Goal: Contribute content: Contribute content

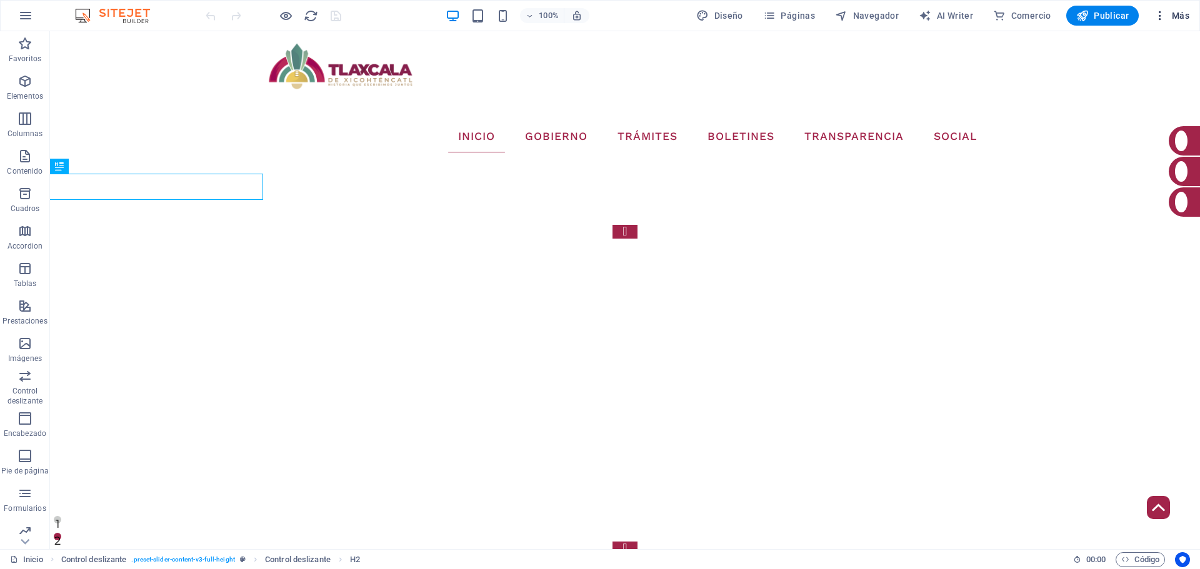
click at [1165, 16] on icon "button" at bounding box center [1160, 15] width 13 height 13
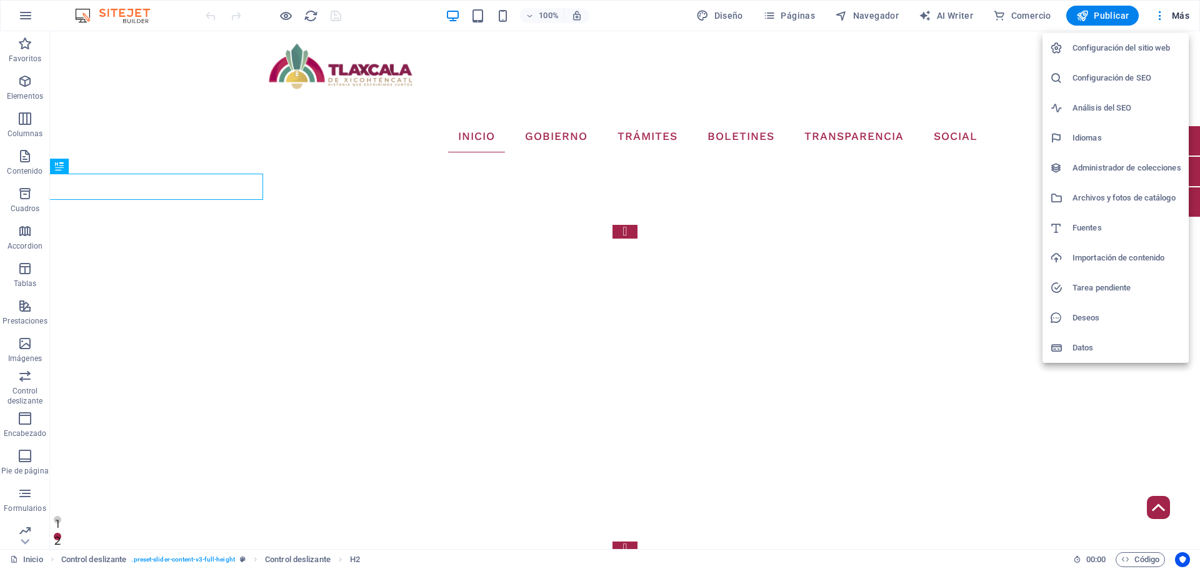
click at [1100, 166] on h6 "Administrador de colecciones" at bounding box center [1127, 168] width 109 height 15
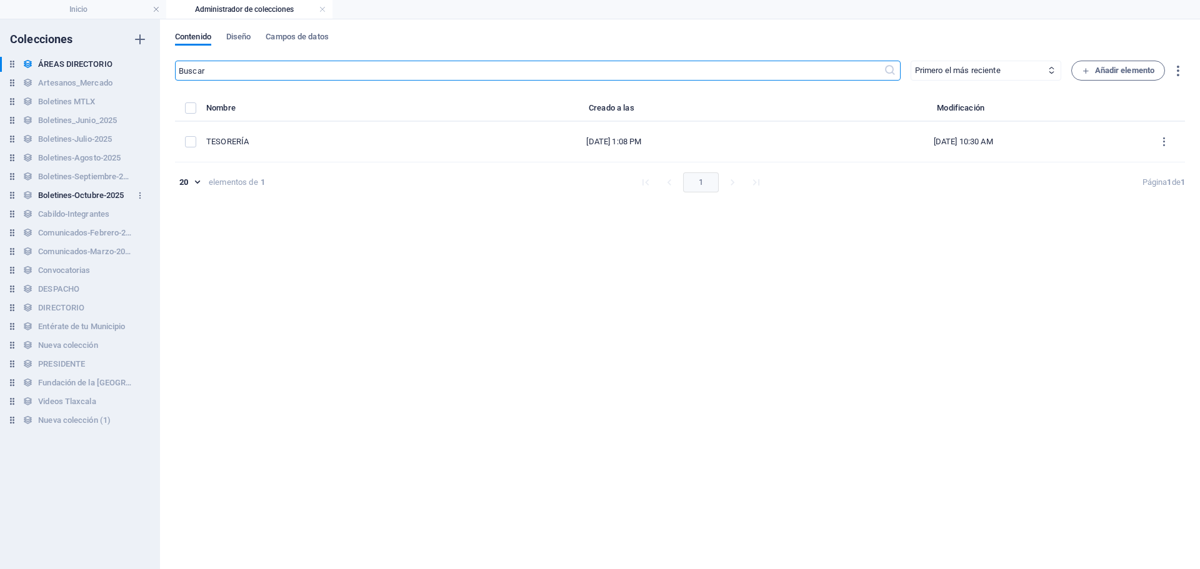
click at [94, 200] on h6 "Boletines-Octubre-2025" at bounding box center [81, 195] width 86 height 15
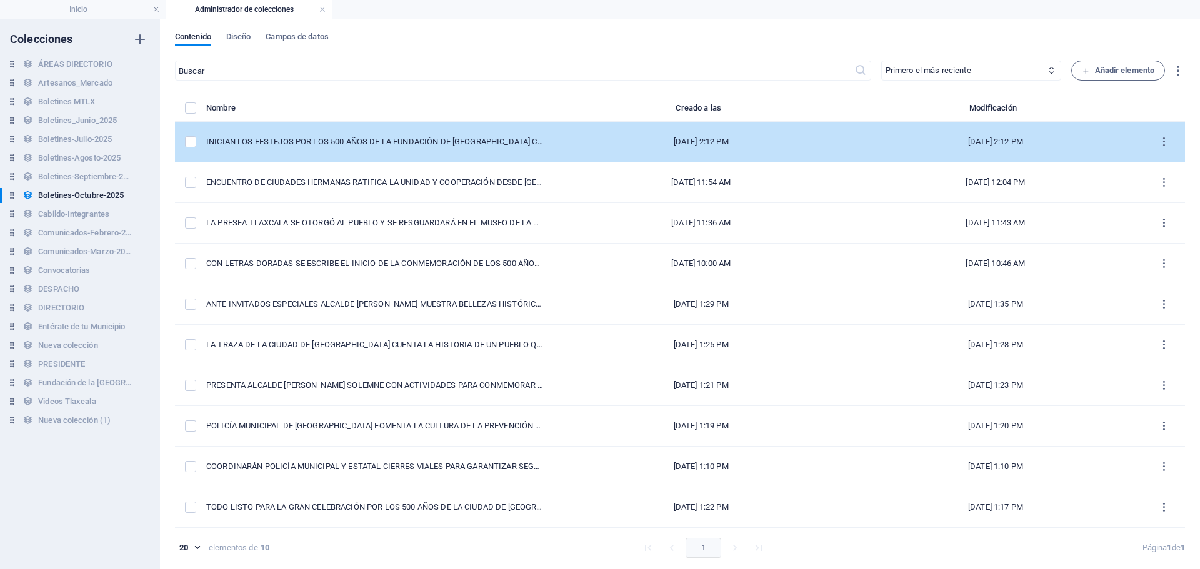
click at [405, 159] on td "INICIAN LOS FESTEJOS POR LOS 500 AÑOS DE LA FUNDACIÓN DE [GEOGRAPHIC_DATA] CON …" at bounding box center [380, 142] width 348 height 41
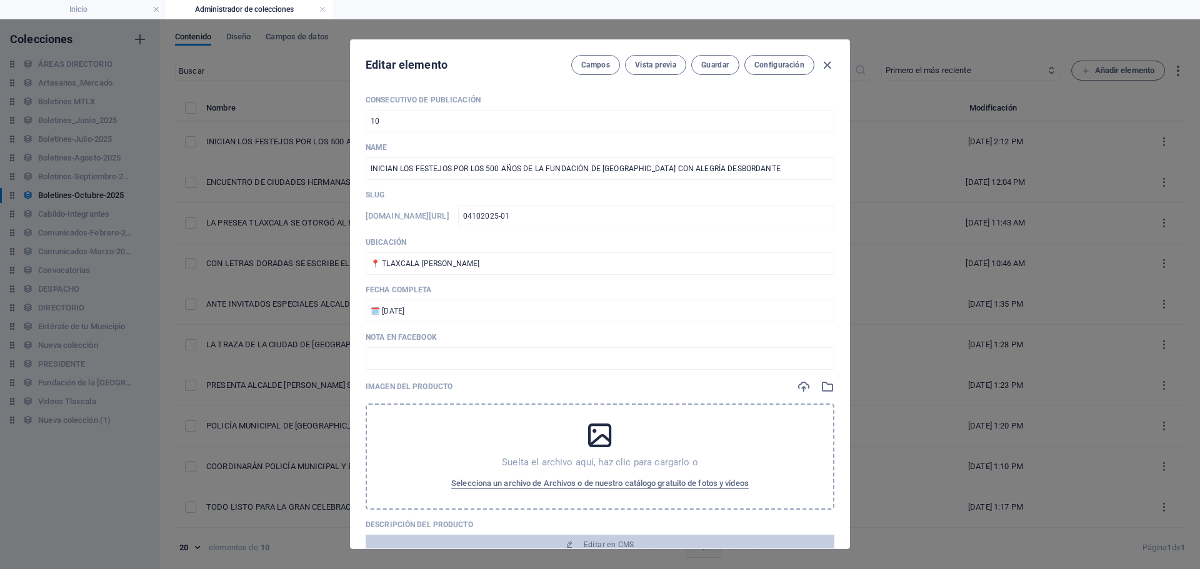
click at [536, 346] on div "Nota en Facebook ​" at bounding box center [600, 352] width 469 height 38
click at [478, 359] on input "text" at bounding box center [600, 359] width 469 height 23
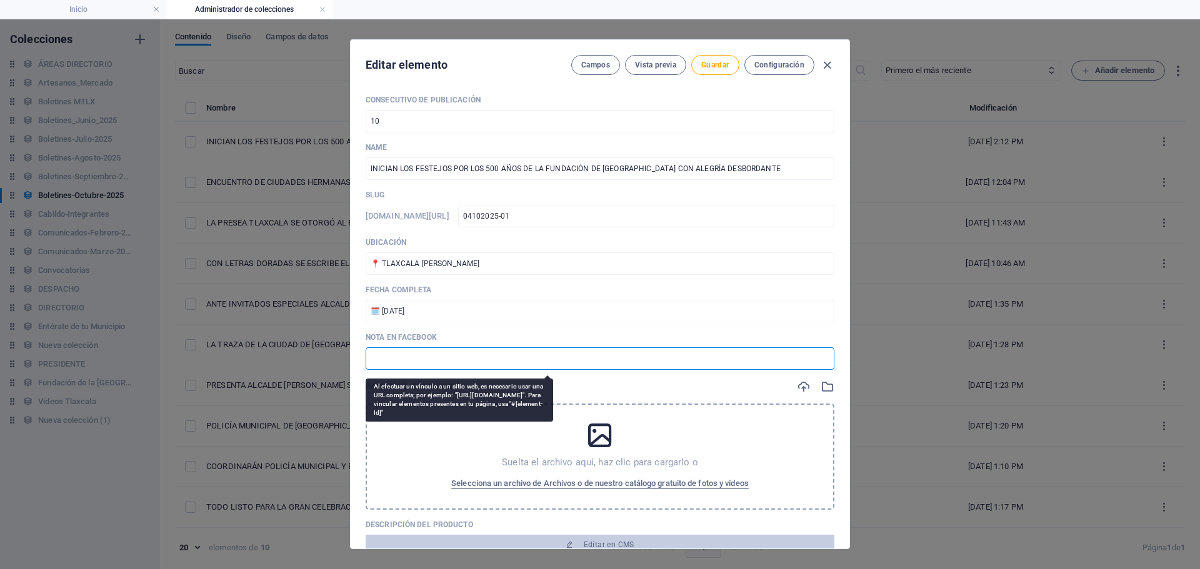
paste input "[URL][DOMAIN_NAME]"
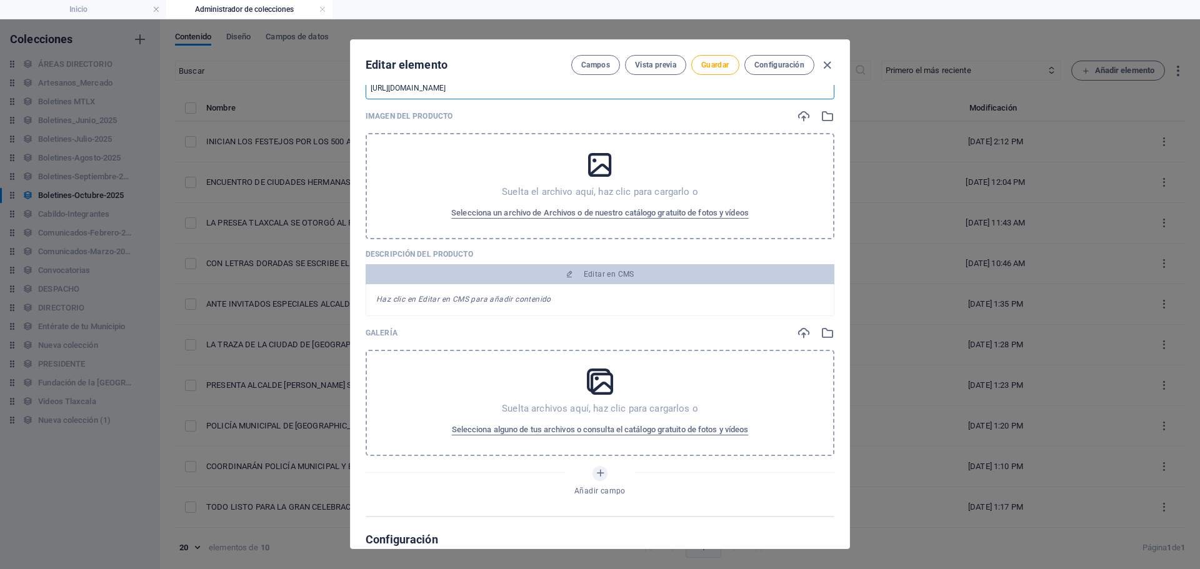
scroll to position [250, 0]
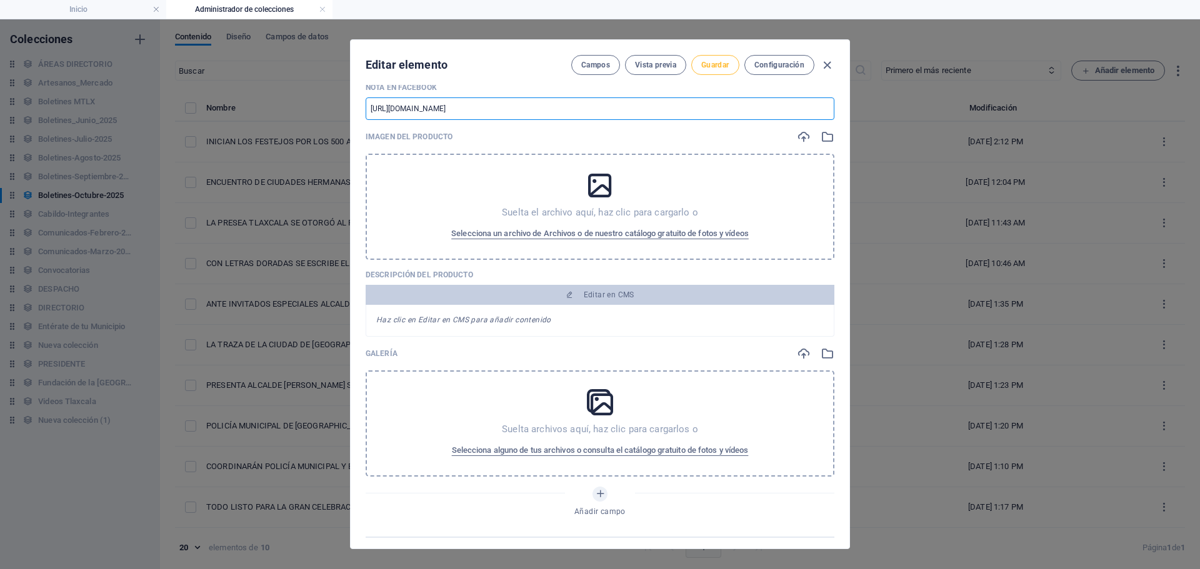
type input "[URL][DOMAIN_NAME]"
click at [705, 60] on span "Guardar" at bounding box center [715, 65] width 28 height 10
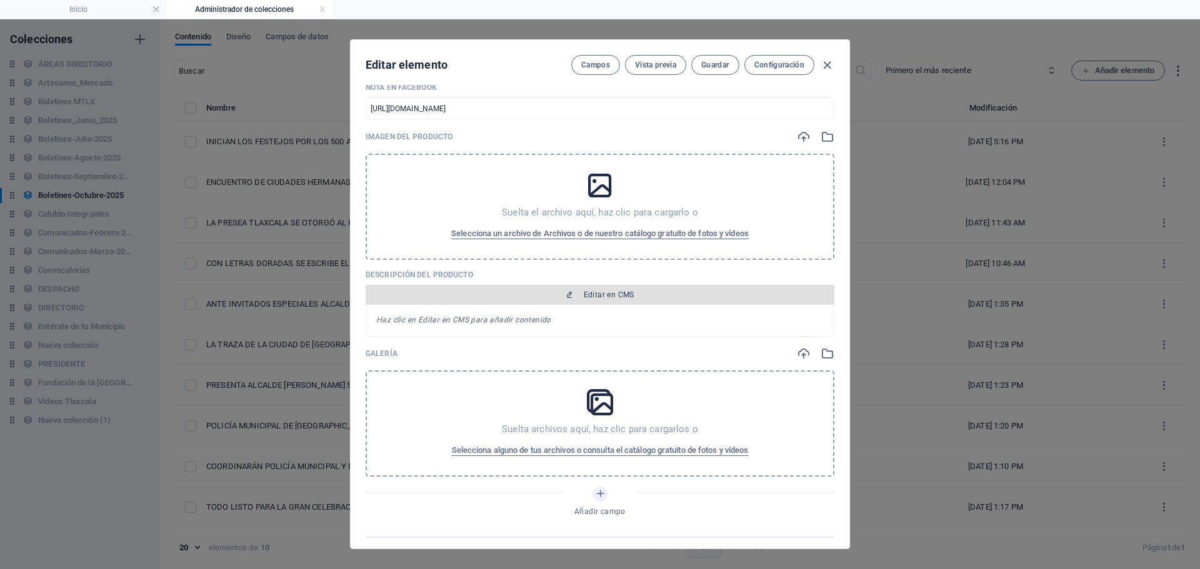
click at [604, 298] on span "Editar en CMS" at bounding box center [609, 295] width 51 height 10
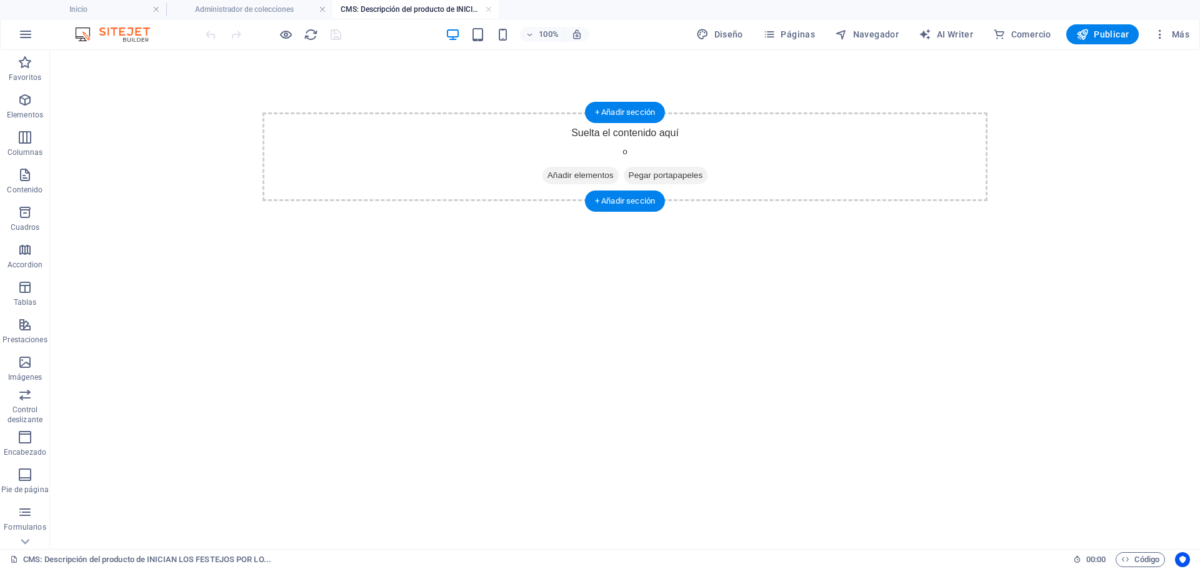
scroll to position [0, 0]
click at [551, 175] on span "Añadir elementos" at bounding box center [581, 176] width 76 height 18
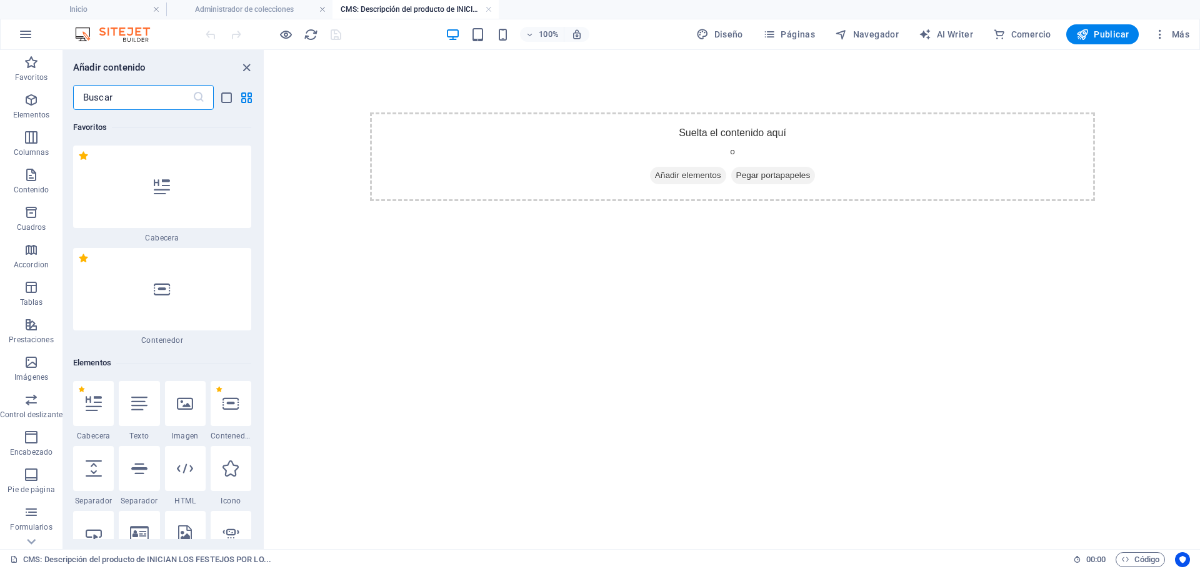
click at [140, 421] on div at bounding box center [139, 403] width 41 height 45
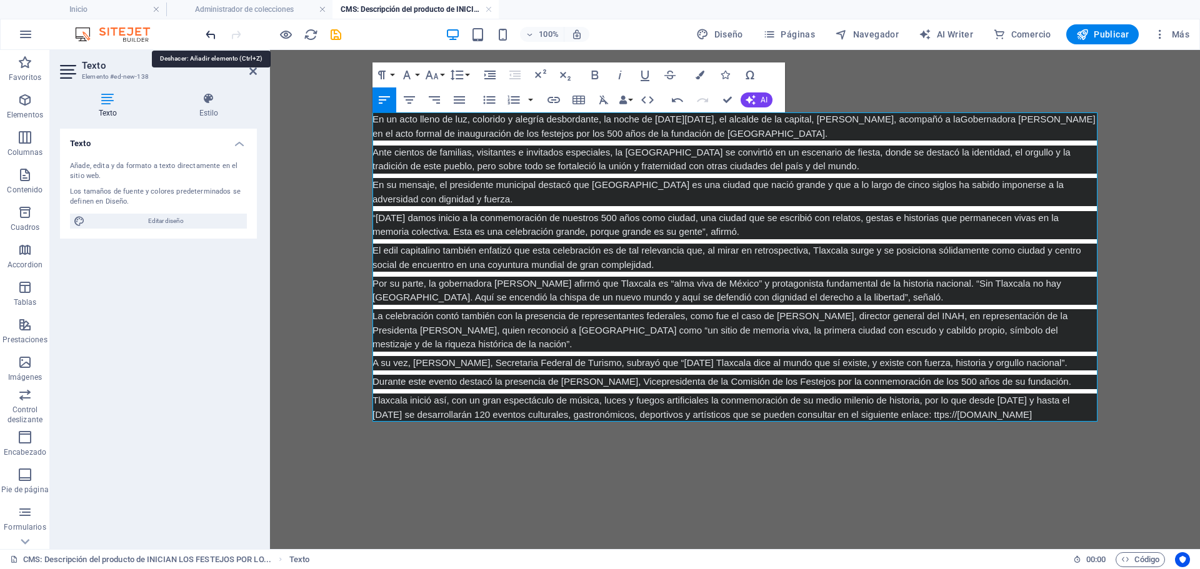
click at [206, 39] on icon "undo" at bounding box center [211, 35] width 14 height 14
click at [679, 105] on icon "button" at bounding box center [677, 100] width 15 height 15
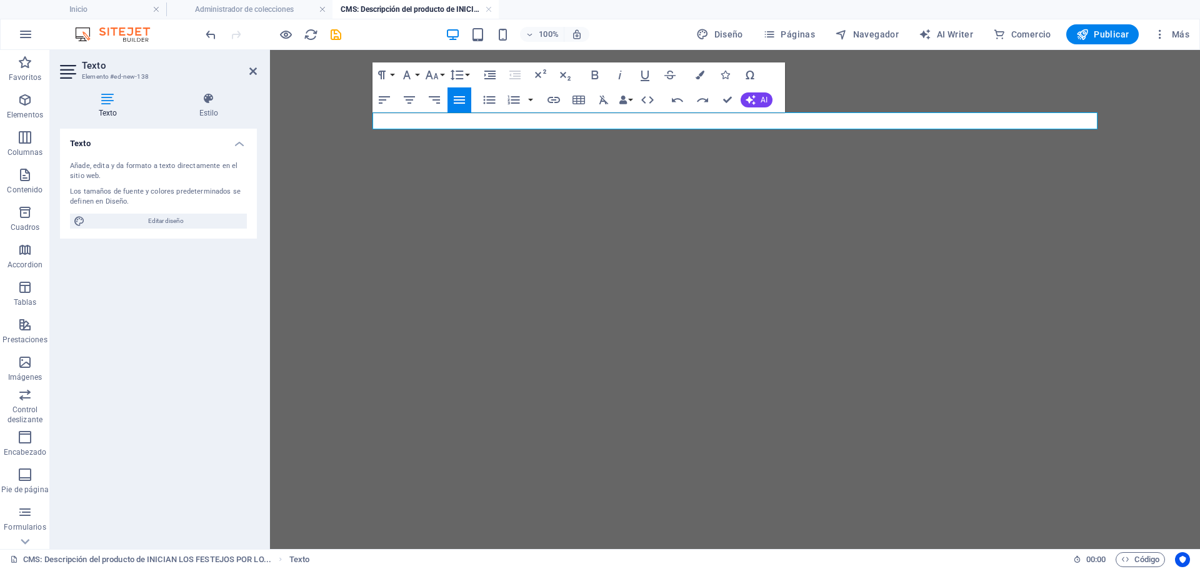
click at [482, 124] on p at bounding box center [735, 121] width 725 height 17
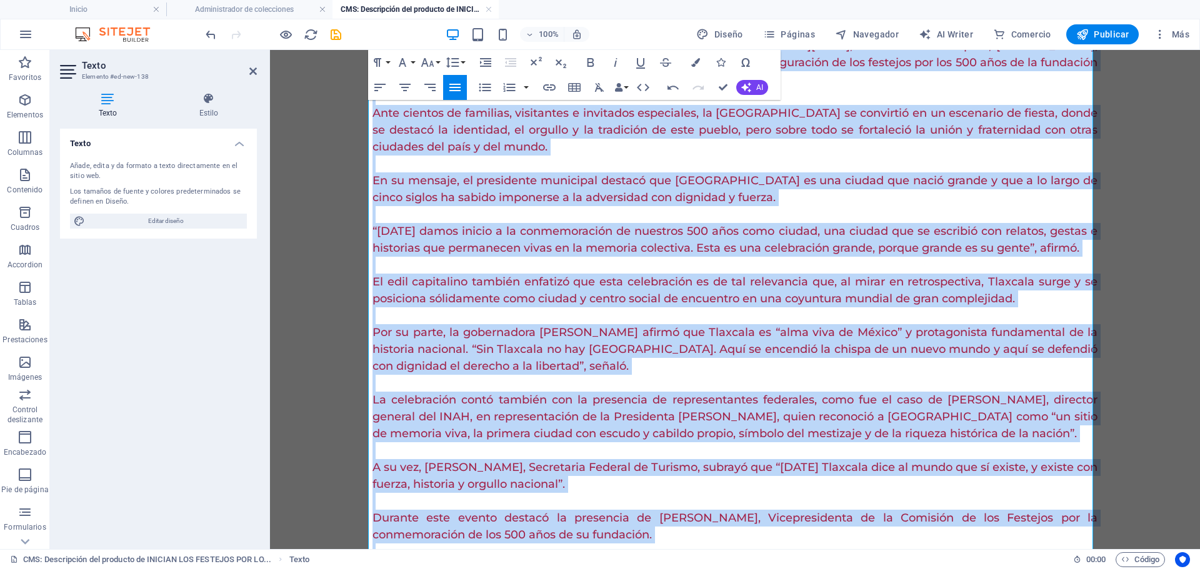
scroll to position [233, 0]
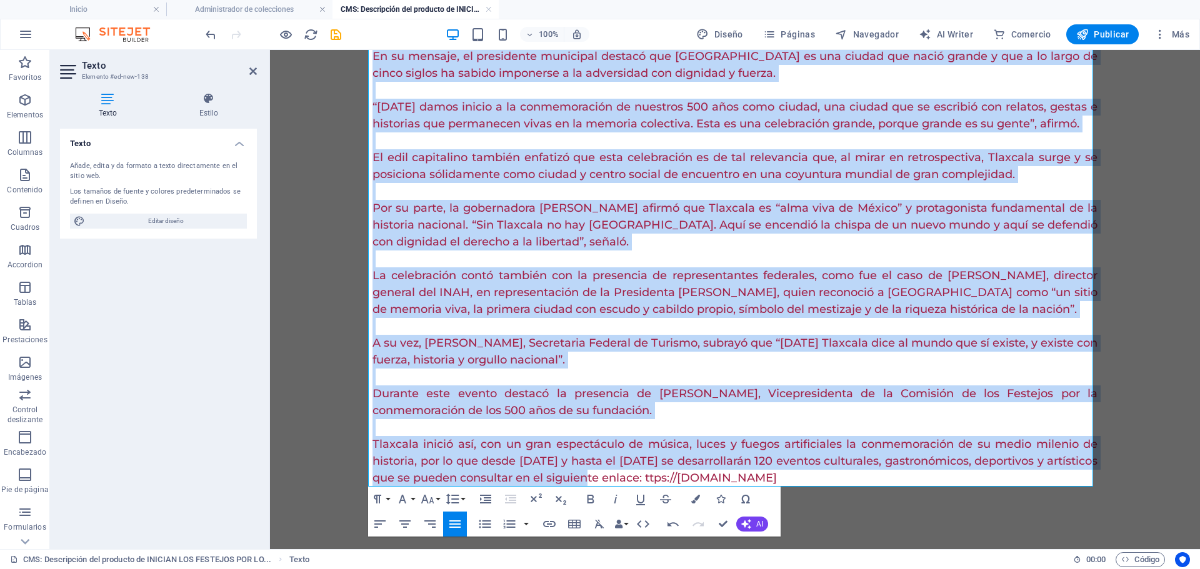
drag, startPoint x: 371, startPoint y: 121, endPoint x: 1086, endPoint y: 521, distance: 819.4
click at [1090, 523] on div "El alcalde [PERSON_NAME] acompaña a la Gobernadora [PERSON_NAME] en el acto ina…" at bounding box center [735, 183] width 745 height 733
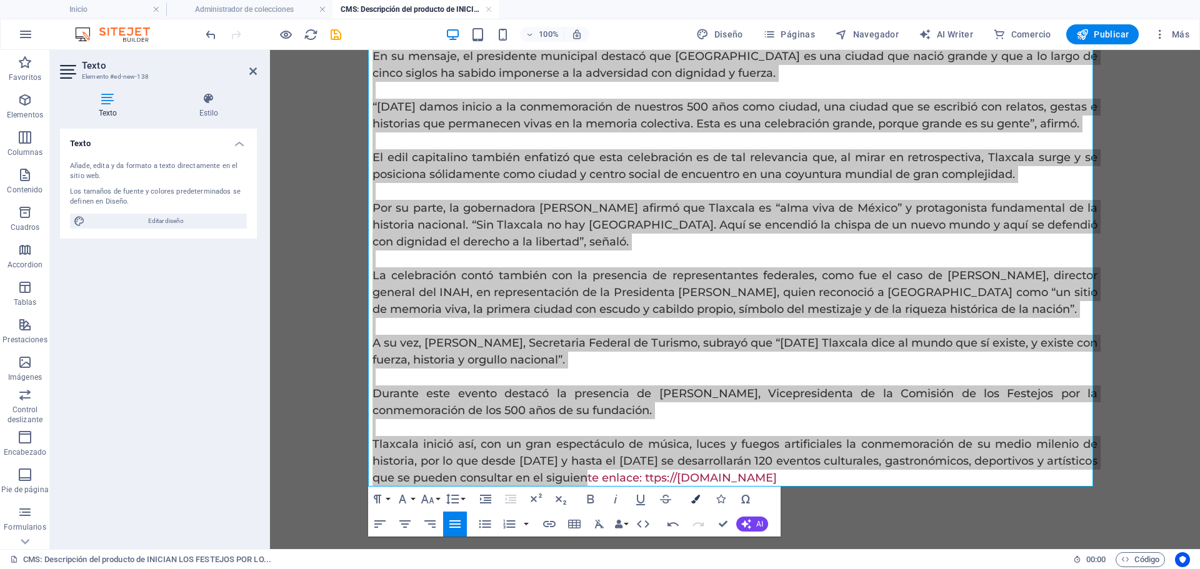
click at [691, 506] on button "Colors" at bounding box center [696, 499] width 24 height 25
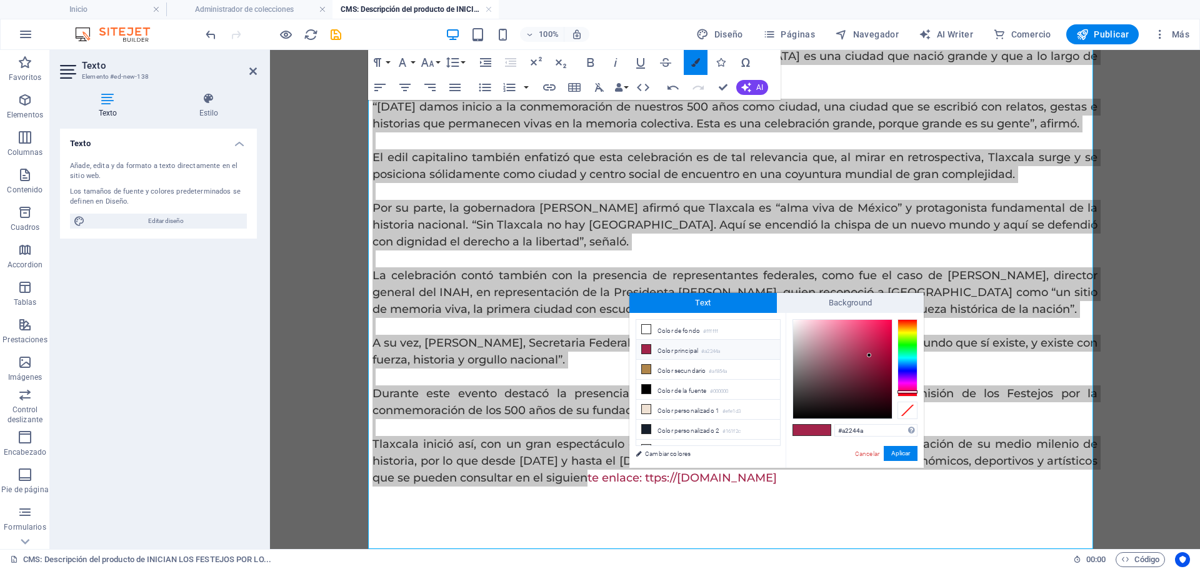
scroll to position [171, 0]
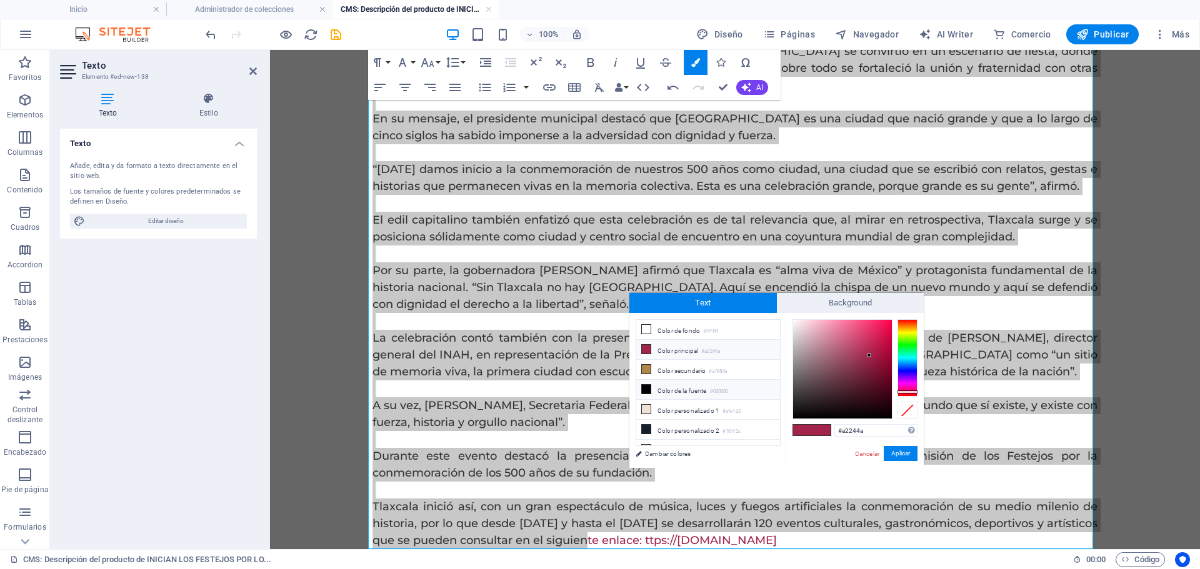
click at [708, 393] on li "Color de la fuente #000000" at bounding box center [708, 390] width 144 height 20
type input "#000000"
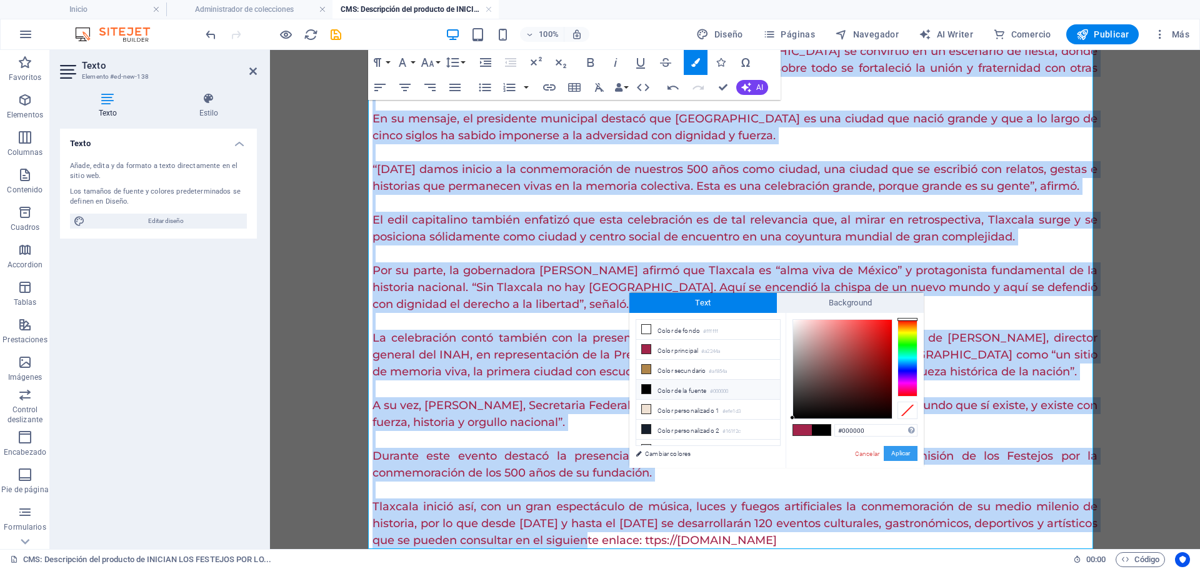
click at [909, 446] on button "Aplicar" at bounding box center [901, 453] width 34 height 15
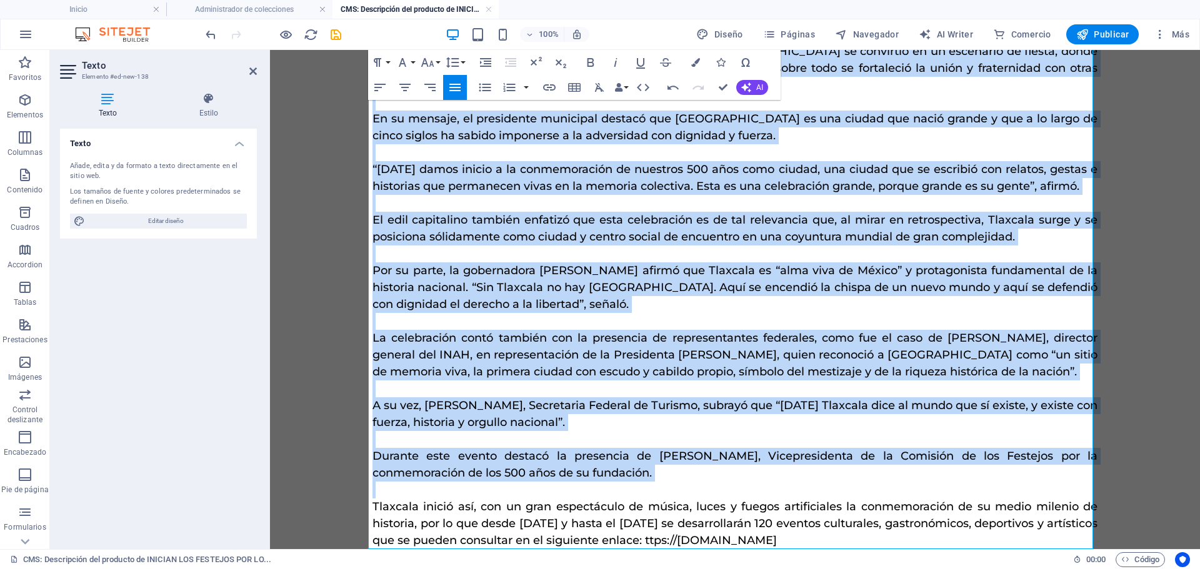
click at [600, 339] on span "La celebración contó también con la presencia de representantes federales, como…" at bounding box center [735, 355] width 725 height 48
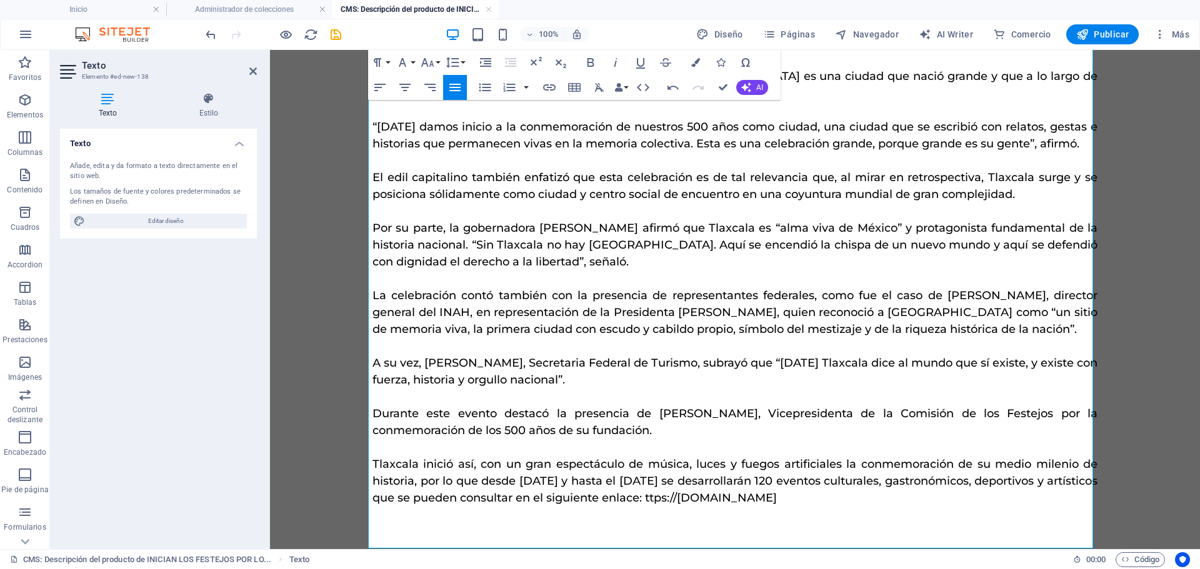
scroll to position [233, 0]
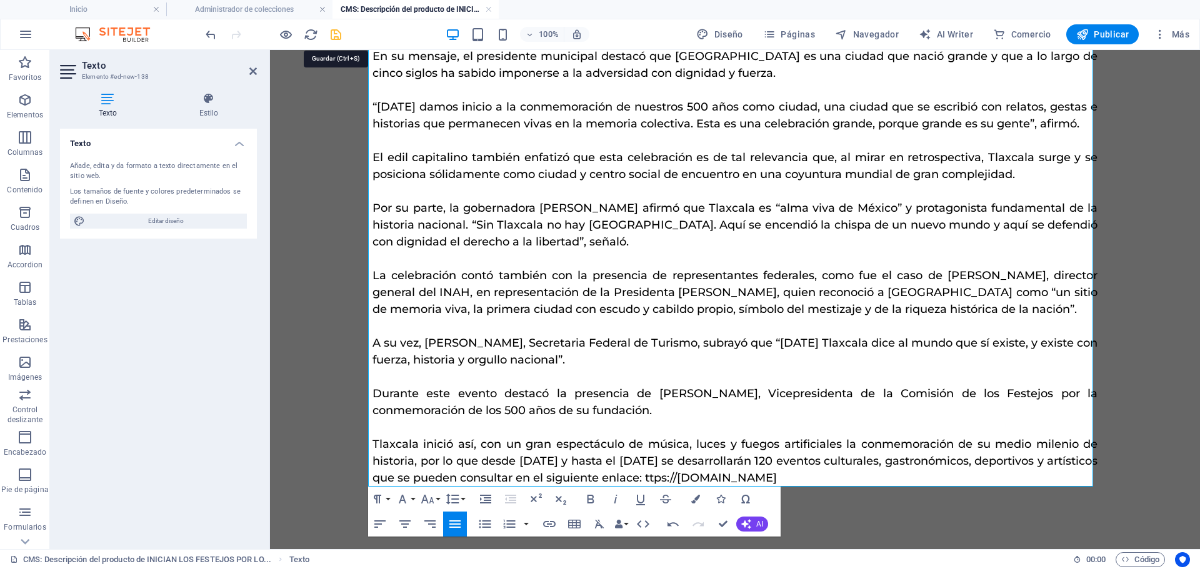
click at [334, 38] on icon "save" at bounding box center [336, 35] width 14 height 14
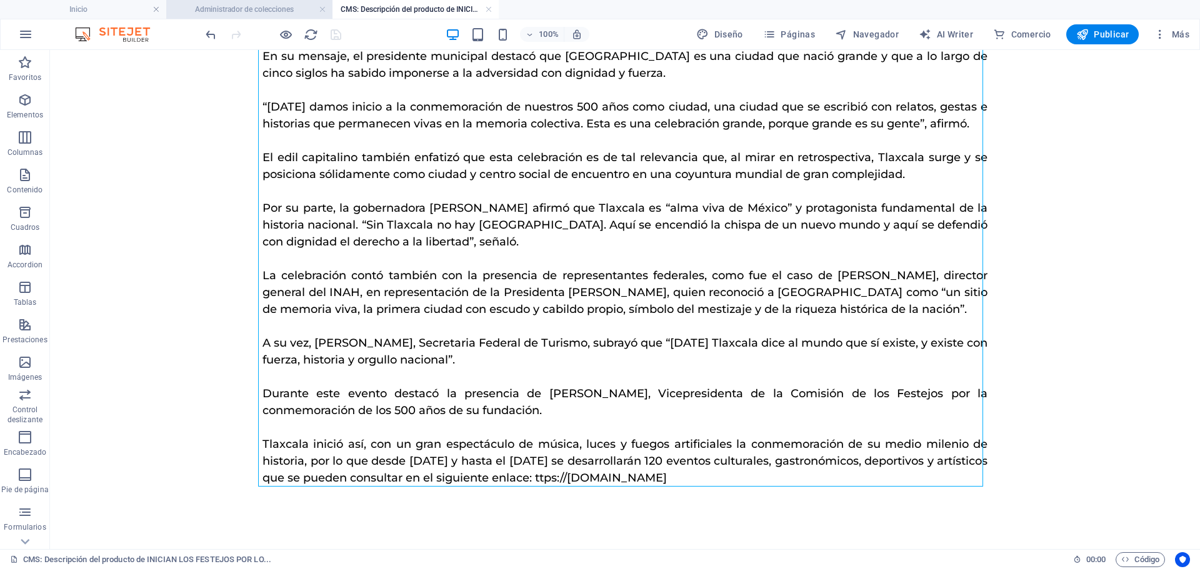
click at [229, 7] on h4 "Administrador de colecciones" at bounding box center [249, 10] width 166 height 14
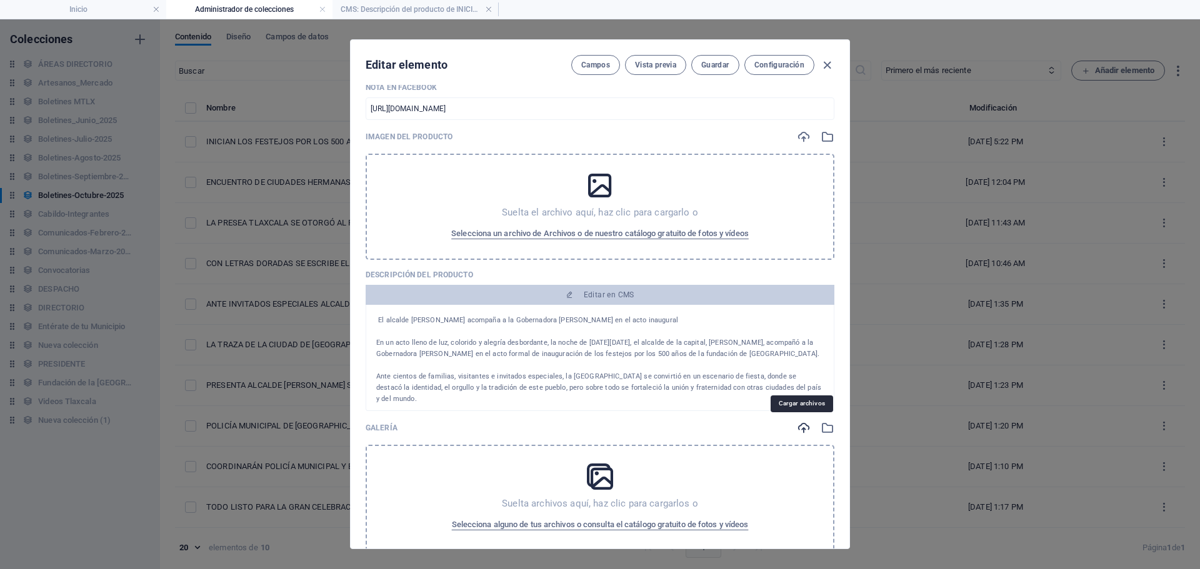
click at [804, 429] on icon "button" at bounding box center [804, 428] width 14 height 14
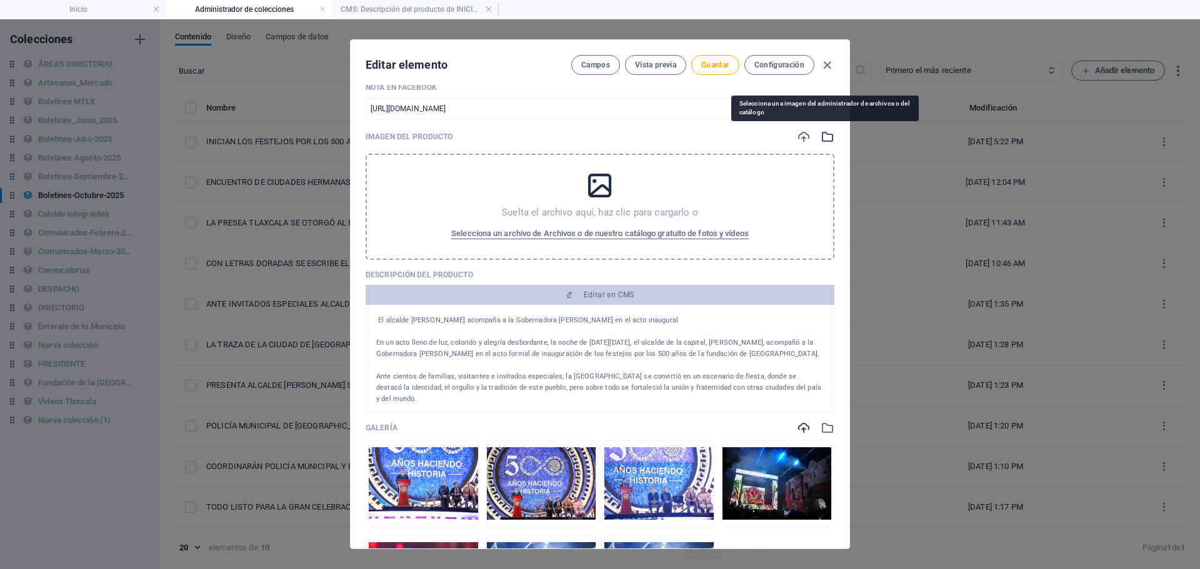
click at [824, 134] on icon "button" at bounding box center [828, 137] width 14 height 14
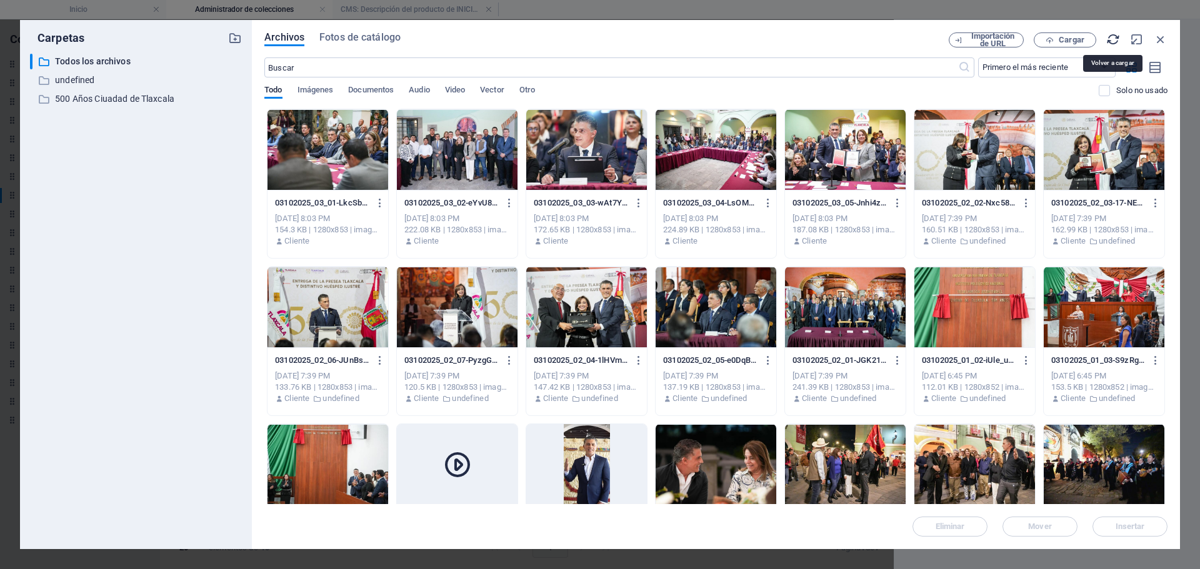
click at [1106, 39] on icon "button" at bounding box center [1113, 40] width 14 height 14
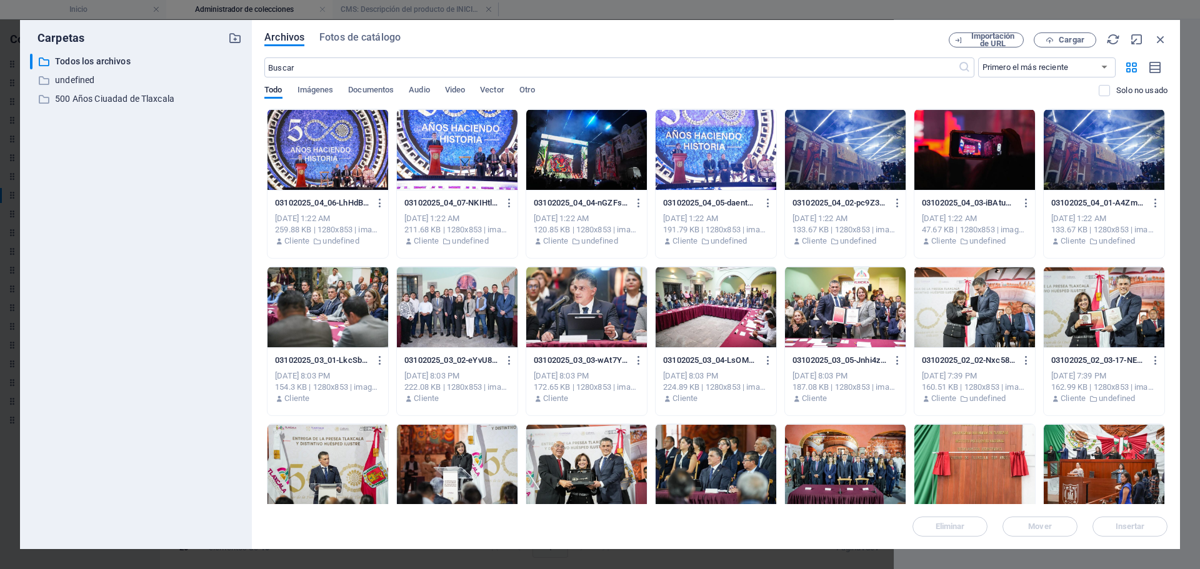
click at [476, 169] on div at bounding box center [457, 149] width 121 height 81
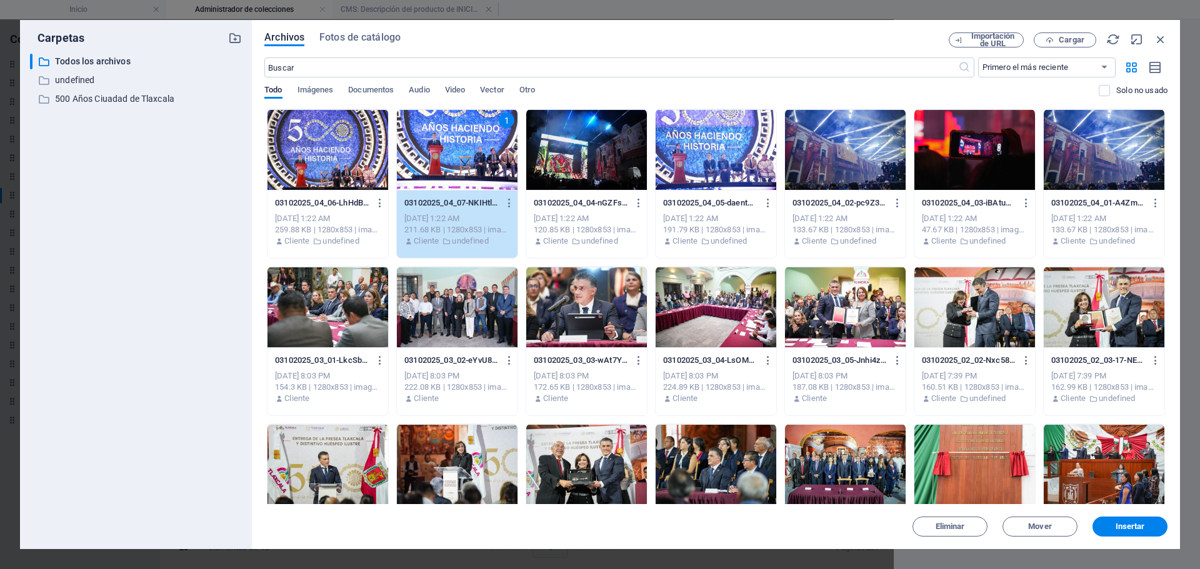
click at [326, 159] on div at bounding box center [328, 149] width 121 height 81
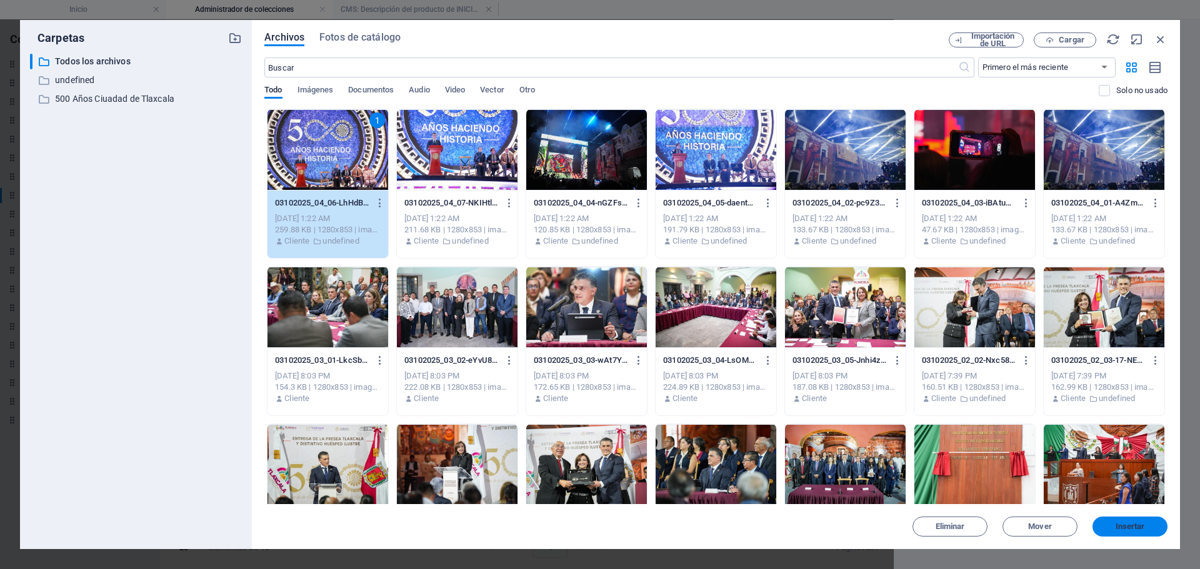
click at [1123, 526] on span "Insertar" at bounding box center [1130, 527] width 29 height 8
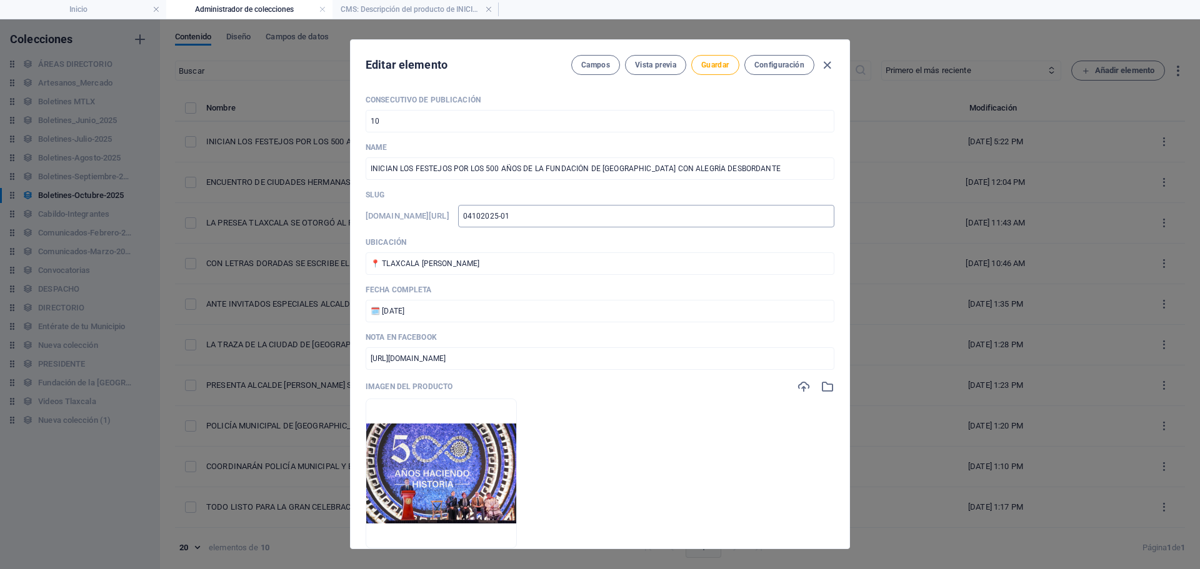
click at [589, 216] on input "04102025-01" at bounding box center [646, 216] width 376 height 23
type input "0102025-01"
type input "03102025-01"
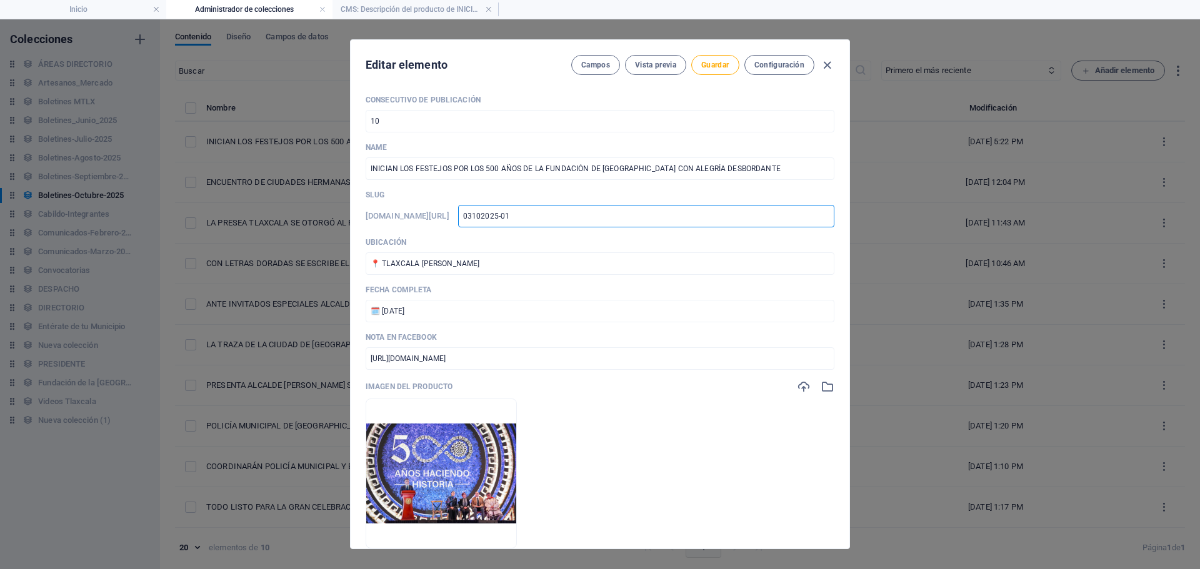
click at [640, 216] on input "03102025-01" at bounding box center [646, 216] width 376 height 23
type input "03102025-0"
type input "03102025-04"
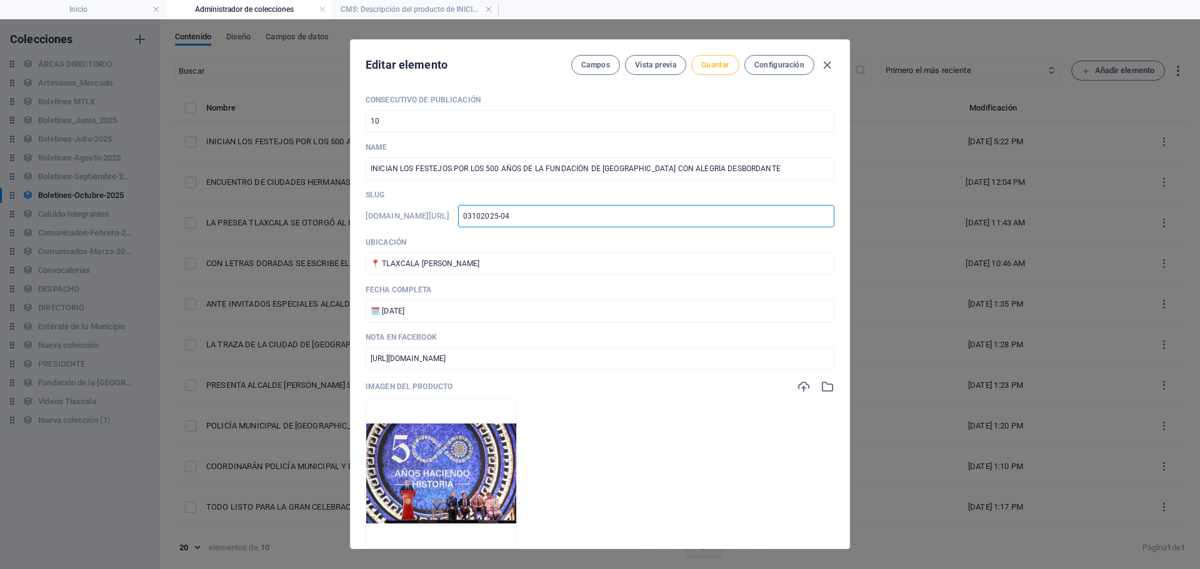
type input "03102025-04"
click at [706, 62] on span "Guardar" at bounding box center [715, 65] width 28 height 10
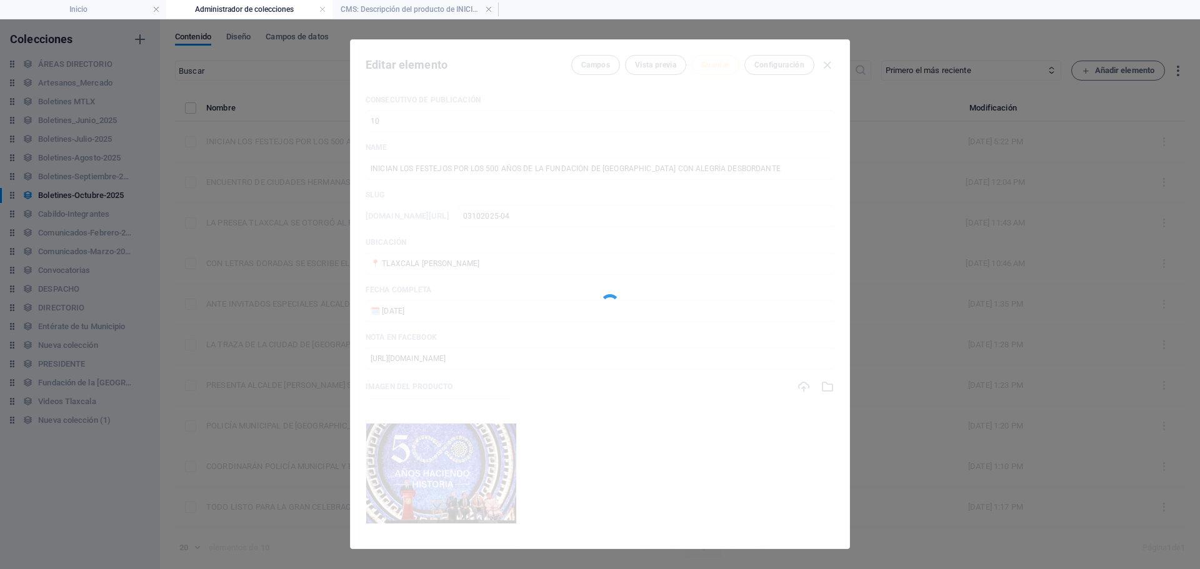
type input "03102025-04"
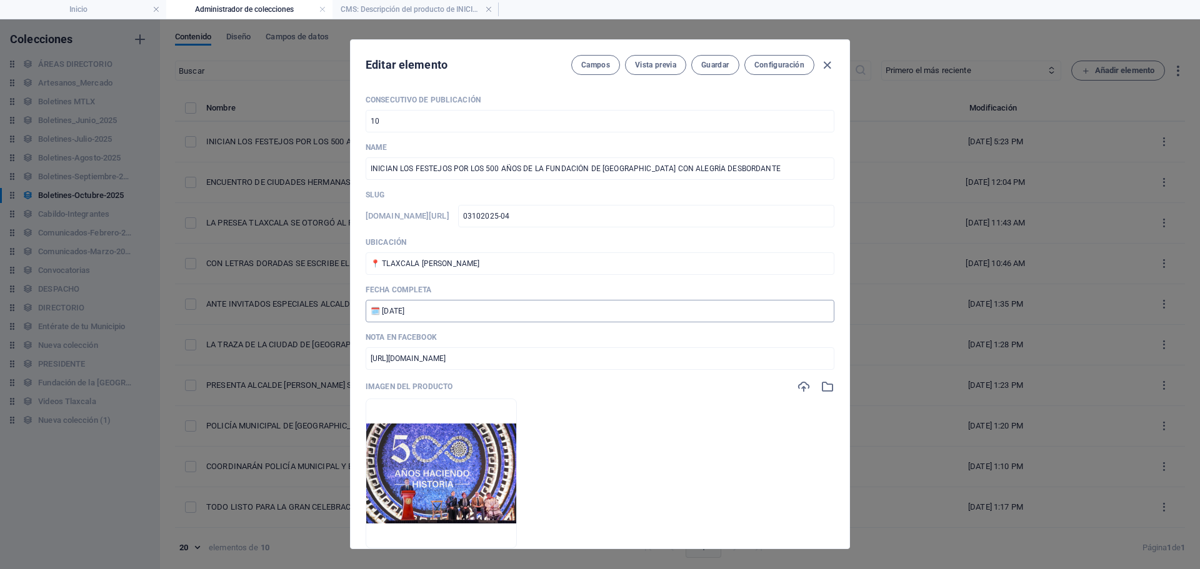
click at [389, 313] on input "🗓️ [DATE]" at bounding box center [600, 311] width 469 height 23
type input "🗓️ [DATE]"
click at [724, 61] on span "Guardar" at bounding box center [715, 65] width 28 height 10
click at [711, 67] on span "Guardar" at bounding box center [715, 65] width 28 height 10
click at [712, 68] on span "Guardar" at bounding box center [715, 65] width 28 height 10
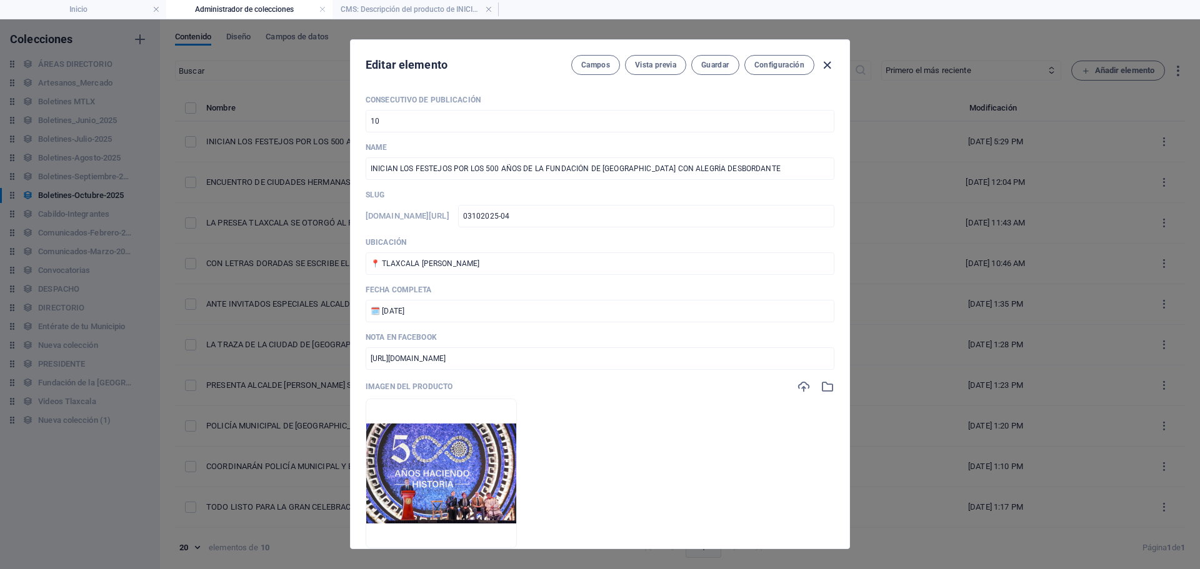
click at [828, 66] on icon "button" at bounding box center [827, 65] width 14 height 14
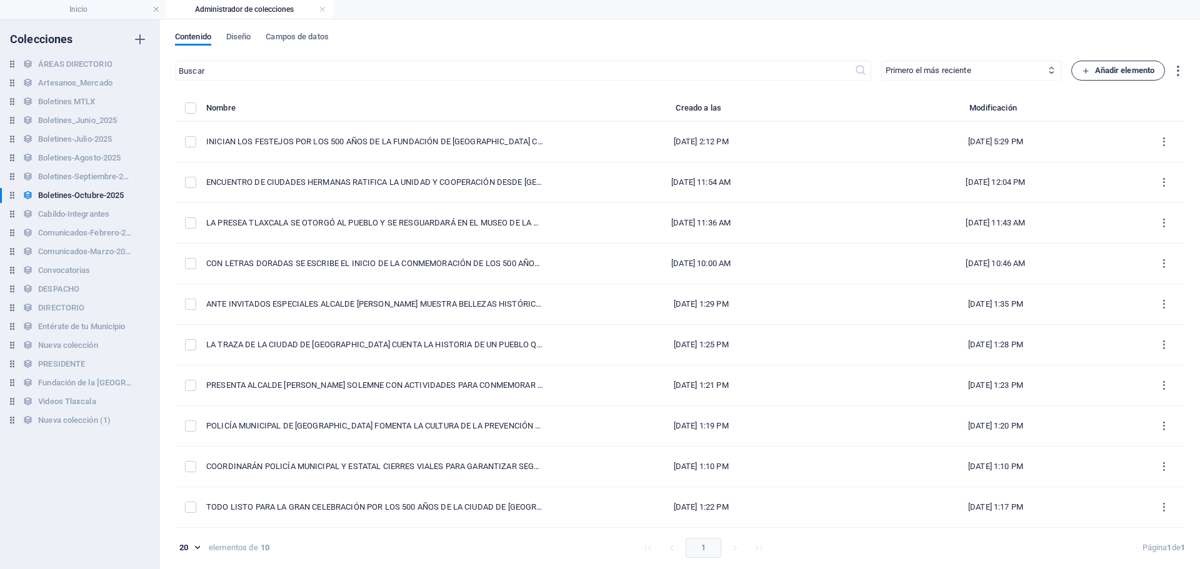
click at [1102, 74] on span "Añadir elemento" at bounding box center [1118, 70] width 73 height 15
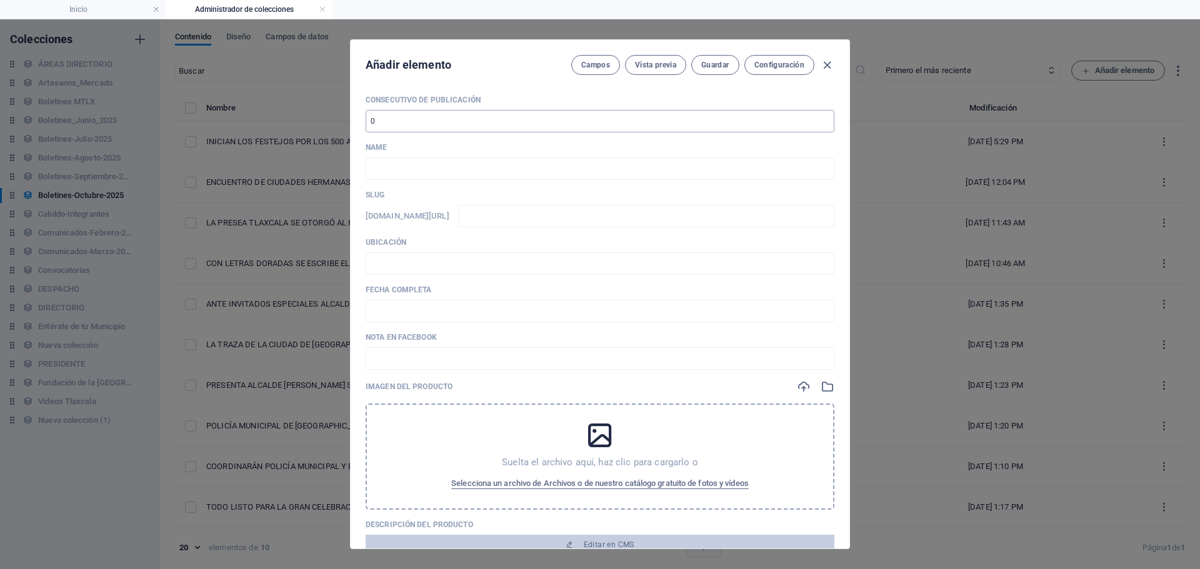
click at [452, 126] on input "number" at bounding box center [600, 121] width 469 height 23
type input "11"
click at [419, 170] on input "text" at bounding box center [600, 169] width 469 height 23
paste input "PREMIO MAYOR PARA TLAXCALA: [PERSON_NAME] PRESENCIA SORTEO CONMEMORATIVO POR LO…"
type input "PREMIO MAYOR PARA TLAXCALA: [PERSON_NAME] PRESENCIA SORTEO CONMEMORATIVO POR LO…"
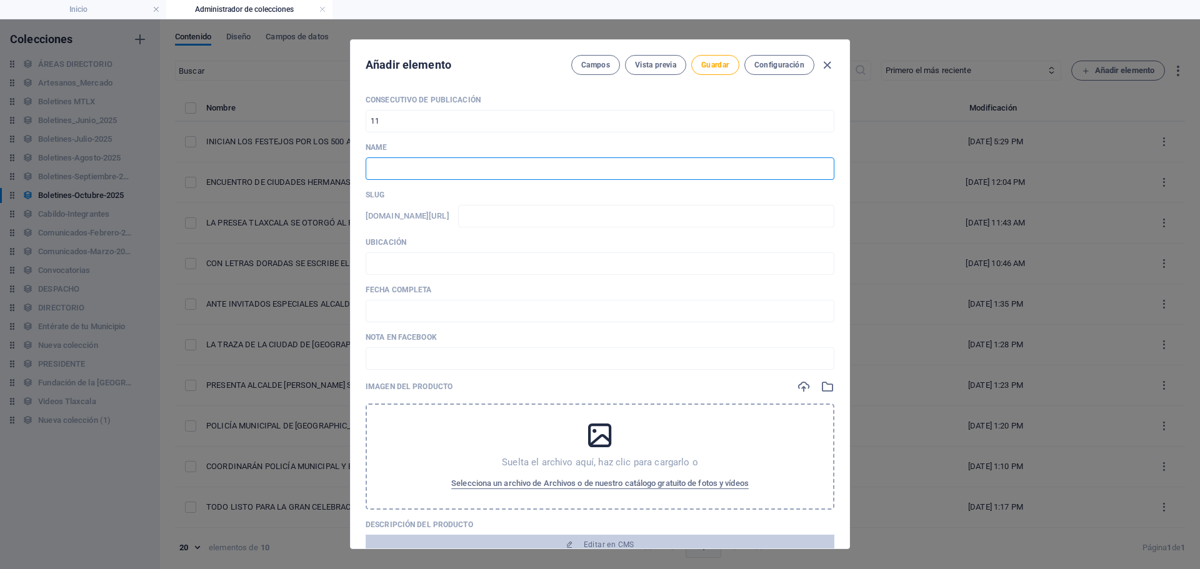
type input "premio-mayor-para-[GEOGRAPHIC_DATA]-[PERSON_NAME]-presencia-sorteo-conmemorativ…"
type input "PREMIO MAYOR PARA TLAXCALA: [PERSON_NAME] PRESENCIA SORTEO CONMEMORATIVO POR LO…"
click at [603, 218] on input "premio-mayor-para-[GEOGRAPHIC_DATA]-[PERSON_NAME]-presencia-sorteo-conmemorativ…" at bounding box center [646, 216] width 376 height 23
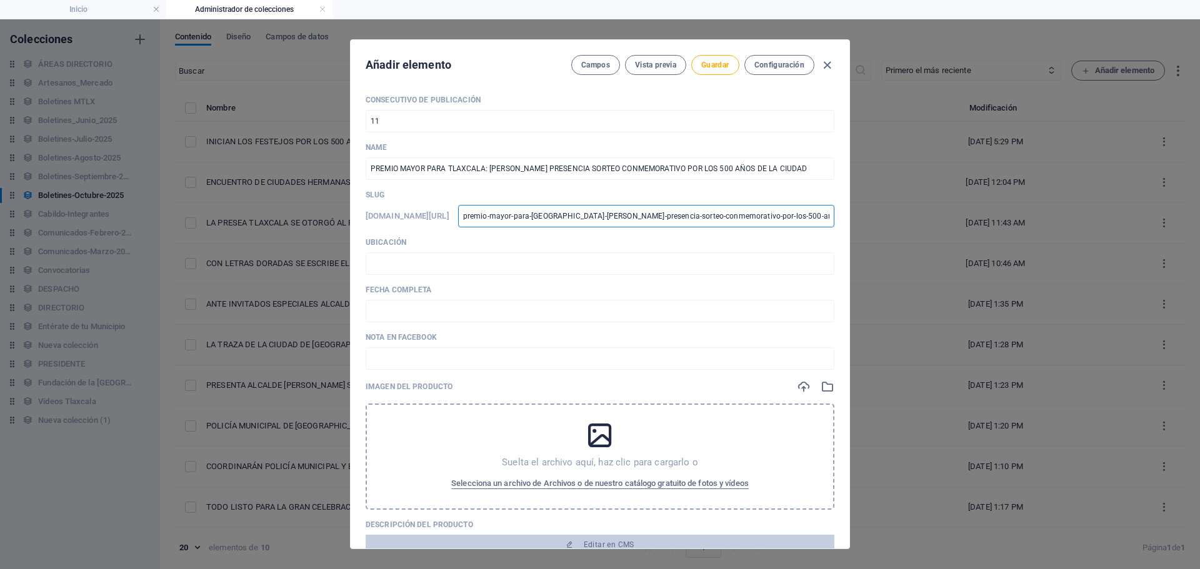
scroll to position [0, 147]
drag, startPoint x: 891, startPoint y: 206, endPoint x: 949, endPoint y: 209, distance: 57.6
click at [949, 209] on div "Añadir elemento Campos Vista previa Guardar Configuración Consecutivo de Public…" at bounding box center [600, 294] width 1200 height 550
type input "0"
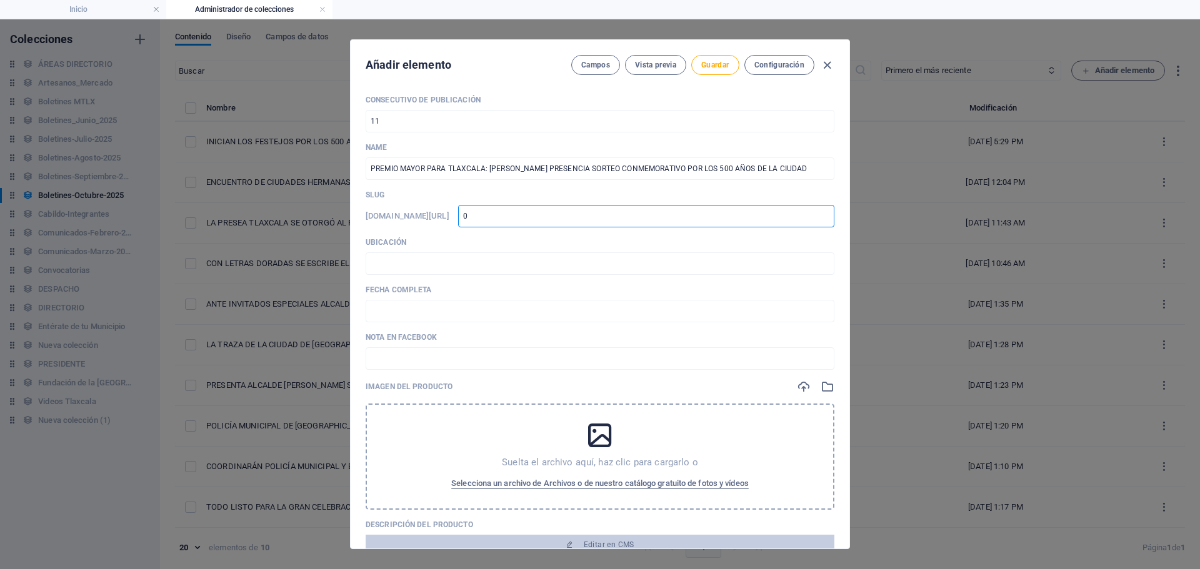
type input "0"
type input "03"
type input "031"
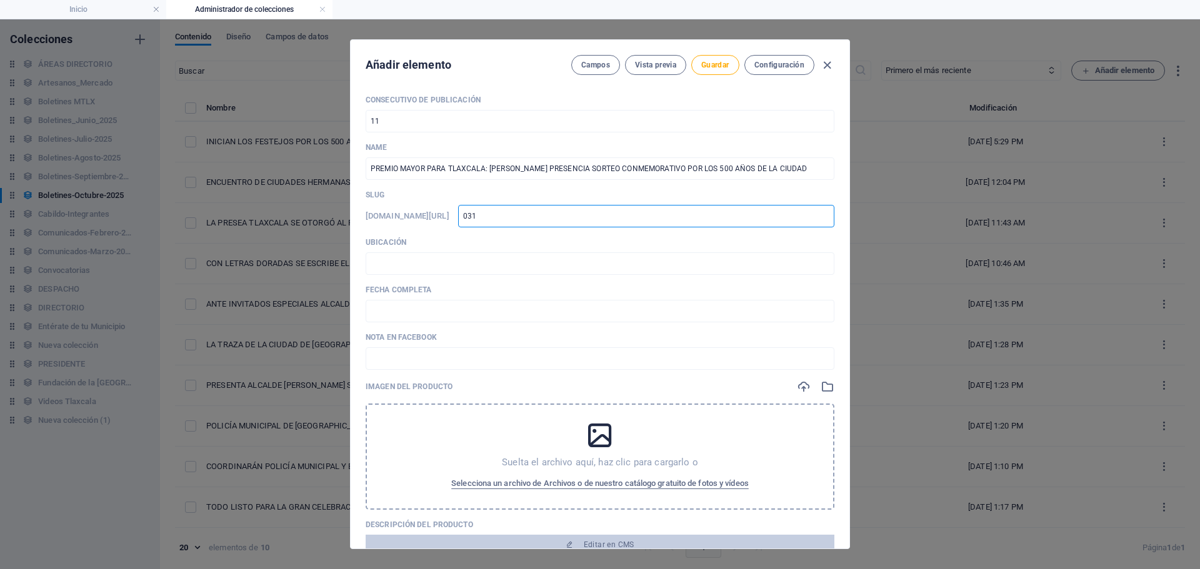
type input "0310"
type input "03102025-04"
type input "03102025-0"
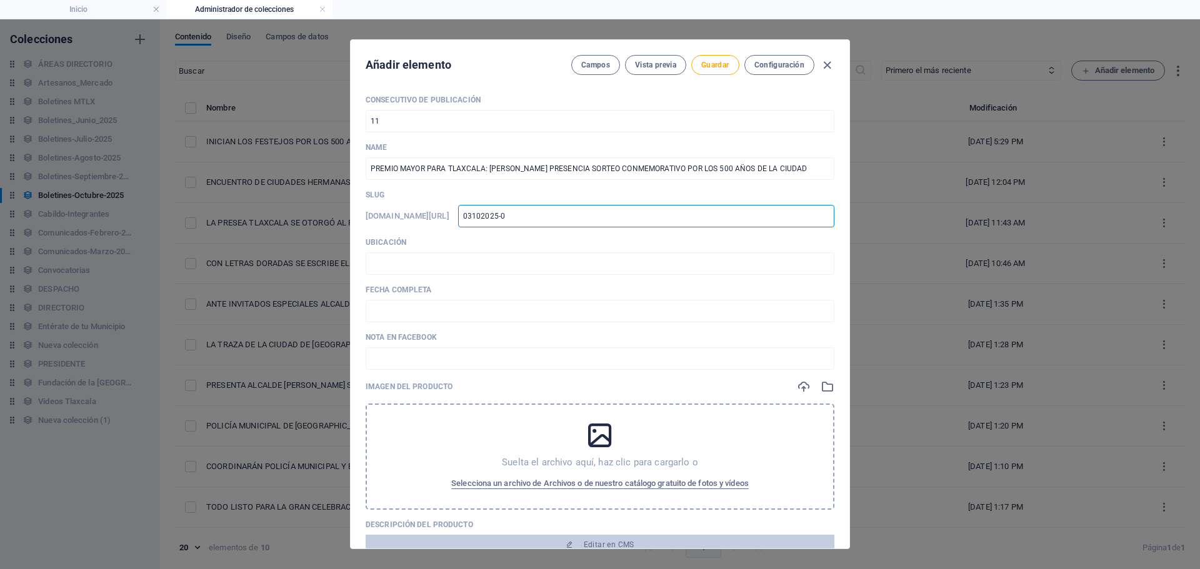
type input "03102025-0"
type input "03102025-05"
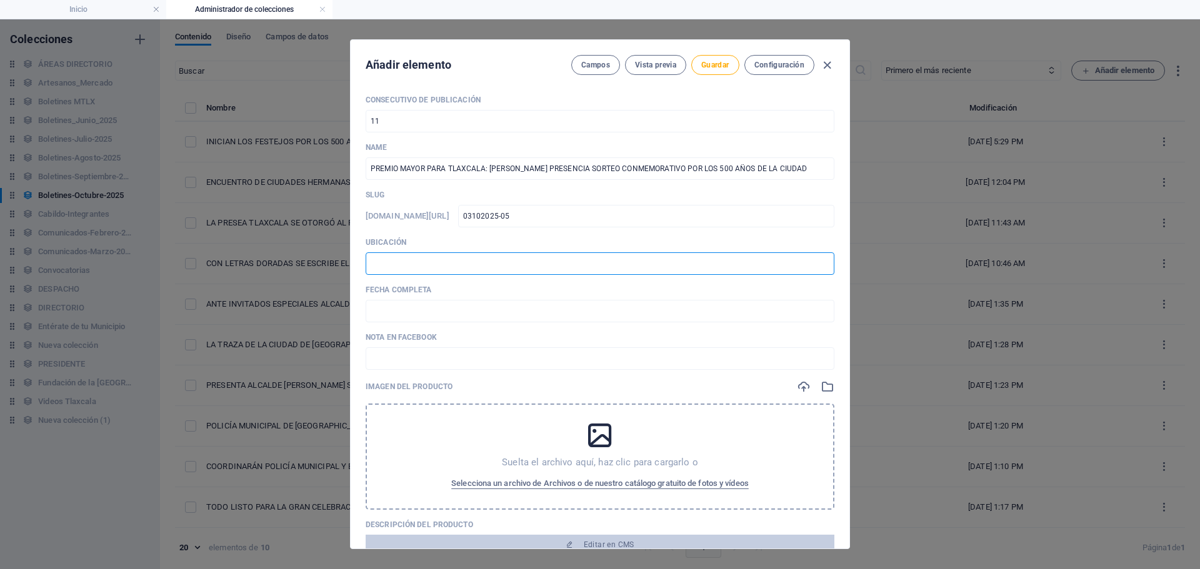
click at [505, 270] on input "text" at bounding box center [600, 264] width 469 height 23
type input "📍 TLAXCALA [PERSON_NAME]"
click at [437, 315] on input "text" at bounding box center [600, 311] width 469 height 23
type input "🗓️ [DATE]"
click at [413, 363] on input "text" at bounding box center [600, 359] width 469 height 23
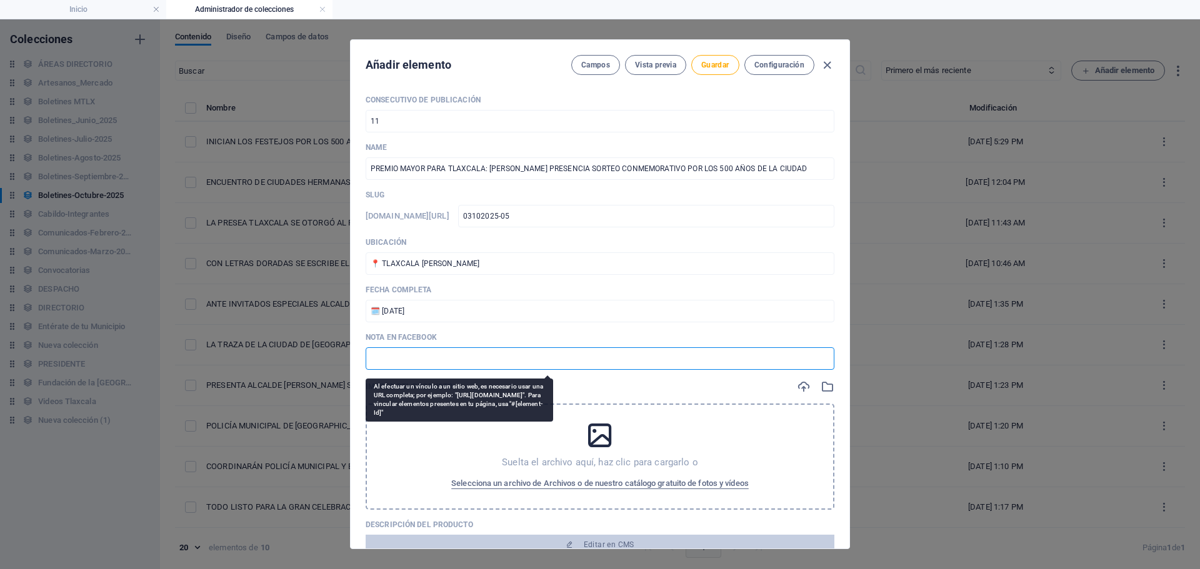
paste input "[URL][DOMAIN_NAME]"
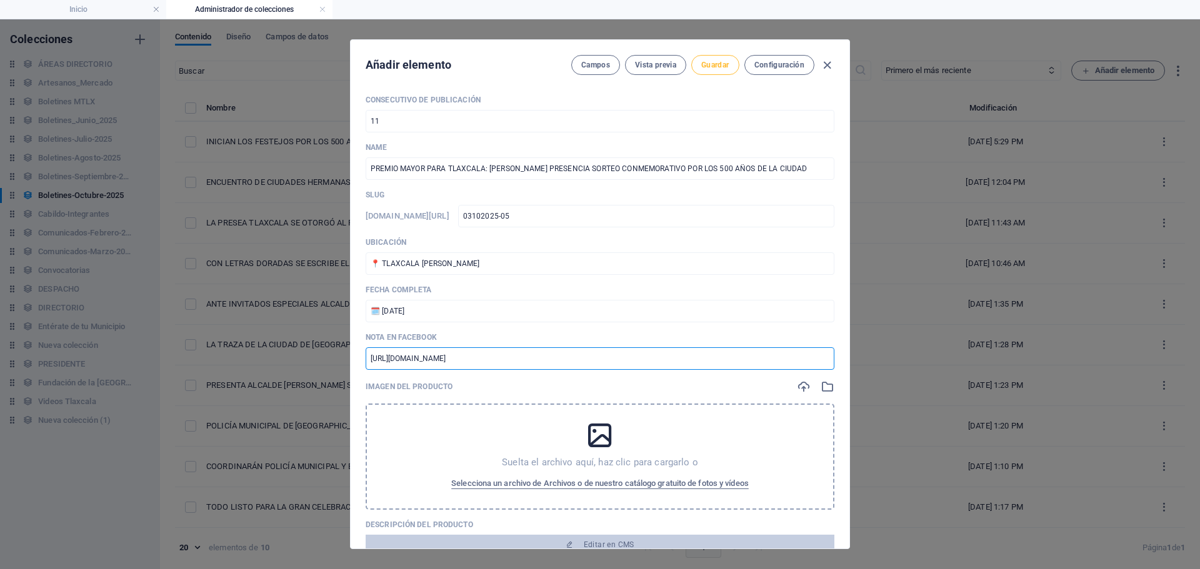
type input "[URL][DOMAIN_NAME]"
click at [708, 72] on button "Guardar" at bounding box center [715, 65] width 48 height 20
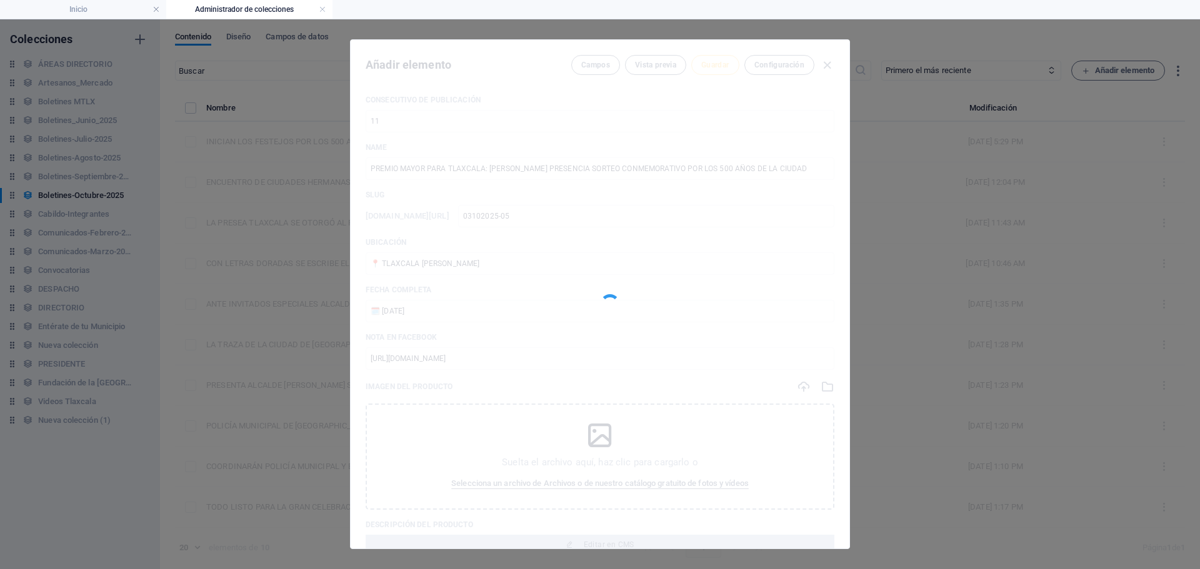
type input "03102025-05"
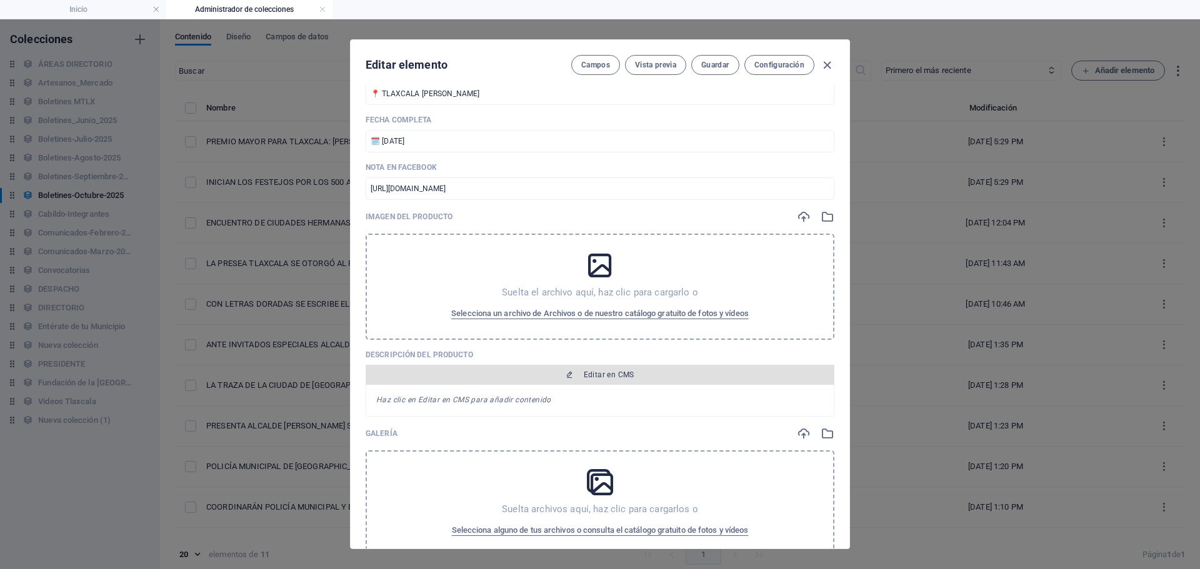
scroll to position [188, 0]
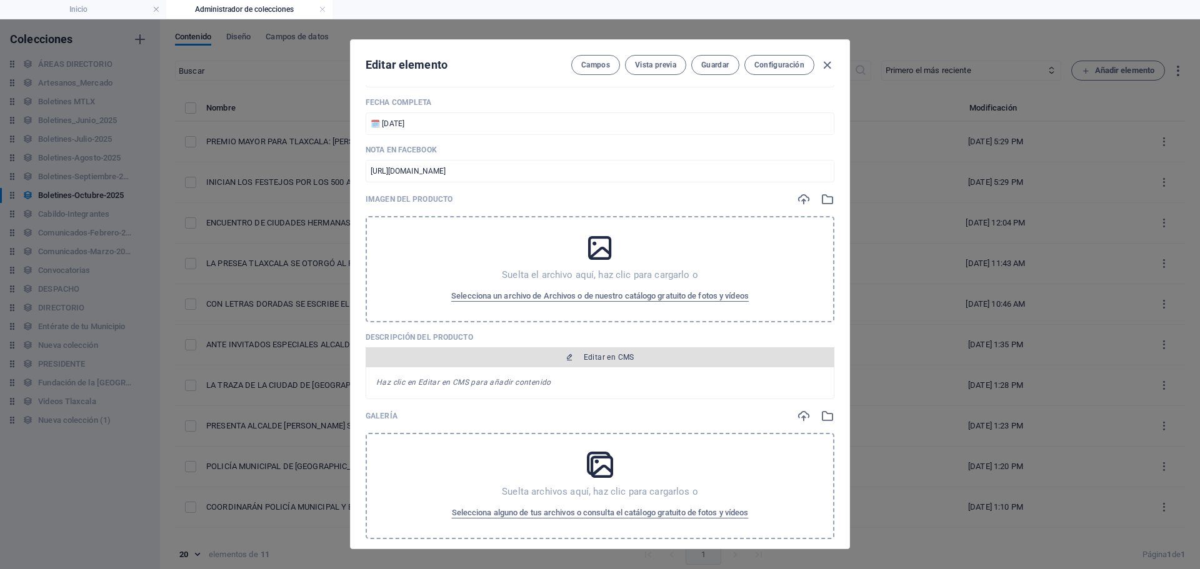
click at [623, 358] on span "Editar en CMS" at bounding box center [609, 358] width 51 height 10
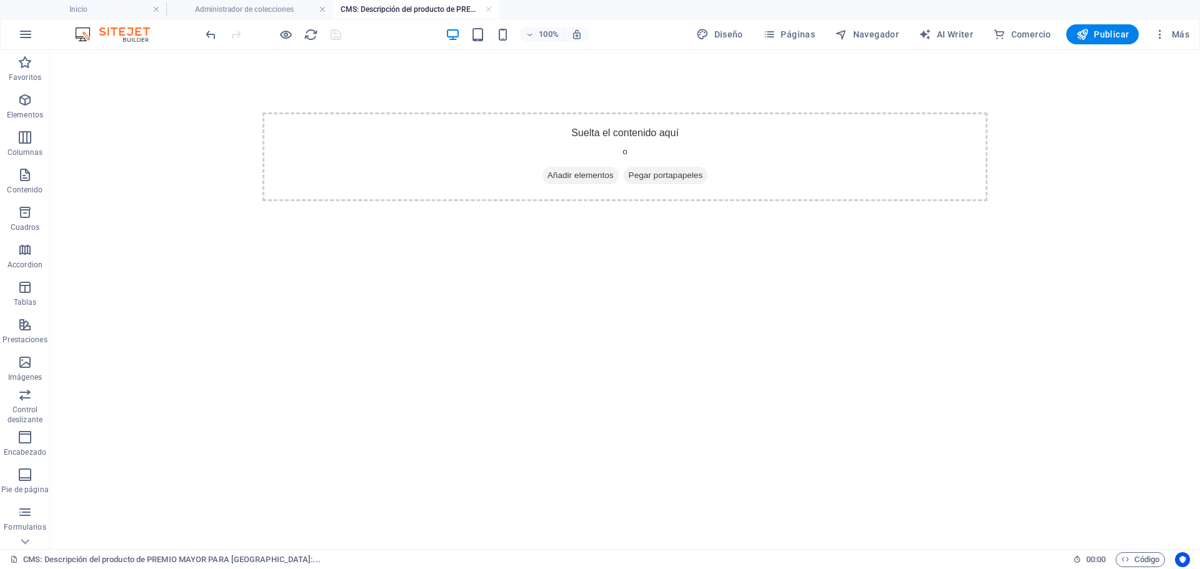
scroll to position [0, 0]
click at [568, 179] on span "Añadir elementos" at bounding box center [581, 176] width 76 height 18
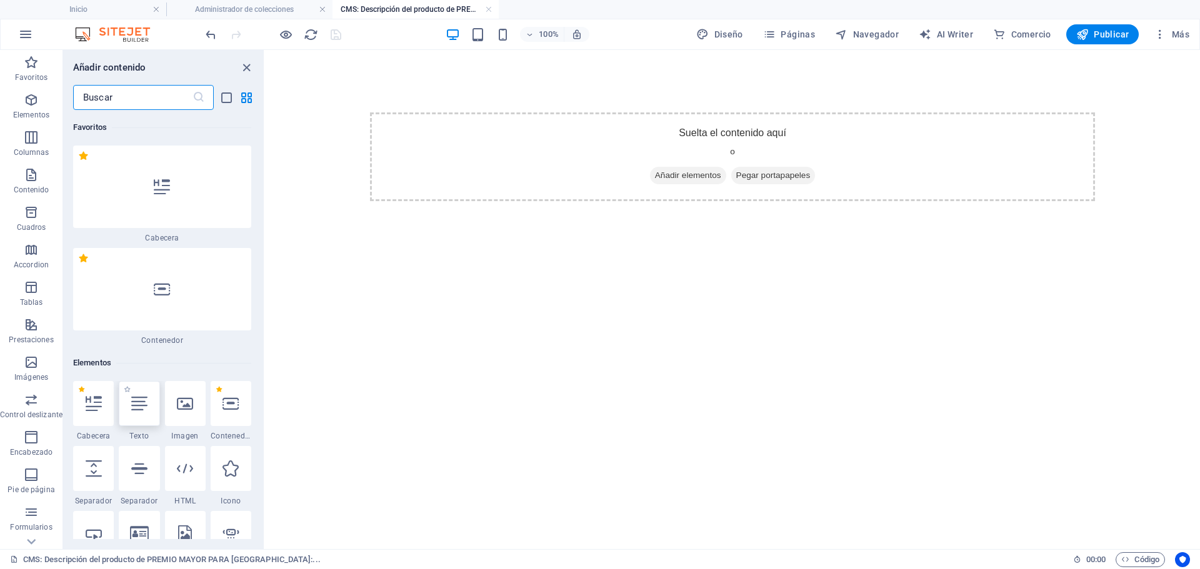
click at [155, 406] on div at bounding box center [139, 403] width 41 height 45
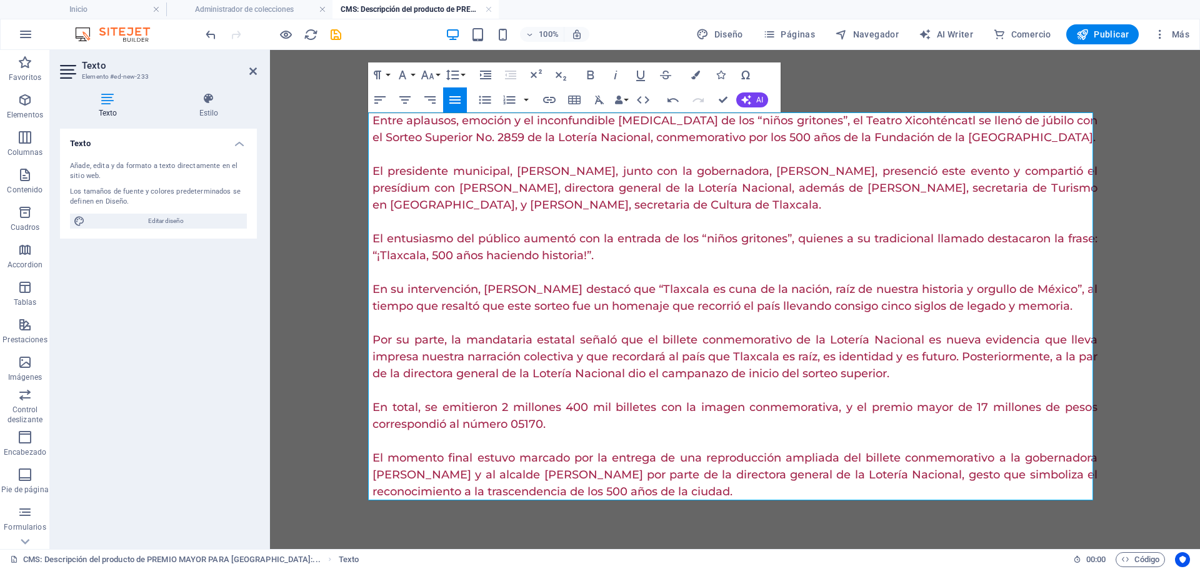
scroll to position [24029, 2]
drag, startPoint x: 373, startPoint y: 121, endPoint x: 918, endPoint y: 511, distance: 670.8
click at [918, 511] on div "Entre aplausos, emoción y el inconfundible [MEDICAL_DATA] de los “niños gritone…" at bounding box center [735, 306] width 745 height 513
click at [373, 124] on p "Entre aplausos, emoción y el inconfundible [MEDICAL_DATA] de los “niños gritone…" at bounding box center [735, 130] width 725 height 34
drag, startPoint x: 371, startPoint y: 119, endPoint x: 605, endPoint y: 144, distance: 235.7
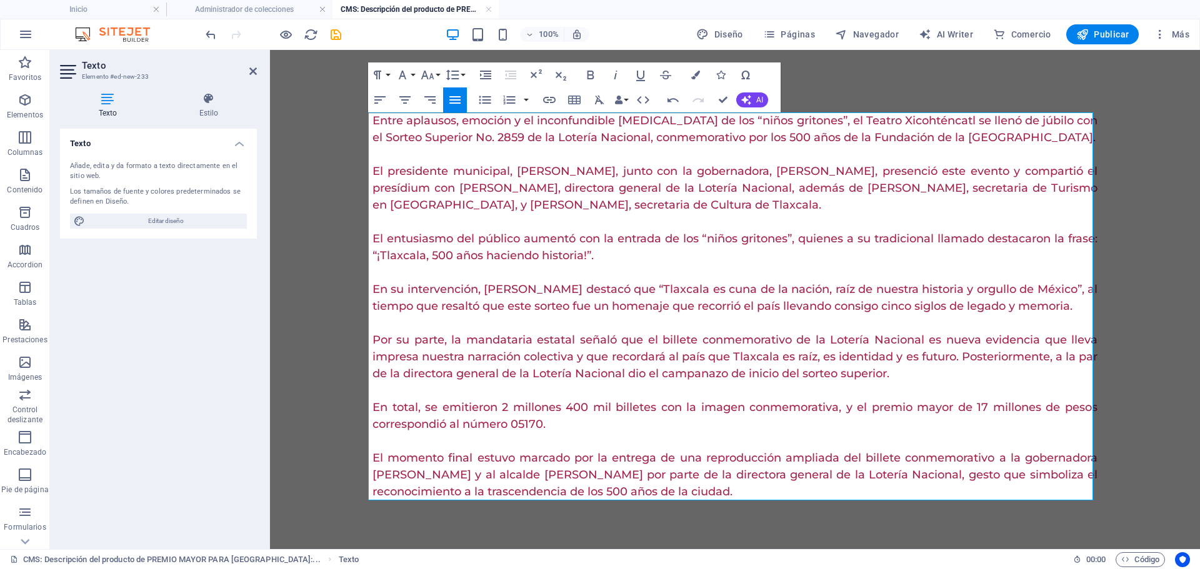
click at [943, 524] on div "Entre aplausos, emoción y el inconfundible [MEDICAL_DATA] de los “niños gritone…" at bounding box center [735, 306] width 745 height 513
click at [692, 79] on icon "button" at bounding box center [695, 75] width 9 height 9
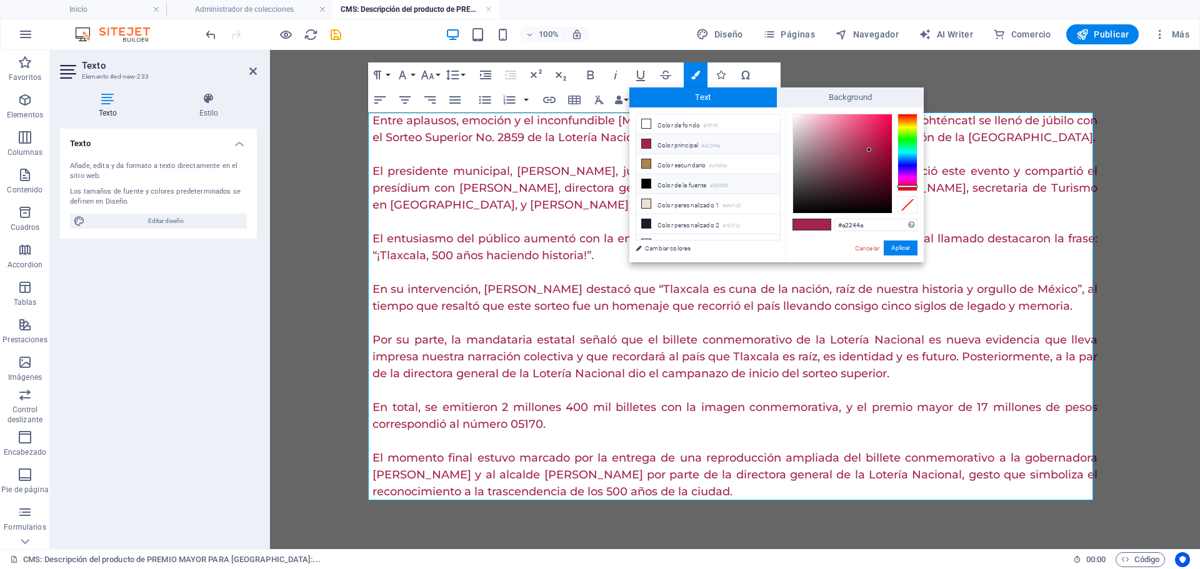
click at [707, 179] on li "Color de la fuente #000000" at bounding box center [708, 184] width 144 height 20
type input "#000000"
click at [911, 248] on button "Aplicar" at bounding box center [901, 248] width 34 height 15
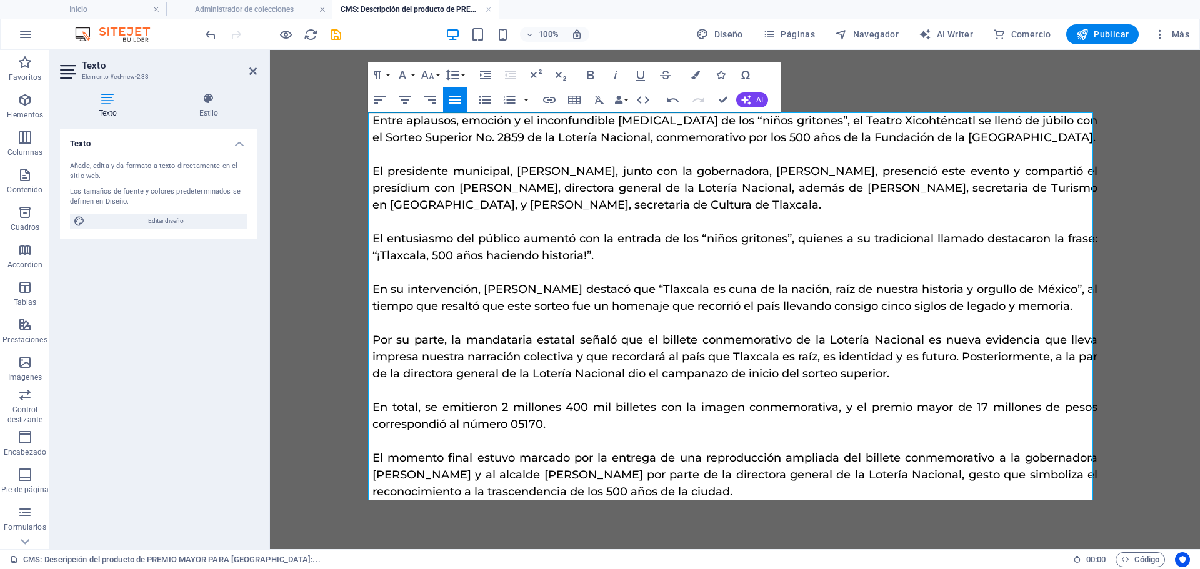
click at [456, 98] on icon "button" at bounding box center [455, 100] width 15 height 15
click at [331, 39] on icon "save" at bounding box center [336, 35] width 14 height 14
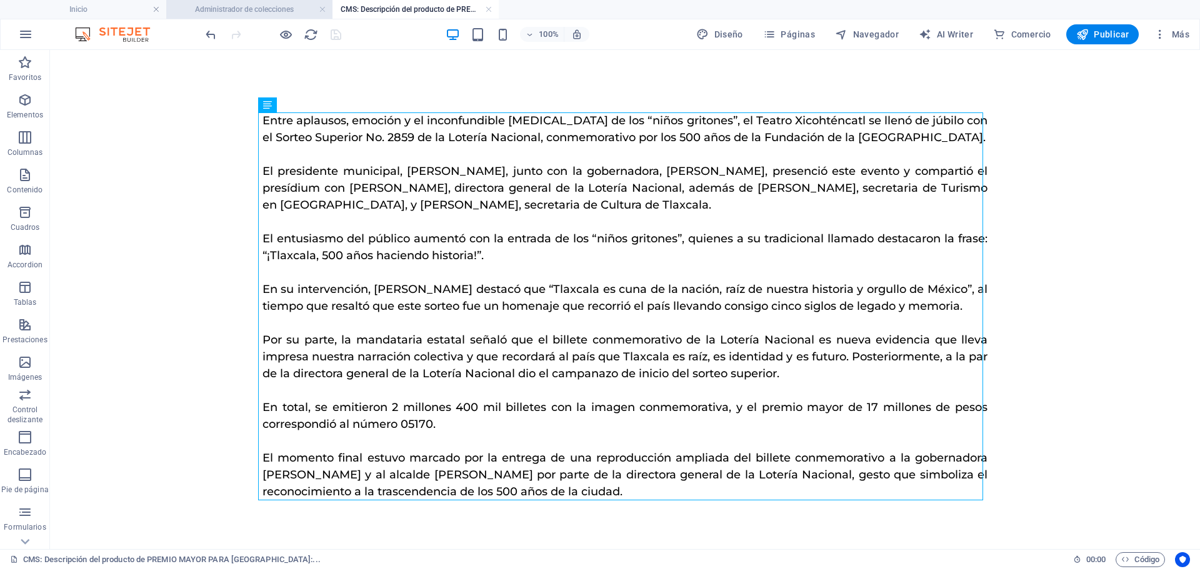
click at [254, 6] on h4 "Administrador de colecciones" at bounding box center [249, 10] width 166 height 14
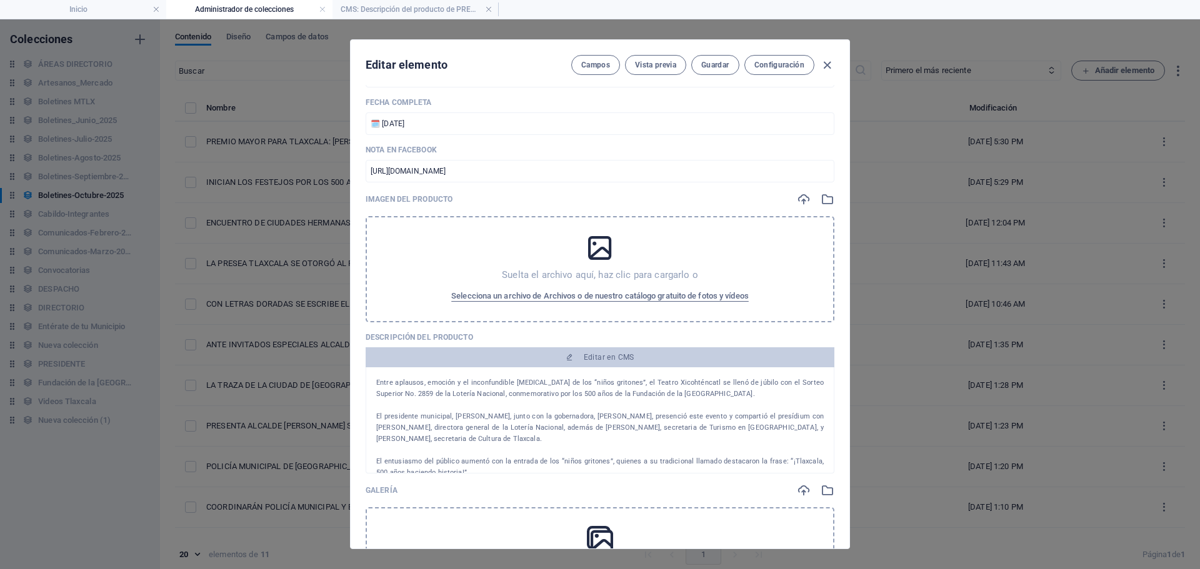
scroll to position [173, 0]
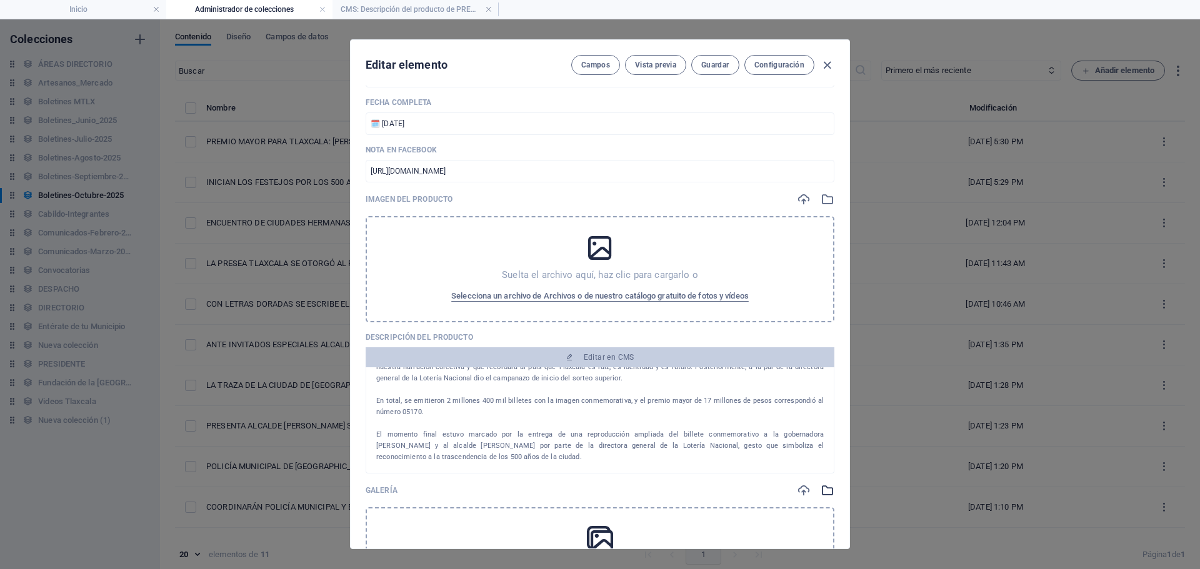
click at [828, 489] on icon "button" at bounding box center [828, 491] width 14 height 14
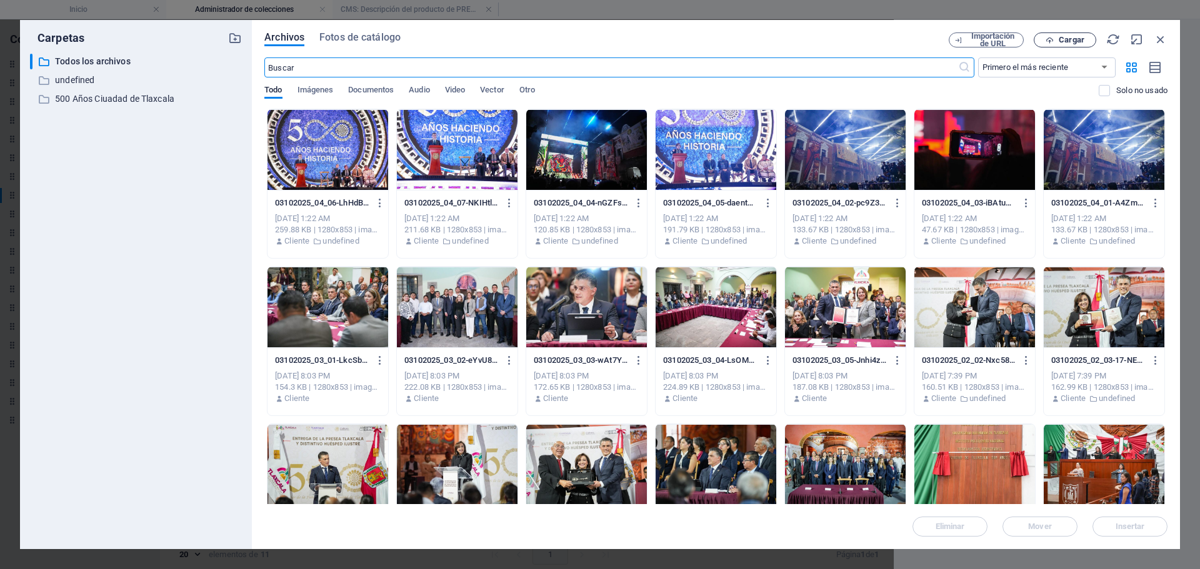
click at [1066, 36] on span "Cargar" at bounding box center [1072, 40] width 26 height 8
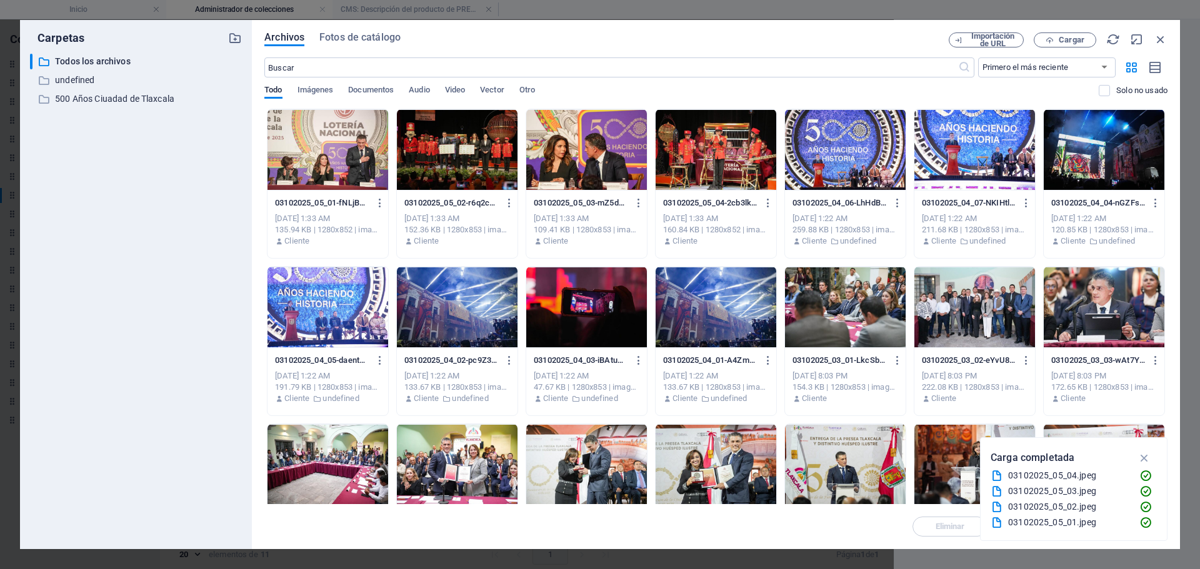
click at [721, 168] on div at bounding box center [716, 149] width 121 height 81
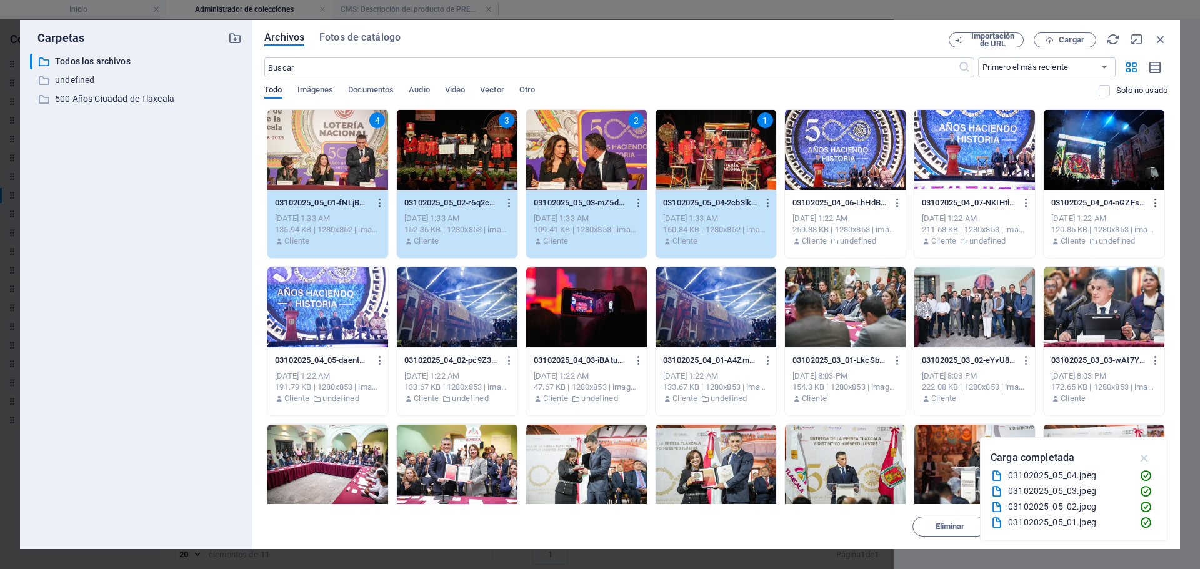
click at [1143, 458] on icon "button" at bounding box center [1145, 458] width 14 height 14
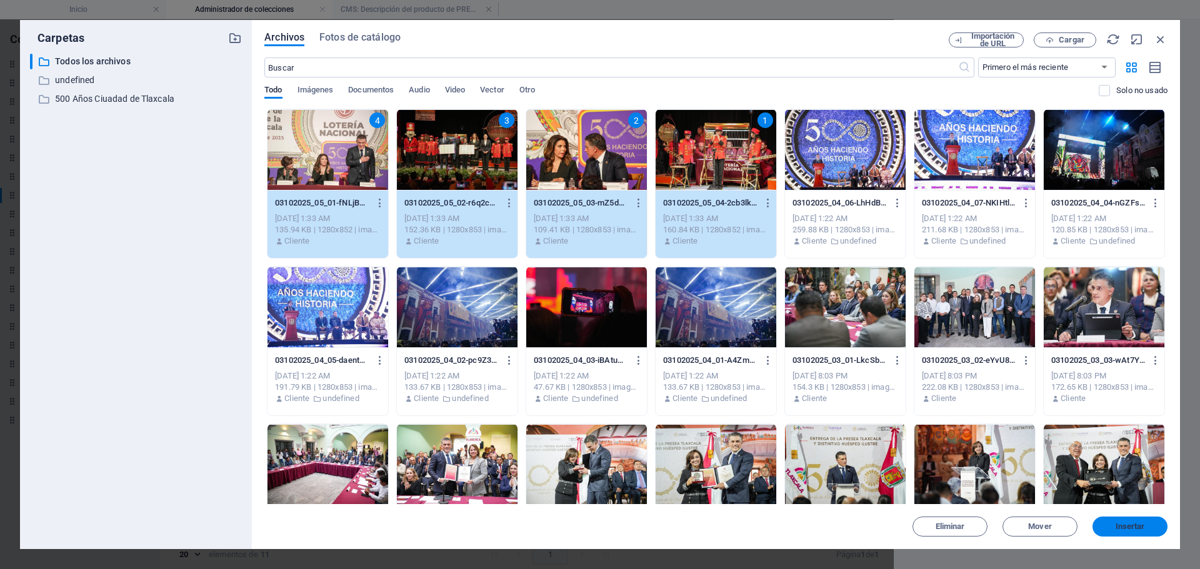
click at [1136, 528] on span "Insertar" at bounding box center [1130, 527] width 29 height 8
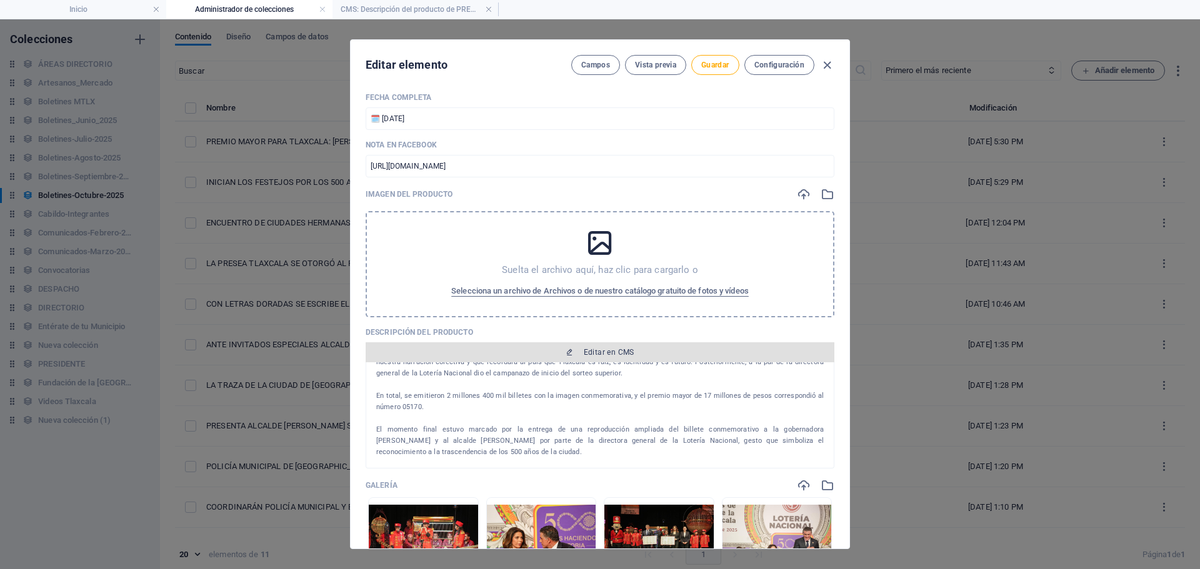
scroll to position [188, 0]
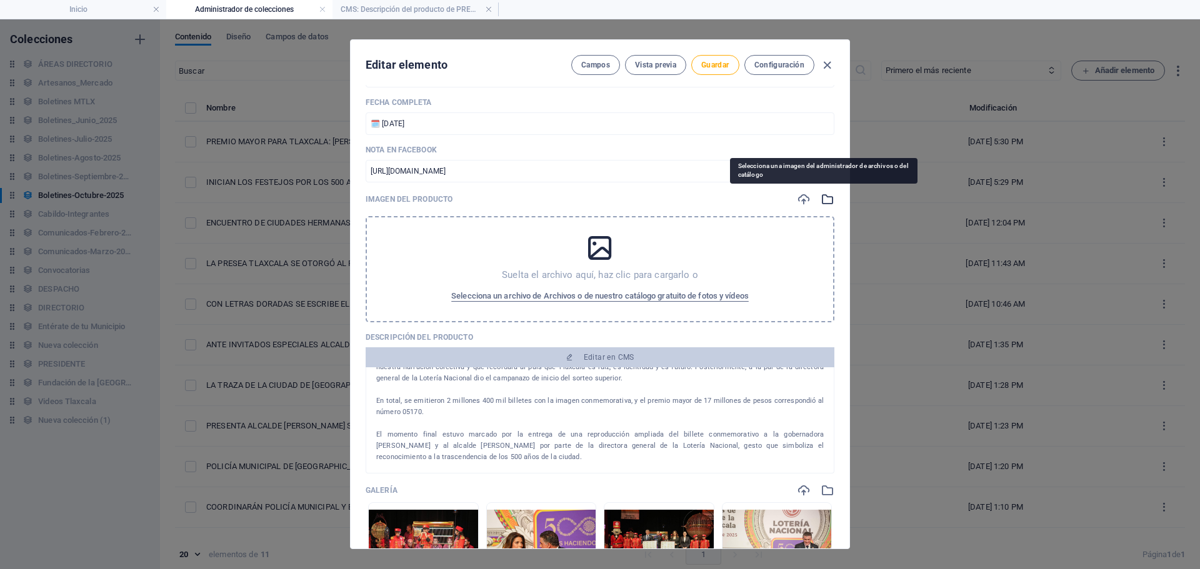
click at [822, 198] on icon "button" at bounding box center [828, 200] width 14 height 14
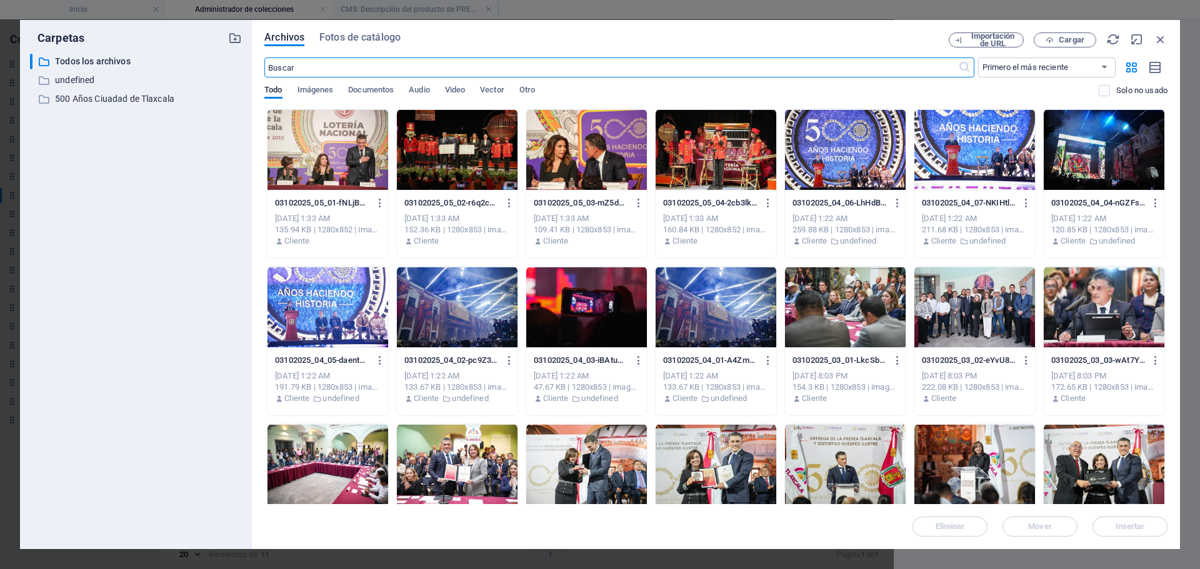
click at [479, 161] on div at bounding box center [457, 149] width 121 height 81
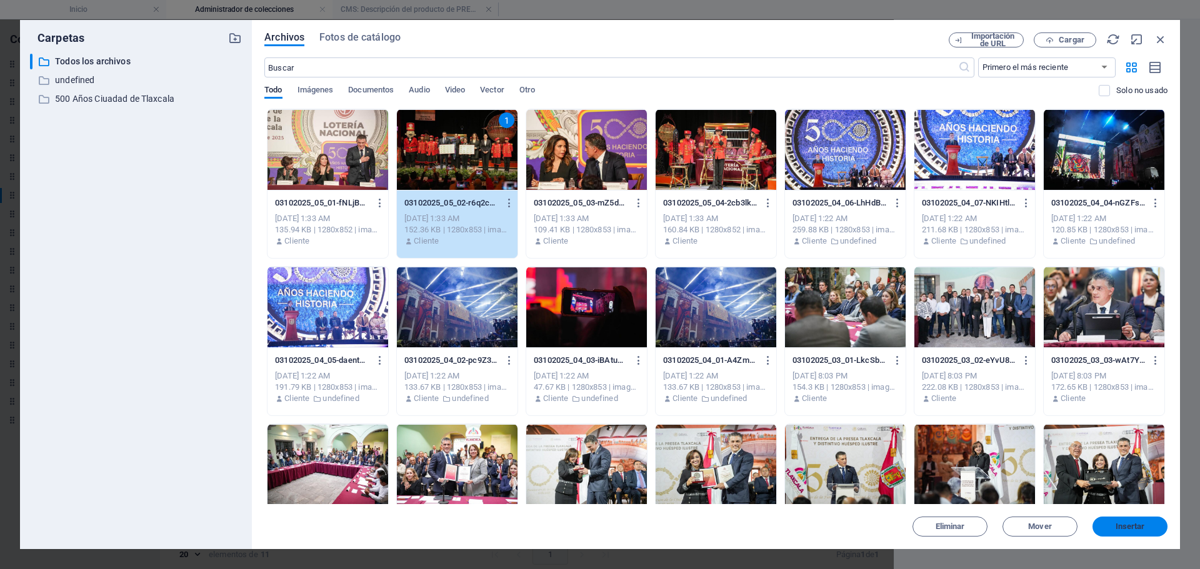
click at [1127, 530] on span "Insertar" at bounding box center [1130, 527] width 29 height 8
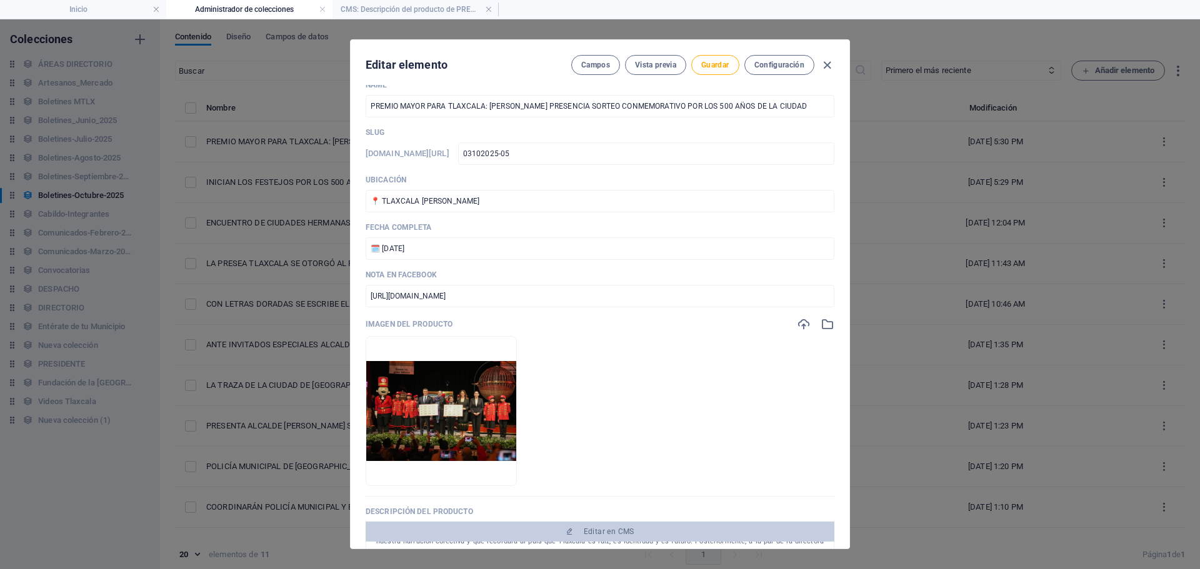
scroll to position [0, 0]
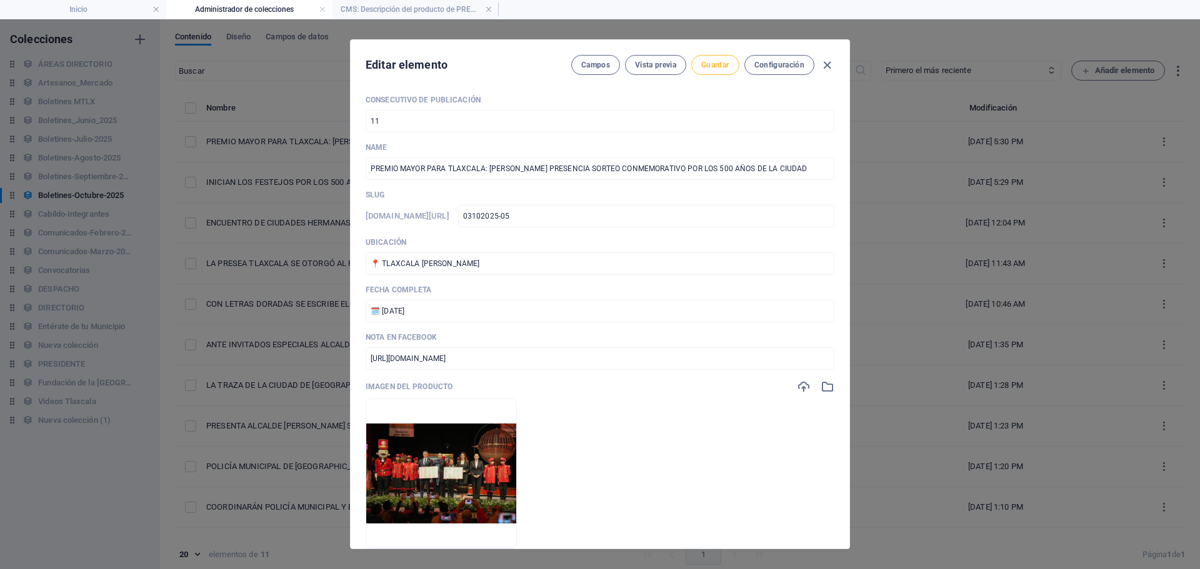
click at [714, 66] on span "Guardar" at bounding box center [715, 65] width 28 height 10
click at [821, 63] on icon "button" at bounding box center [827, 65] width 14 height 14
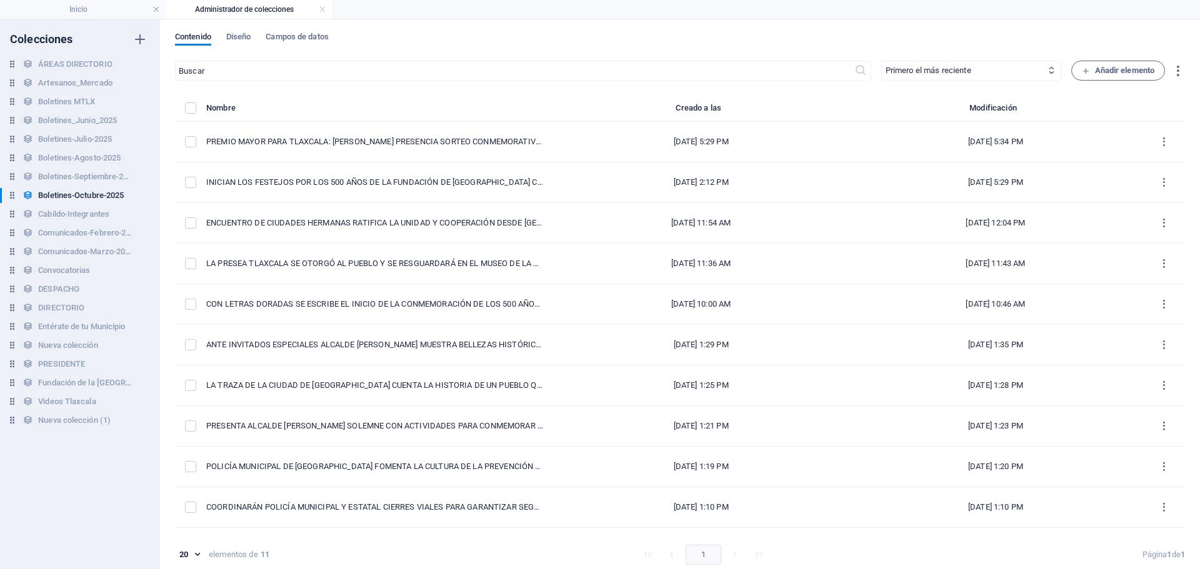
type input "premio-mayor-para-[GEOGRAPHIC_DATA]-[PERSON_NAME]-presencia-sorteo-conmemorativ…"
click at [1131, 75] on span "Añadir elemento" at bounding box center [1118, 70] width 73 height 15
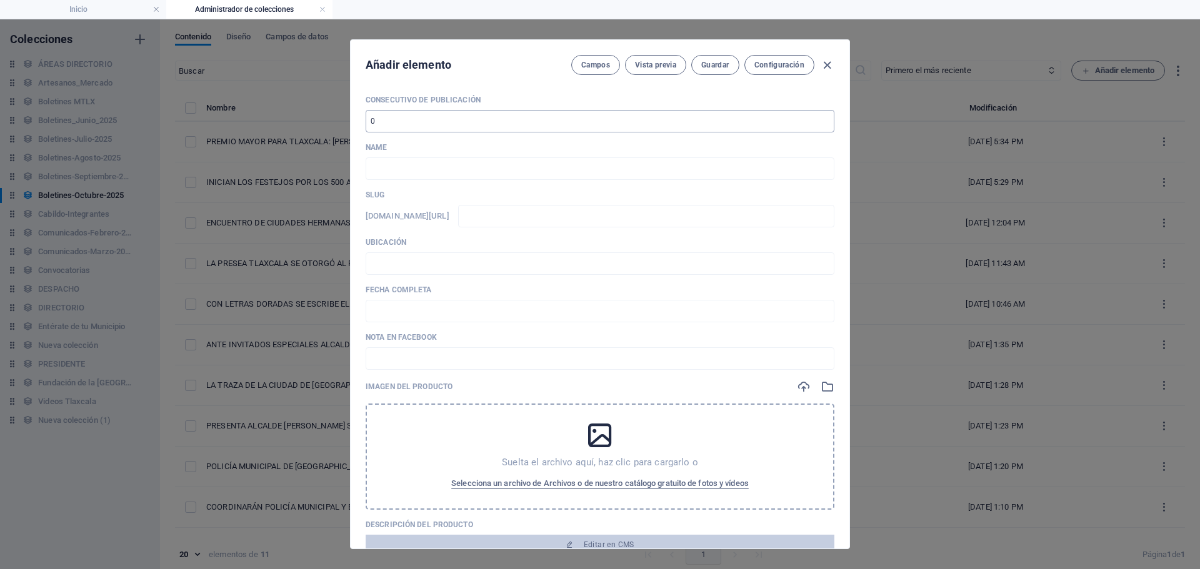
click at [443, 127] on input "number" at bounding box center [600, 121] width 469 height 23
type input "12"
click at [375, 164] on input "text" at bounding box center [600, 169] width 469 height 23
paste input "FOTO/NOTA"
type input "FOTO/NOTA"
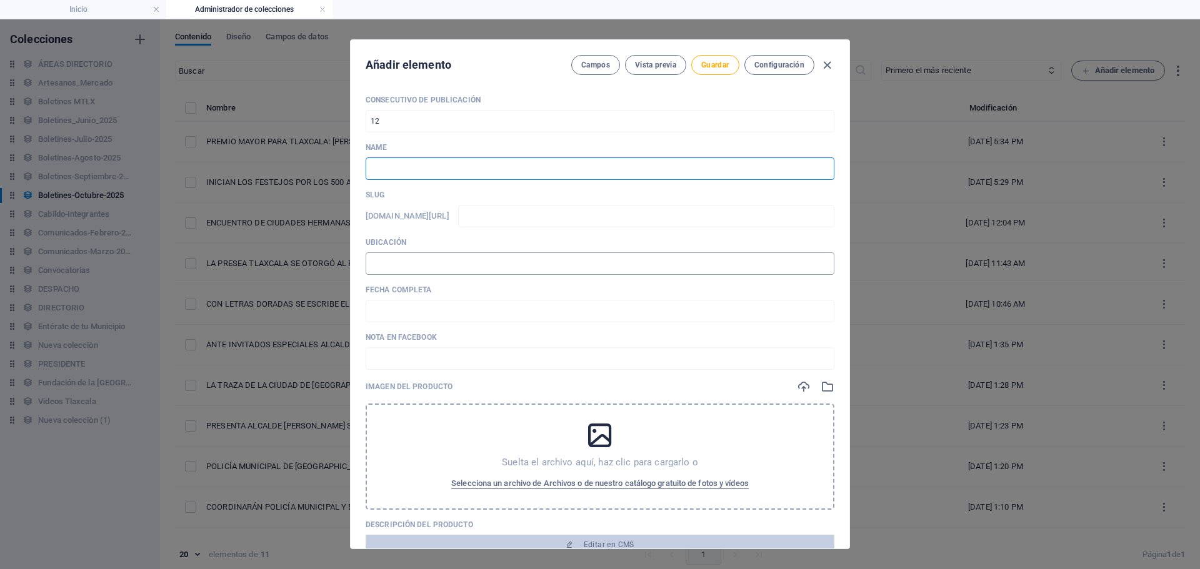
type input "foto-nota"
type input "FOTO/NOTA"
drag, startPoint x: 623, startPoint y: 223, endPoint x: 497, endPoint y: 221, distance: 126.3
click at [497, 221] on div "[DOMAIN_NAME][URL] foto-nota ​" at bounding box center [600, 216] width 469 height 23
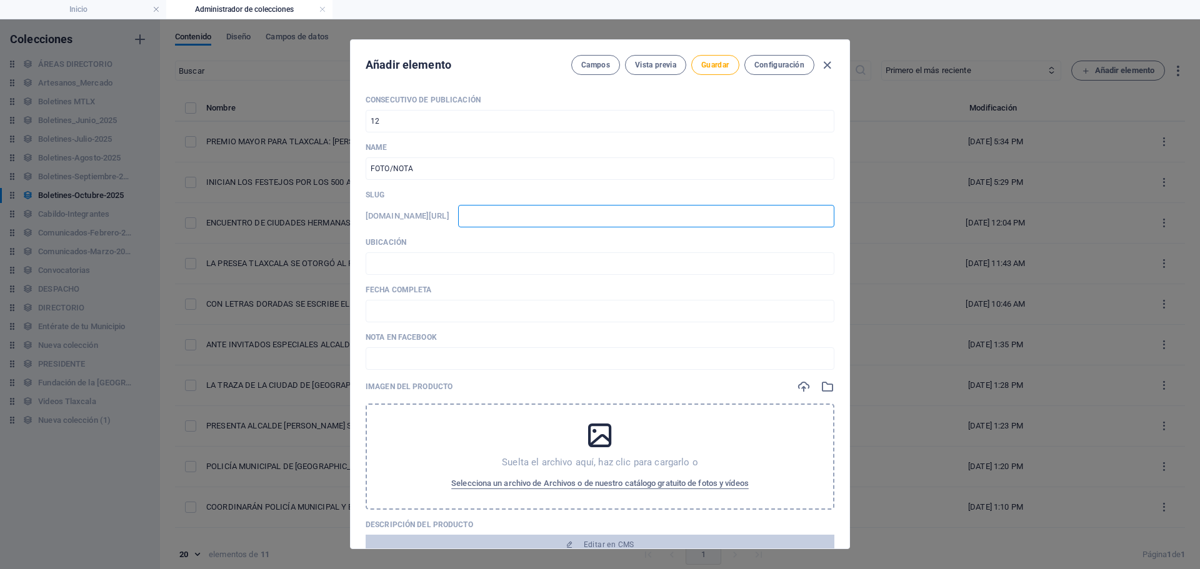
type input "0"
type input "04"
type input "04-"
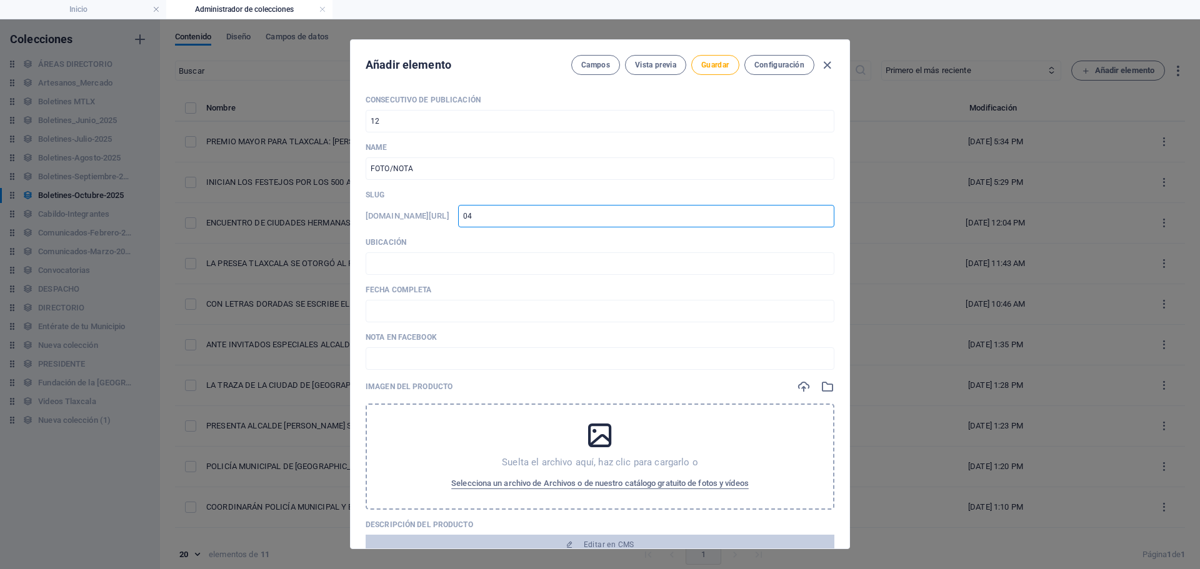
type input "04-"
type input "04"
type input "04102025-01"
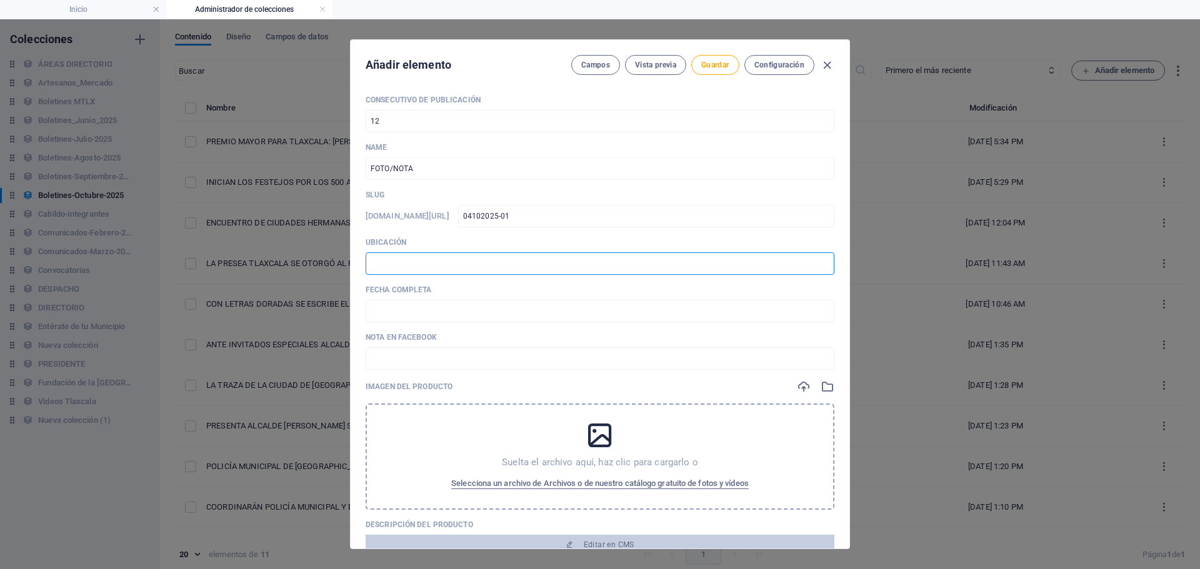
click at [444, 264] on input "text" at bounding box center [600, 264] width 469 height 23
type input "📍 TLAXCALA [PERSON_NAME]"
click at [411, 305] on input "text" at bounding box center [600, 311] width 469 height 23
drag, startPoint x: 387, startPoint y: 309, endPoint x: 396, endPoint y: 324, distance: 17.7
click at [390, 312] on input "🗓️ [DATE]" at bounding box center [600, 311] width 469 height 23
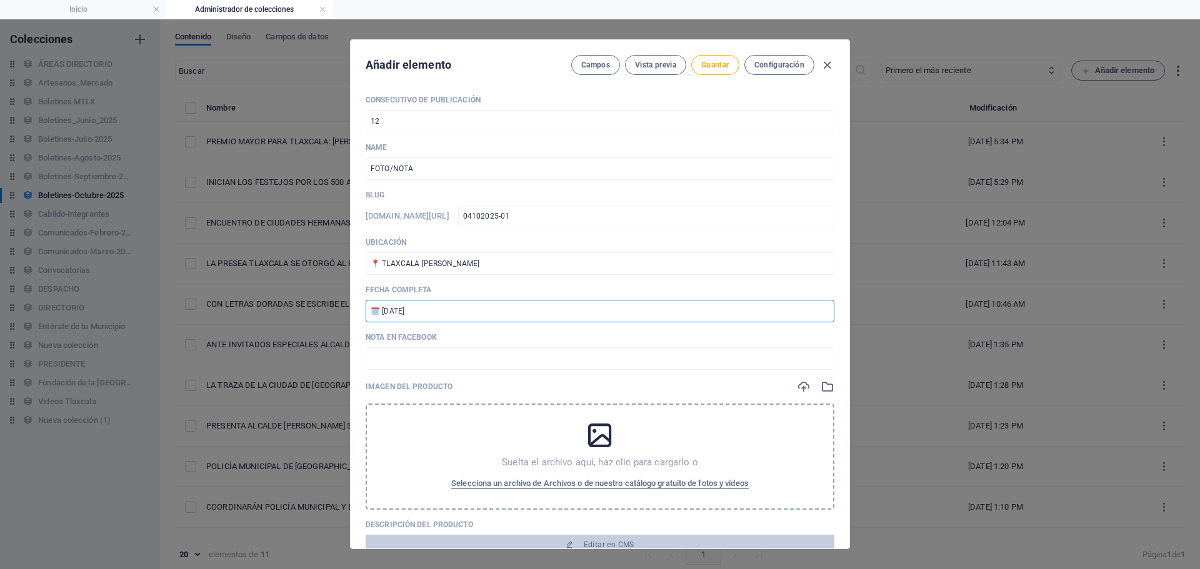
type input "🗓️ [DATE]"
click at [391, 371] on div "Consecutivo de Publicación 12 ​ Name FOTO/NOTA ​ Slug [DOMAIN_NAME][URL] 041020…" at bounding box center [600, 441] width 469 height 692
click at [393, 365] on input "text" at bounding box center [600, 359] width 469 height 23
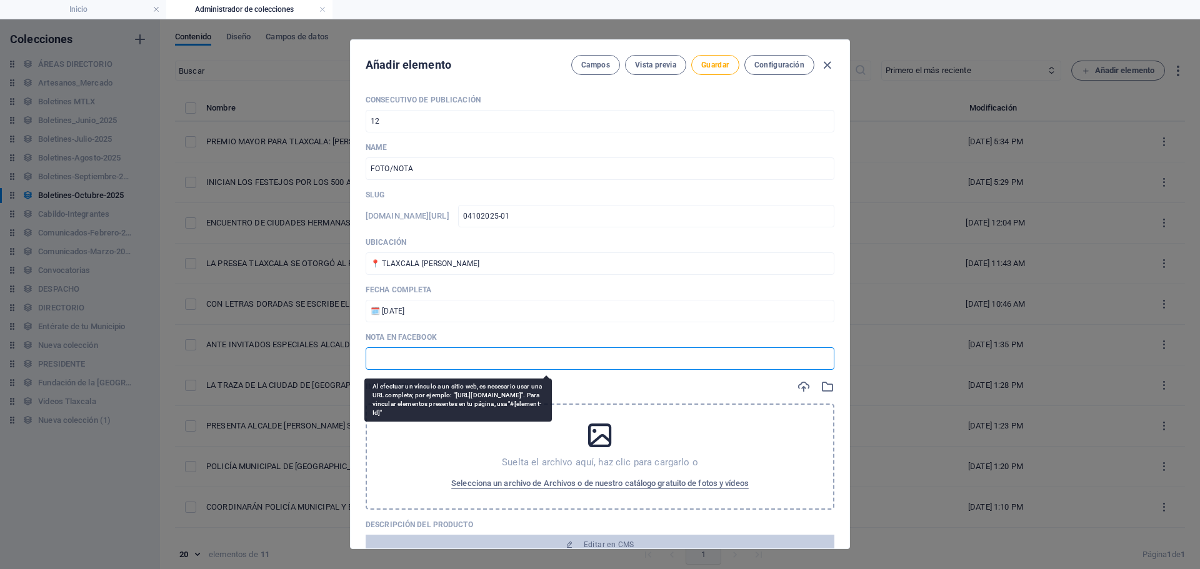
paste input "[URL][DOMAIN_NAME]"
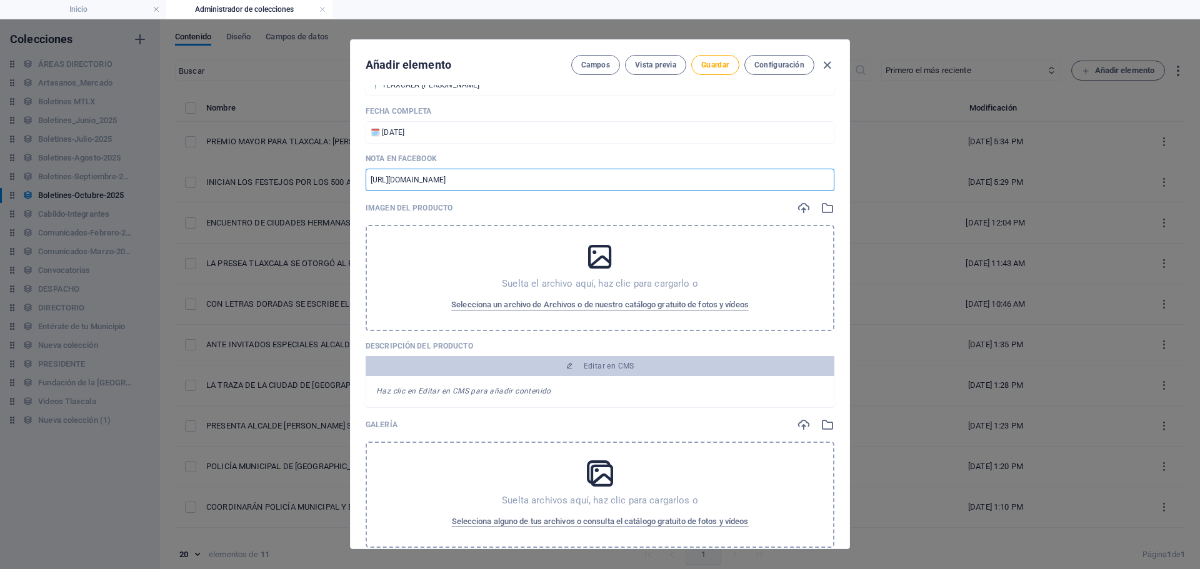
scroll to position [188, 0]
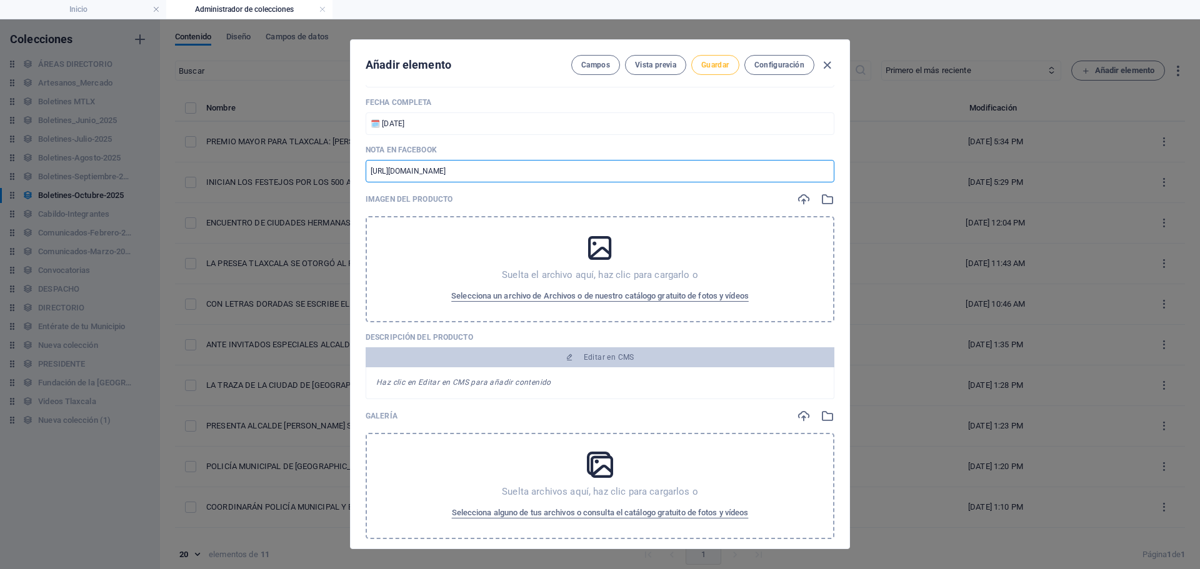
type input "[URL][DOMAIN_NAME]"
click at [714, 68] on span "Guardar" at bounding box center [715, 65] width 28 height 10
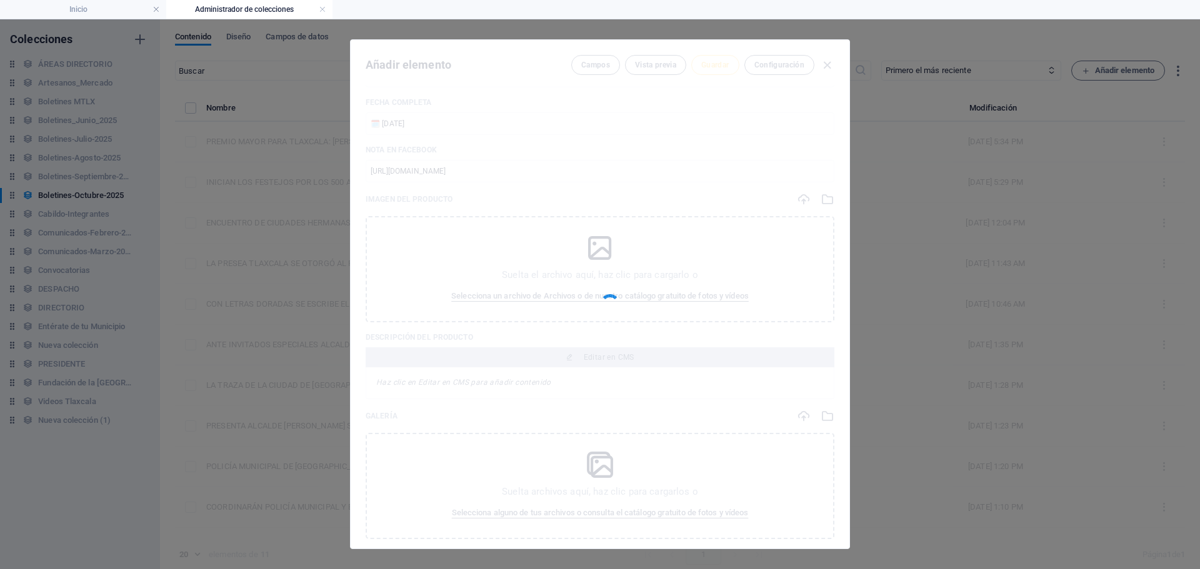
type input "04102025-01"
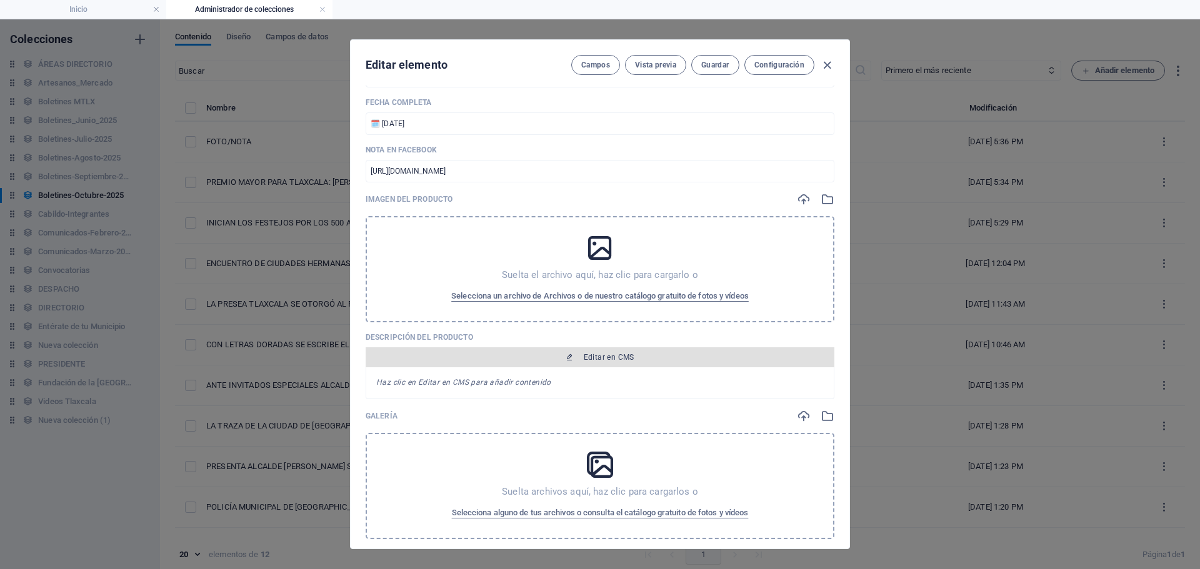
click at [600, 361] on span "Editar en CMS" at bounding box center [609, 358] width 51 height 10
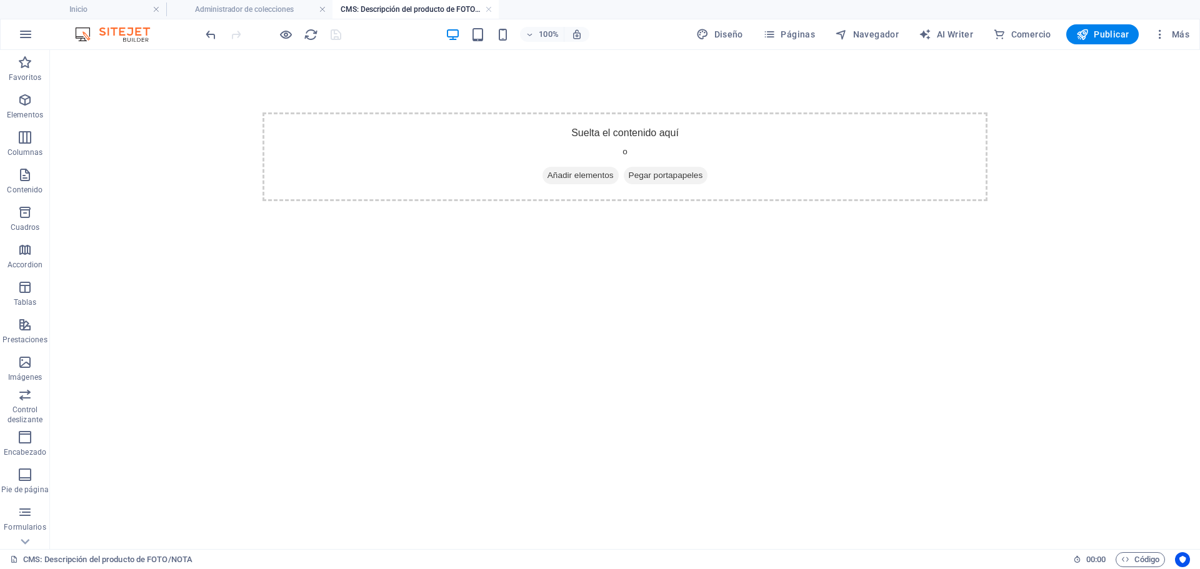
scroll to position [0, 0]
click at [565, 178] on span "Añadir elementos" at bounding box center [581, 176] width 76 height 18
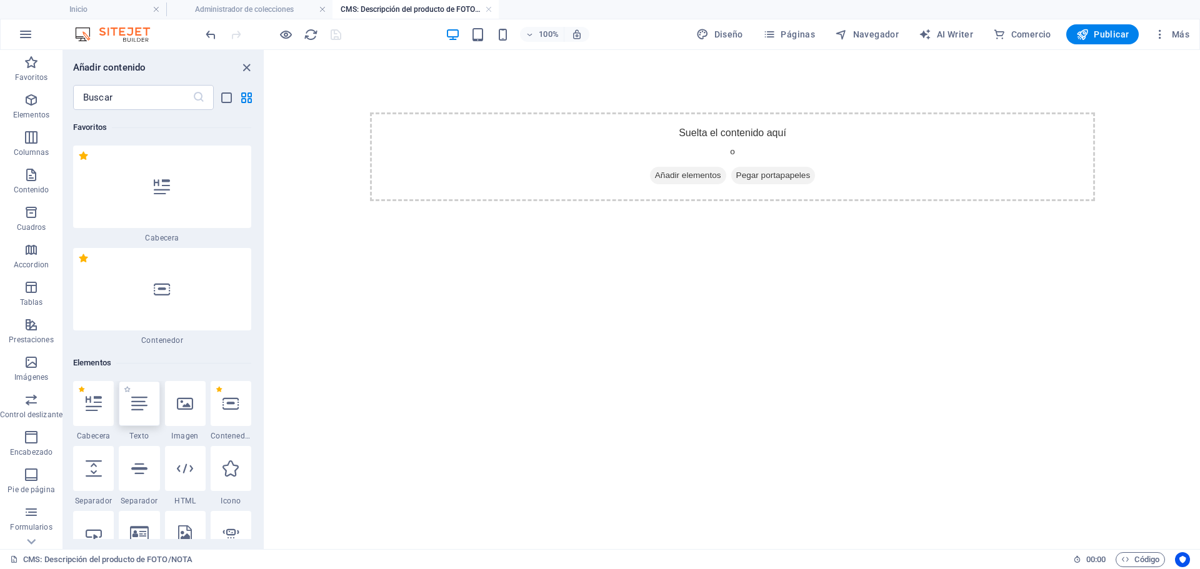
click at [139, 407] on icon at bounding box center [139, 404] width 16 height 16
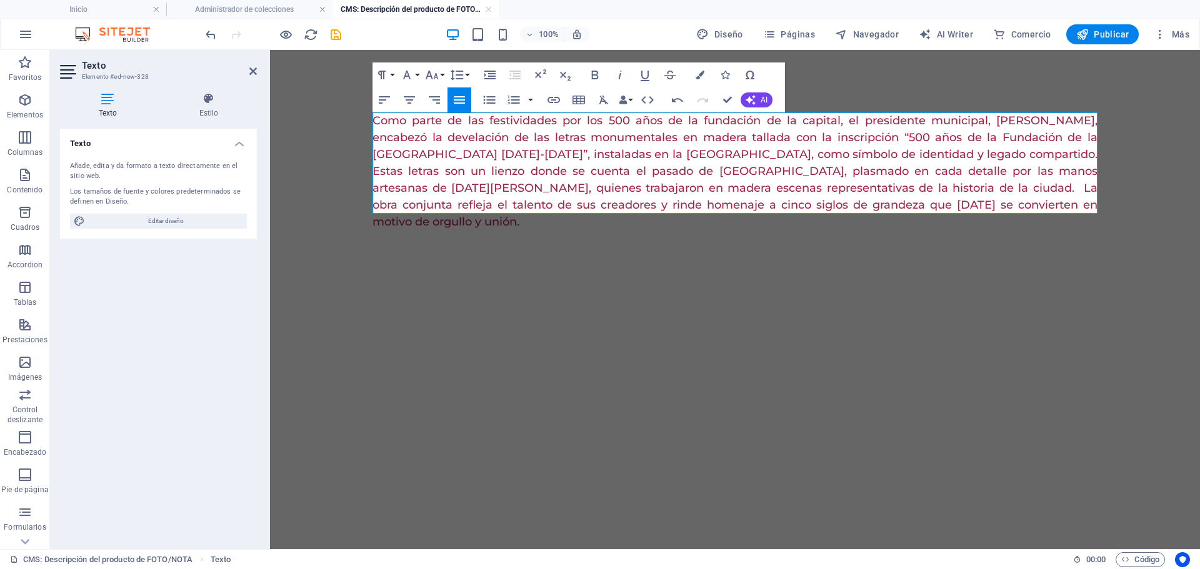
scroll to position [9236, 2]
drag, startPoint x: 1043, startPoint y: 203, endPoint x: 254, endPoint y: 101, distance: 795.4
click at [270, 101] on html "Como parte de las festividades por los 500 años de la fundación de la capital, …" at bounding box center [735, 171] width 930 height 243
click at [703, 73] on icon "button" at bounding box center [700, 75] width 9 height 9
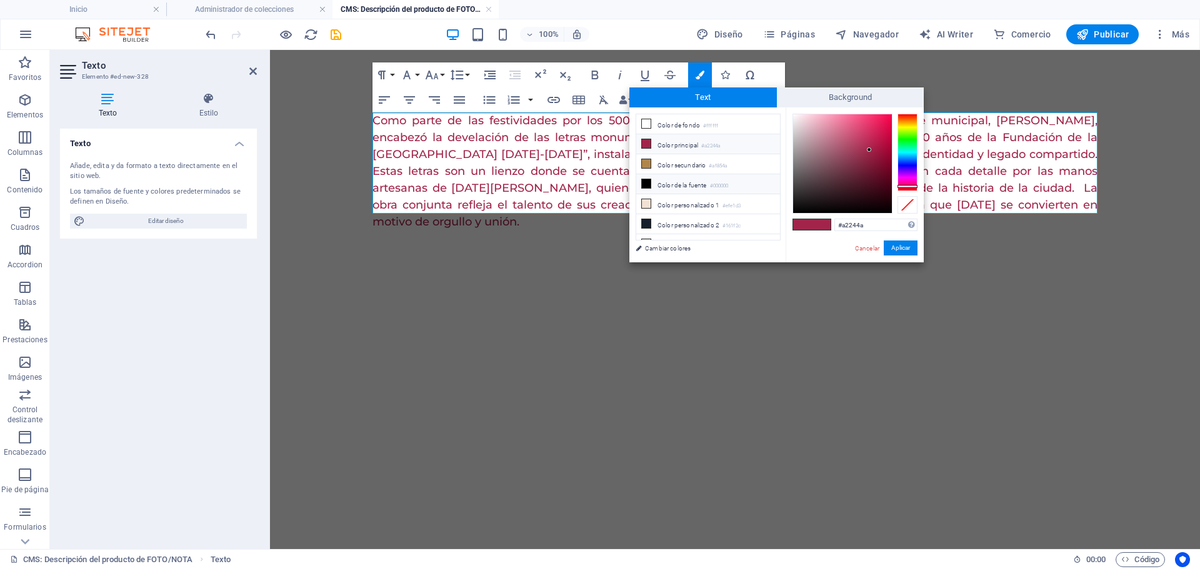
click at [686, 184] on li "Color de la fuente #000000" at bounding box center [708, 184] width 144 height 20
type input "#000000"
click at [903, 246] on button "Aplicar" at bounding box center [901, 248] width 34 height 15
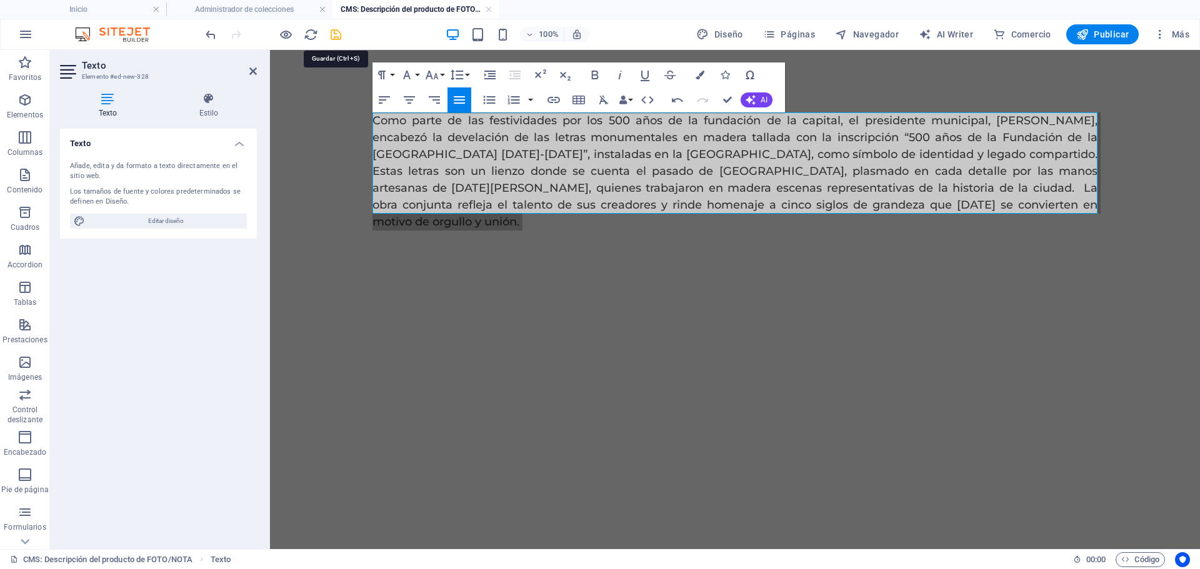
click at [339, 38] on icon "save" at bounding box center [336, 35] width 14 height 14
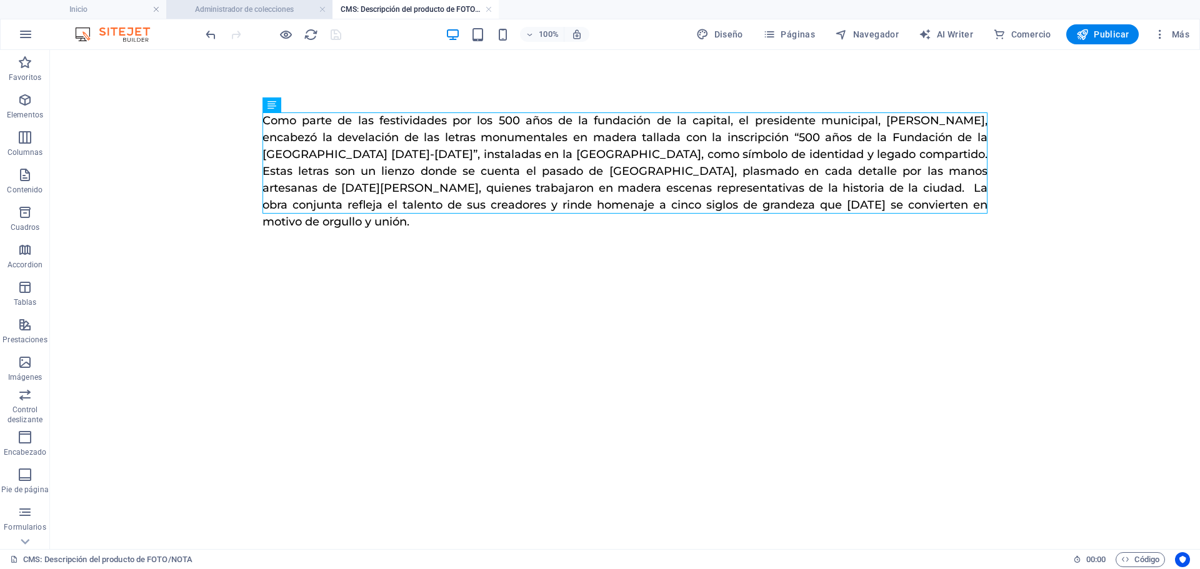
click at [252, 15] on h4 "Administrador de colecciones" at bounding box center [249, 10] width 166 height 14
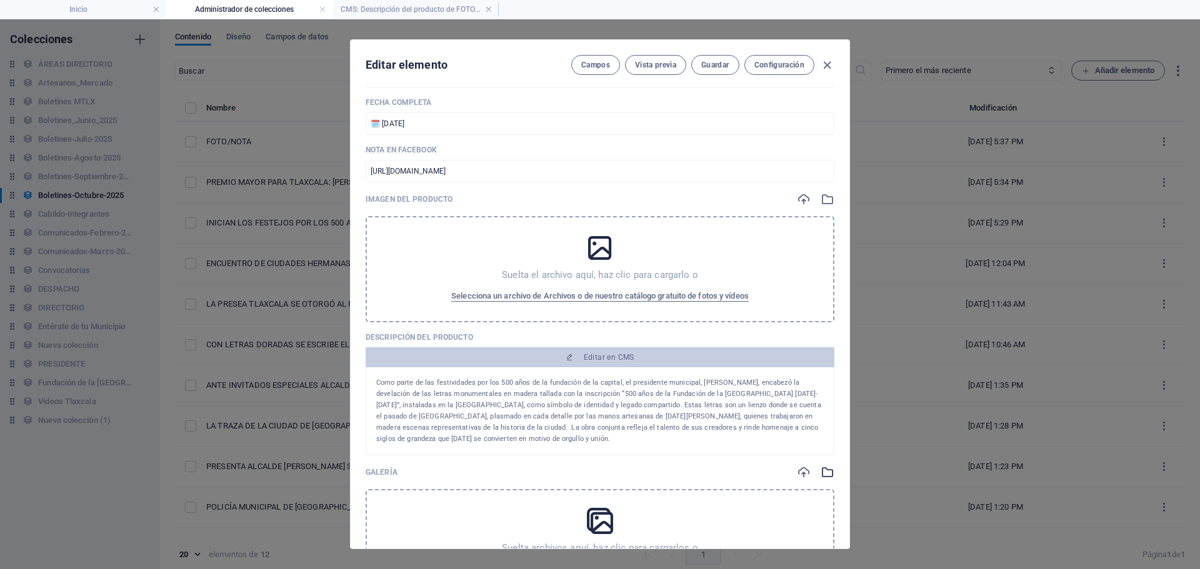
click at [821, 471] on icon "button" at bounding box center [828, 473] width 14 height 14
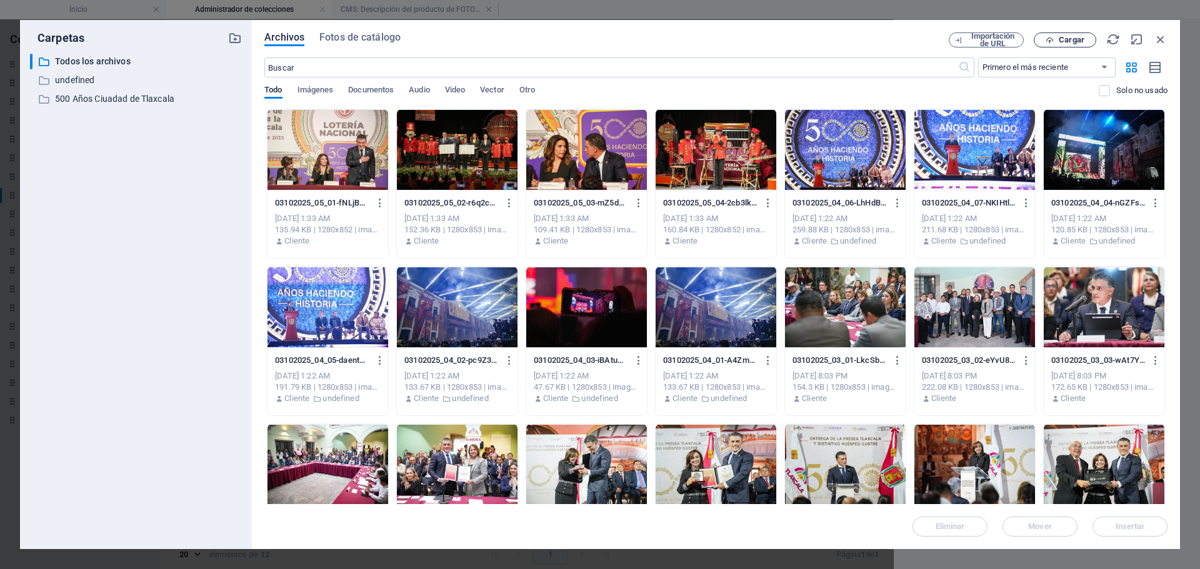
click at [1068, 37] on span "Cargar" at bounding box center [1072, 40] width 26 height 8
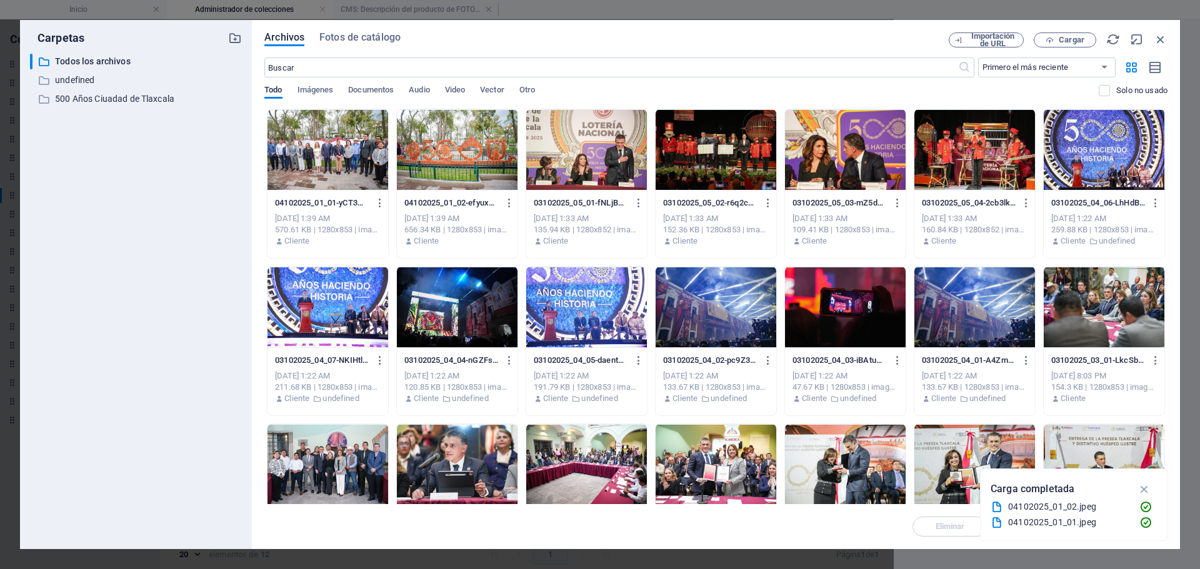
click at [313, 173] on div at bounding box center [328, 149] width 121 height 81
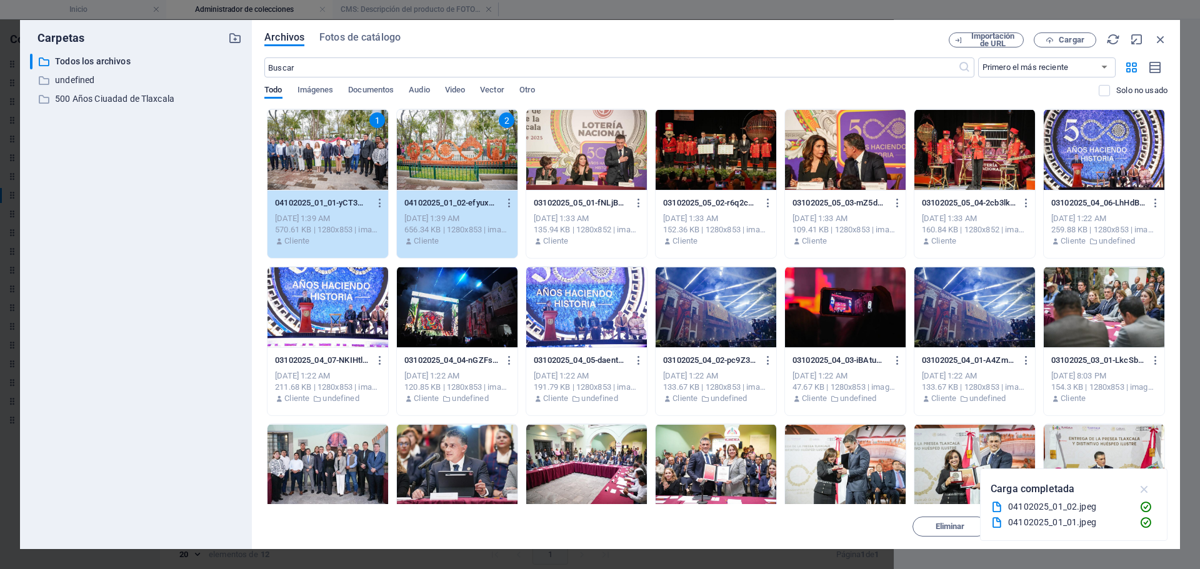
click at [1147, 486] on icon "button" at bounding box center [1145, 490] width 14 height 14
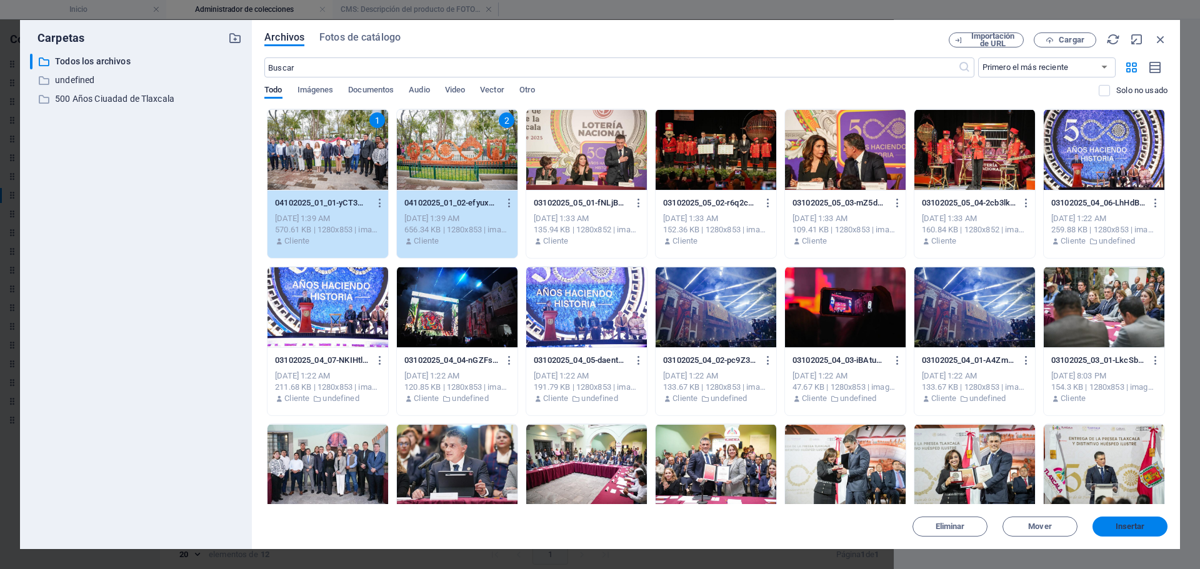
click at [1124, 524] on span "Insertar" at bounding box center [1130, 527] width 29 height 8
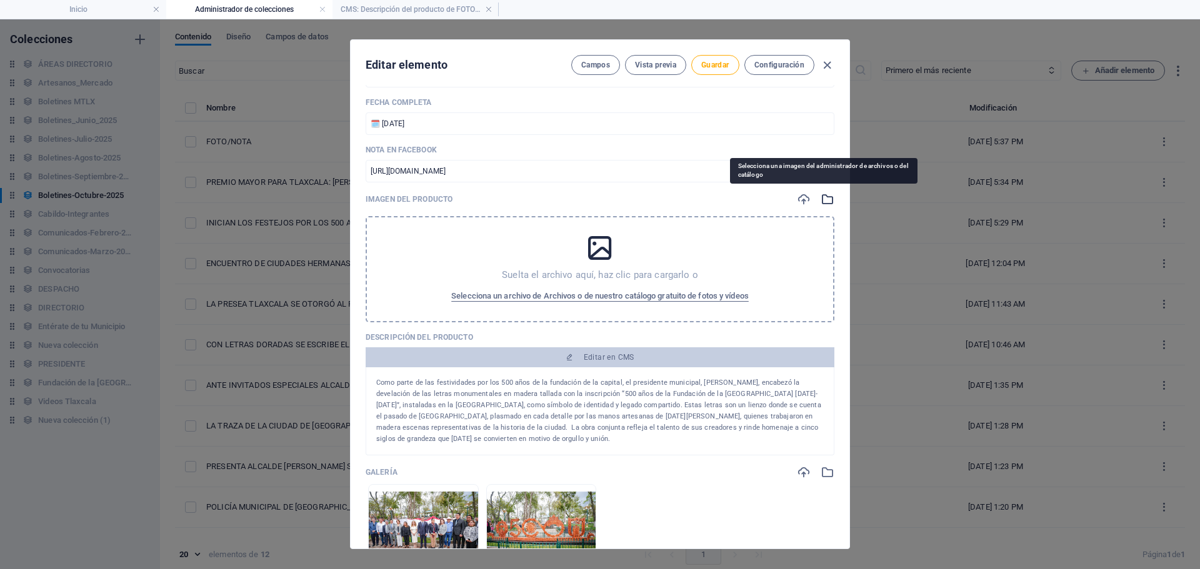
click at [826, 196] on icon "button" at bounding box center [828, 200] width 14 height 14
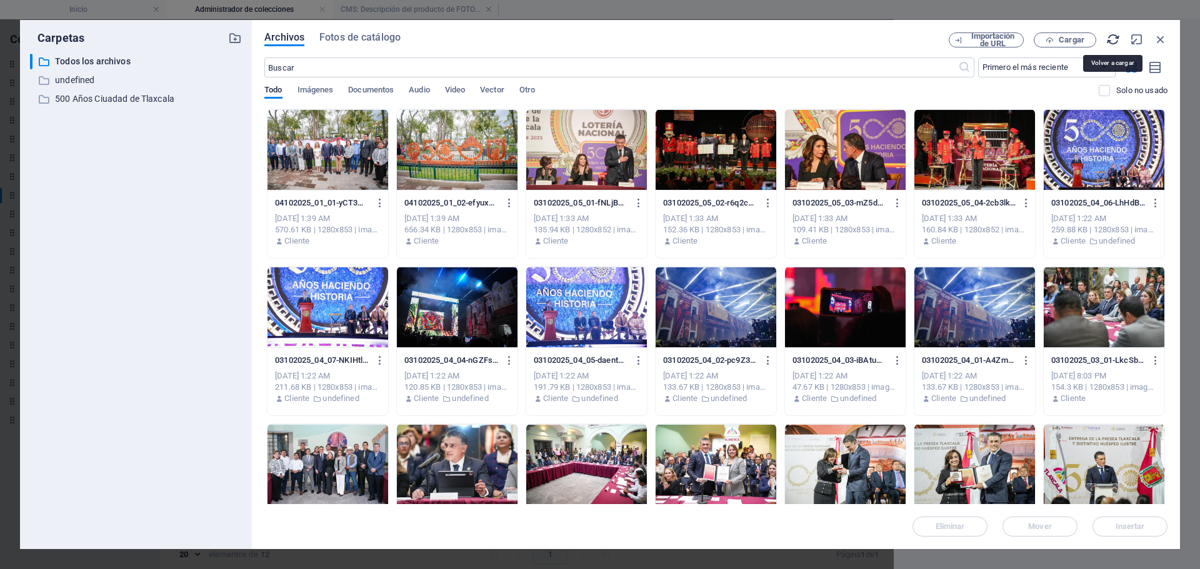
click at [1115, 37] on icon "button" at bounding box center [1113, 40] width 14 height 14
click at [459, 163] on div at bounding box center [457, 149] width 121 height 81
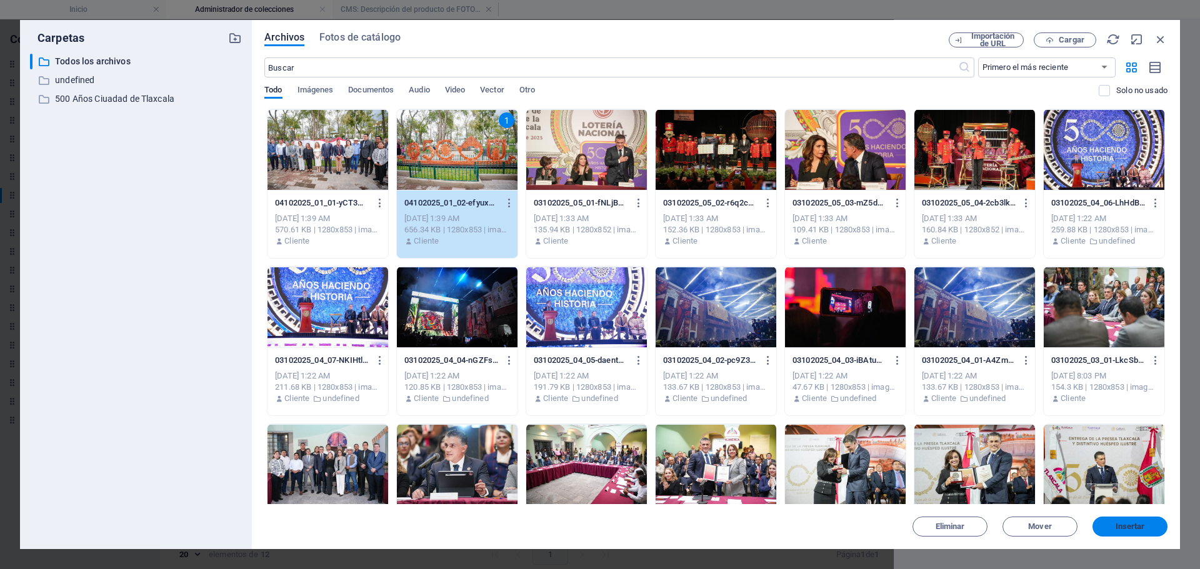
click at [1151, 519] on button "Insertar" at bounding box center [1130, 527] width 75 height 20
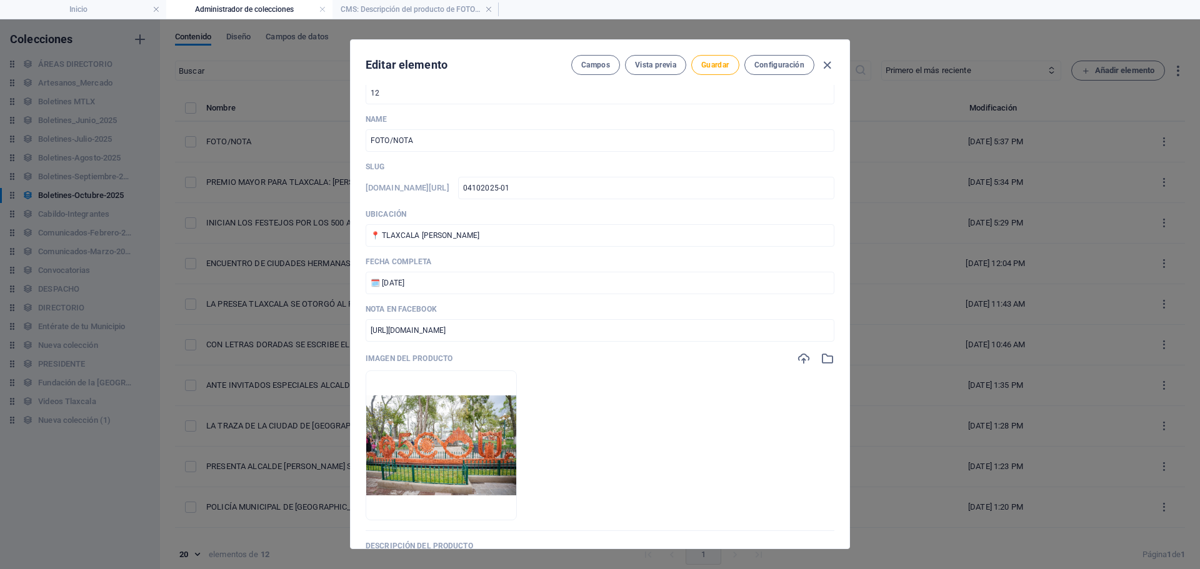
scroll to position [0, 0]
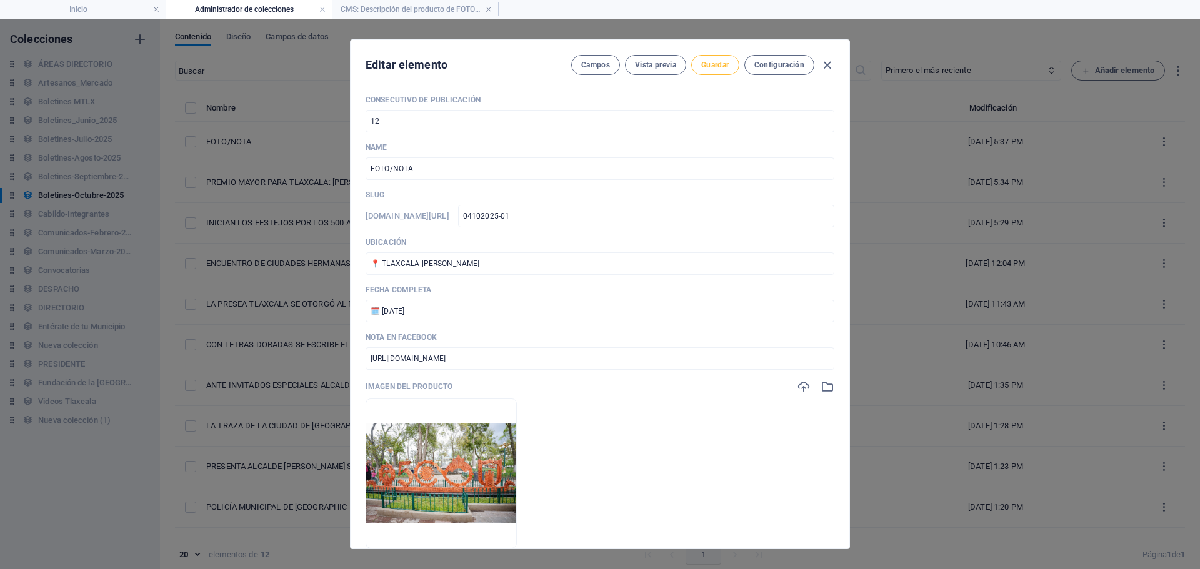
click at [715, 62] on span "Guardar" at bounding box center [715, 65] width 28 height 10
click at [719, 69] on span "Guardar" at bounding box center [715, 65] width 28 height 10
click at [829, 69] on icon "button" at bounding box center [827, 65] width 14 height 14
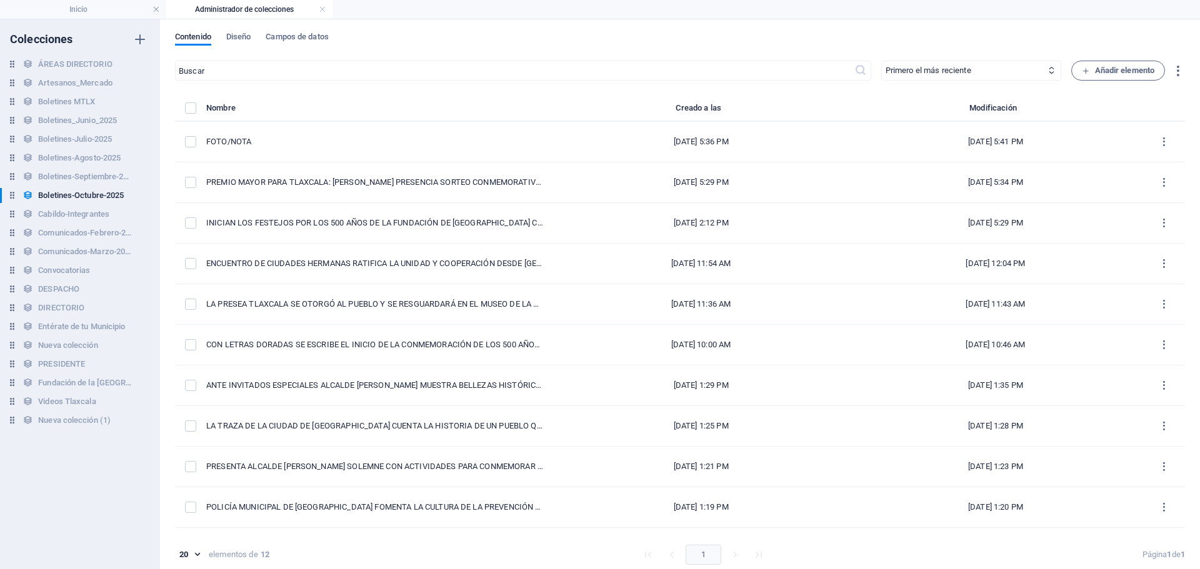
type input "foto-nota"
click at [1099, 68] on span "Añadir elemento" at bounding box center [1118, 70] width 73 height 15
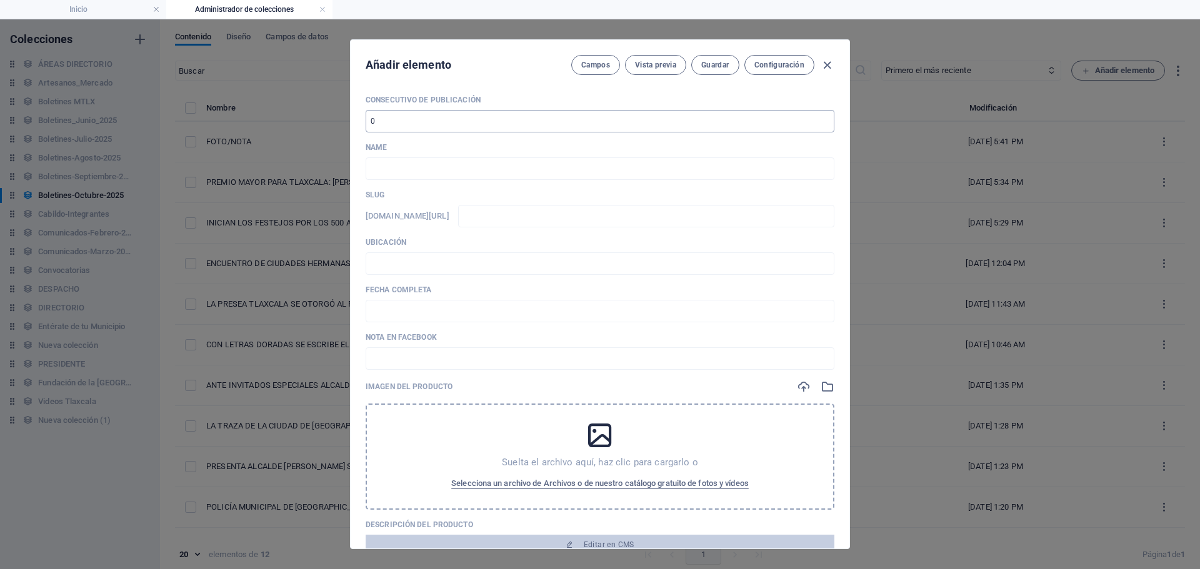
click at [396, 126] on input "number" at bounding box center [600, 121] width 469 height 23
type input "13"
click at [378, 181] on div "Consecutivo de Publicación 13 ​ Name ​ Slug [DOMAIN_NAME][URL] ​ Ubicación ​ Fe…" at bounding box center [600, 441] width 469 height 692
click at [388, 168] on input "text" at bounding box center [600, 169] width 469 height 23
paste input "AYUNTAMIENTO DE [GEOGRAPHIC_DATA] REFUERZA LA SALUD DEL HOMBRE CON JORNADA DE D…"
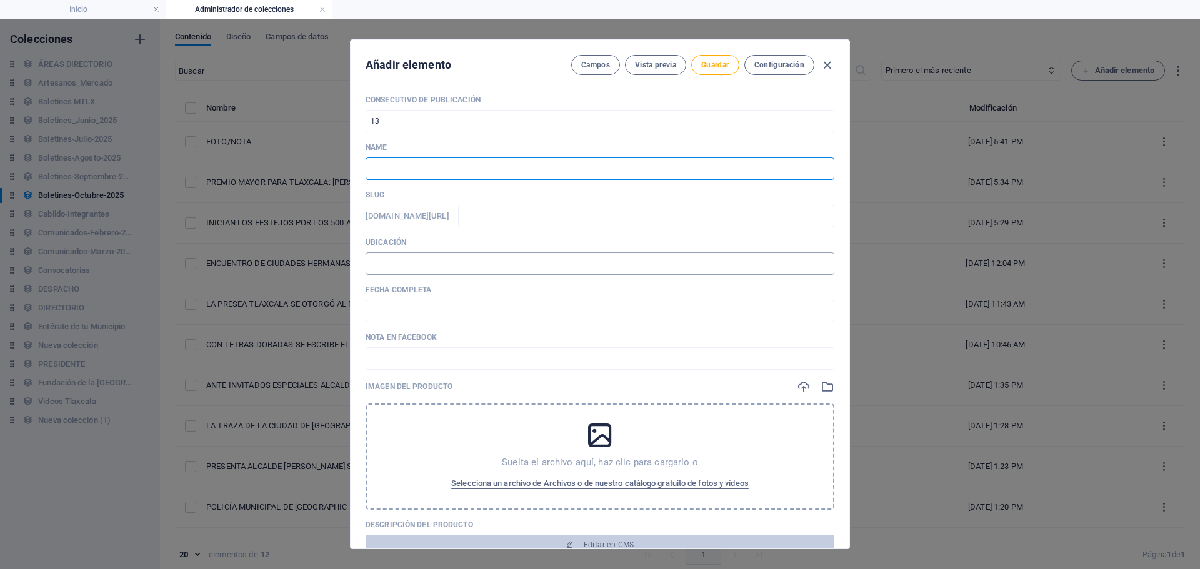
type input "AYUNTAMIENTO DE [GEOGRAPHIC_DATA] REFUERZA LA SALUD DEL HOMBRE CON JORNADA DE D…"
type input "ayuntamiento-de-[GEOGRAPHIC_DATA]-refuerza-la-salud-del-hombre-con-jornada-de-d…"
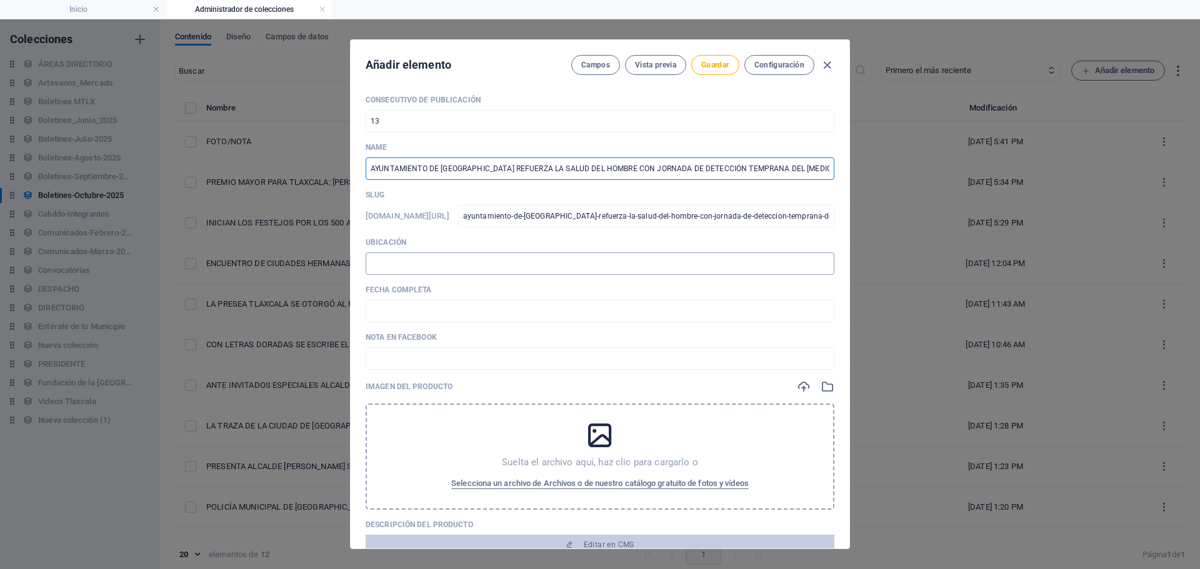
scroll to position [0, 23]
type input "AYUNTAMIENTO DE [GEOGRAPHIC_DATA] REFUERZA LA SALUD DEL HOMBRE CON JORNADA DE D…"
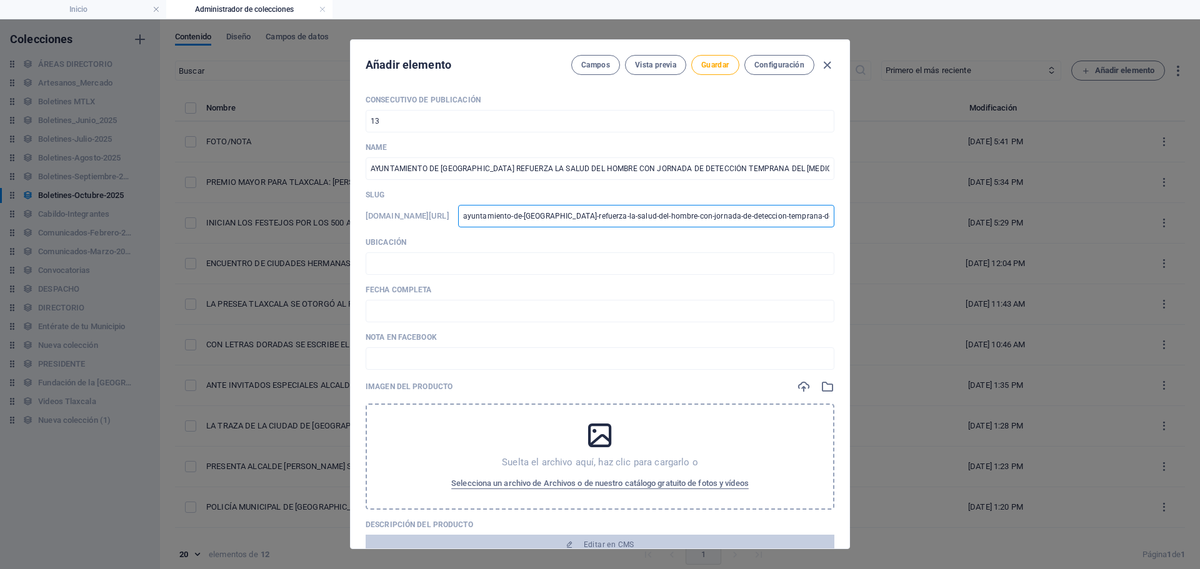
scroll to position [0, 141]
drag, startPoint x: 578, startPoint y: 218, endPoint x: 933, endPoint y: 223, distance: 355.7
click at [933, 223] on div "Añadir elemento Campos Vista previa Guardar Configuración Consecutivo de Public…" at bounding box center [600, 294] width 1200 height 550
type input "0"
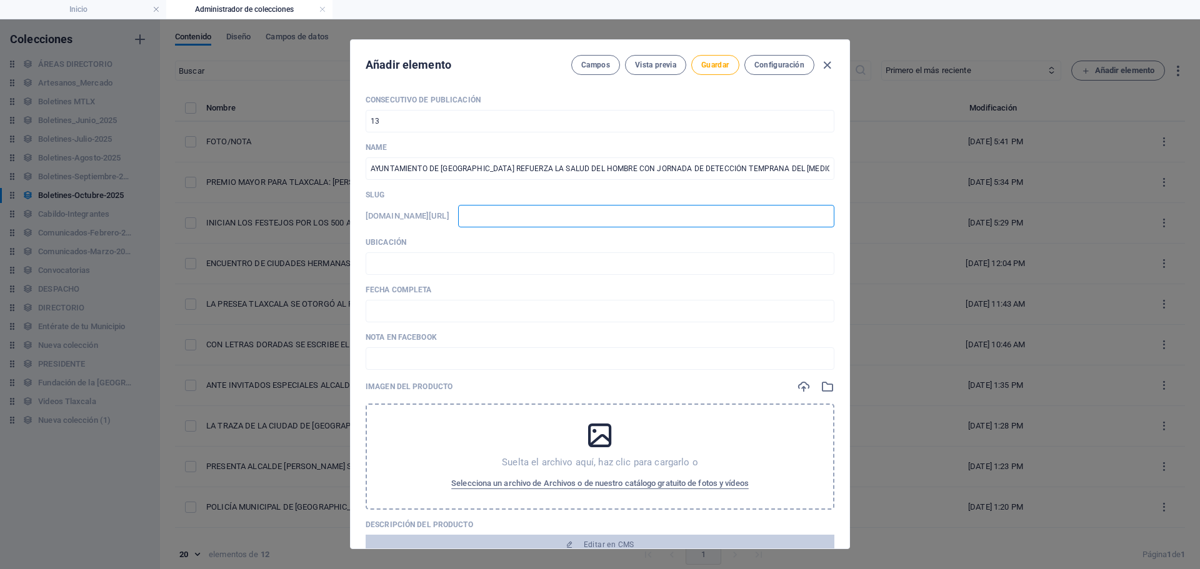
type input "0"
type input "04"
type input "041"
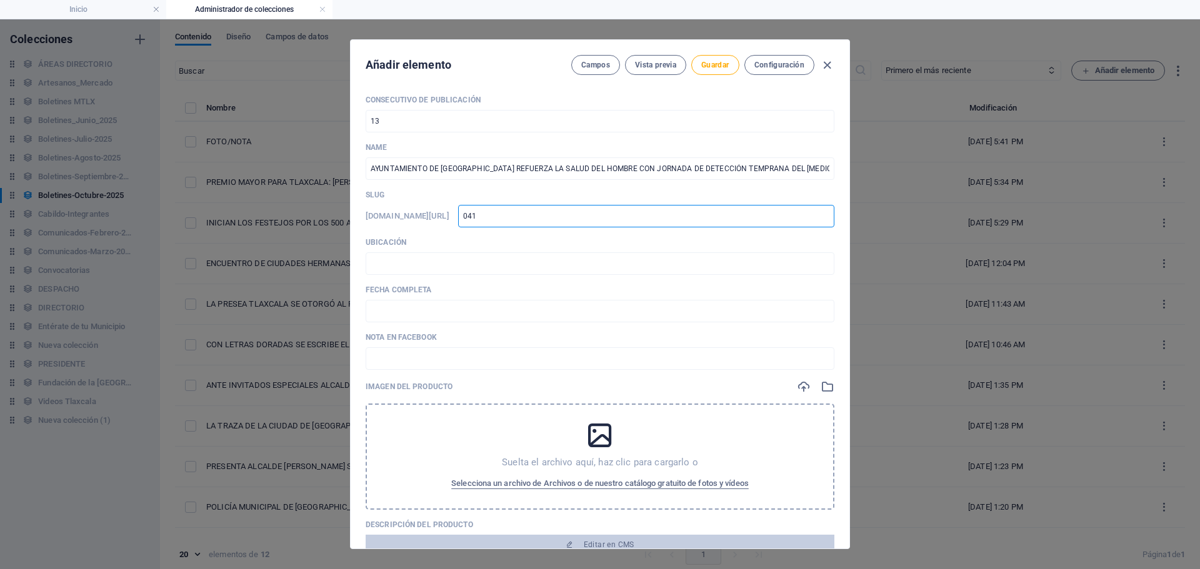
type input "0410"
type input "04102025-01"
click at [643, 222] on input "04102025-01" at bounding box center [646, 216] width 376 height 23
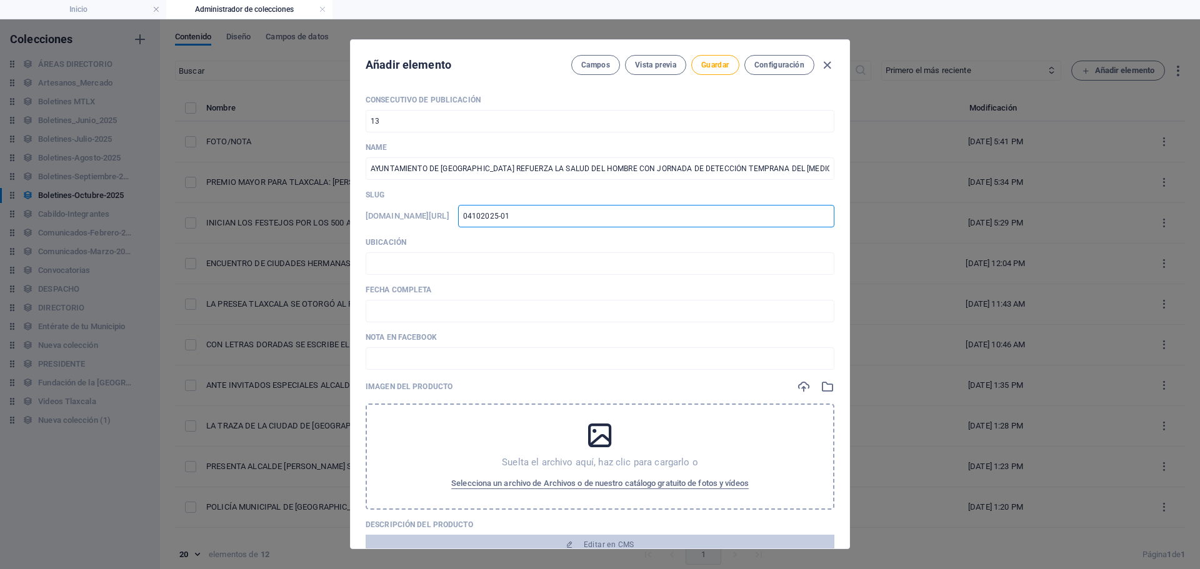
drag, startPoint x: 643, startPoint y: 222, endPoint x: 566, endPoint y: 223, distance: 76.3
click at [566, 223] on div "[DOMAIN_NAME][URL] 04102025-01 ​" at bounding box center [600, 216] width 469 height 23
click at [587, 216] on input "04102025-01" at bounding box center [646, 216] width 376 height 23
type input "0102025-01"
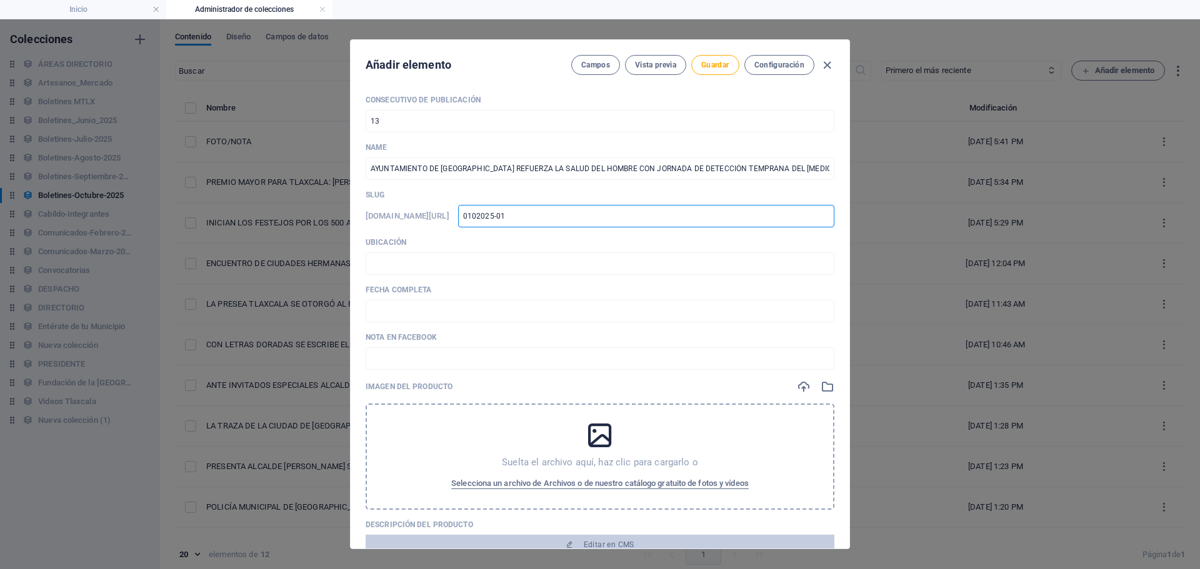
type input "05102025-01"
click at [641, 214] on input "05102025-01" at bounding box center [646, 216] width 376 height 23
type input "05102025-01"
click at [476, 271] on input "text" at bounding box center [600, 264] width 469 height 23
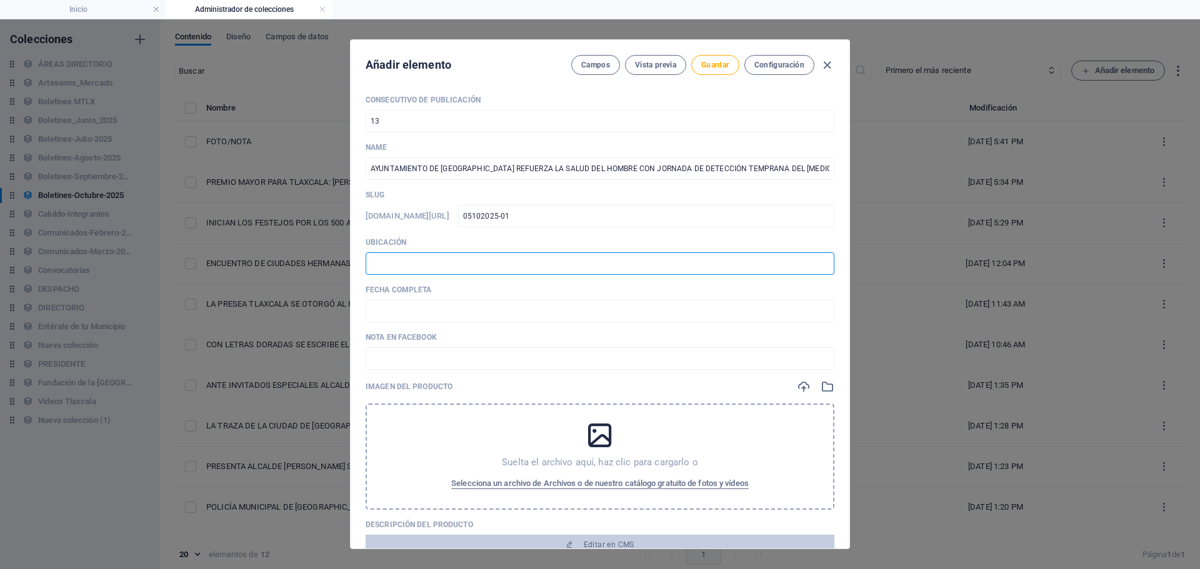
type input "📍 TLAXCALA [PERSON_NAME]"
click at [454, 314] on input "text" at bounding box center [600, 311] width 469 height 23
click at [389, 311] on input "🗓️ [DATE]" at bounding box center [600, 311] width 469 height 23
type input "🗓️ [DATE]"
click at [414, 351] on input "text" at bounding box center [600, 359] width 469 height 23
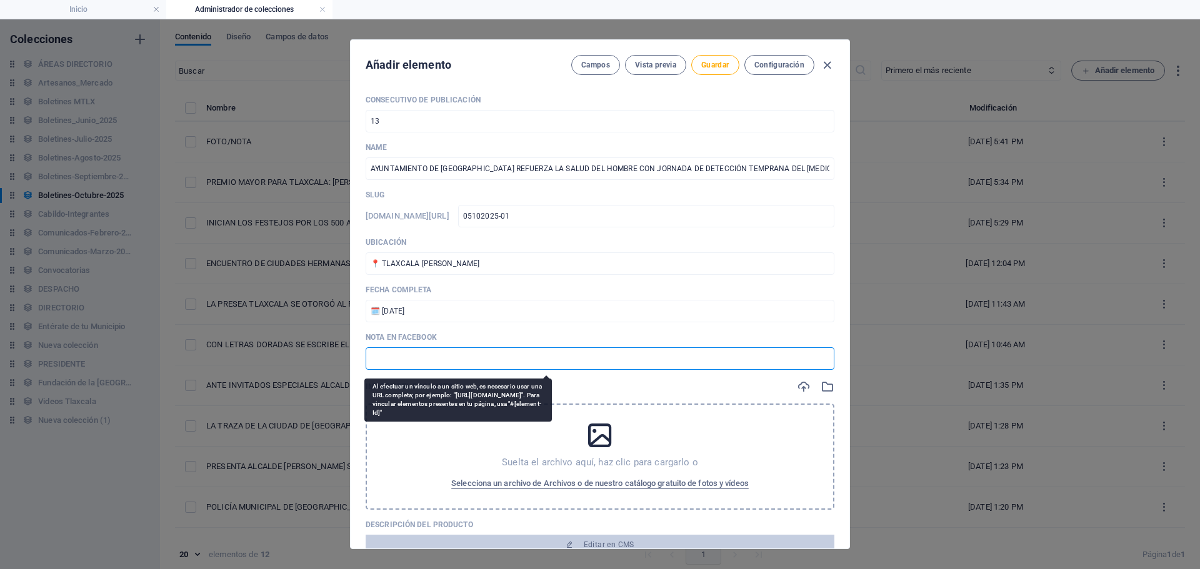
paste input "[URL][DOMAIN_NAME]"
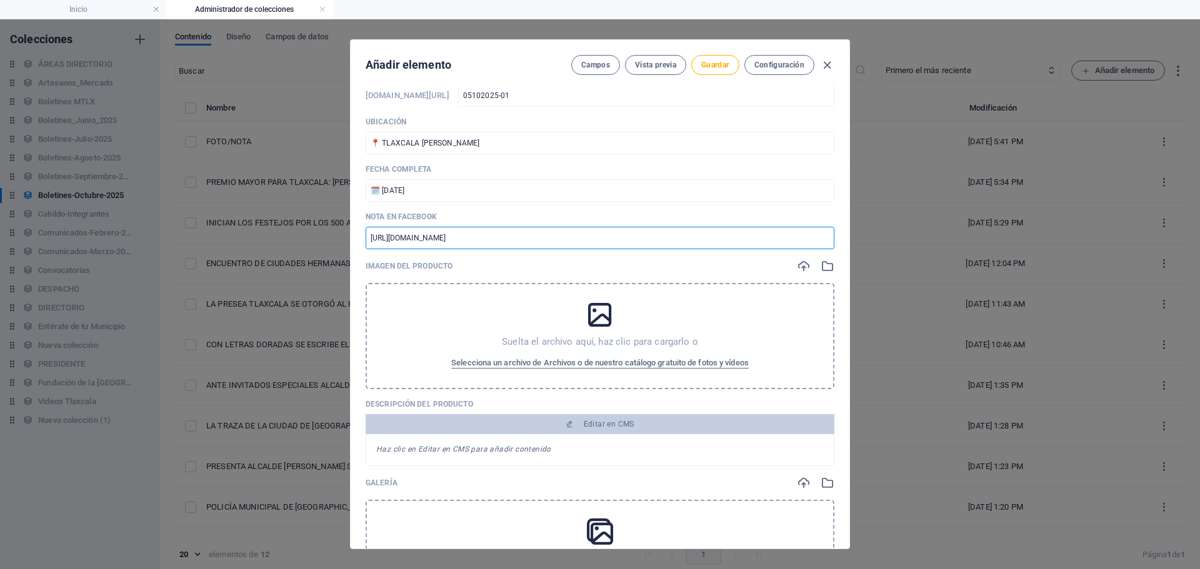
scroll to position [125, 0]
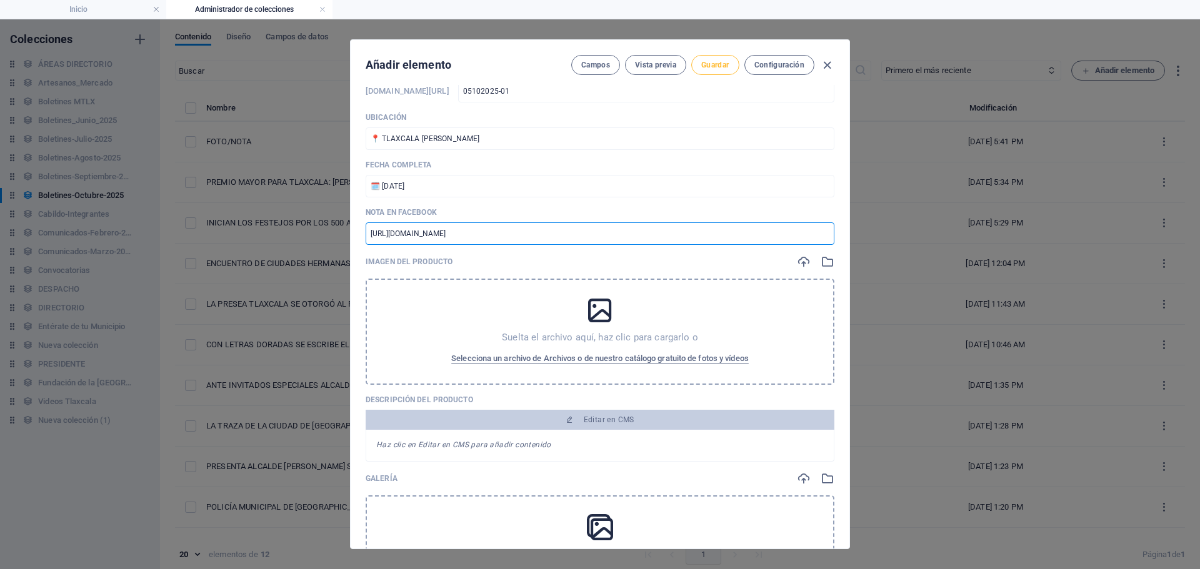
type input "[URL][DOMAIN_NAME]"
click at [699, 68] on button "Guardar" at bounding box center [715, 65] width 48 height 20
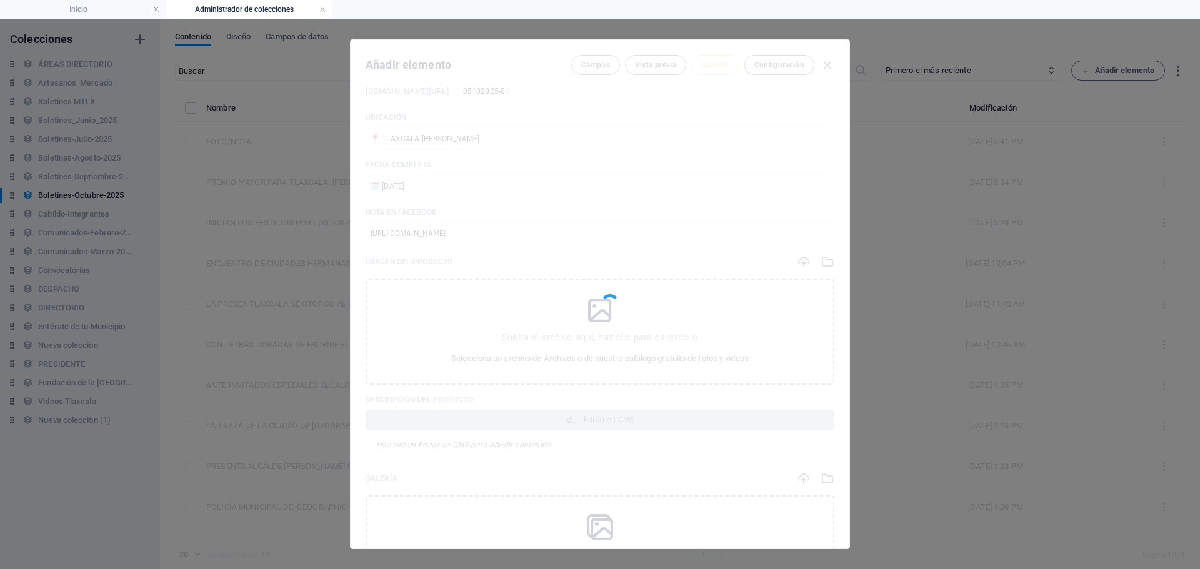
type input "05102025-01"
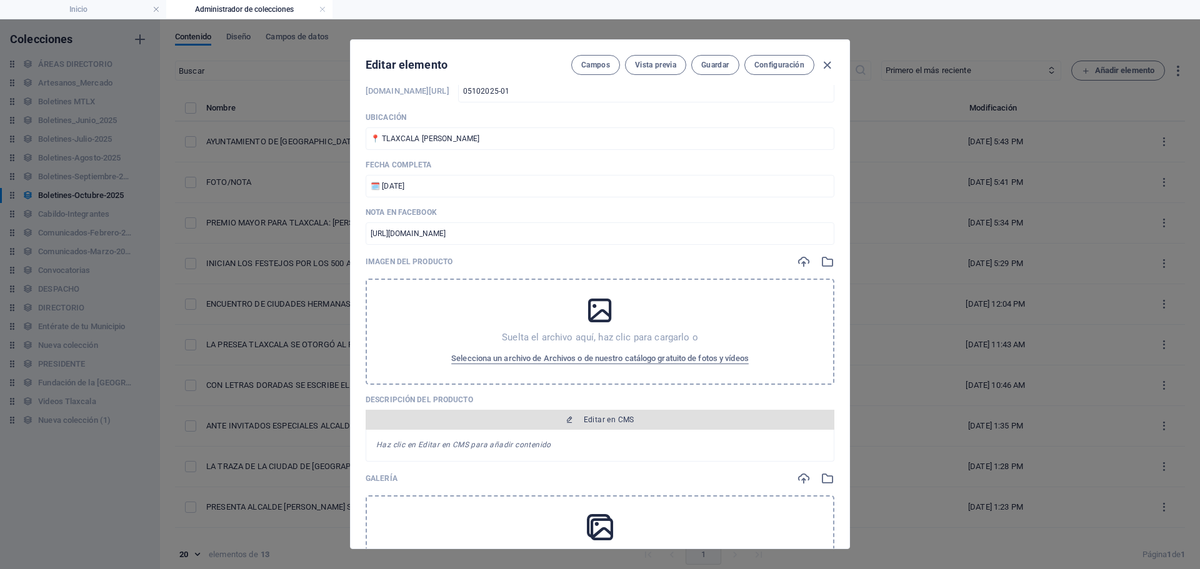
click at [604, 423] on span "Editar en CMS" at bounding box center [609, 420] width 51 height 10
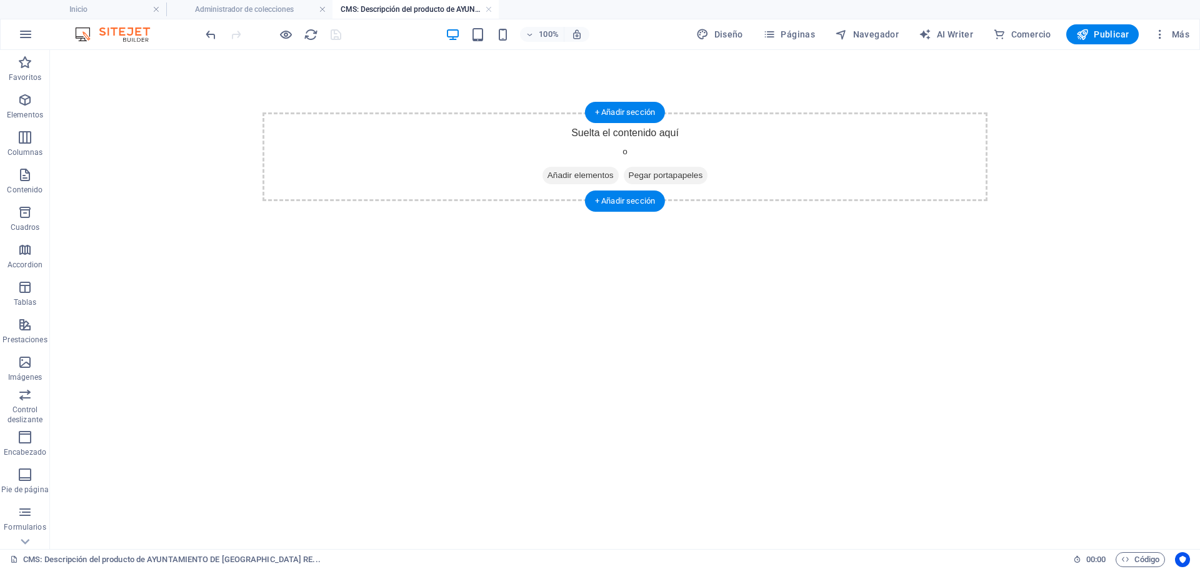
scroll to position [0, 0]
click at [560, 180] on span "Añadir elementos" at bounding box center [581, 176] width 76 height 18
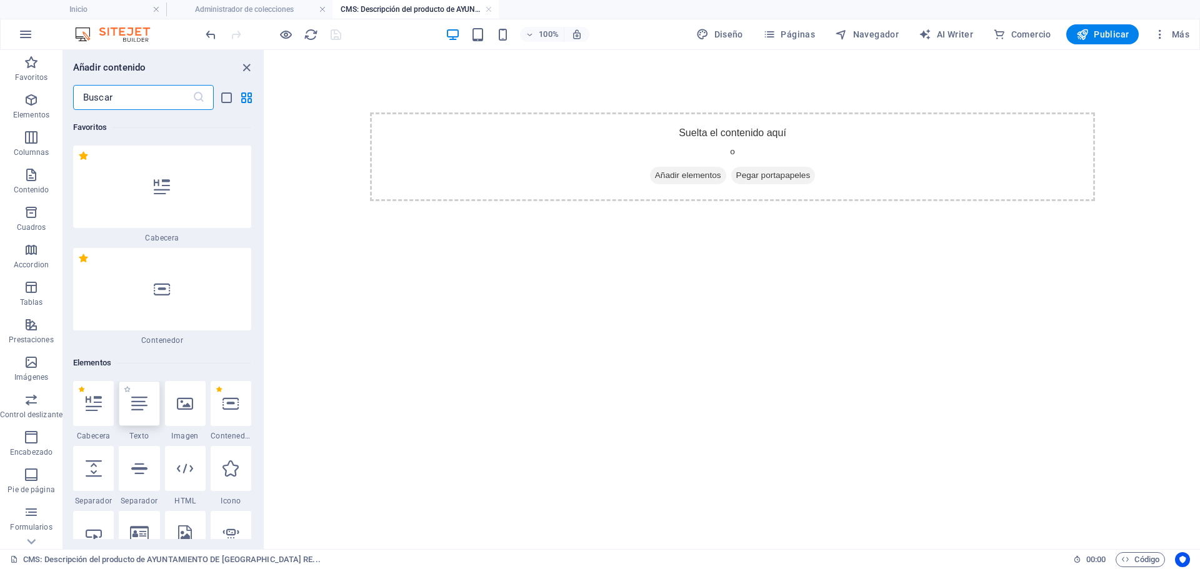
click at [132, 416] on div at bounding box center [139, 403] width 41 height 45
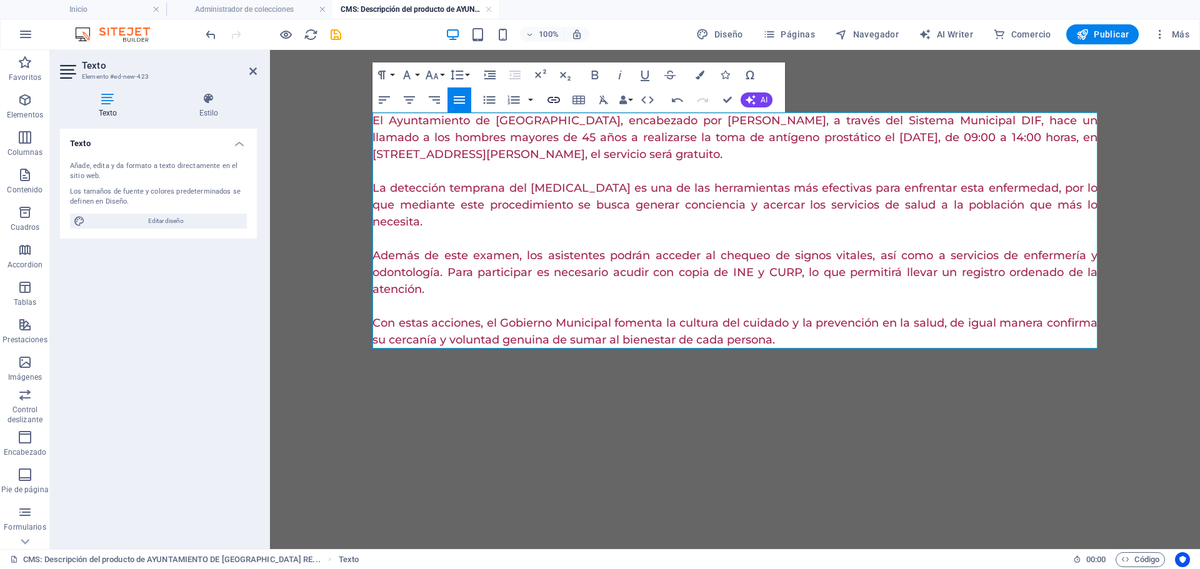
scroll to position [12891, 2]
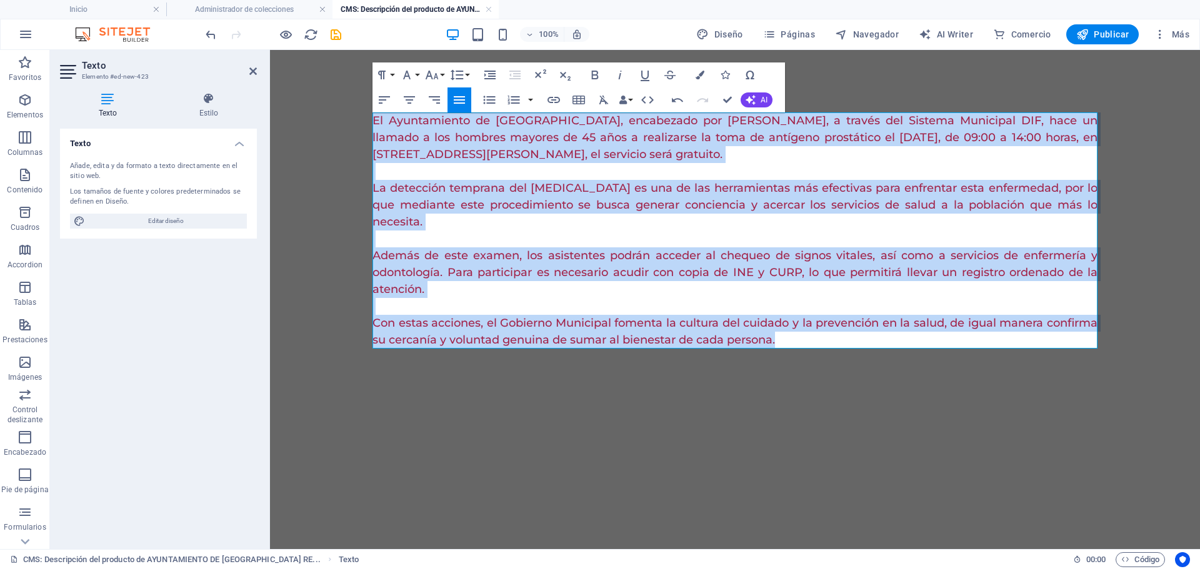
drag, startPoint x: 374, startPoint y: 119, endPoint x: 975, endPoint y: 421, distance: 672.6
click at [980, 411] on html "El Ayuntamiento de [GEOGRAPHIC_DATA], encabezado por [PERSON_NAME], a través de…" at bounding box center [735, 230] width 930 height 361
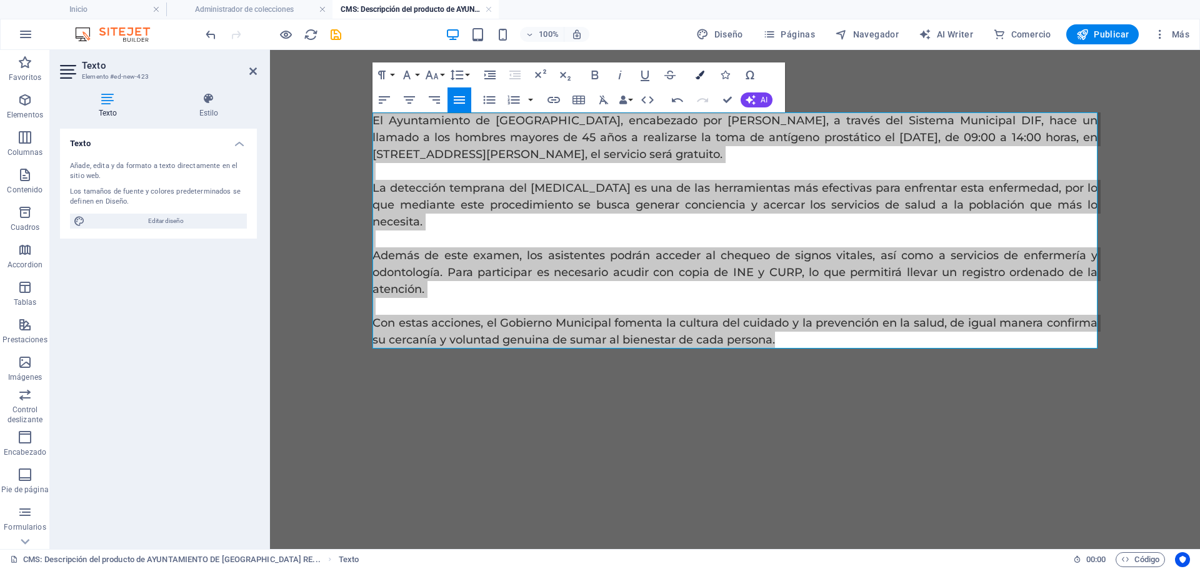
click at [701, 76] on icon "button" at bounding box center [700, 75] width 9 height 9
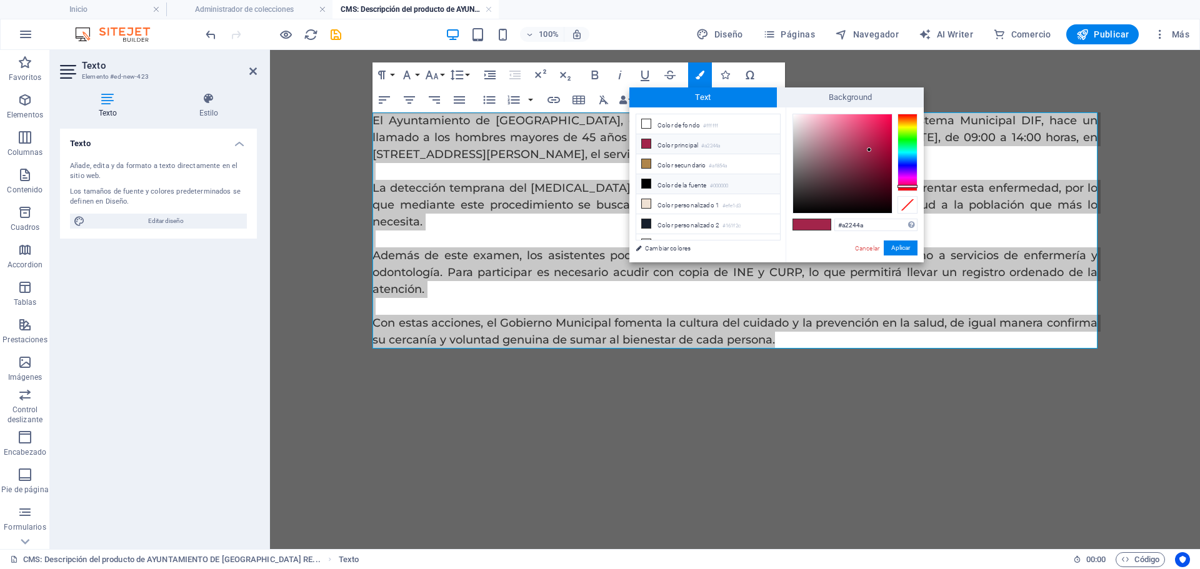
click at [688, 180] on li "Color de la fuente #000000" at bounding box center [708, 184] width 144 height 20
type input "#000000"
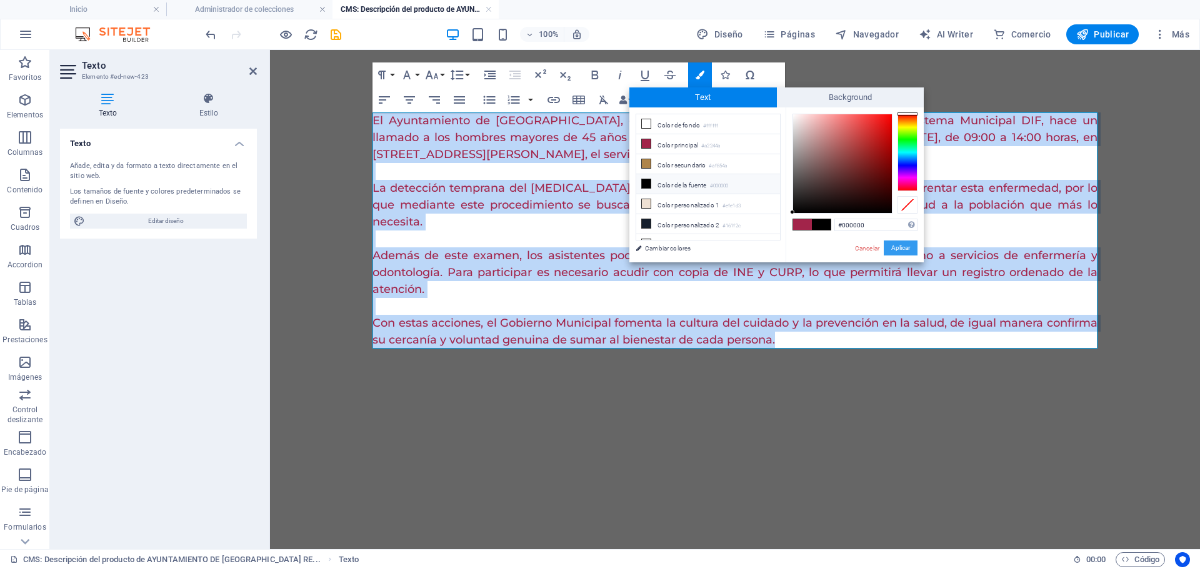
click at [901, 250] on button "Aplicar" at bounding box center [901, 248] width 34 height 15
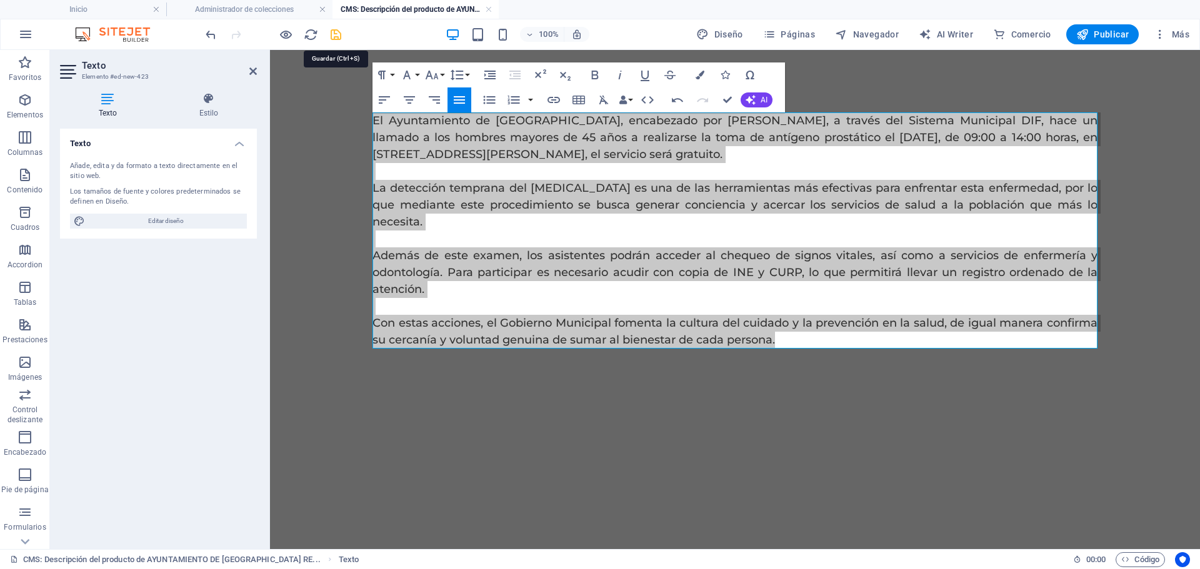
click at [330, 36] on icon "save" at bounding box center [336, 35] width 14 height 14
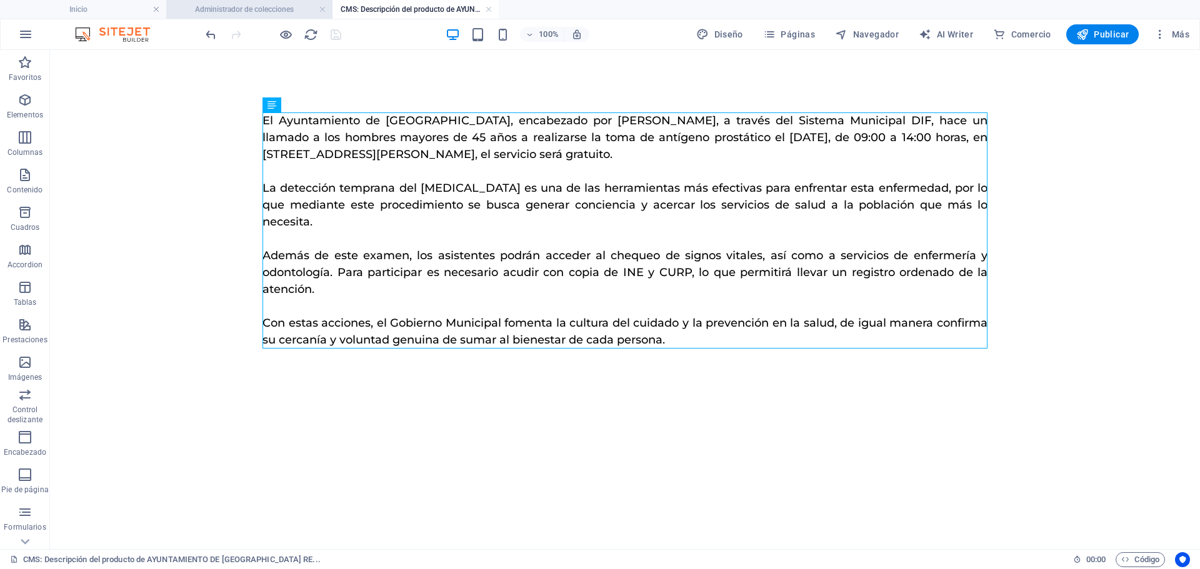
click at [263, 7] on h4 "Administrador de colecciones" at bounding box center [249, 10] width 166 height 14
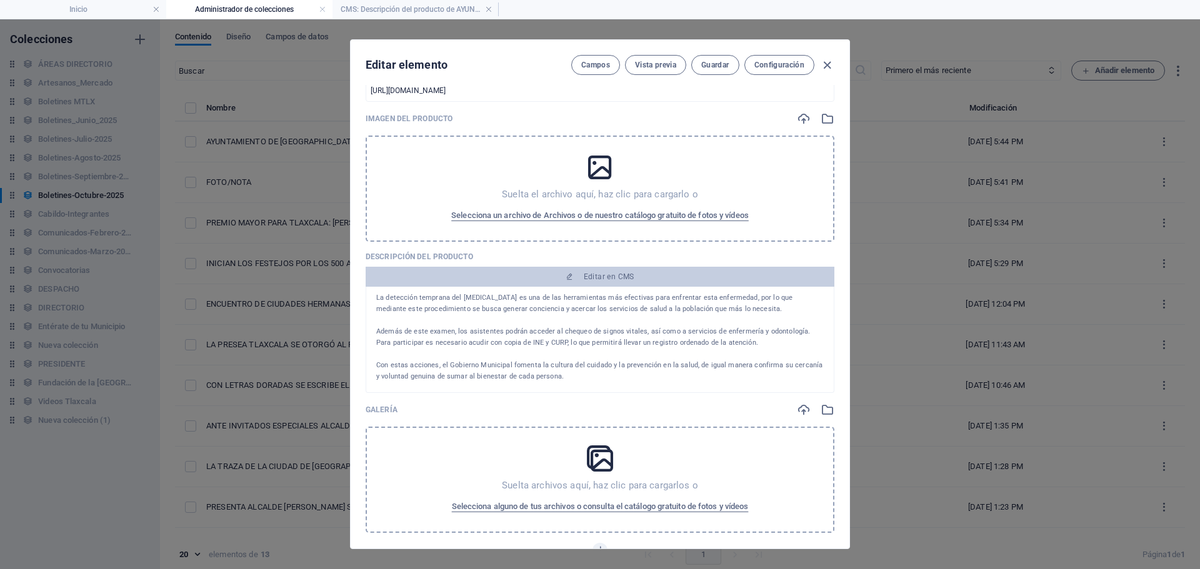
scroll to position [375, 0]
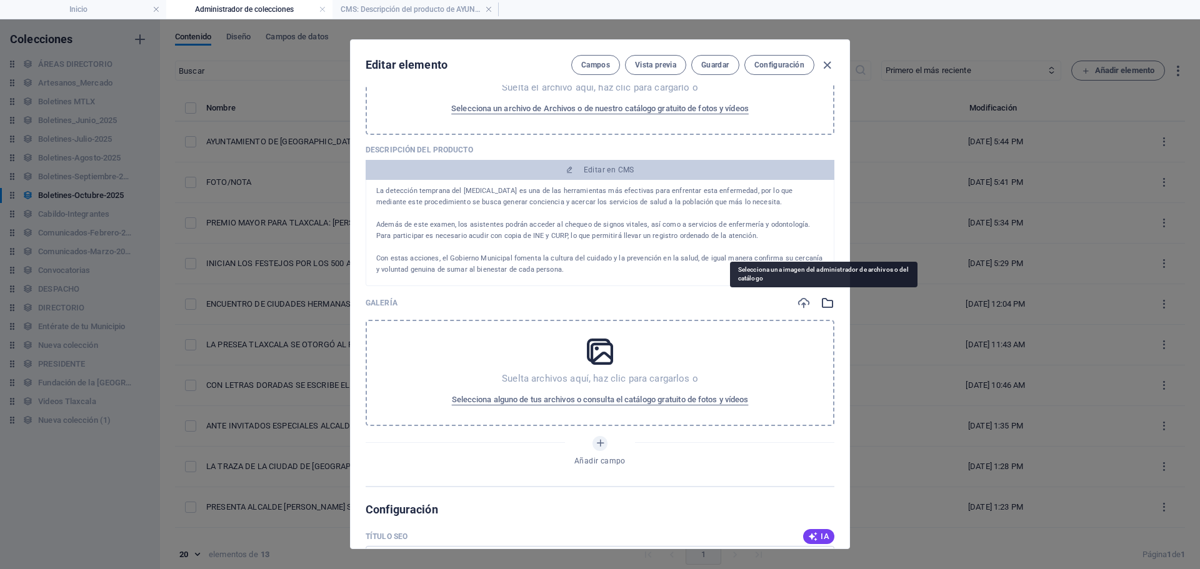
click at [821, 301] on icon "button" at bounding box center [828, 303] width 14 height 14
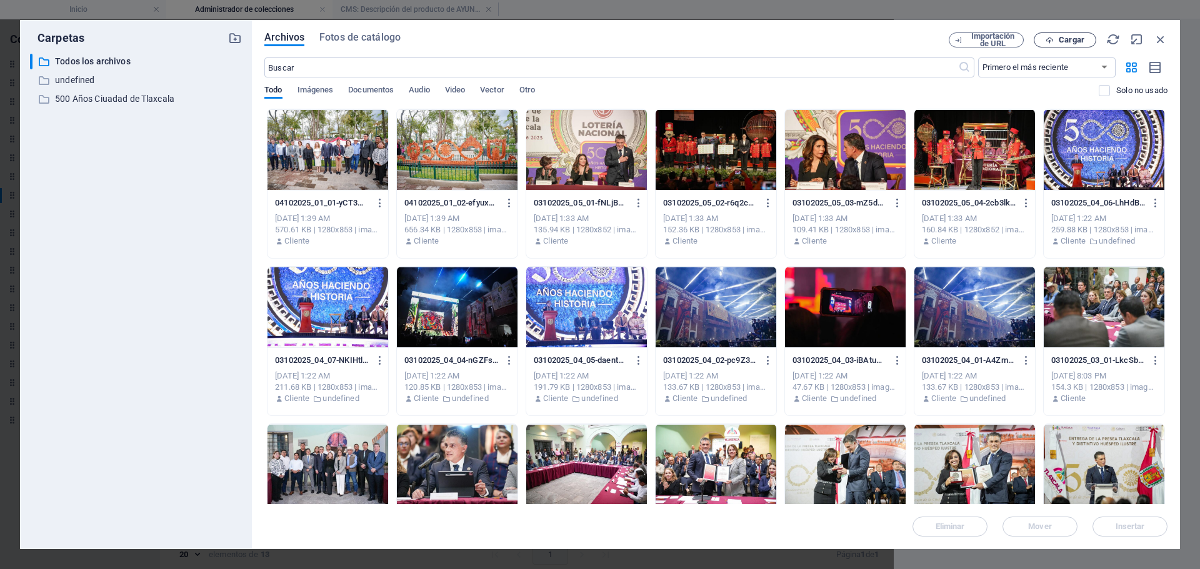
click at [1078, 36] on span "Cargar" at bounding box center [1072, 40] width 26 height 8
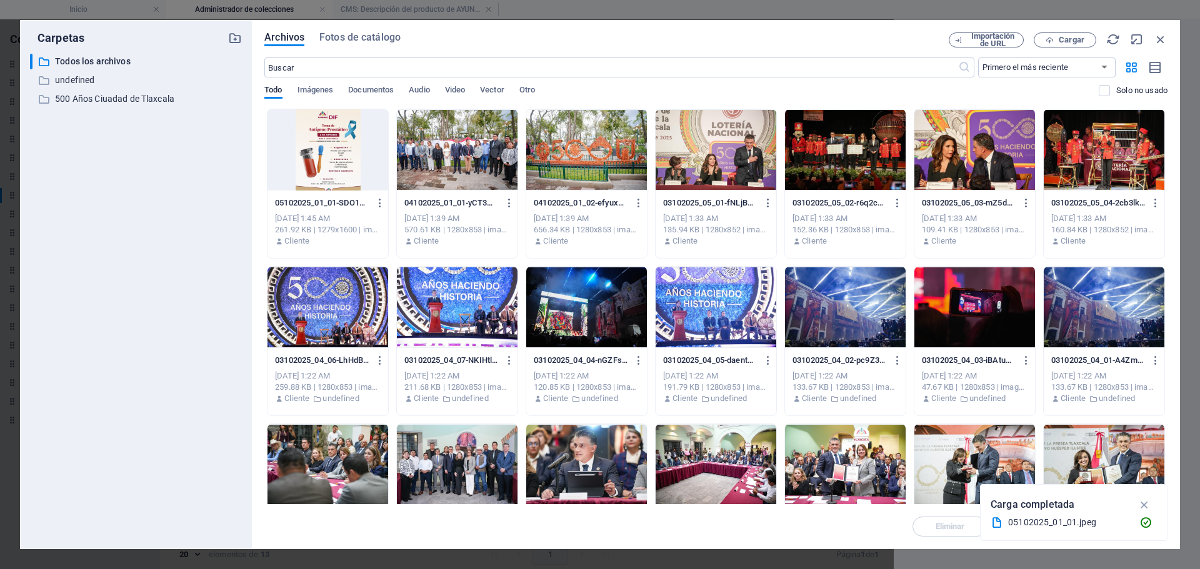
click at [317, 156] on div at bounding box center [328, 149] width 121 height 81
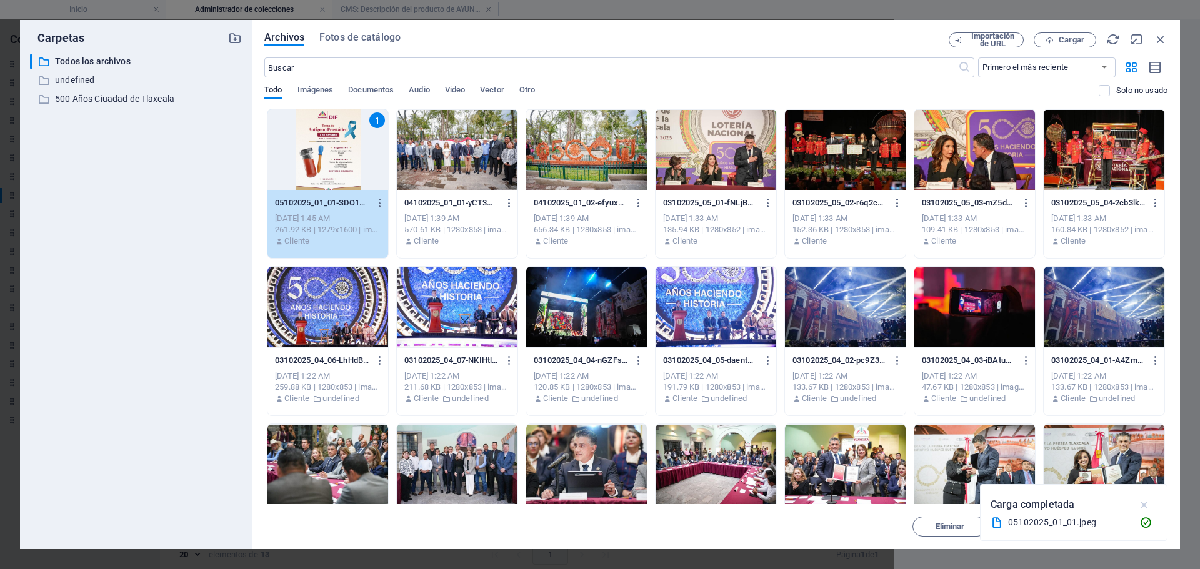
click at [1139, 501] on icon "button" at bounding box center [1145, 505] width 14 height 14
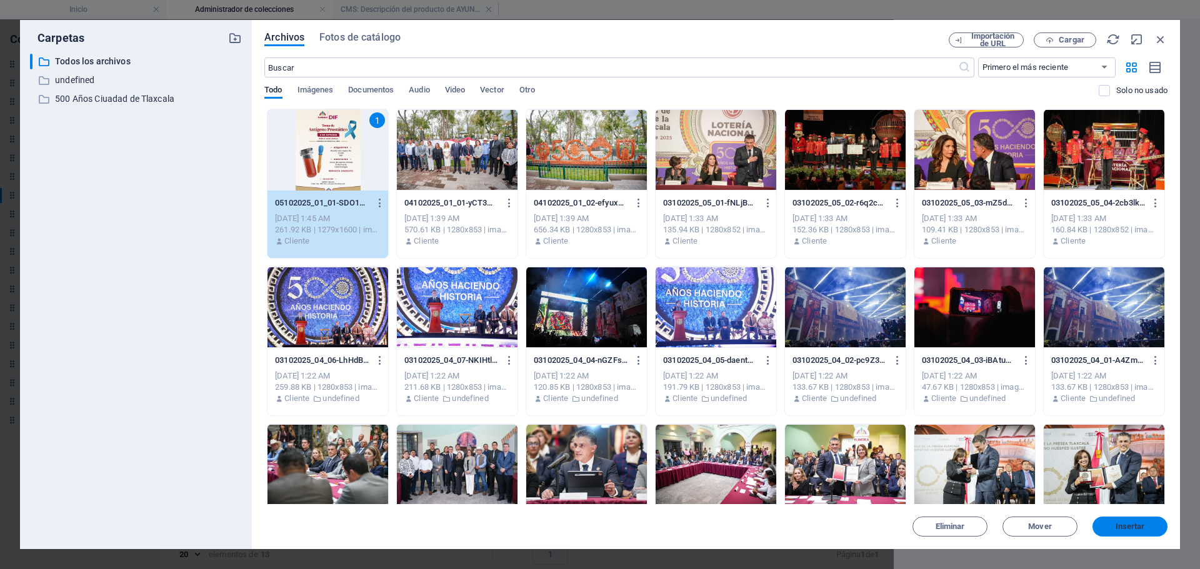
click at [1126, 530] on span "Insertar" at bounding box center [1130, 527] width 29 height 8
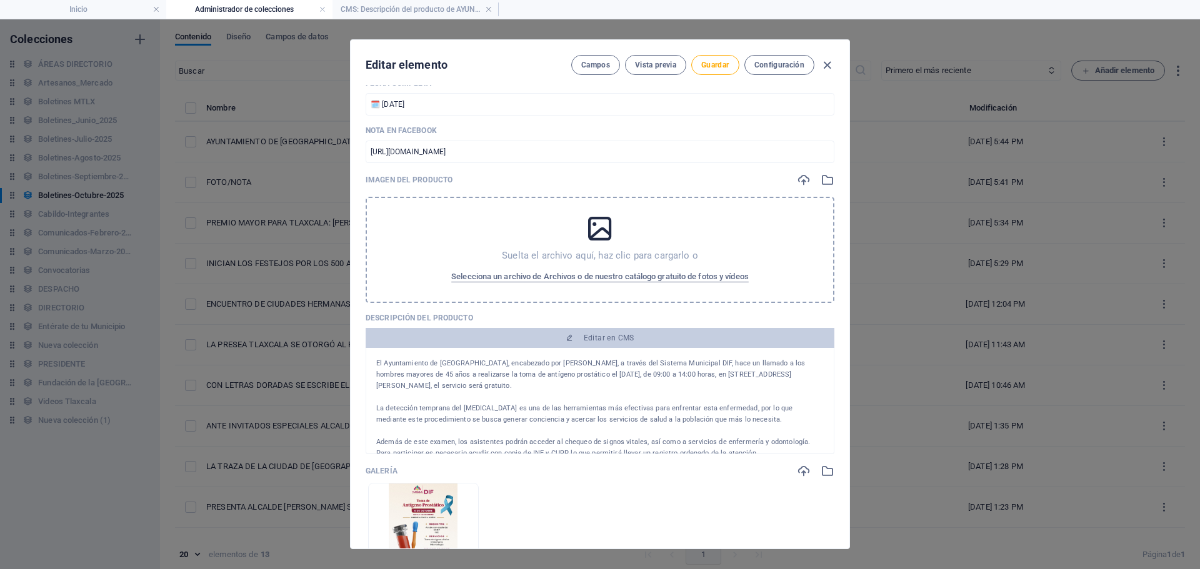
scroll to position [188, 0]
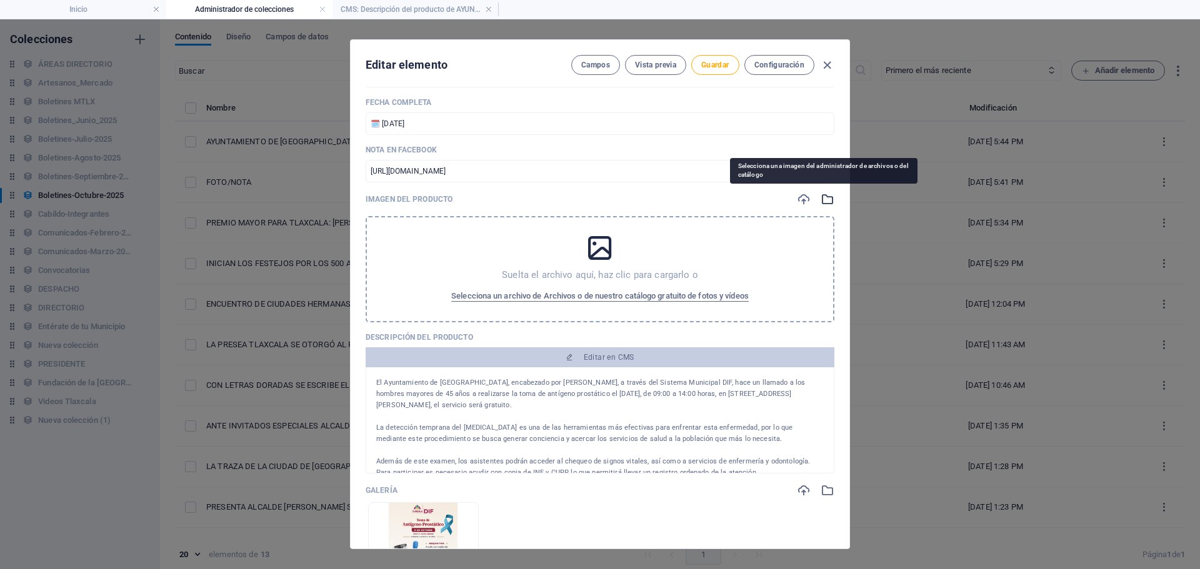
click at [826, 199] on icon "button" at bounding box center [828, 200] width 14 height 14
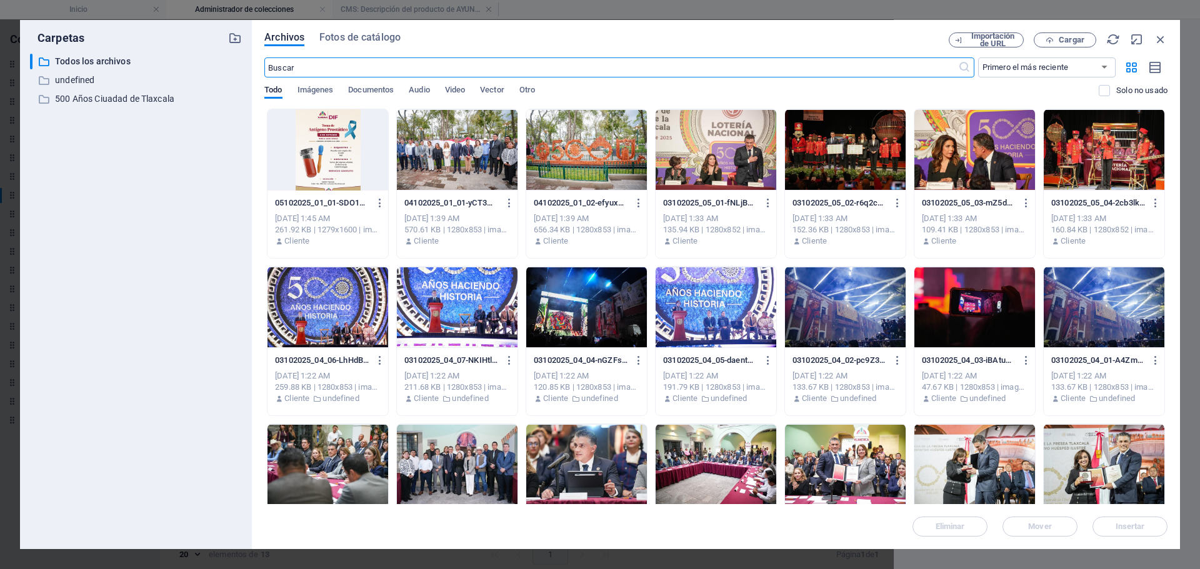
click at [340, 145] on div at bounding box center [328, 149] width 121 height 81
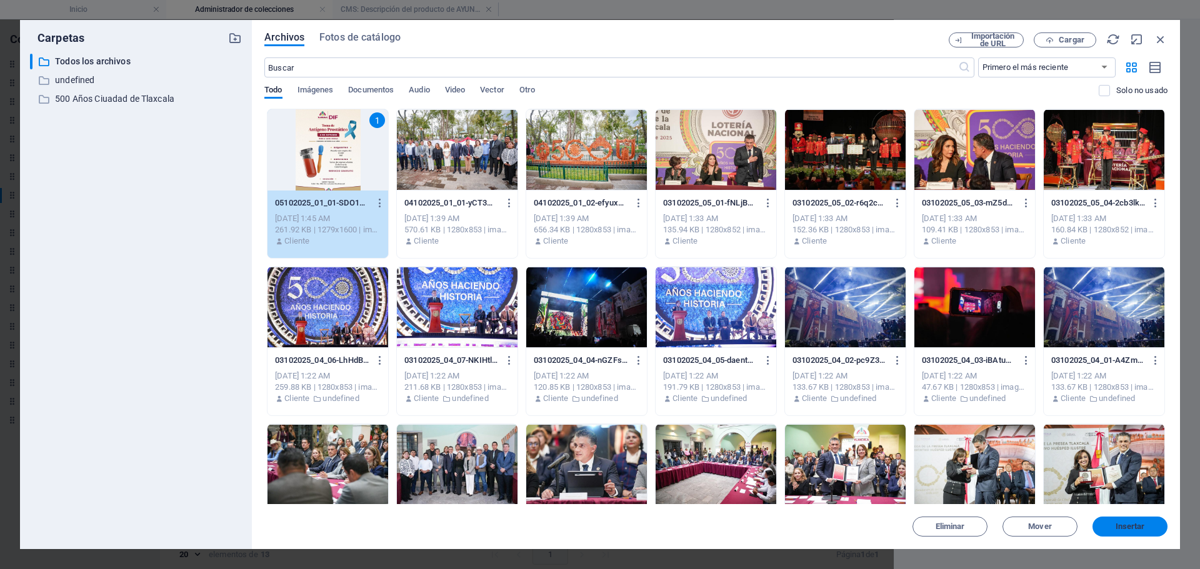
click at [1128, 526] on span "Insertar" at bounding box center [1130, 527] width 29 height 8
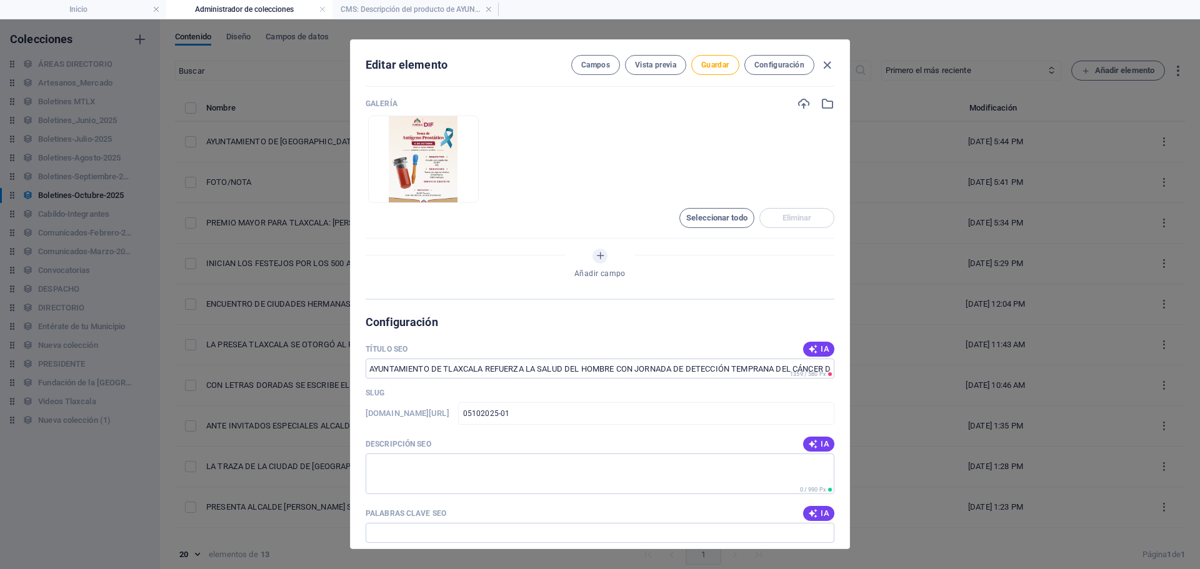
scroll to position [625, 0]
click at [709, 71] on button "Guardar" at bounding box center [715, 65] width 48 height 20
click at [826, 63] on icon "button" at bounding box center [827, 65] width 14 height 14
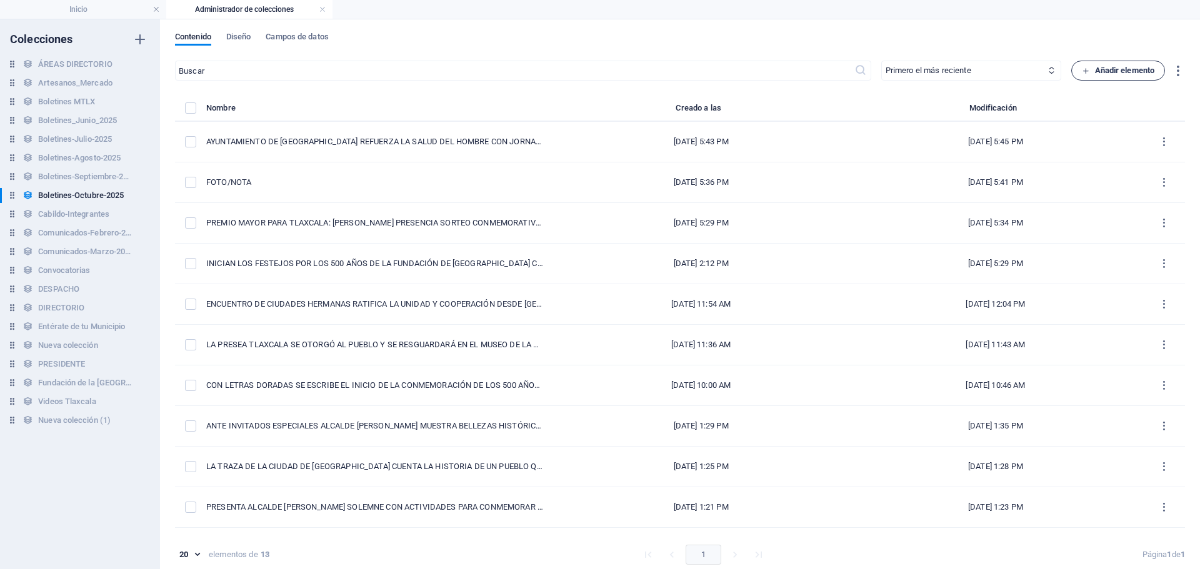
click at [1099, 68] on span "Añadir elemento" at bounding box center [1118, 70] width 73 height 15
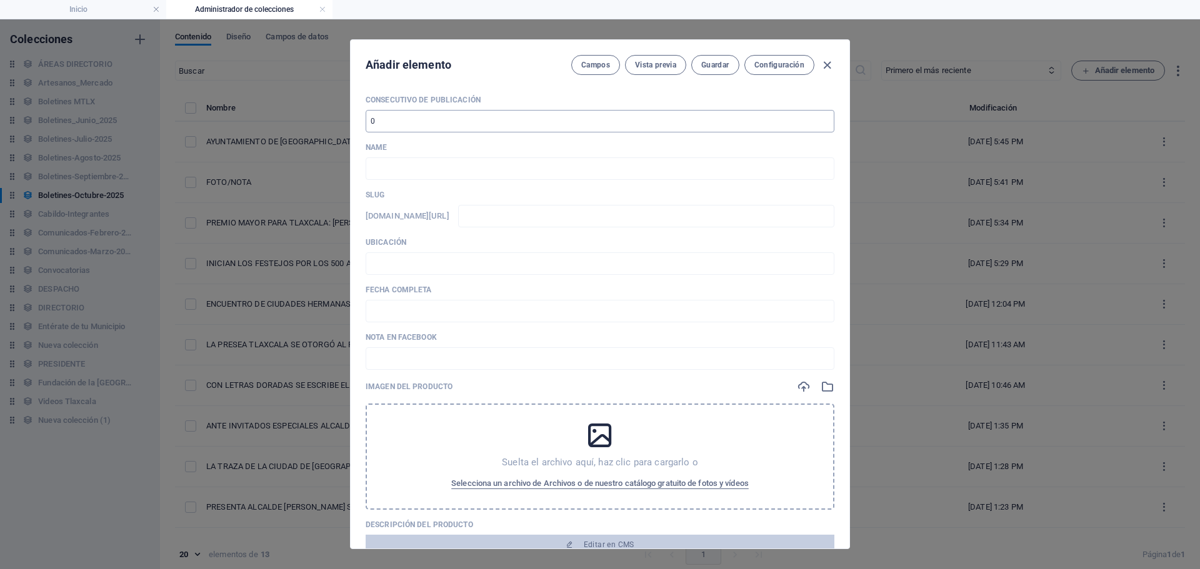
click at [414, 123] on input "number" at bounding box center [600, 121] width 469 height 23
type input "13"
click at [398, 174] on input "text" at bounding box center [600, 169] width 469 height 23
paste input "AYUNTAMIENTO DE [GEOGRAPHIC_DATA] RECOMIENDA TOMAR VÍAS ALTERNAS POR REHABILITA…"
type input "AYUNTAMIENTO DE [GEOGRAPHIC_DATA] RECOMIENDA TOMAR VÍAS ALTERNAS POR REHABILITA…"
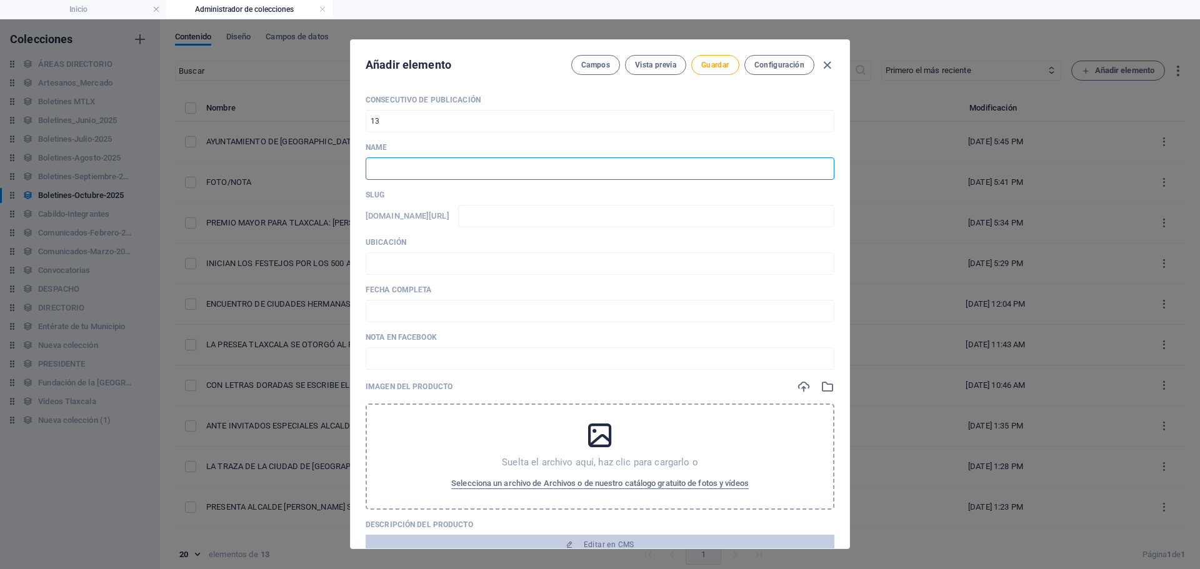
type input "ayuntamiento-de-[GEOGRAPHIC_DATA]-recomienda-tomar-vias-alternas-por-rehabilita…"
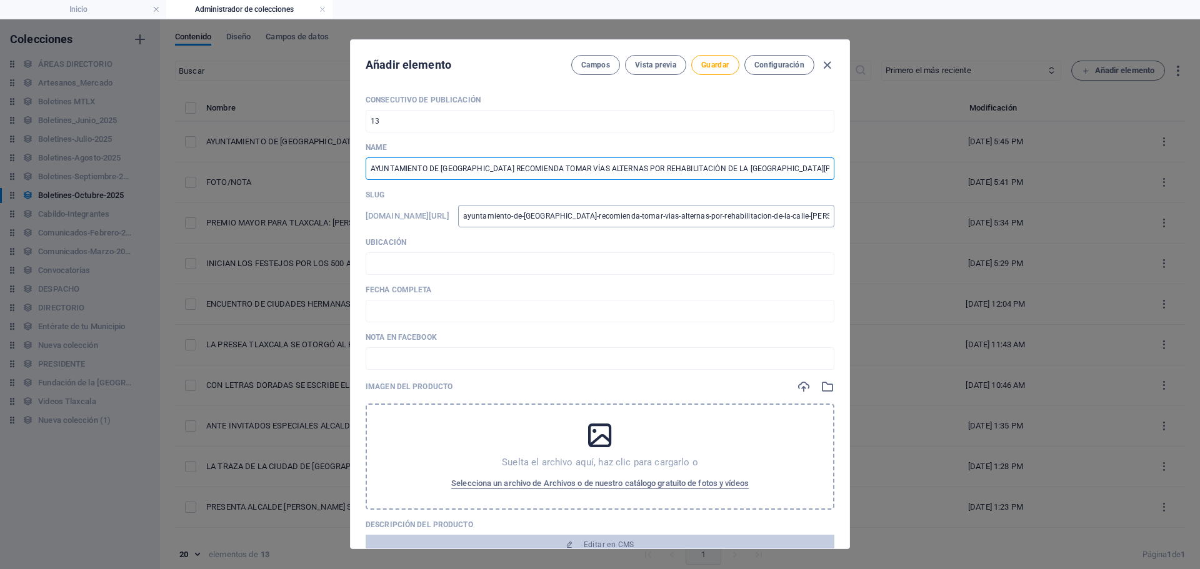
type input "AYUNTAMIENTO DE [GEOGRAPHIC_DATA] RECOMIENDA TOMAR VÍAS ALTERNAS POR REHABILITA…"
drag, startPoint x: 576, startPoint y: 214, endPoint x: 1019, endPoint y: 218, distance: 442.6
click at [1019, 218] on div "Añadir elemento Campos Vista previa Guardar Configuración Consecutivo de Public…" at bounding box center [600, 294] width 1200 height 550
type input "0"
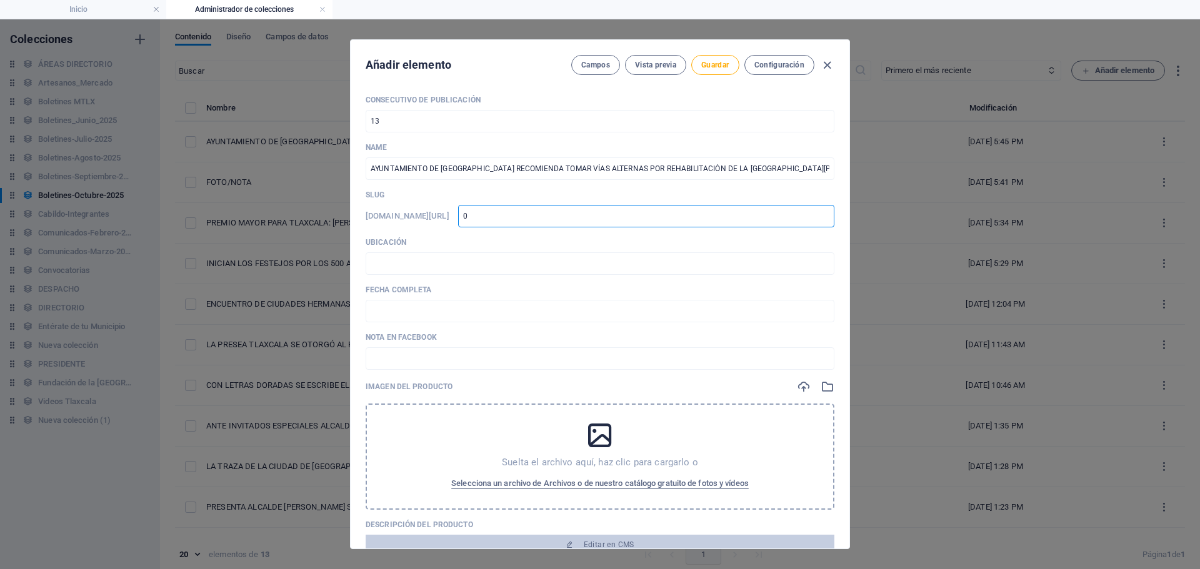
type input "0"
type input "05"
type input "0510"
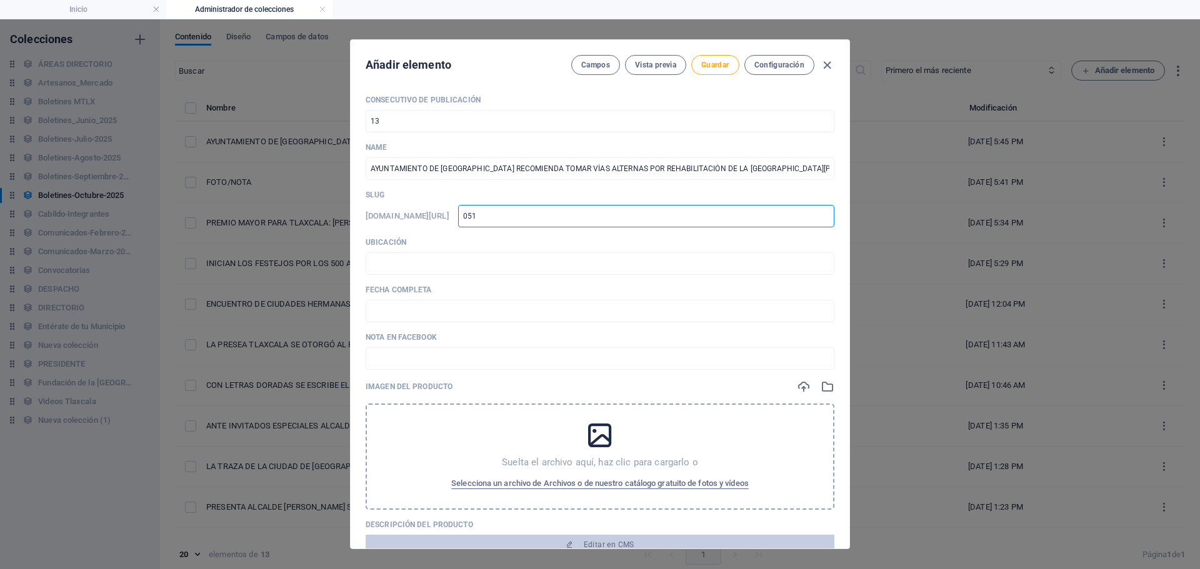
type input "0510"
type input "05102"
type input "051025"
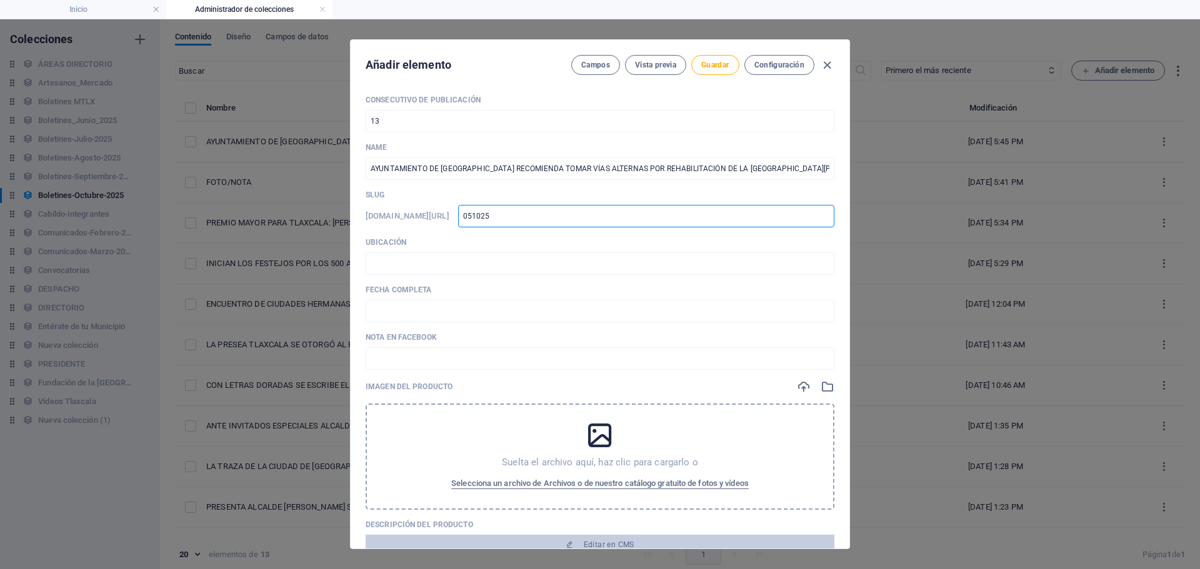
type input "05102"
type input "051020"
type input "0510202"
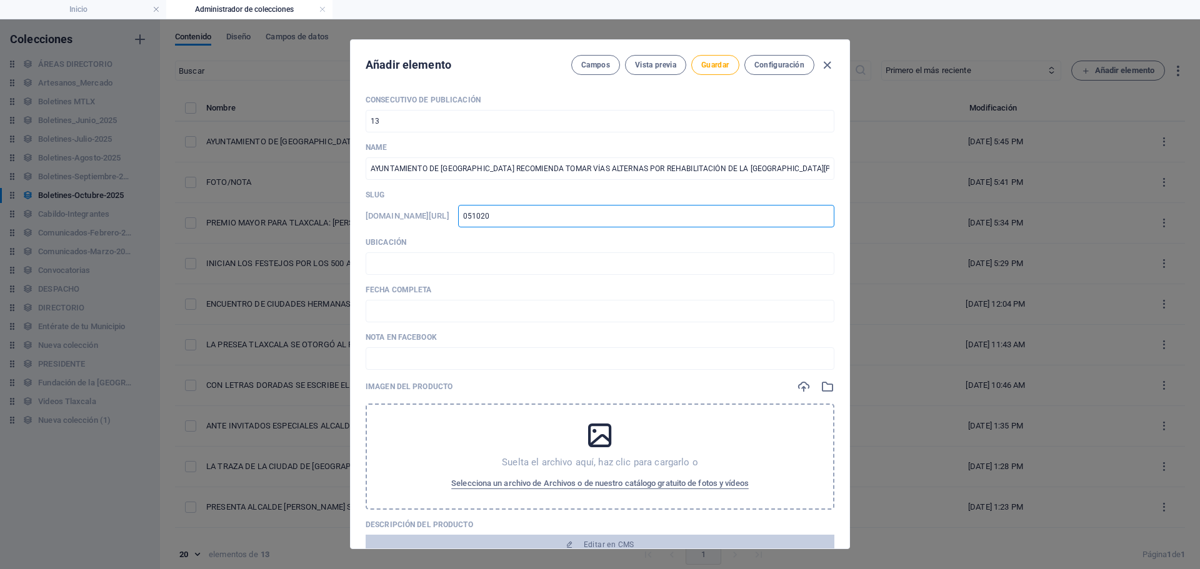
type input "0510202"
type input "05102025"
type input "05102025_"
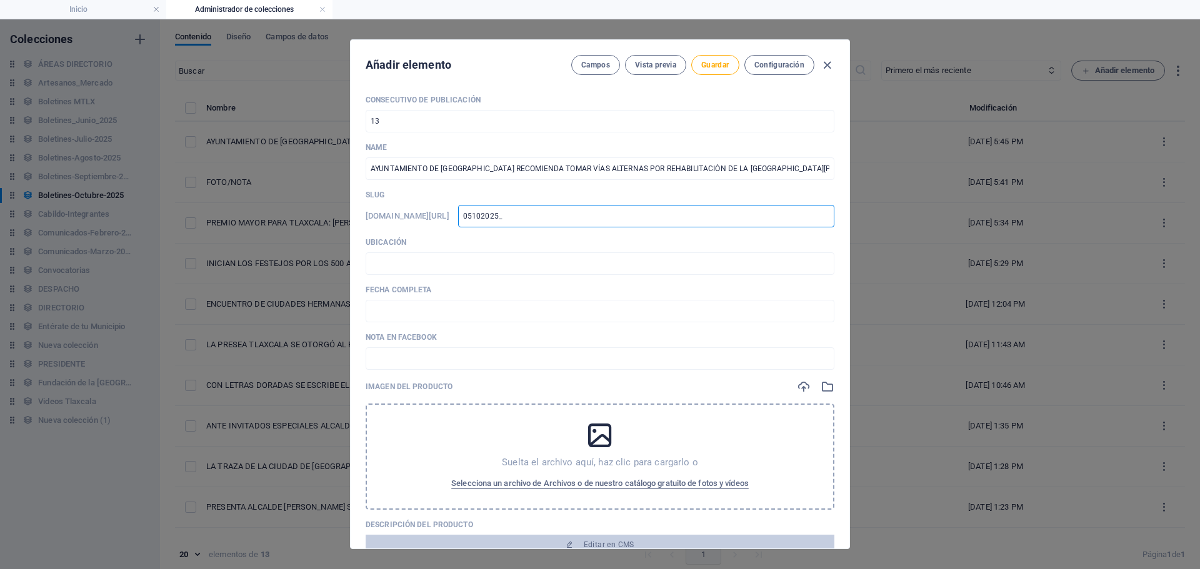
type input "05102025"
type input "05102025-"
type input "05102025-0"
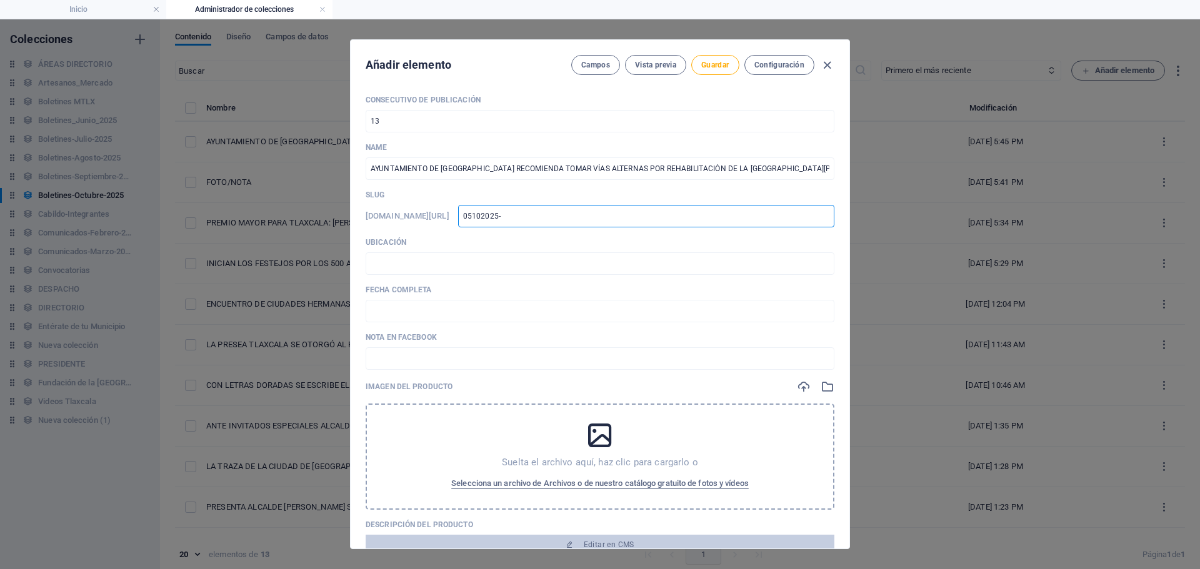
type input "05102025-0"
type input "05102025-02"
click at [407, 273] on input "text" at bounding box center [600, 264] width 469 height 23
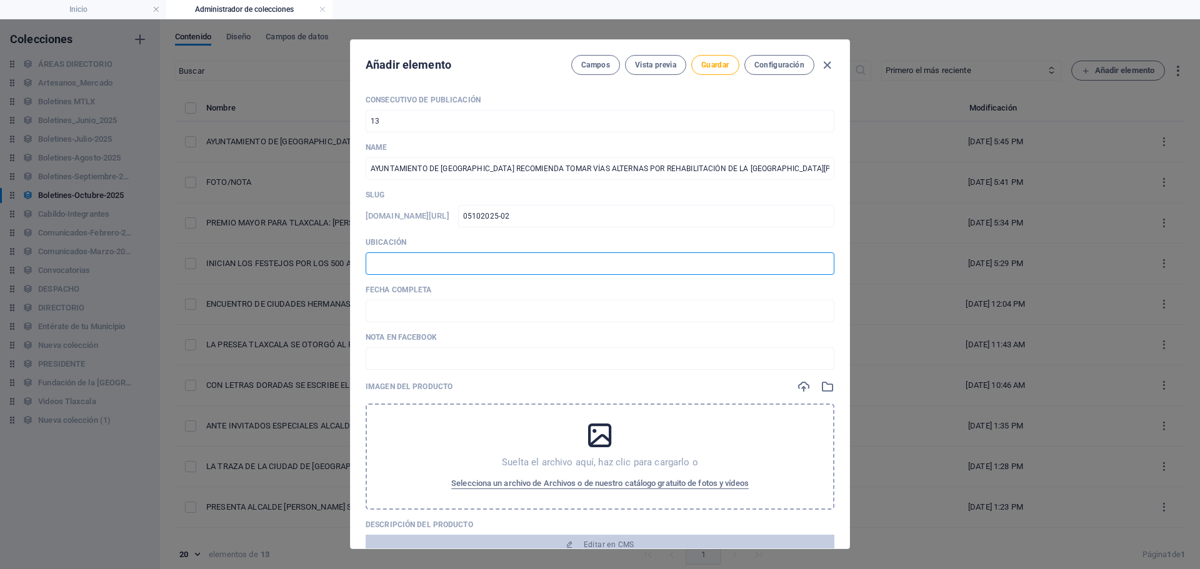
type input "📍 TLAXCALA [PERSON_NAME]"
click at [438, 322] on input "text" at bounding box center [600, 311] width 469 height 23
click at [391, 309] on input "🗓️ [DATE]" at bounding box center [600, 311] width 469 height 23
type input "🗓️ [DATE]"
click at [401, 363] on input "text" at bounding box center [600, 359] width 469 height 23
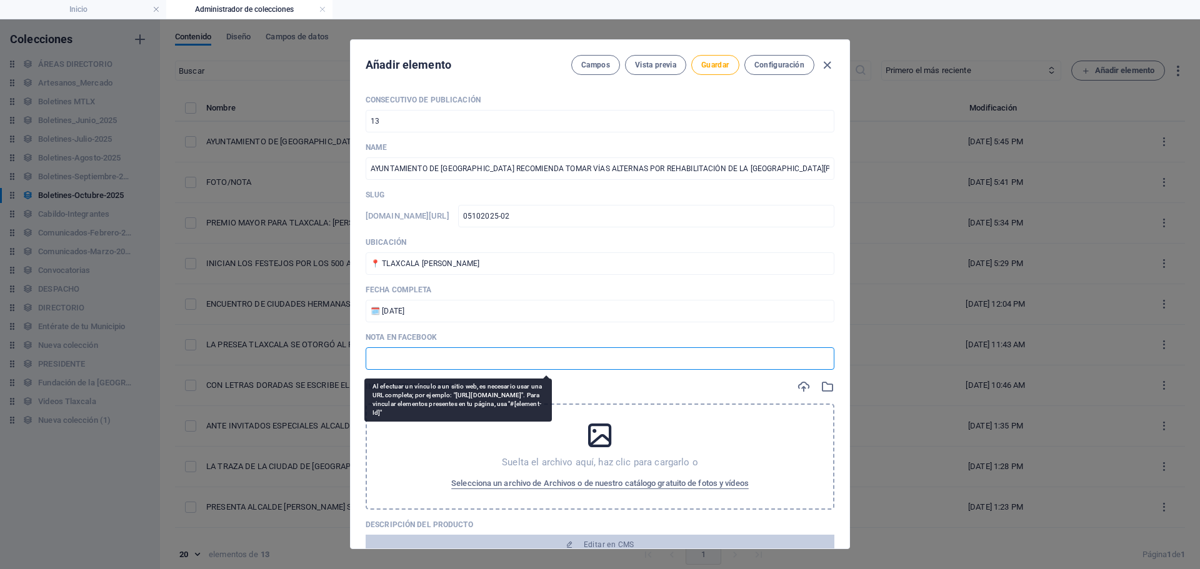
paste input "[URL][DOMAIN_NAME]"
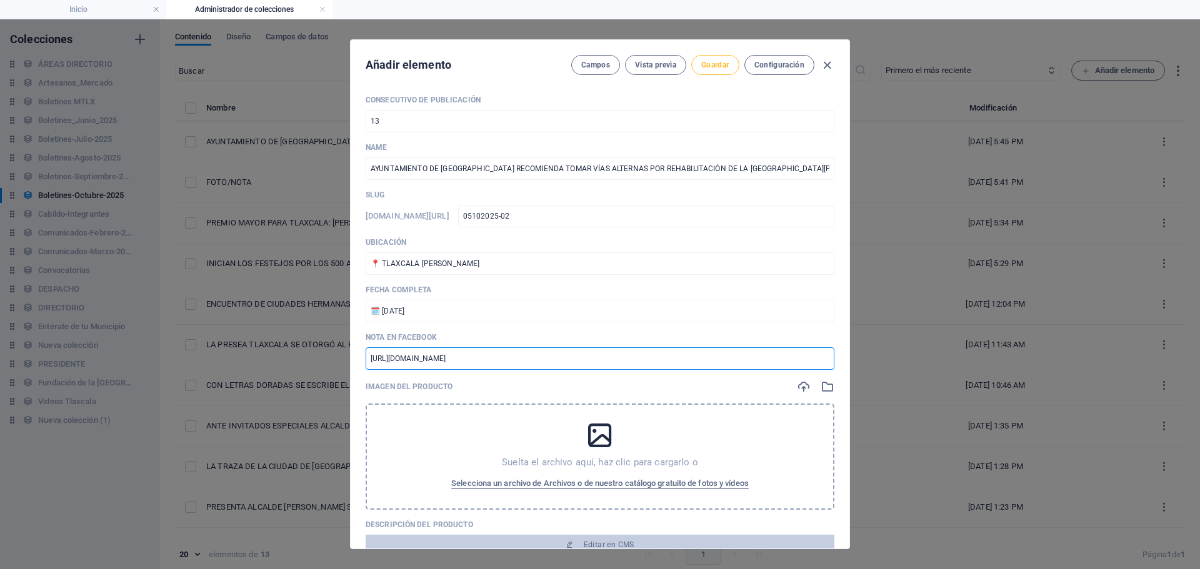
type input "[URL][DOMAIN_NAME]"
click at [710, 68] on span "Guardar" at bounding box center [715, 65] width 28 height 10
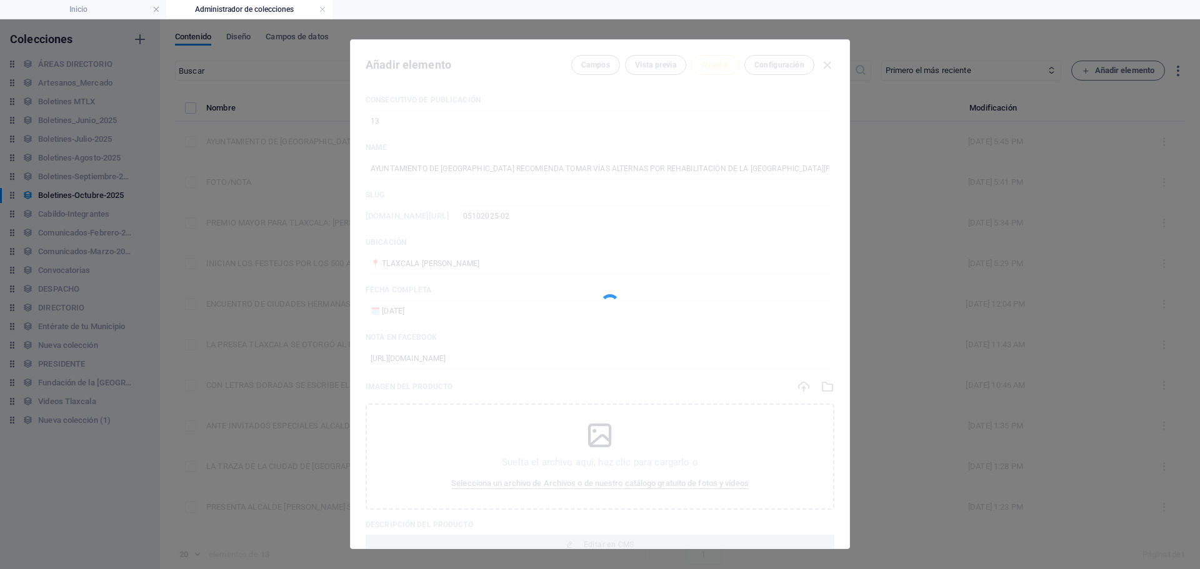
type input "05102025-02"
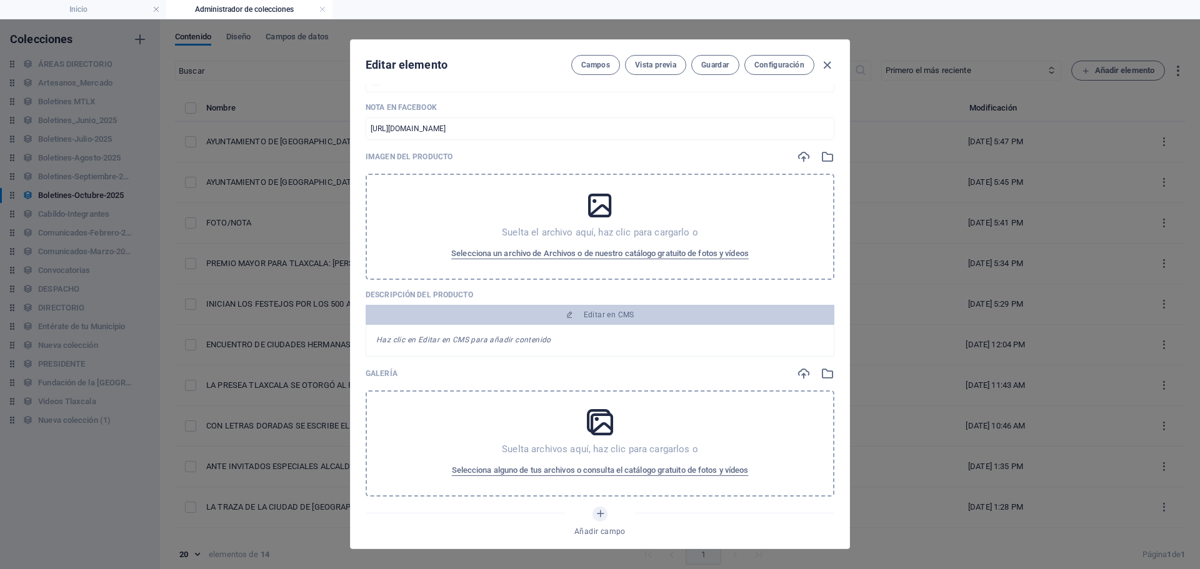
scroll to position [250, 0]
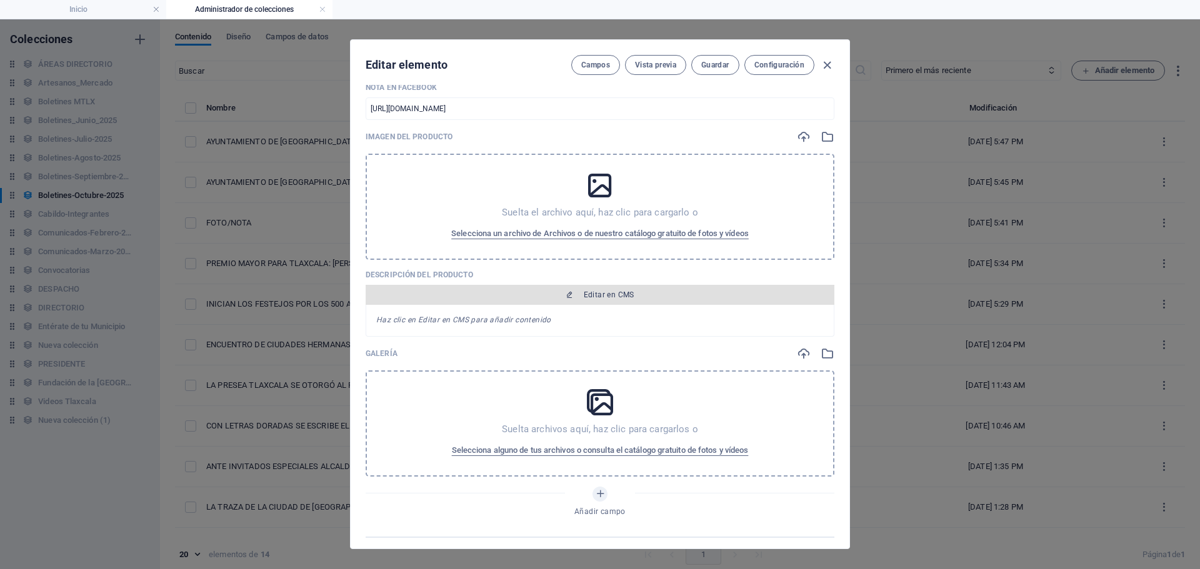
click at [571, 292] on icon "button" at bounding box center [570, 295] width 8 height 8
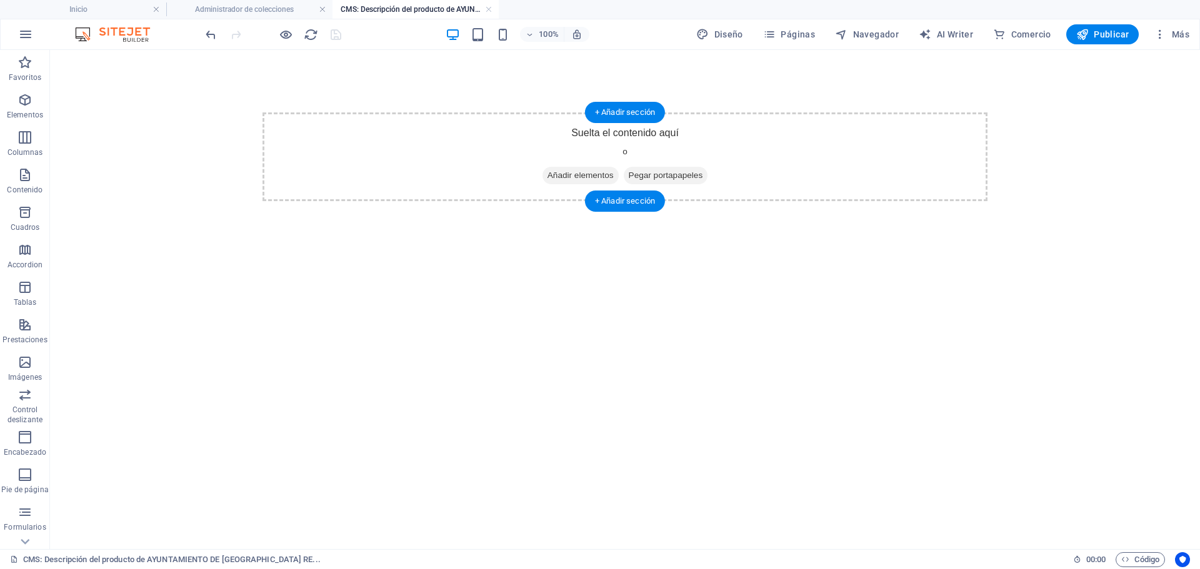
scroll to position [0, 0]
click at [574, 176] on span "Añadir elementos" at bounding box center [581, 176] width 76 height 18
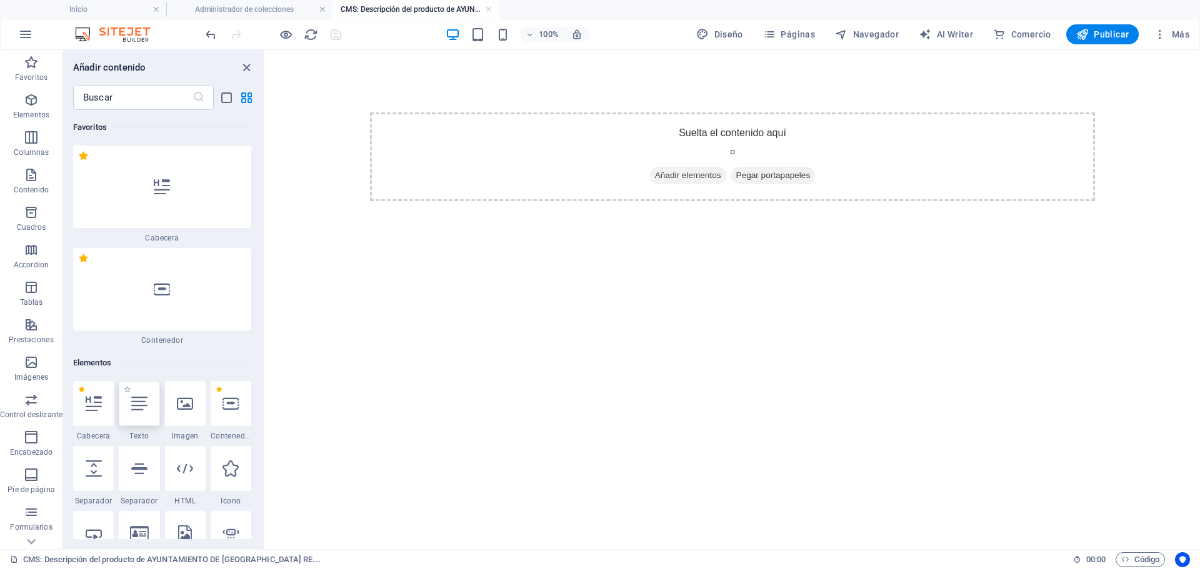
click at [147, 409] on div at bounding box center [139, 403] width 41 height 45
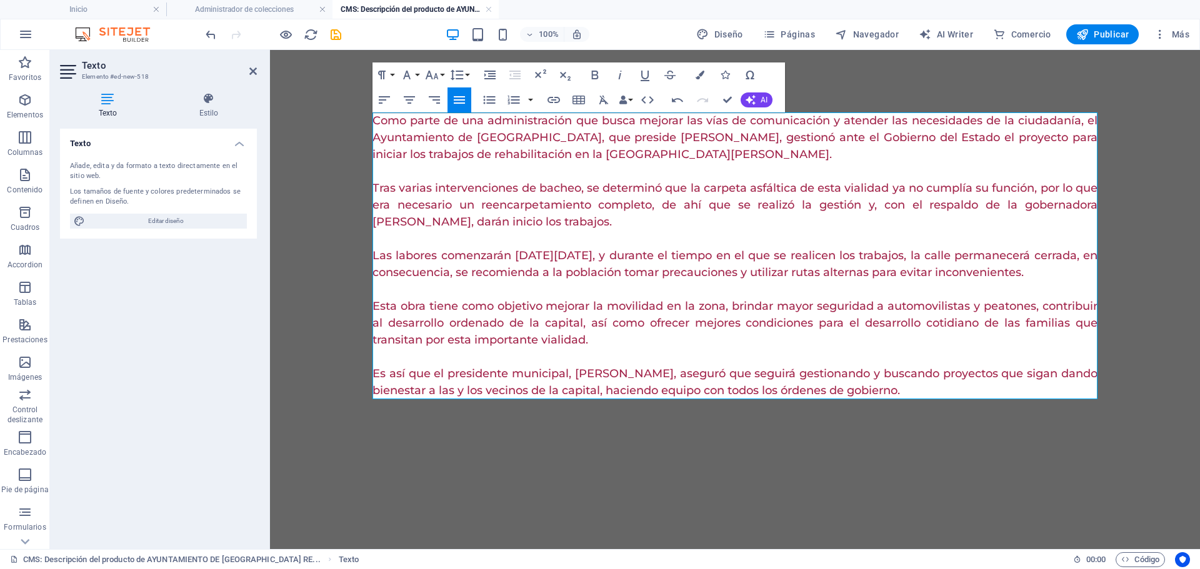
scroll to position [17853, 2]
drag, startPoint x: 373, startPoint y: 118, endPoint x: 1036, endPoint y: 402, distance: 721.4
click at [1035, 403] on div "Como parte de una administración que busca mejorar las vías de comunicación y a…" at bounding box center [735, 256] width 745 height 412
click at [708, 74] on button "Colors" at bounding box center [700, 75] width 24 height 25
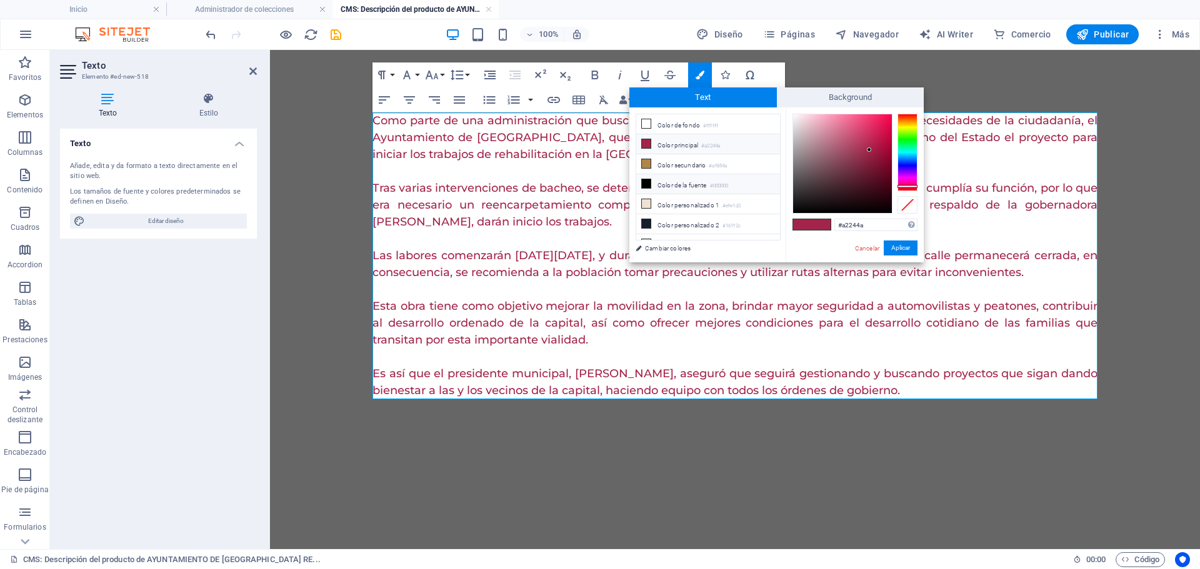
click at [695, 182] on li "Color de la fuente #000000" at bounding box center [708, 184] width 144 height 20
type input "#000000"
click at [895, 249] on button "Aplicar" at bounding box center [901, 248] width 34 height 15
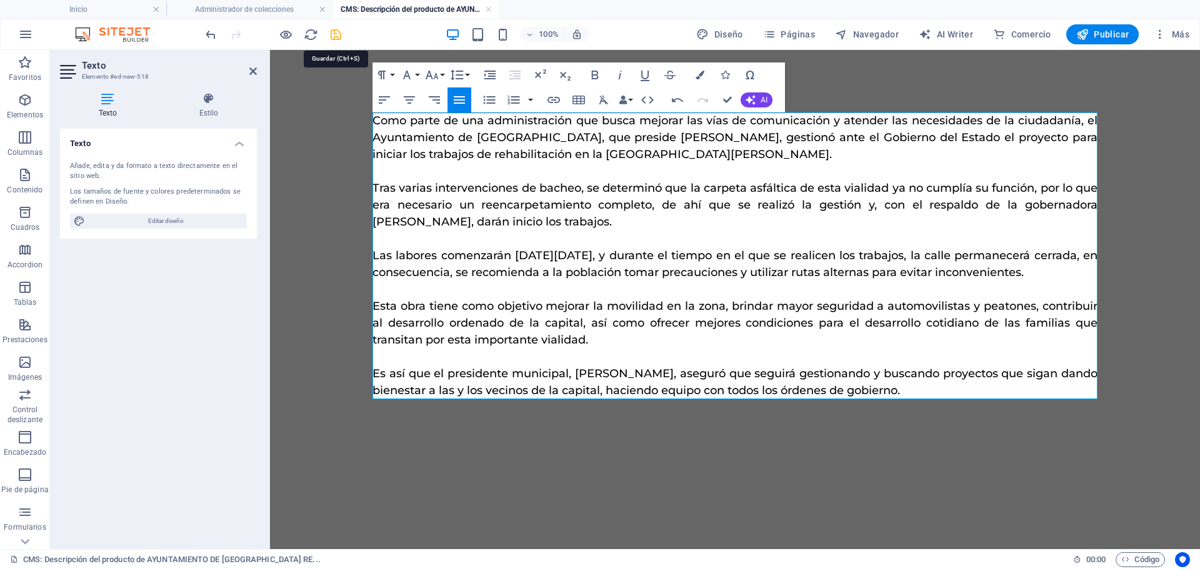
click at [329, 36] on icon "save" at bounding box center [336, 35] width 14 height 14
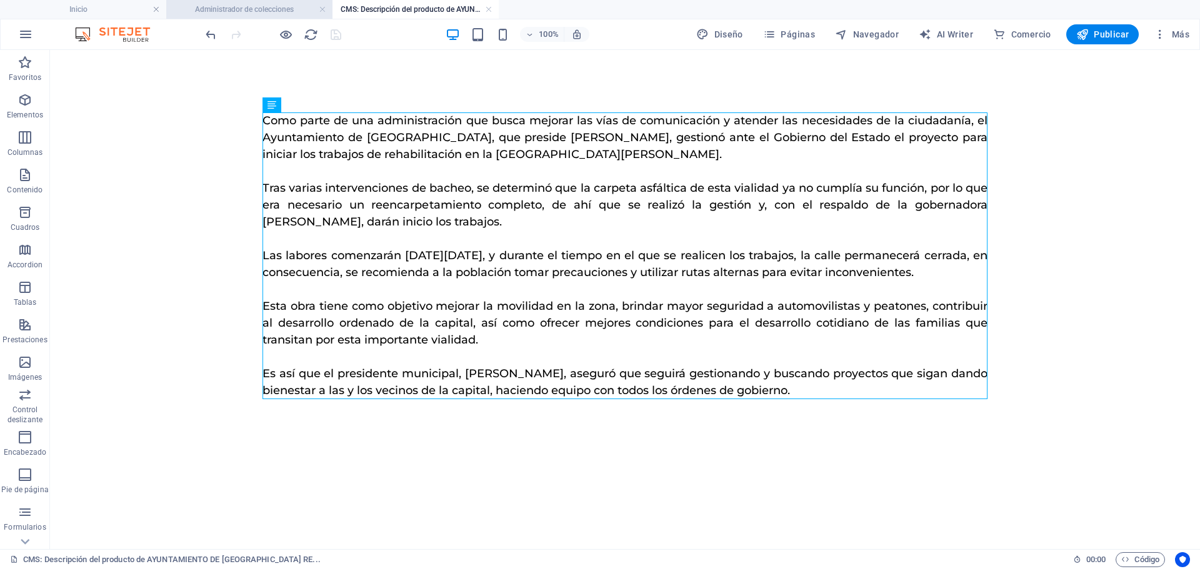
click at [266, 8] on h4 "Administrador de colecciones" at bounding box center [249, 10] width 166 height 14
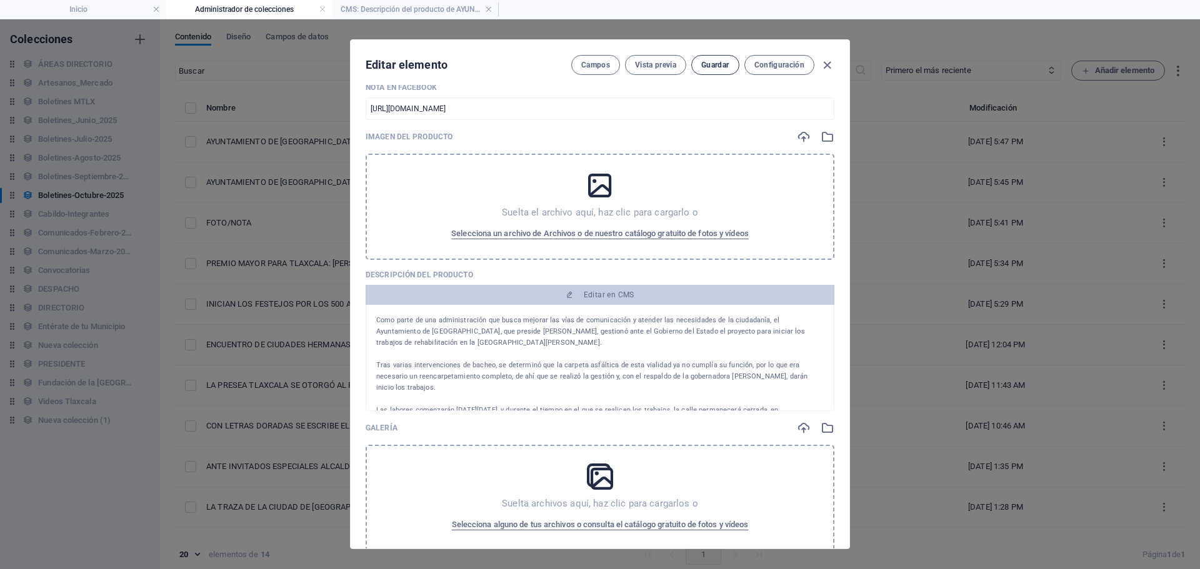
click at [703, 59] on button "Guardar" at bounding box center [715, 65] width 48 height 20
click at [826, 66] on icon "button" at bounding box center [827, 65] width 14 height 14
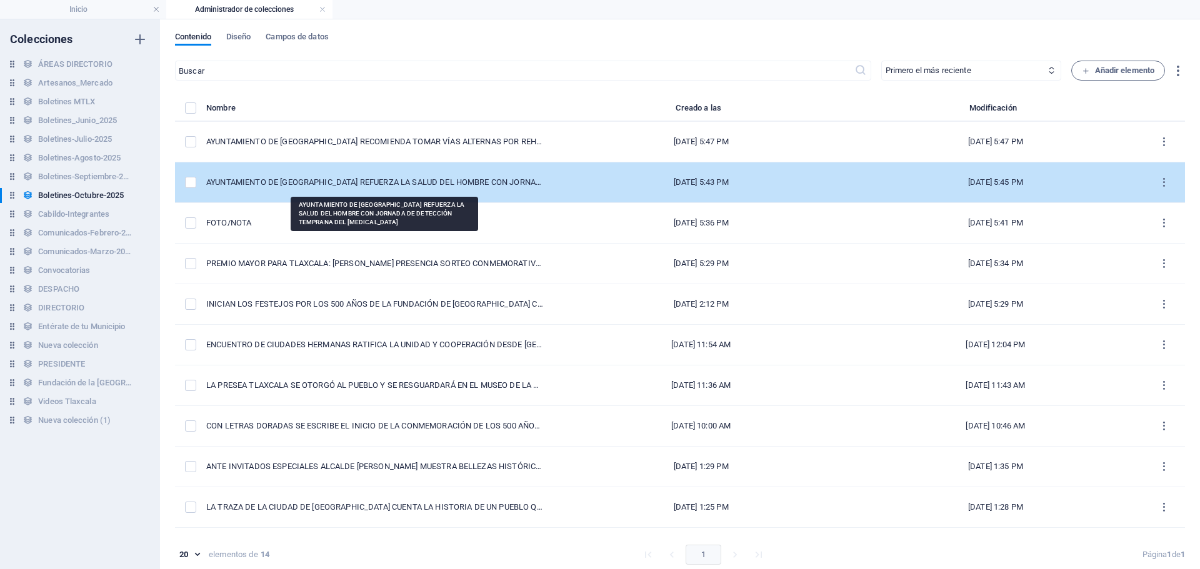
click at [484, 182] on div "AYUNTAMIENTO DE [GEOGRAPHIC_DATA] REFUERZA LA SALUD DEL HOMBRE CON JORNADA DE D…" at bounding box center [375, 182] width 338 height 11
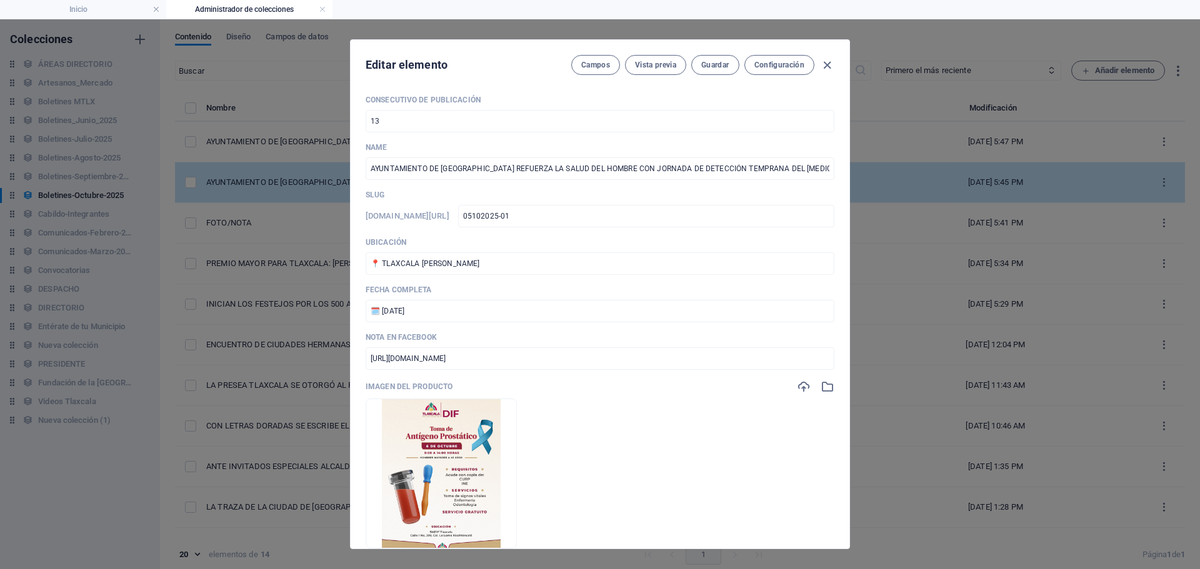
click at [484, 182] on div "Consecutivo de Publicación 13 ​ Name AYUNTAMIENTO DE [GEOGRAPHIC_DATA] REFUERZA…" at bounding box center [600, 509] width 469 height 828
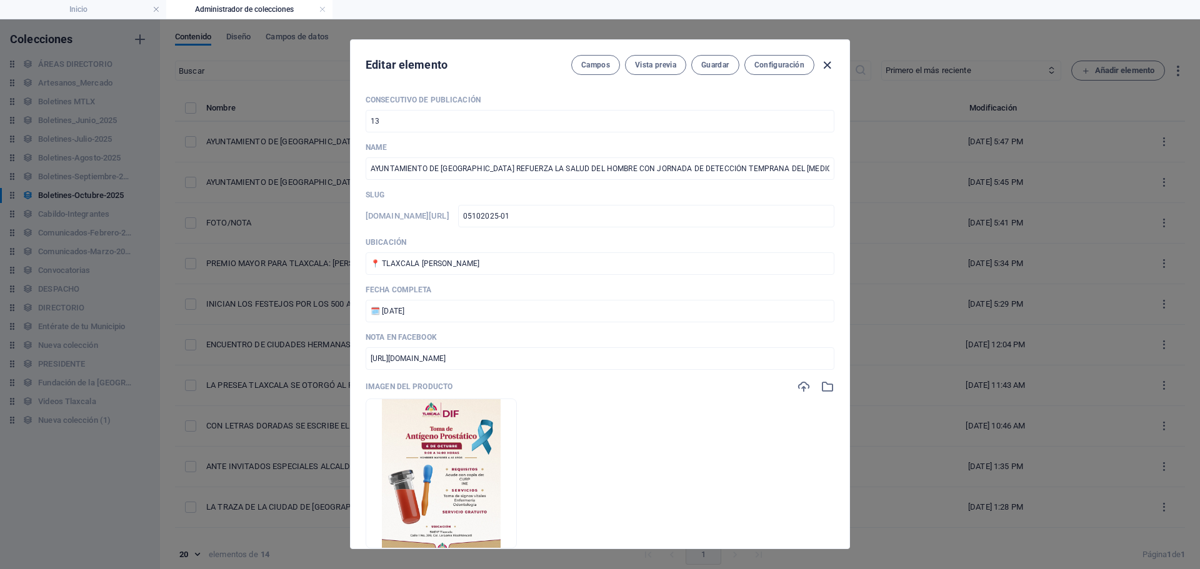
click at [825, 65] on icon "button" at bounding box center [827, 65] width 14 height 14
type input "ayuntamiento-de-[GEOGRAPHIC_DATA]-refuerza-la-salud-del-hombre-con-jornada-de-d…"
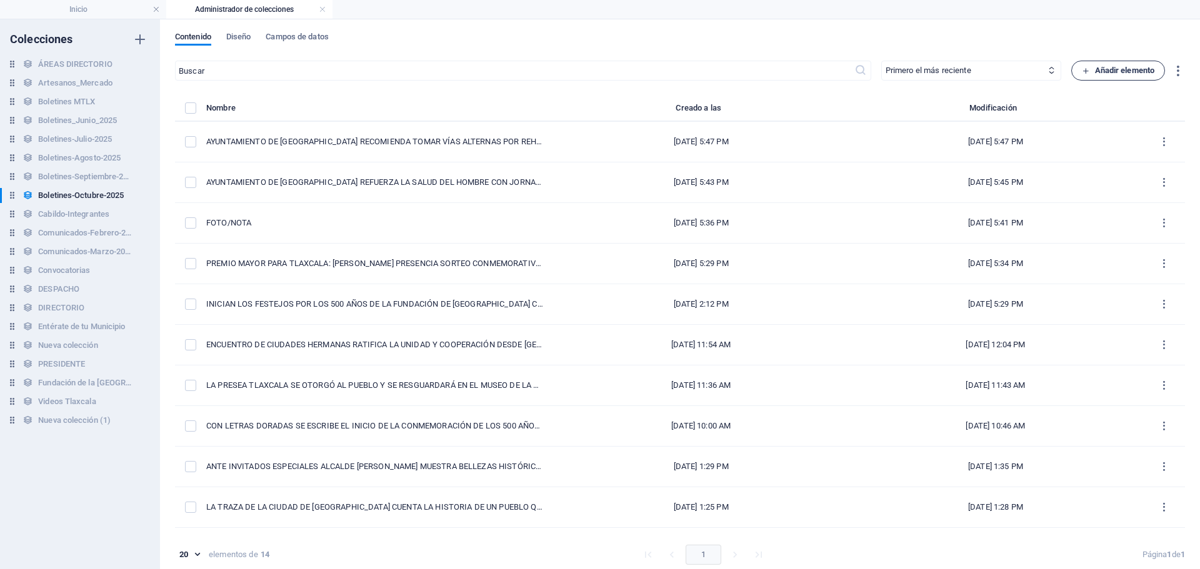
click at [1121, 63] on span "Añadir elemento" at bounding box center [1118, 70] width 73 height 15
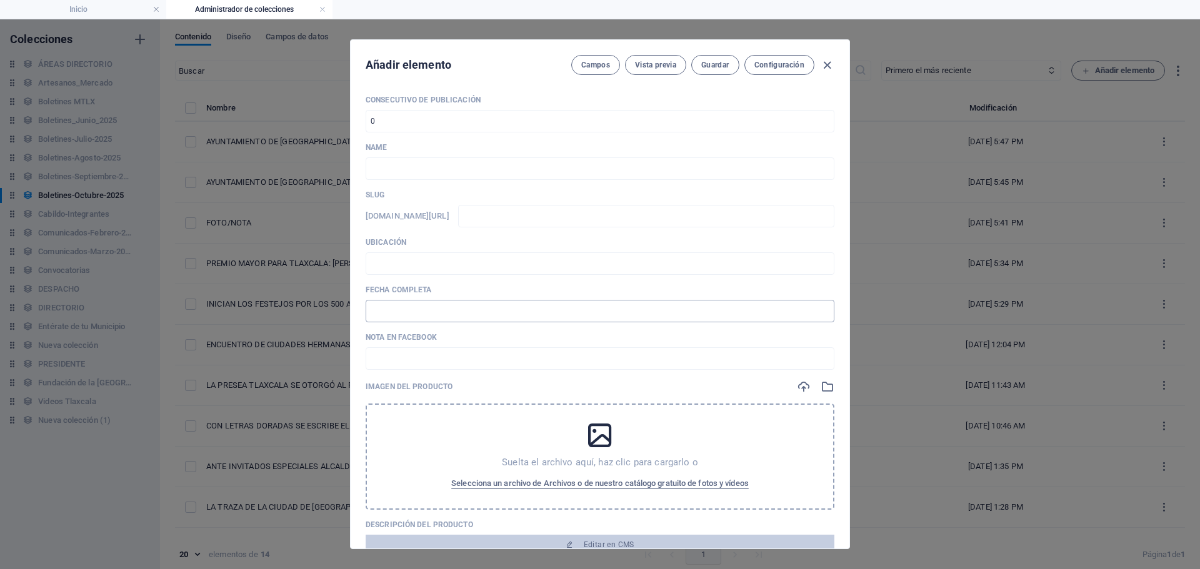
drag, startPoint x: 825, startPoint y: 68, endPoint x: 643, endPoint y: 304, distance: 298.6
click at [825, 68] on icon "button" at bounding box center [827, 65] width 14 height 14
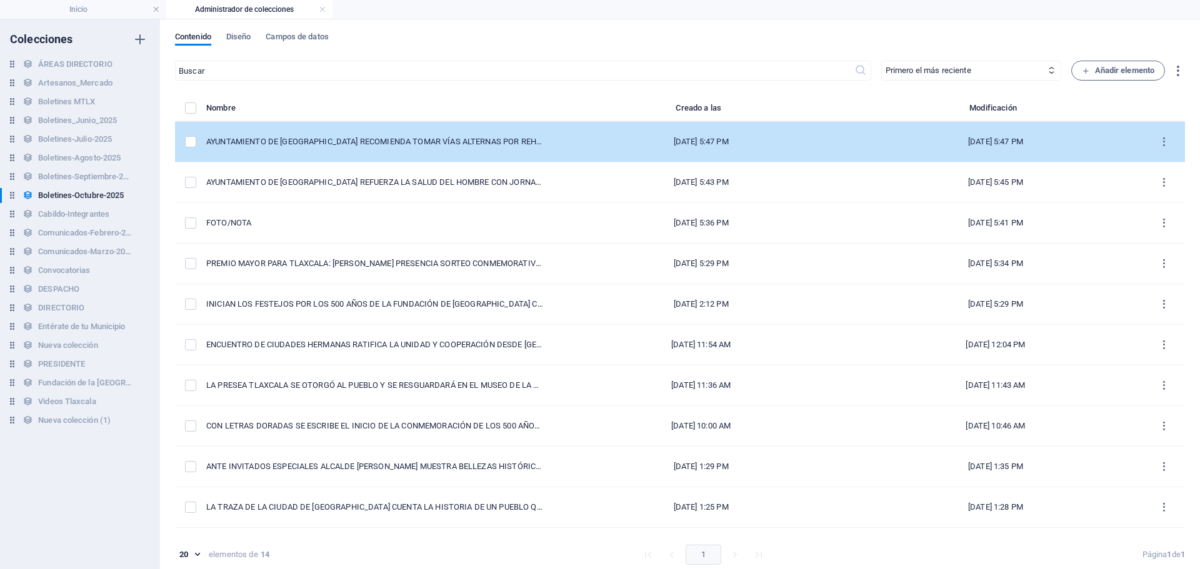
click at [486, 149] on td "AYUNTAMIENTO DE [GEOGRAPHIC_DATA] RECOMIENDA TOMAR VÍAS ALTERNAS POR REHABILITA…" at bounding box center [380, 142] width 348 height 41
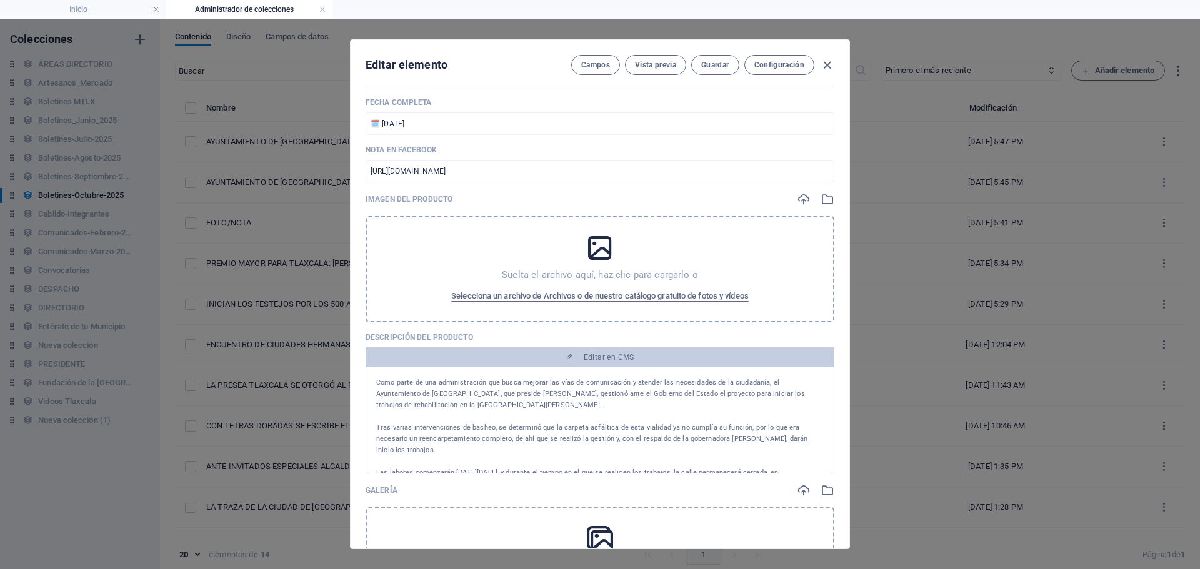
scroll to position [106, 0]
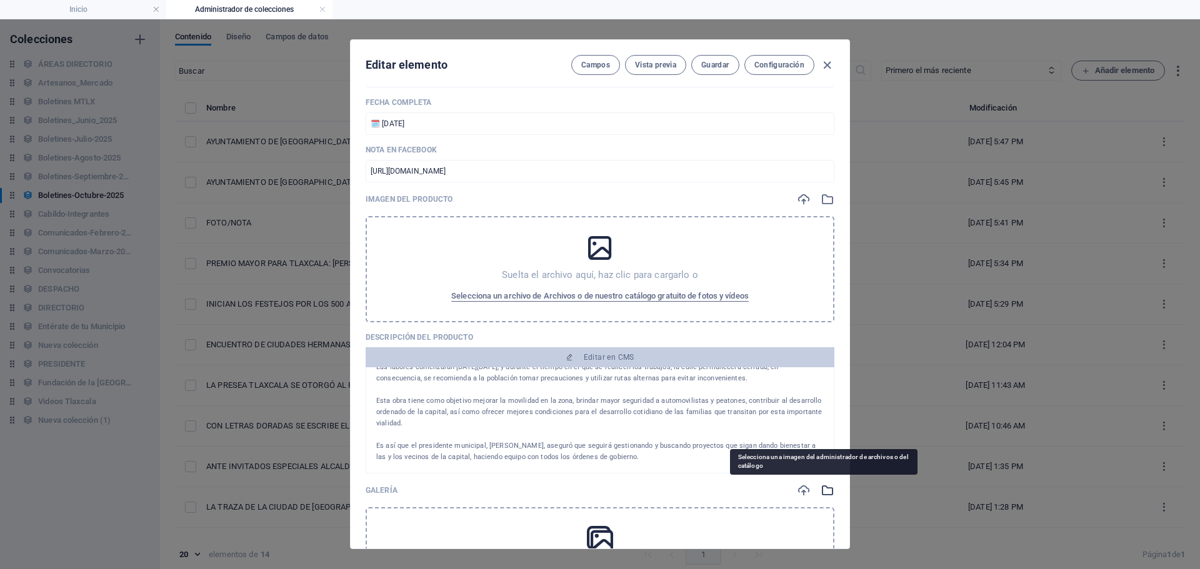
click at [825, 490] on icon "button" at bounding box center [828, 491] width 14 height 14
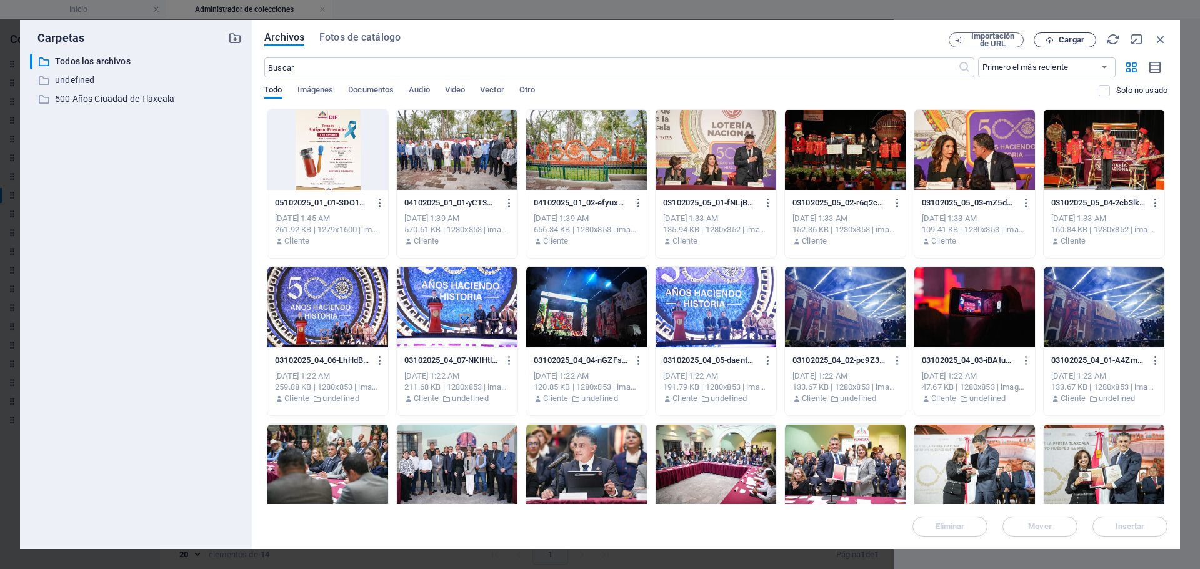
click at [1062, 38] on span "Cargar" at bounding box center [1072, 40] width 26 height 8
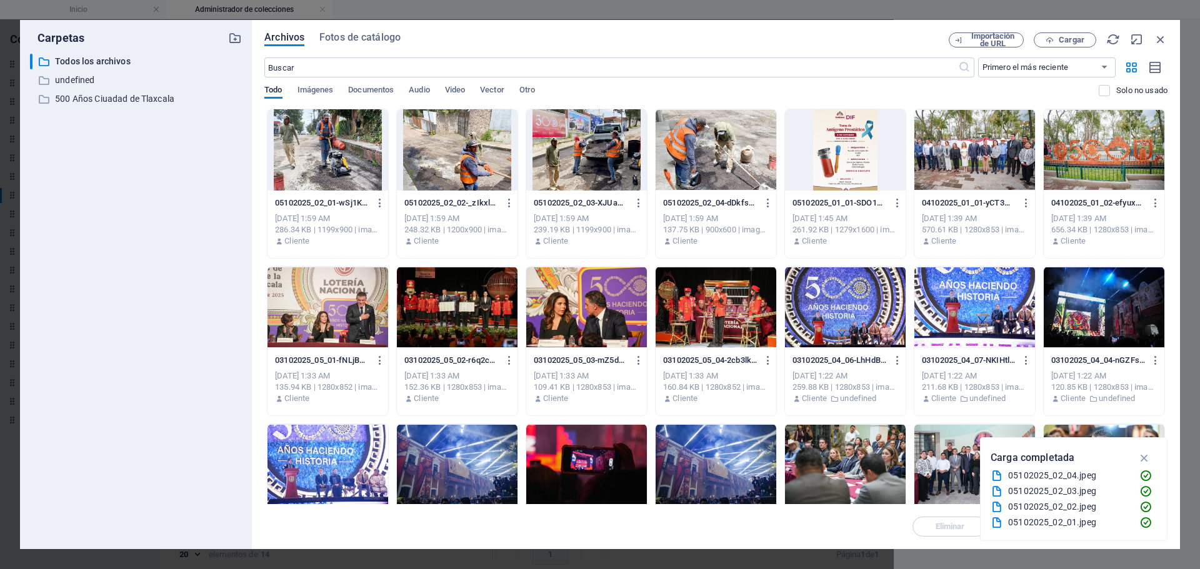
click at [349, 165] on div at bounding box center [328, 149] width 121 height 81
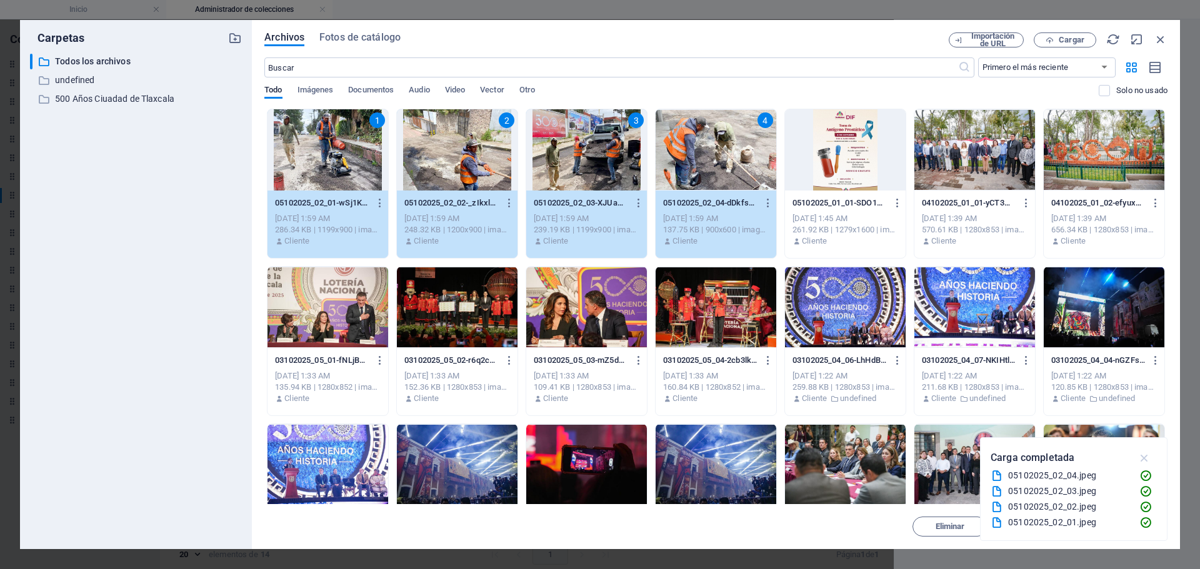
click at [1141, 459] on icon "button" at bounding box center [1145, 458] width 14 height 14
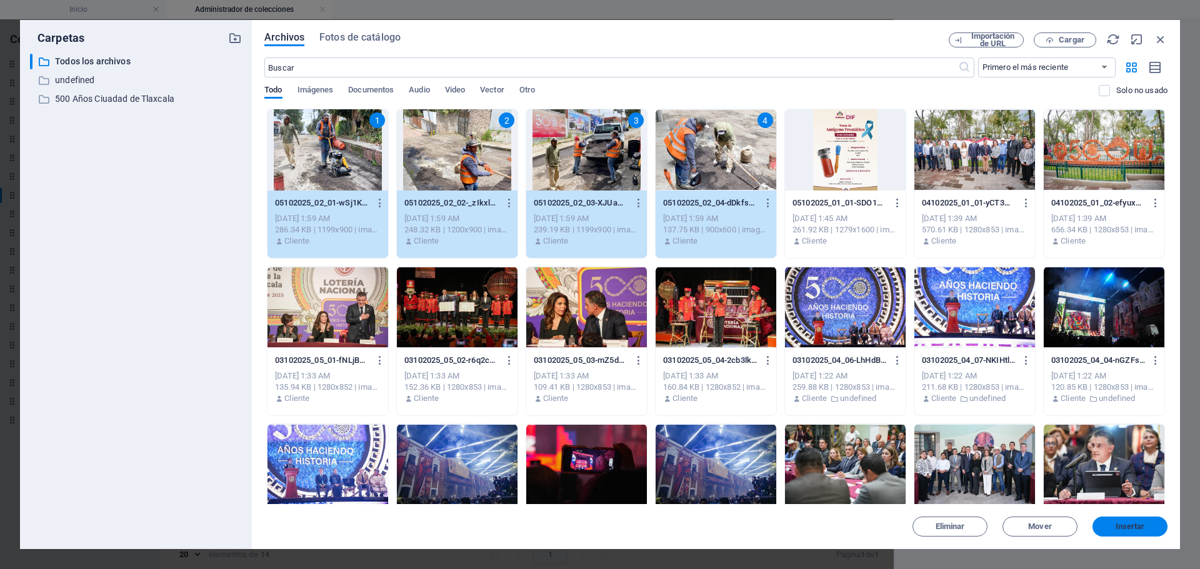
click at [1123, 524] on span "Insertar" at bounding box center [1130, 527] width 29 height 8
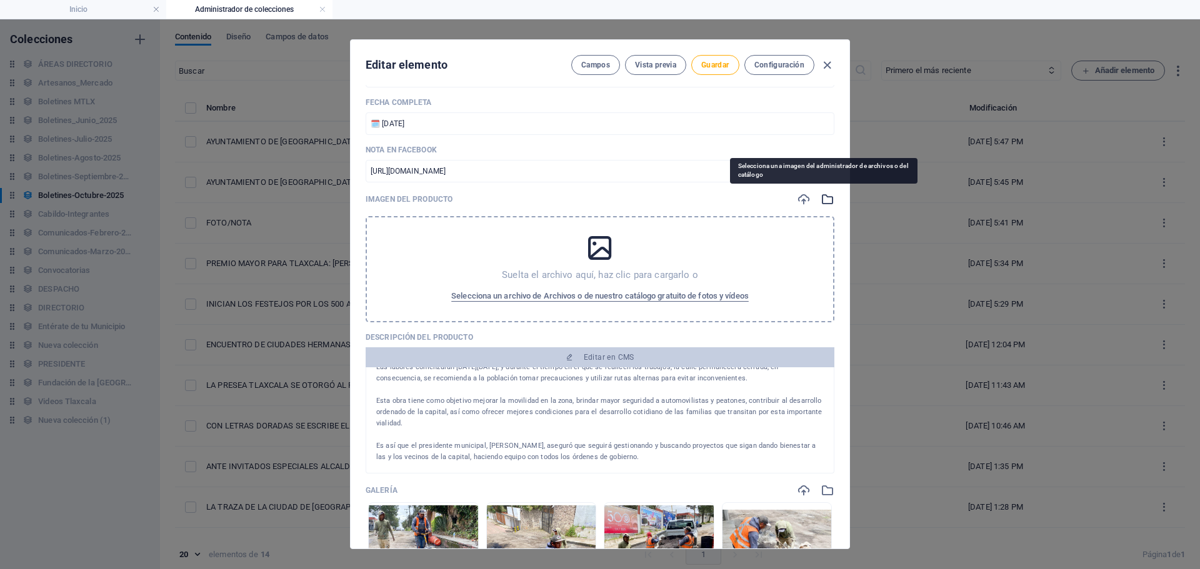
click at [821, 202] on icon "button" at bounding box center [828, 200] width 14 height 14
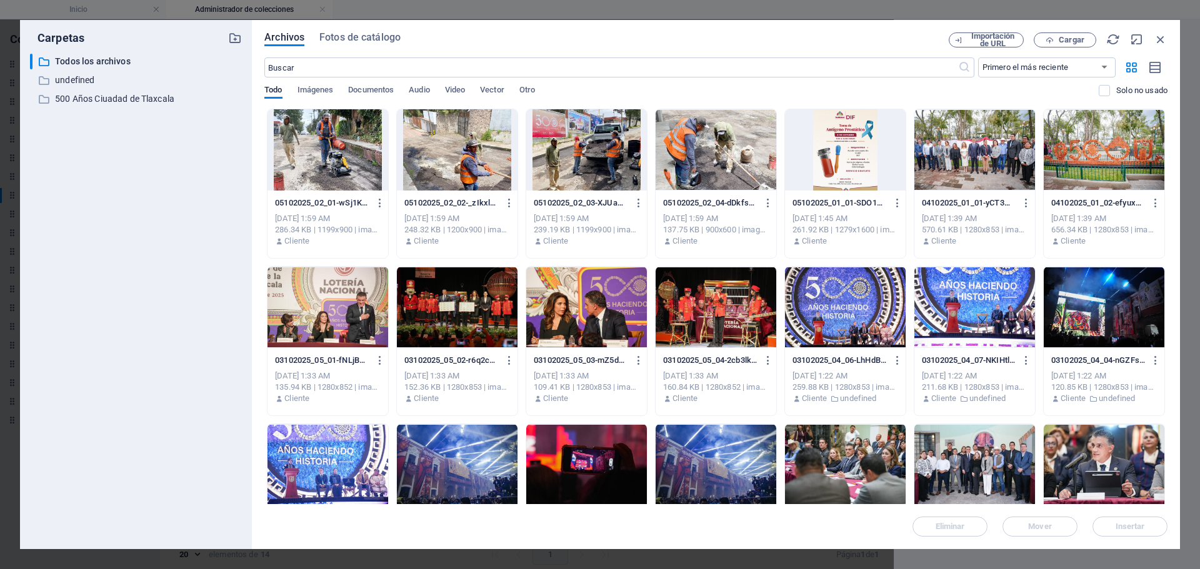
click at [582, 178] on div at bounding box center [586, 149] width 121 height 81
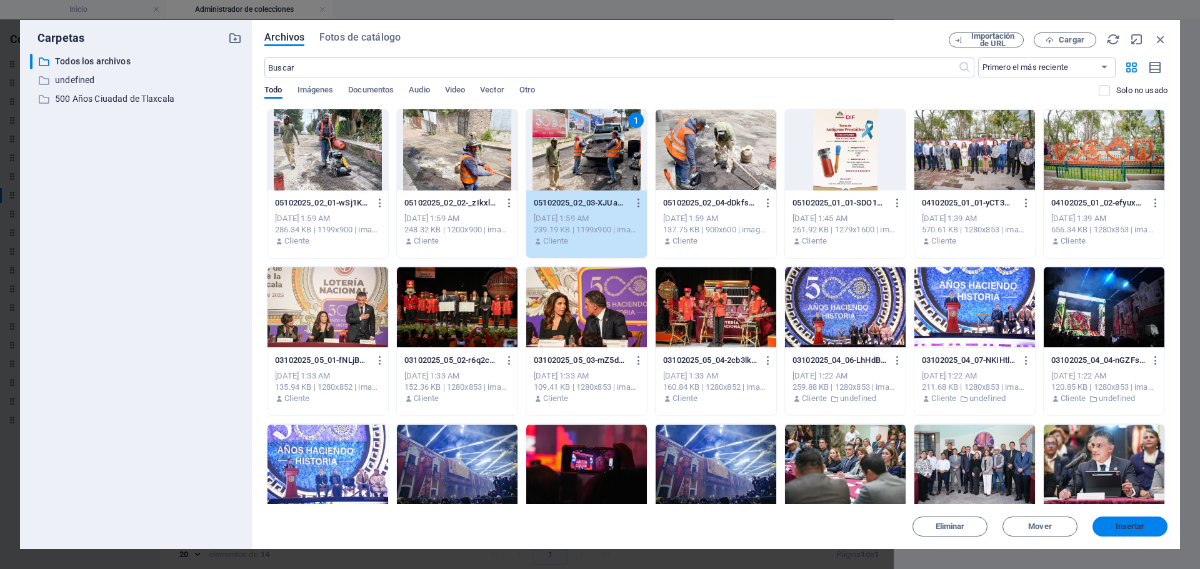
click at [1122, 533] on button "Insertar" at bounding box center [1130, 527] width 75 height 20
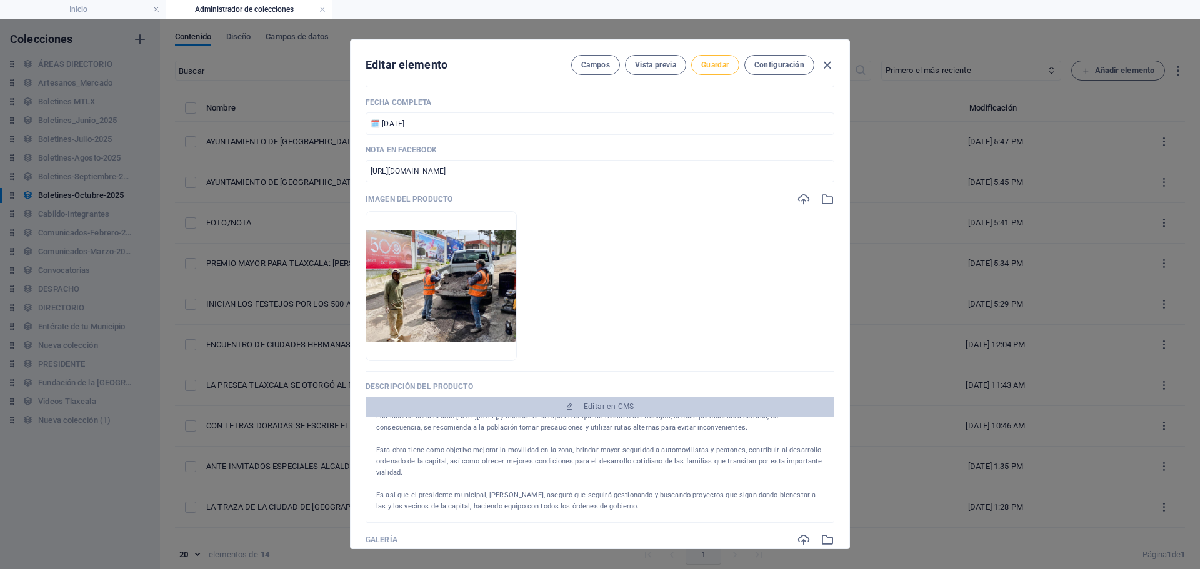
click at [728, 63] on span "Guardar" at bounding box center [715, 65] width 28 height 10
click at [826, 64] on icon "button" at bounding box center [827, 65] width 14 height 14
type input "ayuntamiento-de-[GEOGRAPHIC_DATA]-recomienda-tomar-vias-alternas-por-rehabilita…"
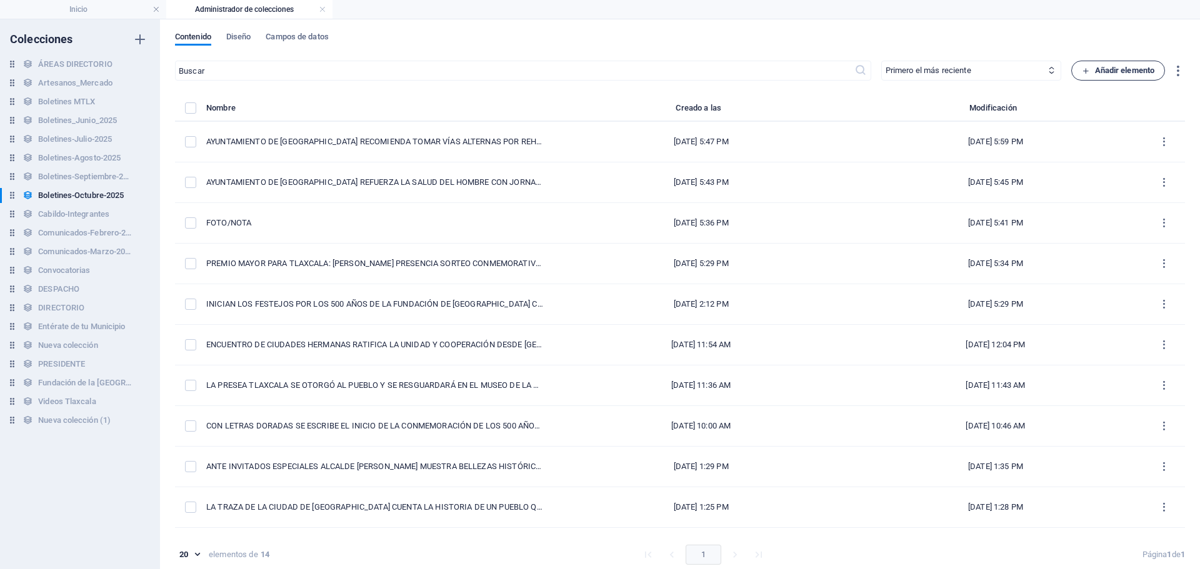
click at [1101, 70] on span "Añadir elemento" at bounding box center [1118, 70] width 73 height 15
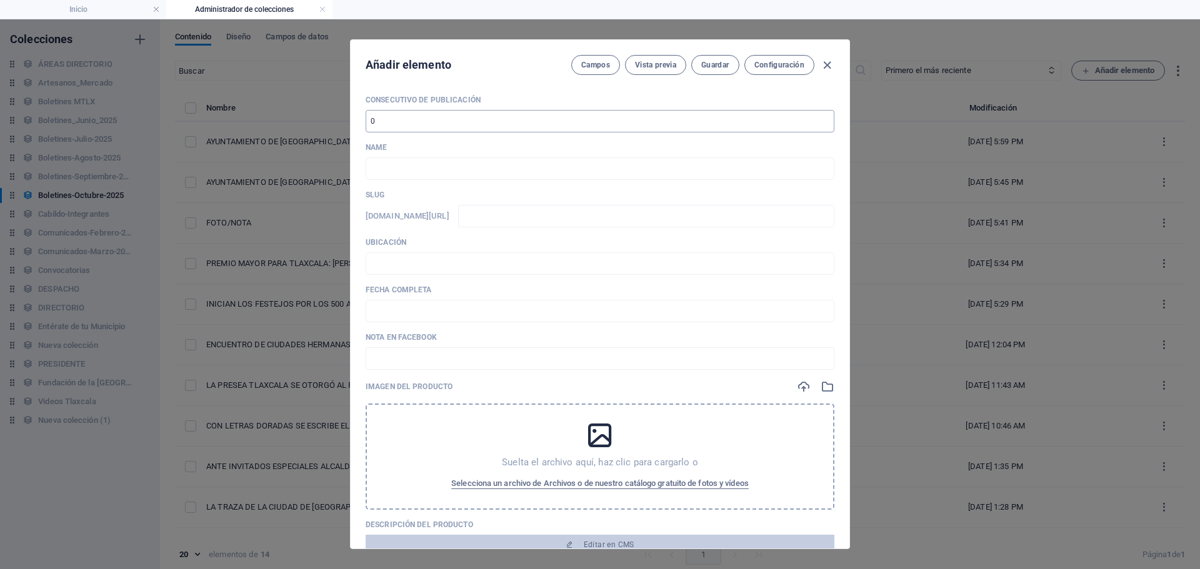
click at [441, 119] on input "number" at bounding box center [600, 121] width 469 height 23
type input "15"
click at [477, 171] on input "text" at bounding box center [600, 169] width 469 height 23
click at [394, 168] on input "text" at bounding box center [600, 169] width 469 height 23
paste input "GOBIERNO DE LA CAPITAL CONTINÚA CON CELEBRACIÓN DE LOS 500 AÑOS DE LA FUNDACIÓN…"
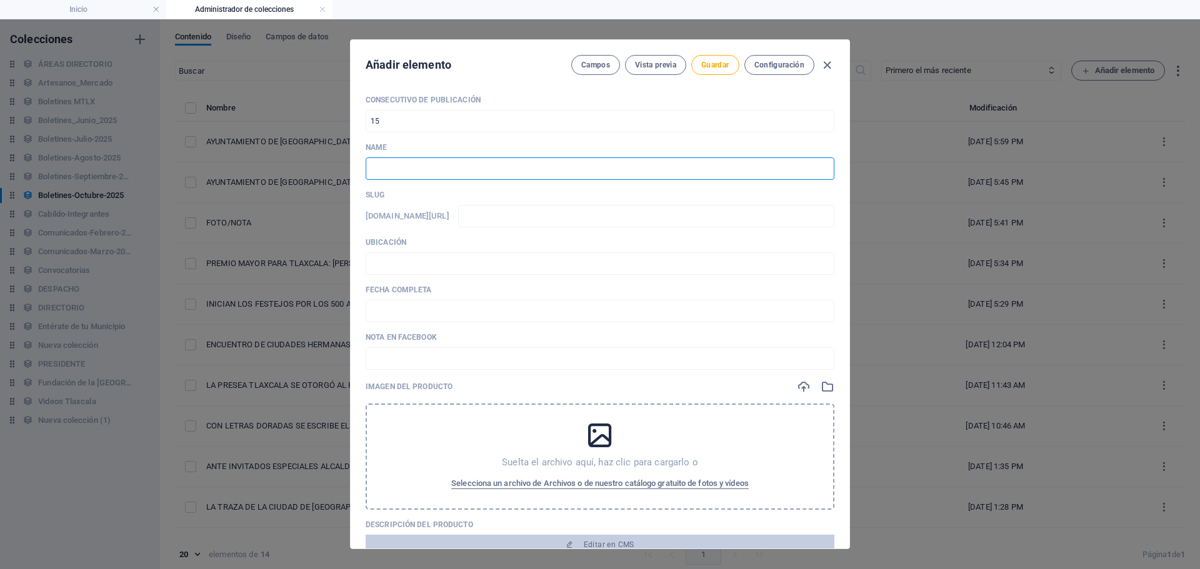
type input "GOBIERNO DE LA CAPITAL CONTINÚA CON CELEBRACIÓN DE LOS 500 AÑOS DE LA FUNDACIÓN…"
type input "gobierno-de-la-capital-continua-con-celebracion-de-los-500-anos-de-la-fundacion…"
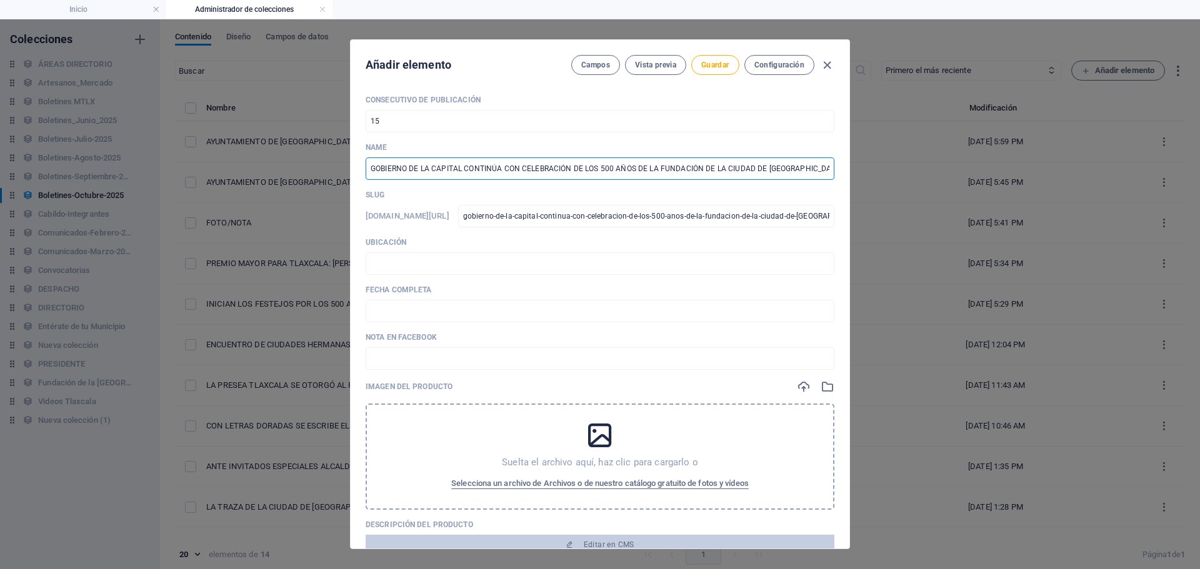
scroll to position [0, 182]
type input "GOBIERNO DE LA CAPITAL CONTINÚA CON CELEBRACIÓN DE LOS 500 AÑOS DE LA FUNDACIÓN…"
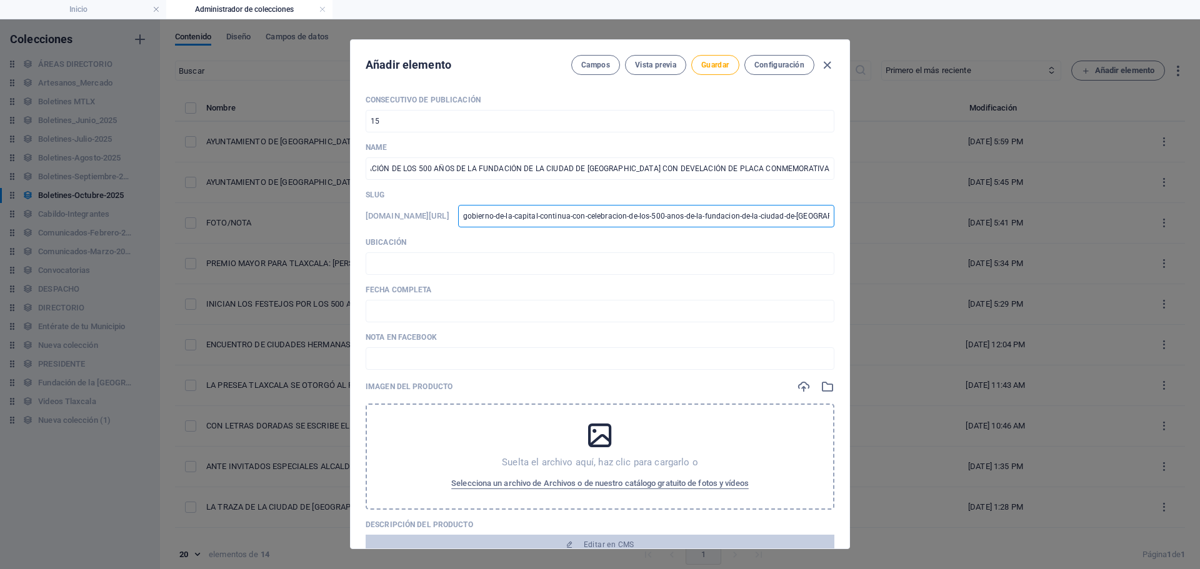
scroll to position [0, 0]
drag, startPoint x: 578, startPoint y: 218, endPoint x: 987, endPoint y: 247, distance: 410.5
click at [999, 246] on div "Añadir elemento Campos Vista previa Guardar Configuración Consecutivo de Public…" at bounding box center [600, 294] width 1200 height 550
type input "-placa-conmemorativa-y-musica"
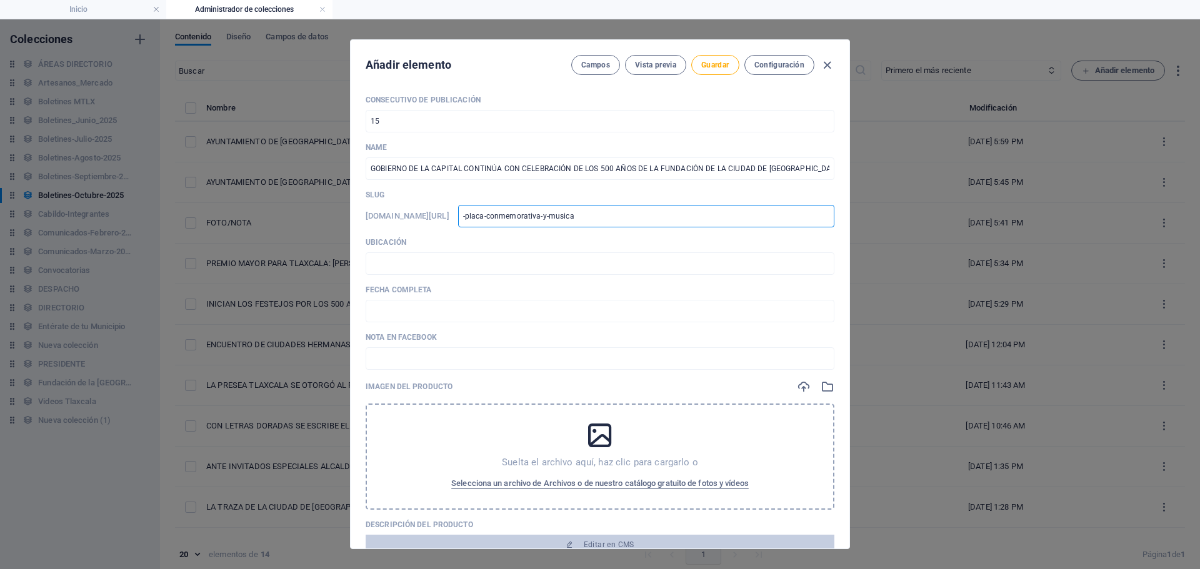
drag, startPoint x: 714, startPoint y: 218, endPoint x: 366, endPoint y: 249, distance: 348.9
click at [369, 249] on div "Consecutivo de Publicación 15 ​ Name GOBIERNO DE LA CAPITAL CONTINÚA CON CELEBR…" at bounding box center [600, 441] width 469 height 692
type input "0"
type input "05"
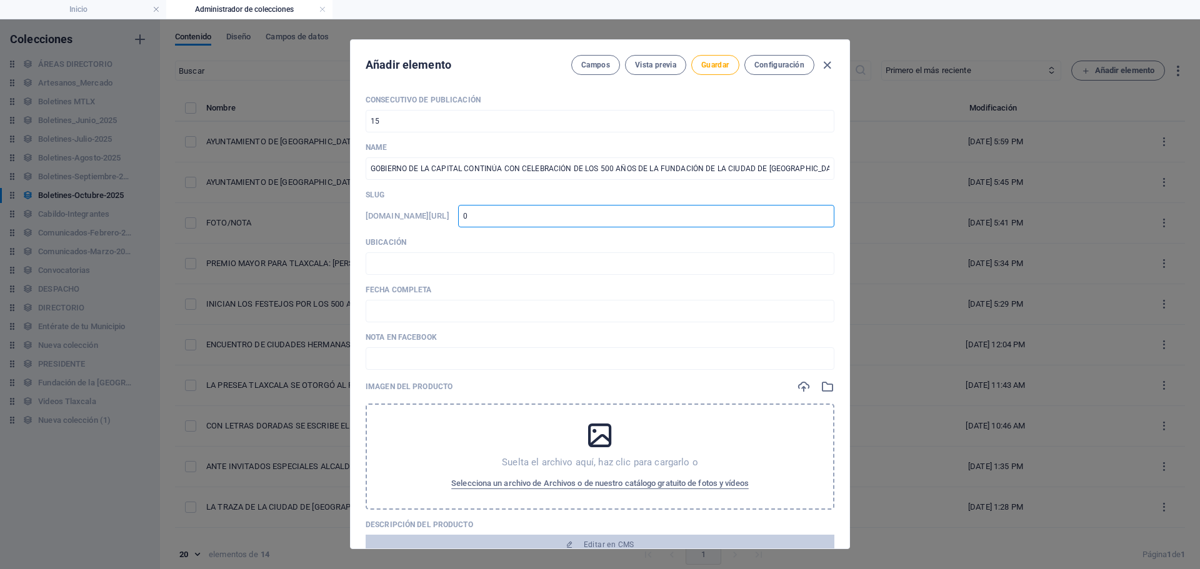
type input "05"
type input "051"
type input "0510"
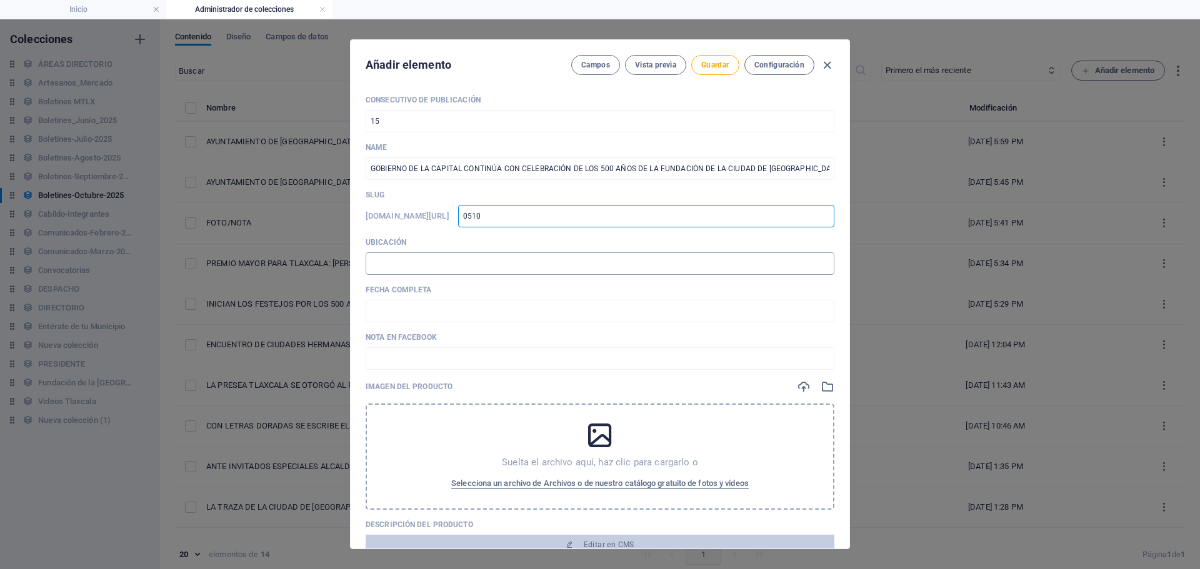
type input "05102025-01"
type input "05102025-0"
type input "05102025-03"
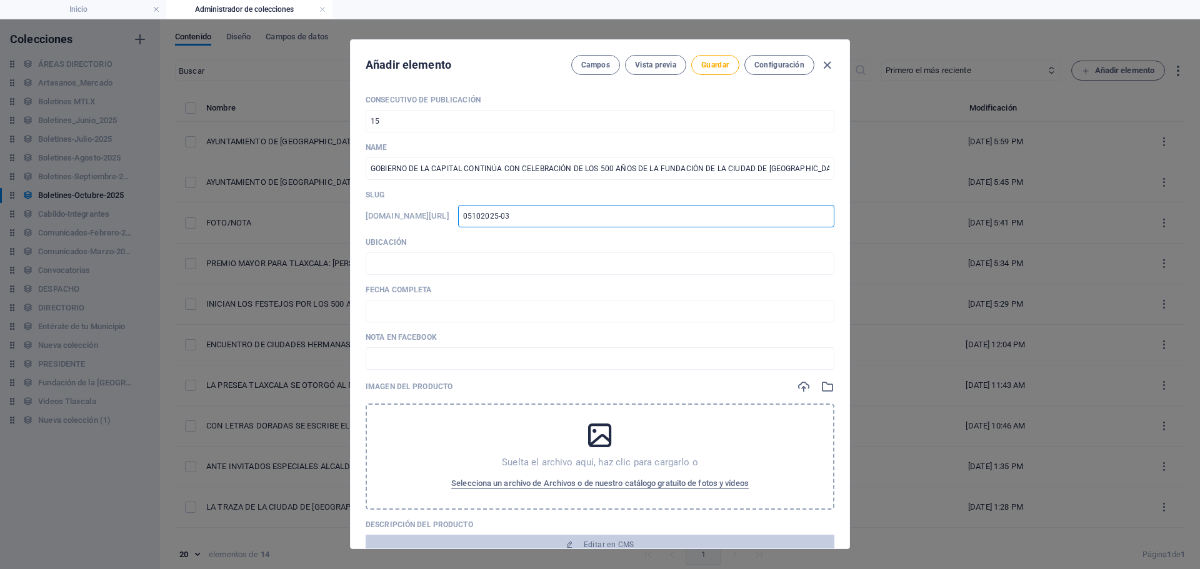
type input "05102025-03"
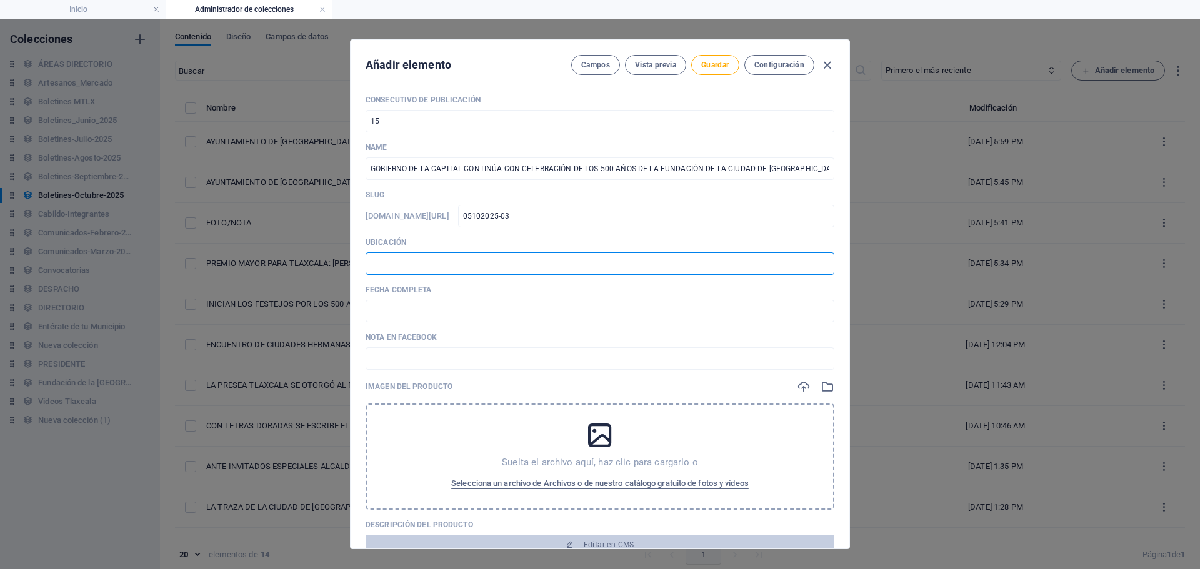
click at [479, 271] on input "text" at bounding box center [600, 264] width 469 height 23
type input "📍 TLAXCALA [PERSON_NAME]"
click at [436, 319] on input "text" at bounding box center [600, 311] width 469 height 23
click at [386, 310] on input "🗓️ [DATE]" at bounding box center [600, 311] width 469 height 23
type input "🗓️ [DATE]"
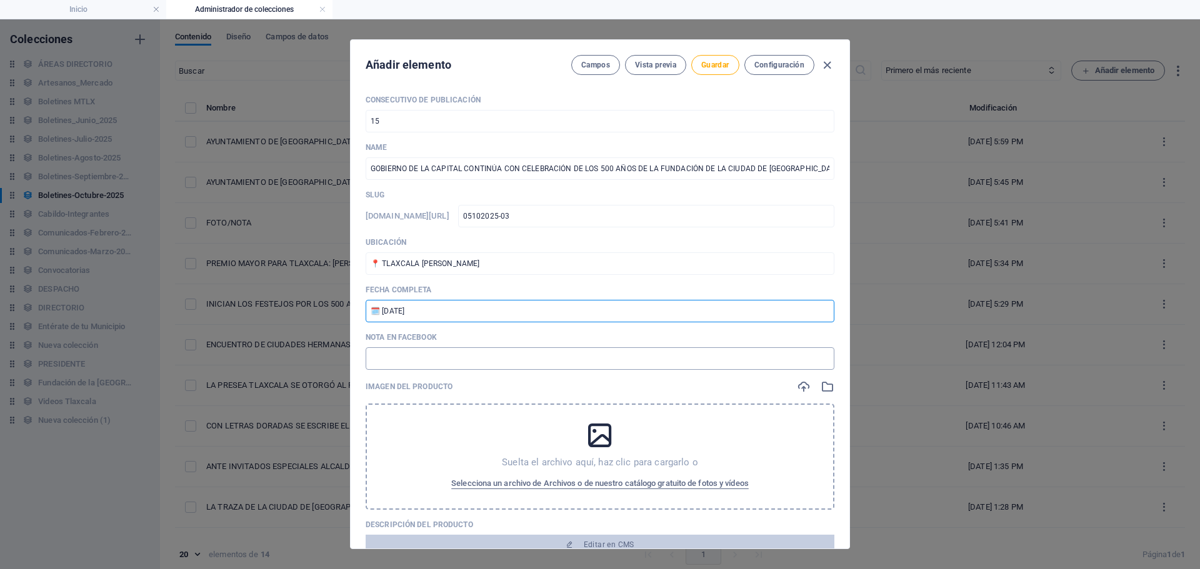
click at [426, 353] on input "text" at bounding box center [600, 359] width 469 height 23
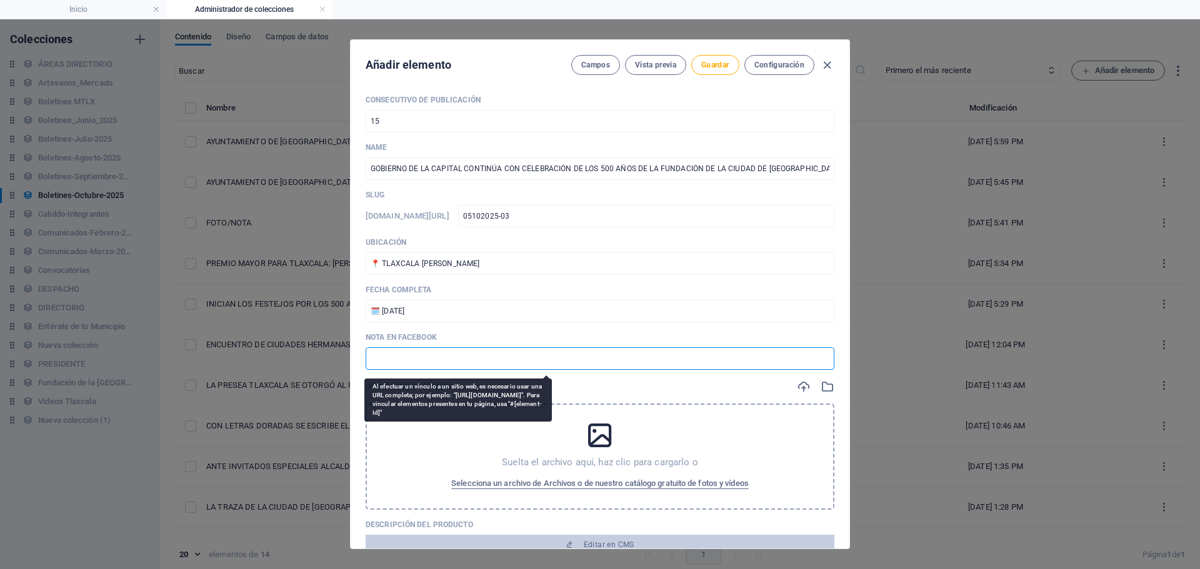
paste input "[URL][DOMAIN_NAME]"
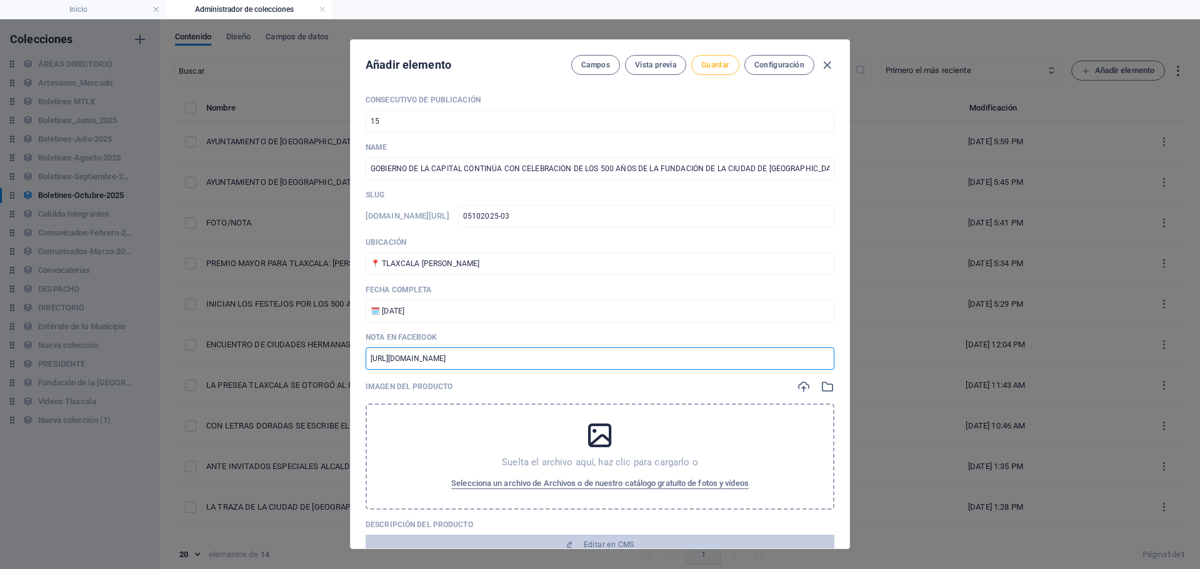
type input "[URL][DOMAIN_NAME]"
click at [724, 69] on span "Guardar" at bounding box center [715, 65] width 28 height 10
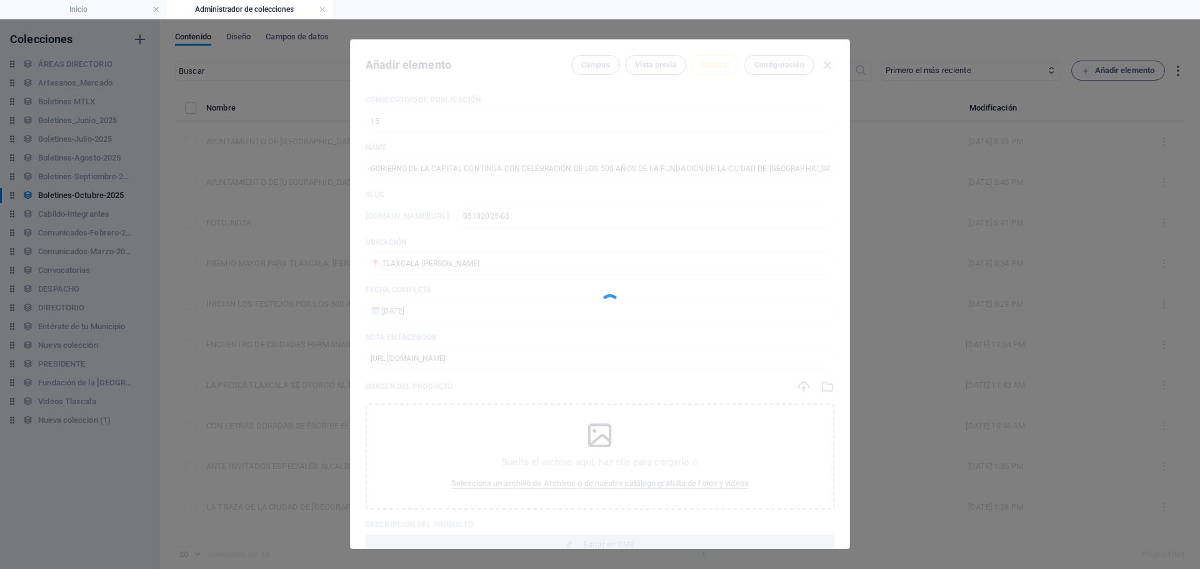
type input "05102025-03"
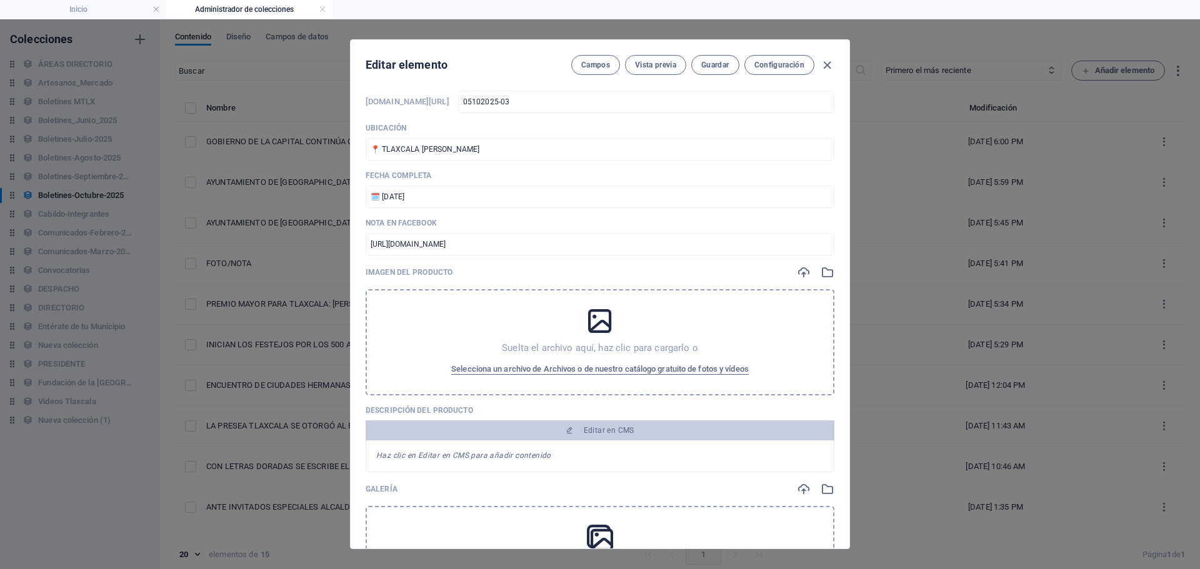
scroll to position [125, 0]
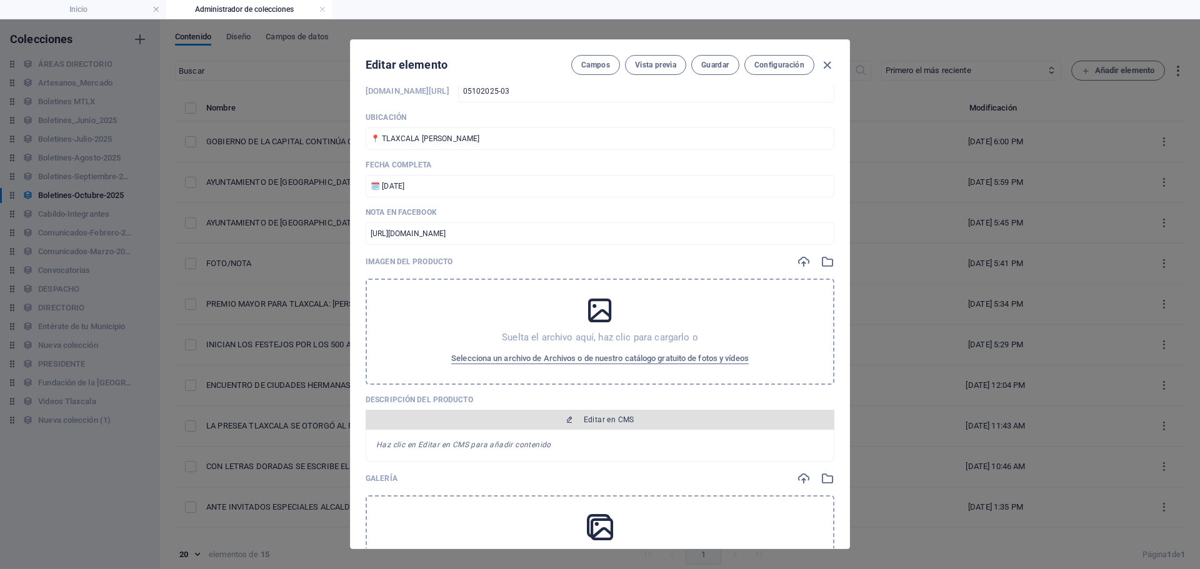
click at [614, 423] on span "Editar en CMS" at bounding box center [609, 420] width 51 height 10
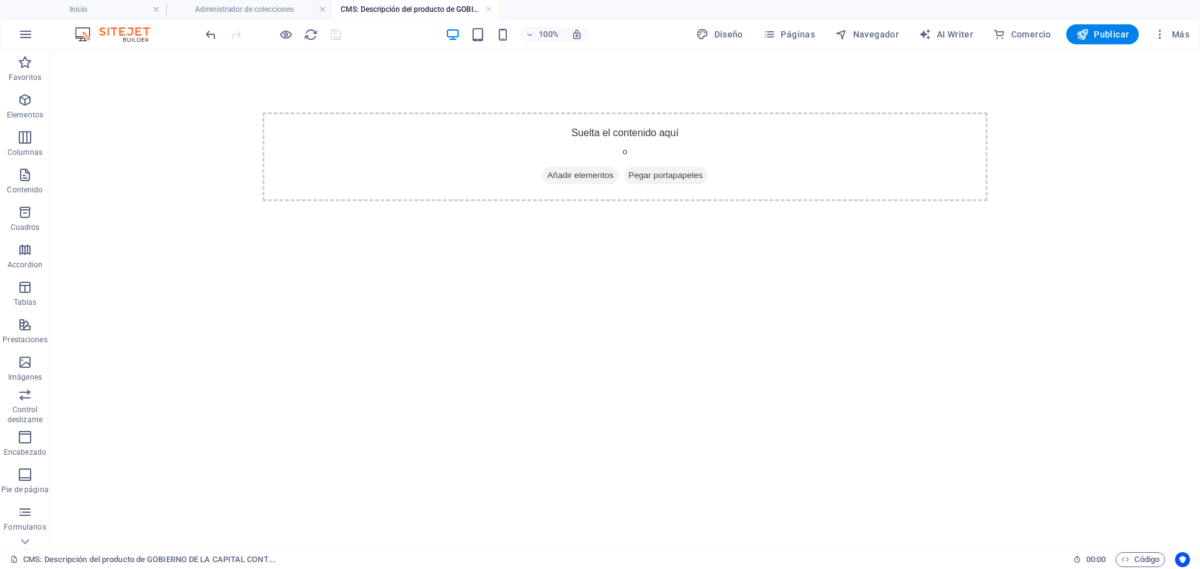
scroll to position [0, 0]
click at [561, 171] on span "Añadir elementos" at bounding box center [581, 176] width 76 height 18
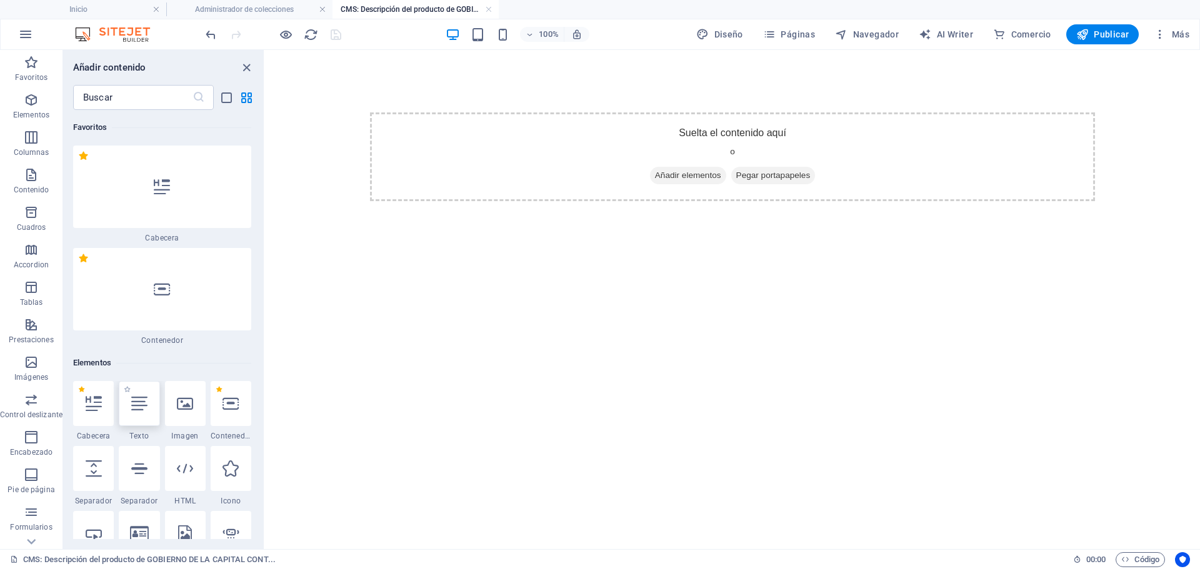
click at [135, 403] on icon at bounding box center [139, 404] width 16 height 16
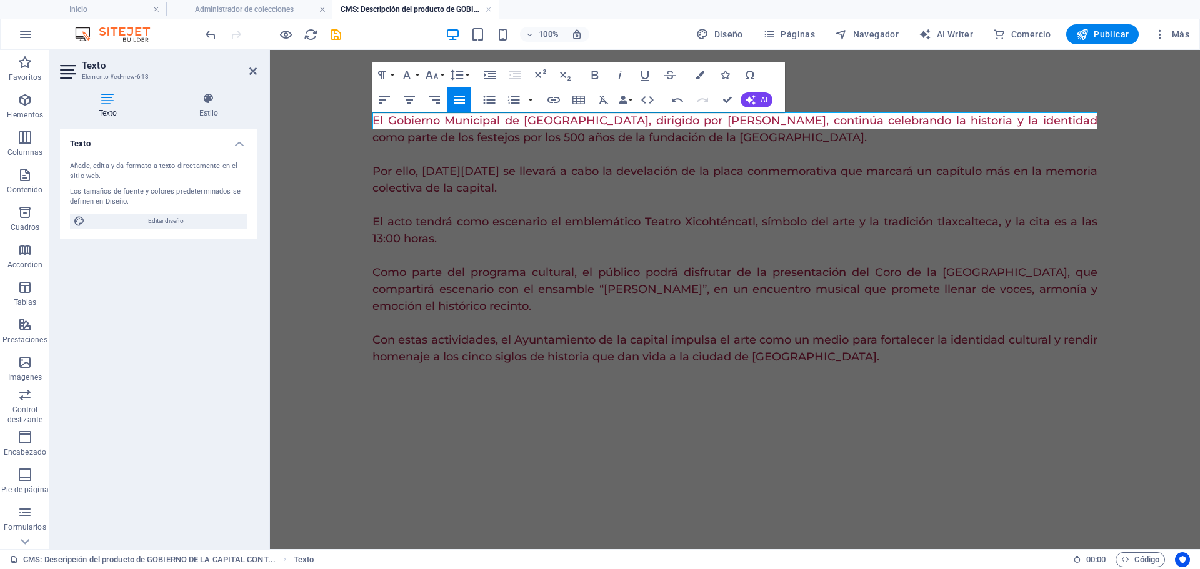
scroll to position [12449, 2]
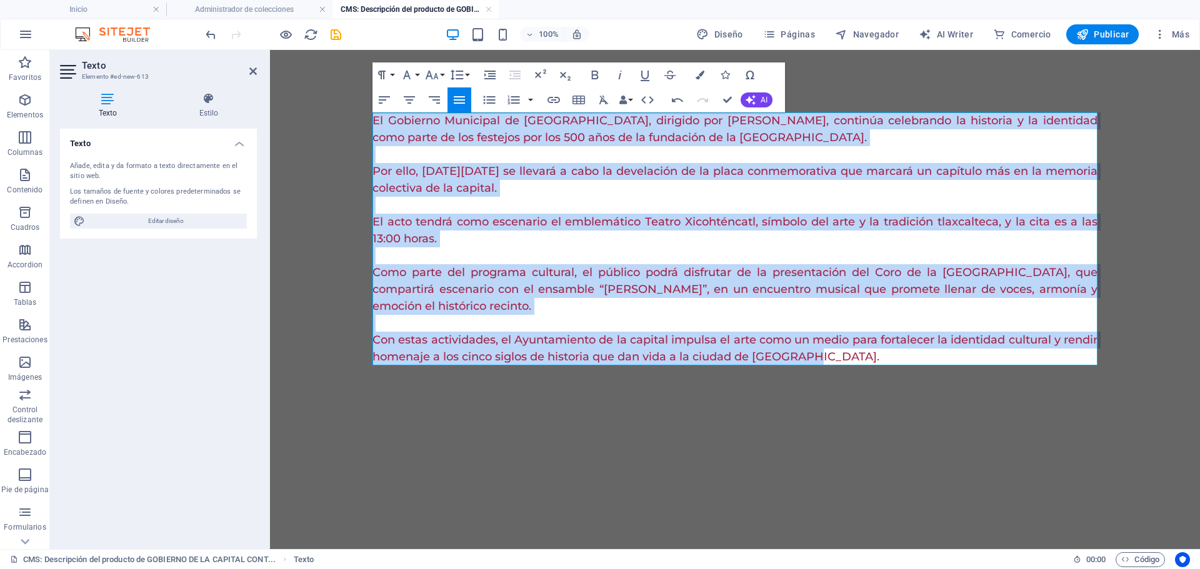
drag, startPoint x: 375, startPoint y: 120, endPoint x: 933, endPoint y: 389, distance: 619.8
click at [933, 389] on div "El Gobierno Municipal de [GEOGRAPHIC_DATA], dirigido por [PERSON_NAME], continú…" at bounding box center [735, 239] width 745 height 378
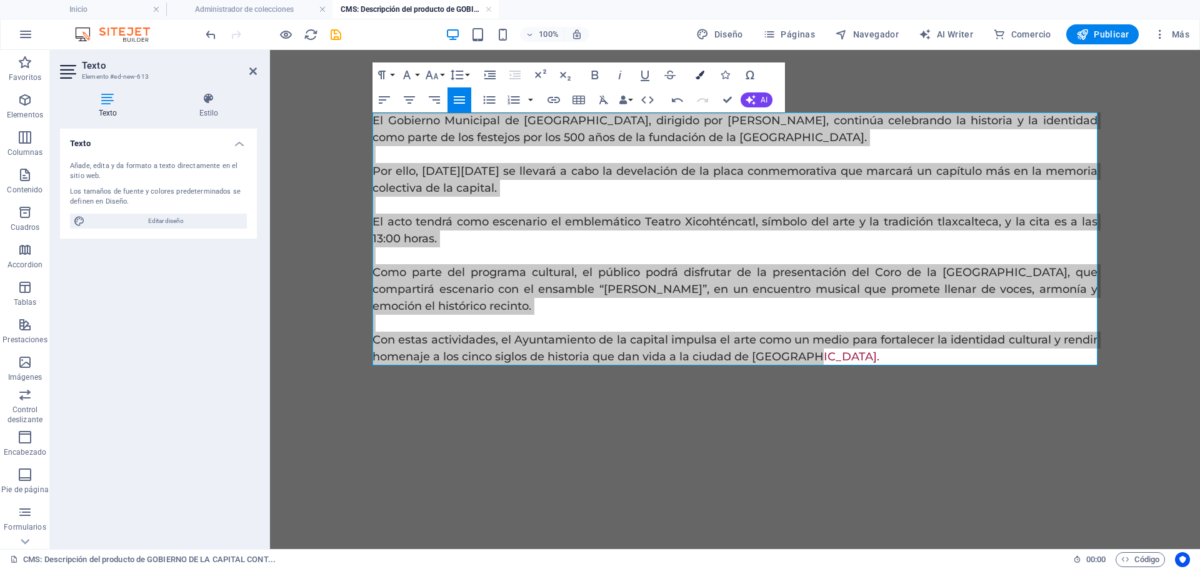
click at [694, 71] on button "Colors" at bounding box center [700, 75] width 24 height 25
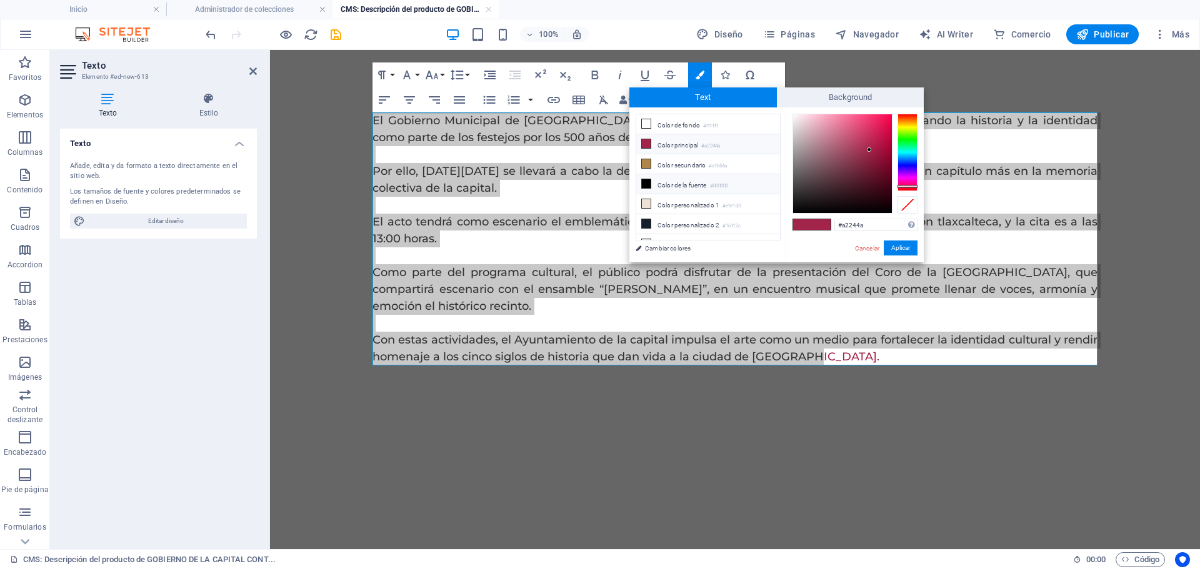
click at [684, 177] on li "Color de la fuente #000000" at bounding box center [708, 184] width 144 height 20
type input "#000000"
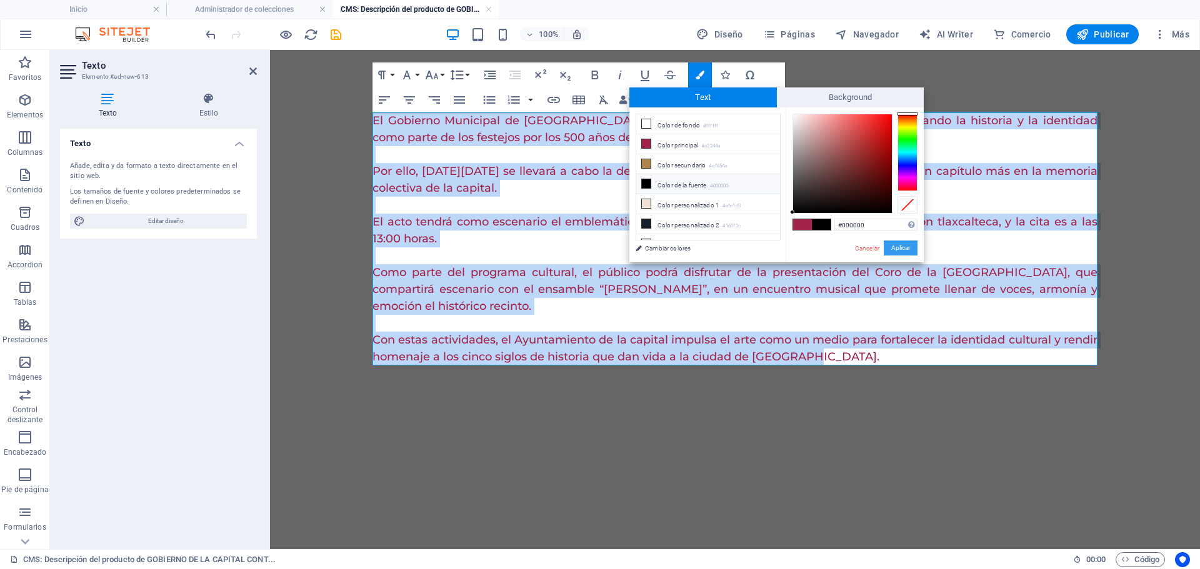
click at [906, 244] on button "Aplicar" at bounding box center [901, 248] width 34 height 15
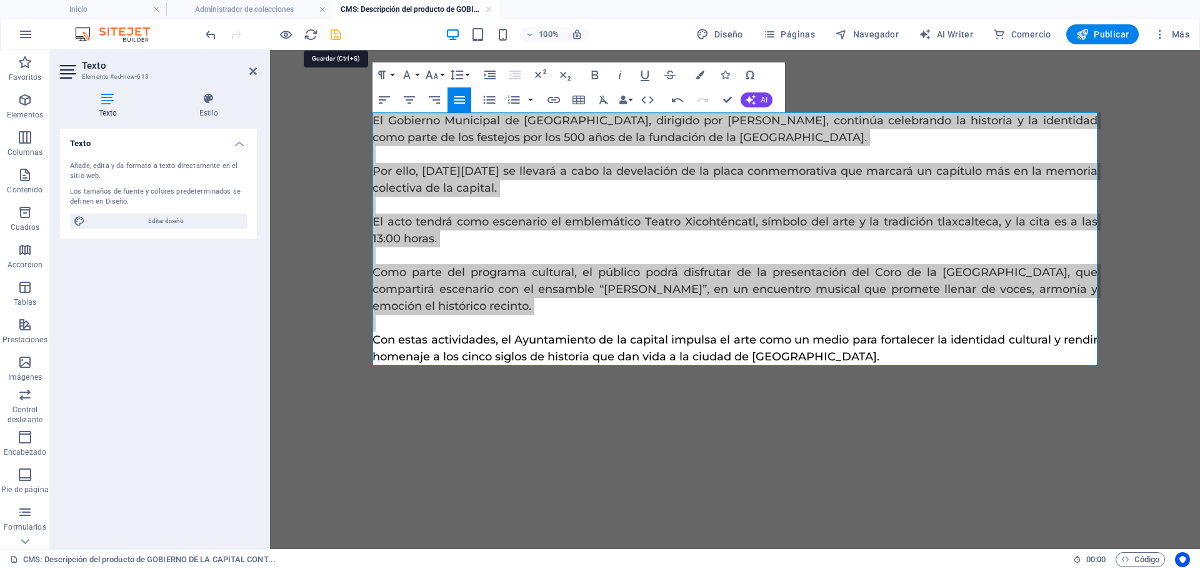
click at [334, 31] on icon "save" at bounding box center [336, 35] width 14 height 14
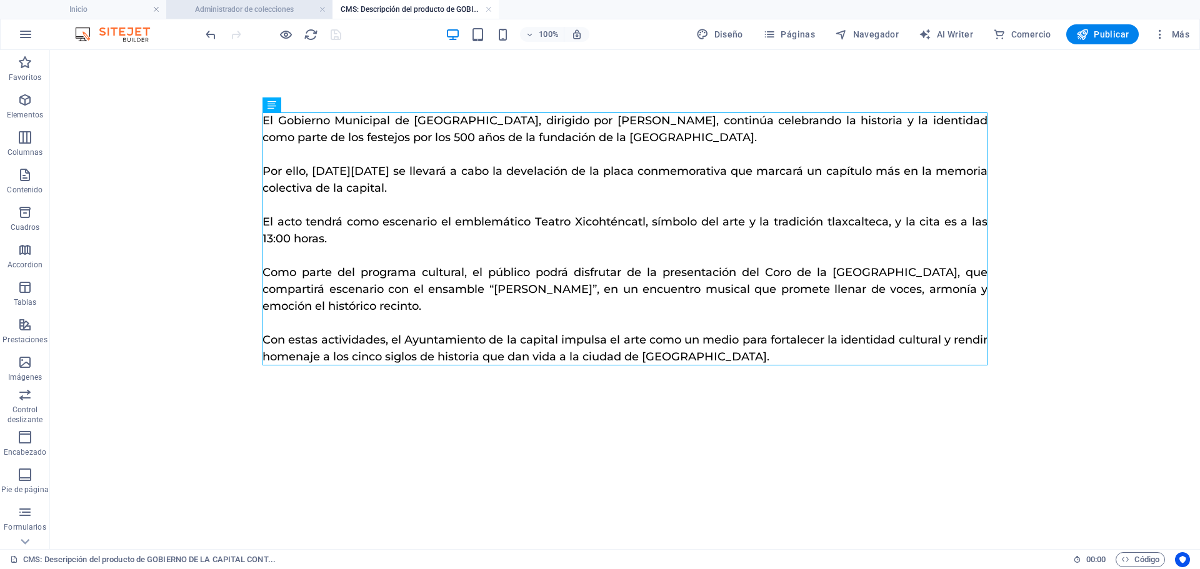
click at [267, 13] on h4 "Administrador de colecciones" at bounding box center [249, 10] width 166 height 14
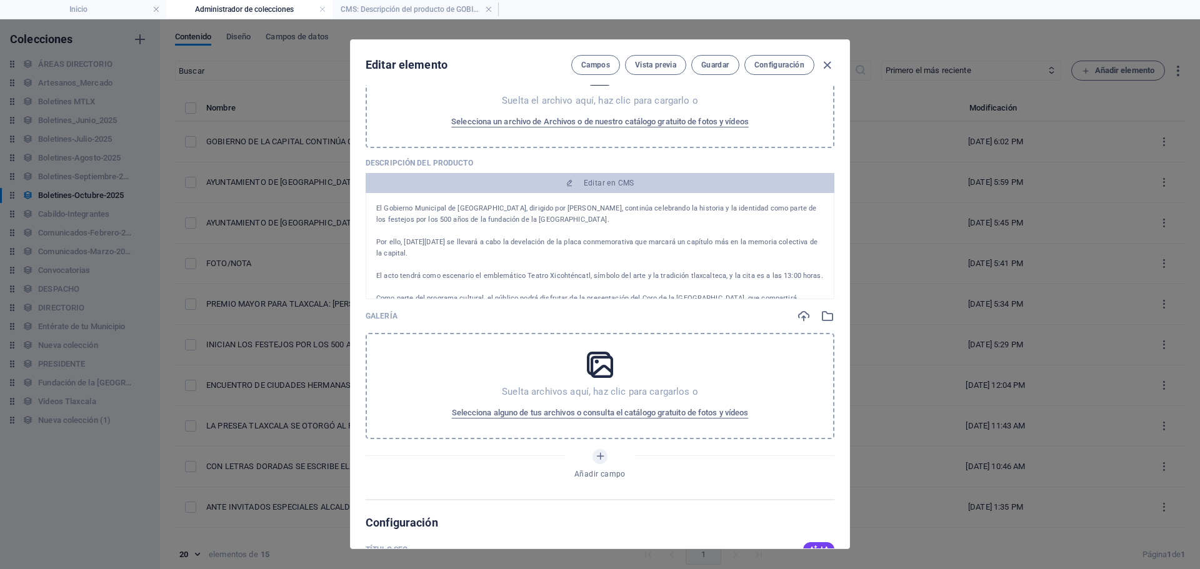
scroll to position [375, 0]
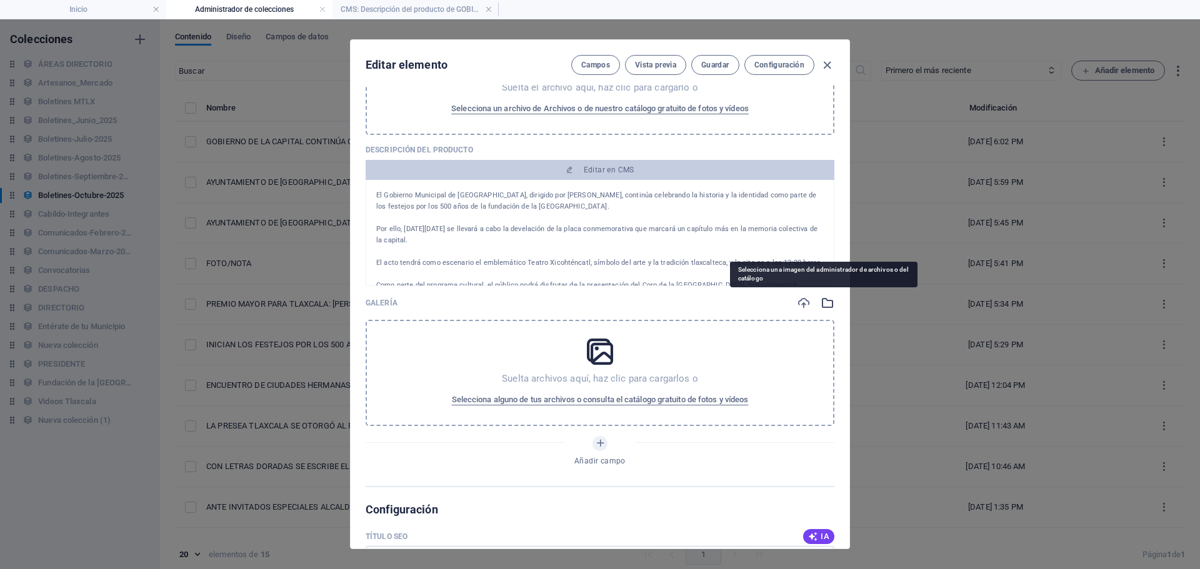
click at [826, 305] on icon "button" at bounding box center [828, 303] width 14 height 14
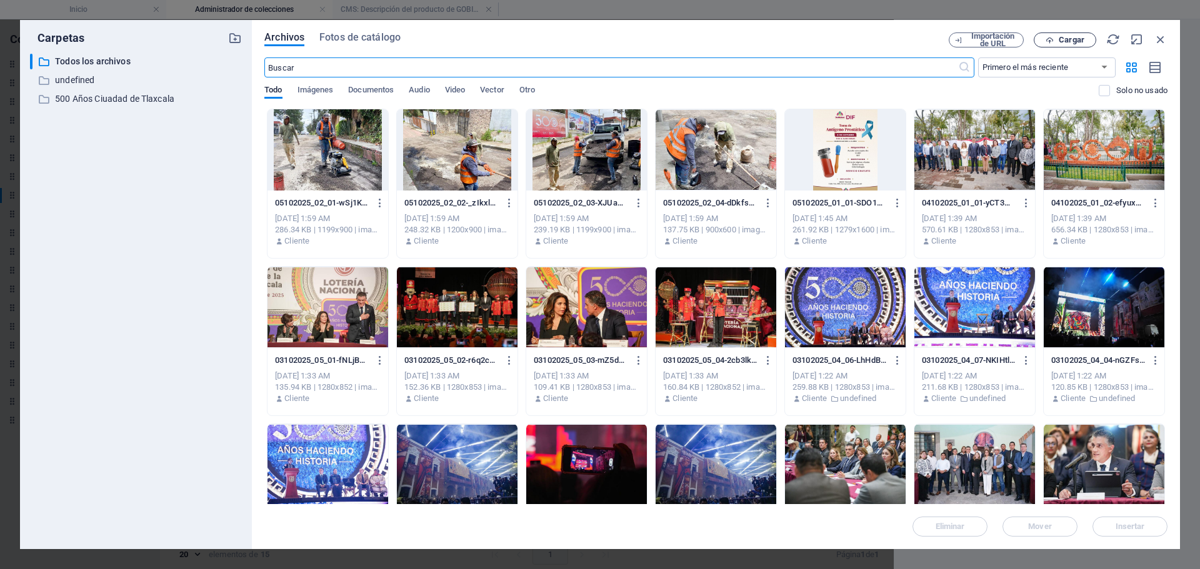
click at [1088, 39] on span "Cargar" at bounding box center [1065, 40] width 51 height 8
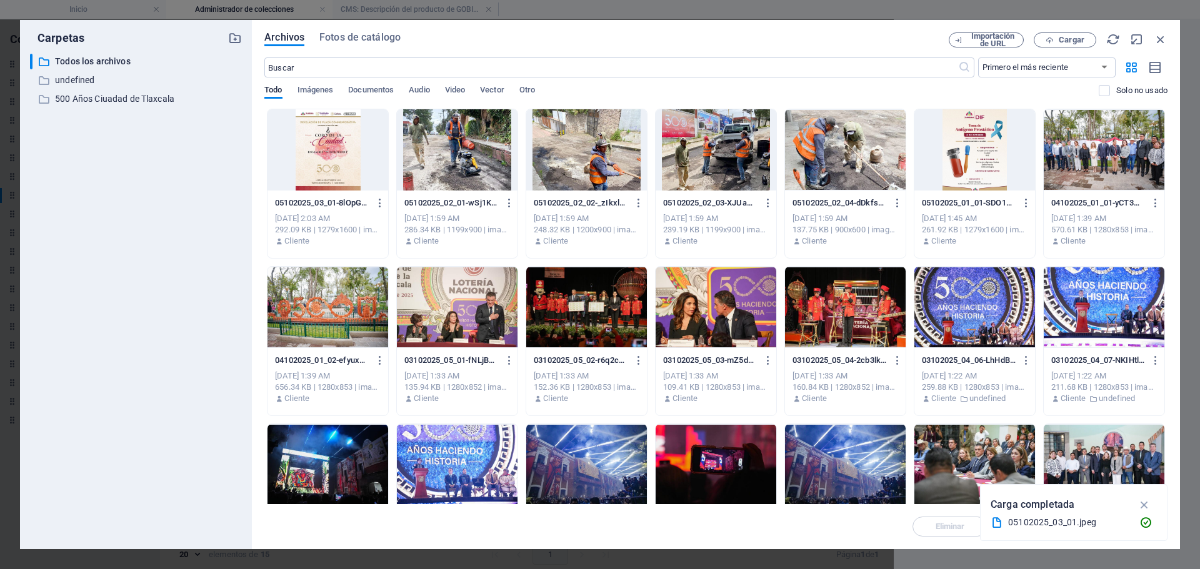
click at [307, 158] on div at bounding box center [328, 149] width 121 height 81
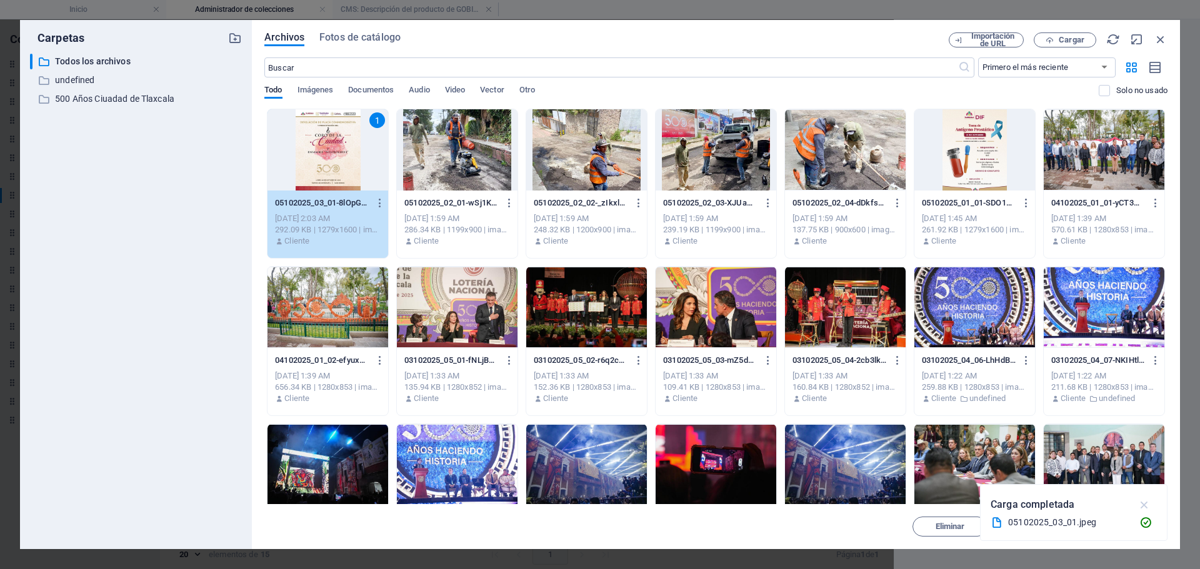
click at [1151, 503] on icon "button" at bounding box center [1145, 505] width 14 height 14
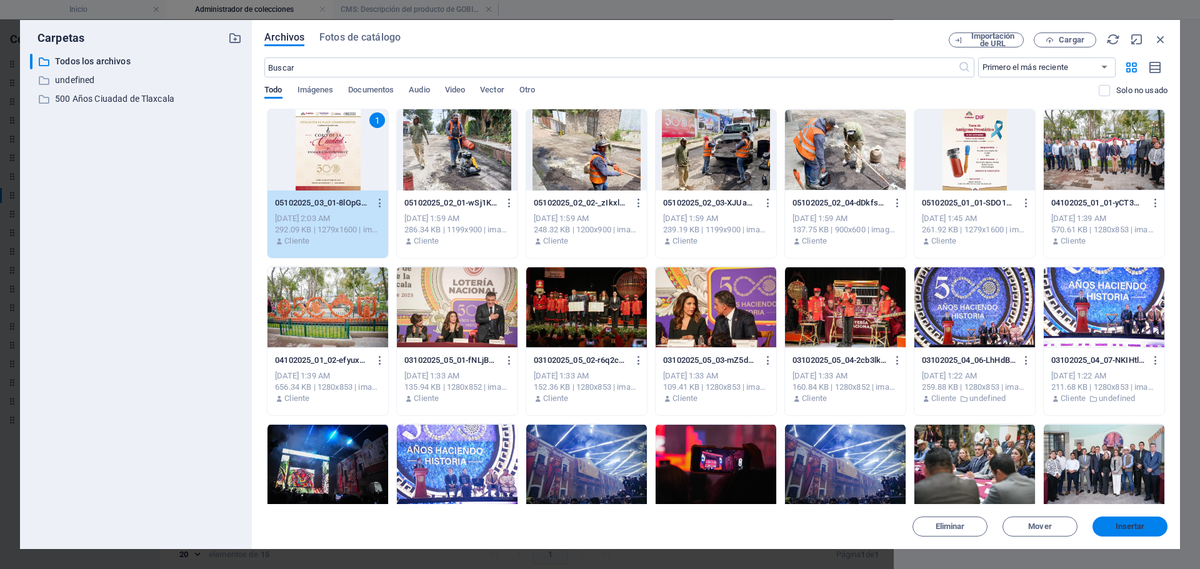
click at [1136, 531] on button "Insertar" at bounding box center [1130, 527] width 75 height 20
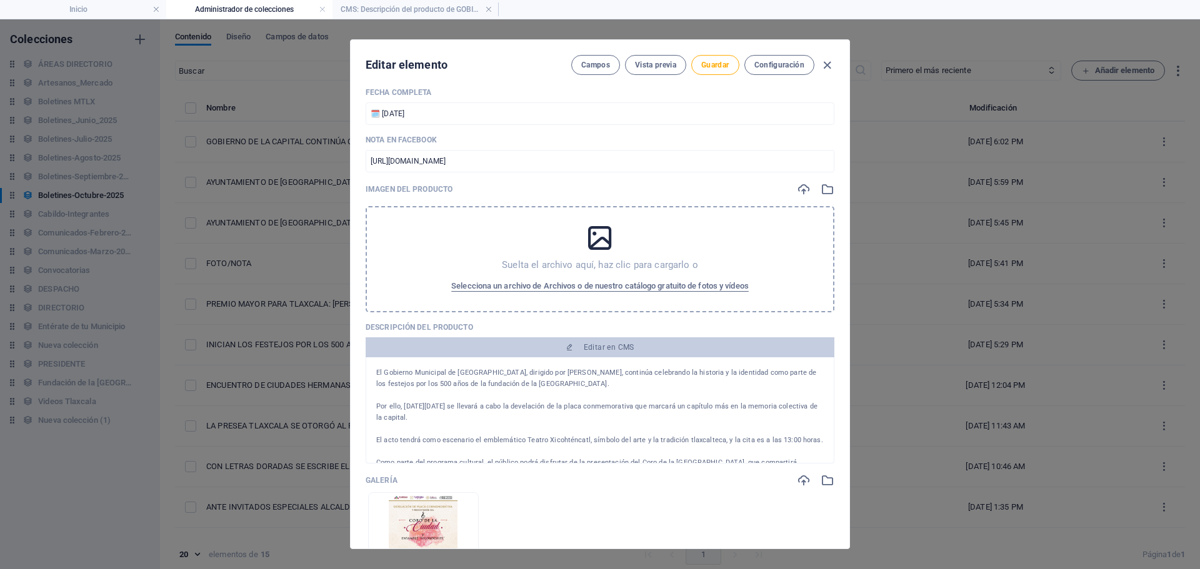
scroll to position [188, 0]
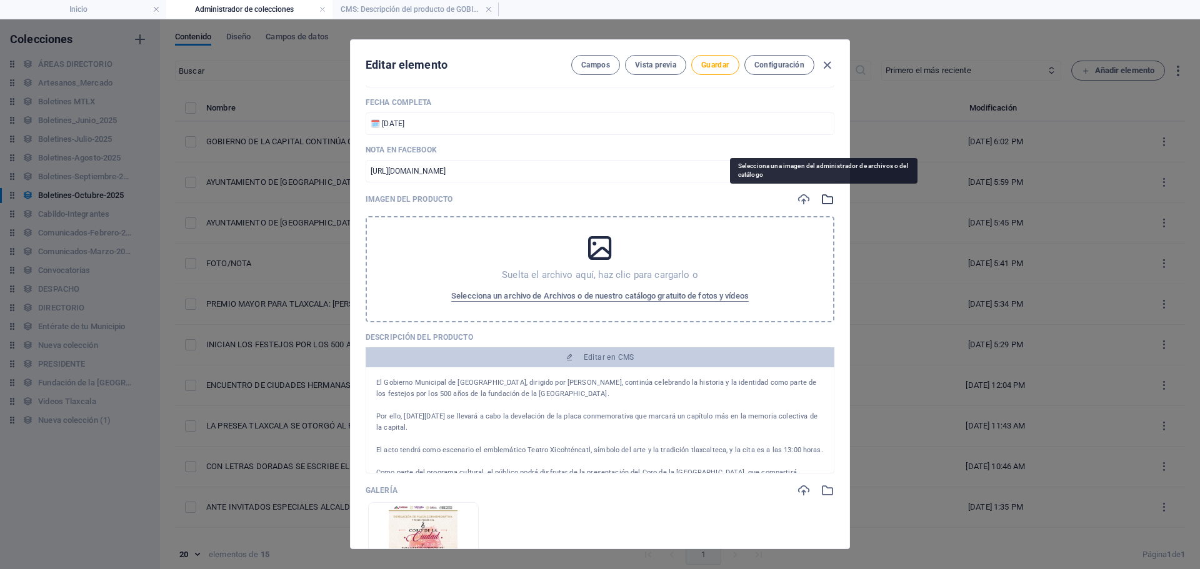
click at [829, 199] on icon "button" at bounding box center [828, 200] width 14 height 14
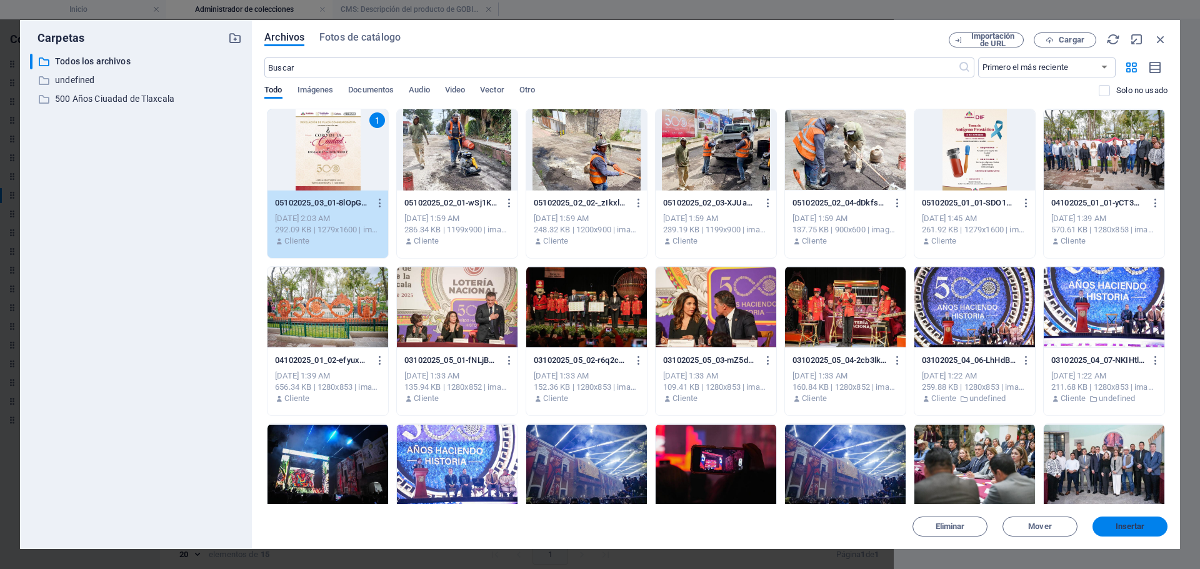
click at [1119, 524] on span "Insertar" at bounding box center [1130, 527] width 29 height 8
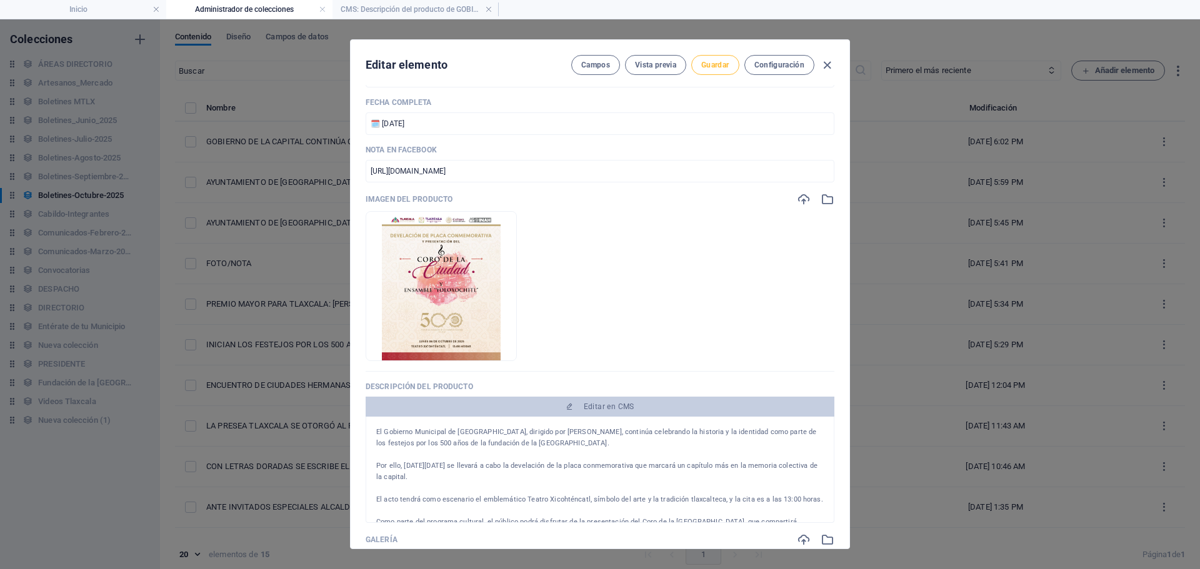
click at [714, 71] on button "Guardar" at bounding box center [715, 65] width 48 height 20
click at [831, 67] on icon "button" at bounding box center [827, 65] width 14 height 14
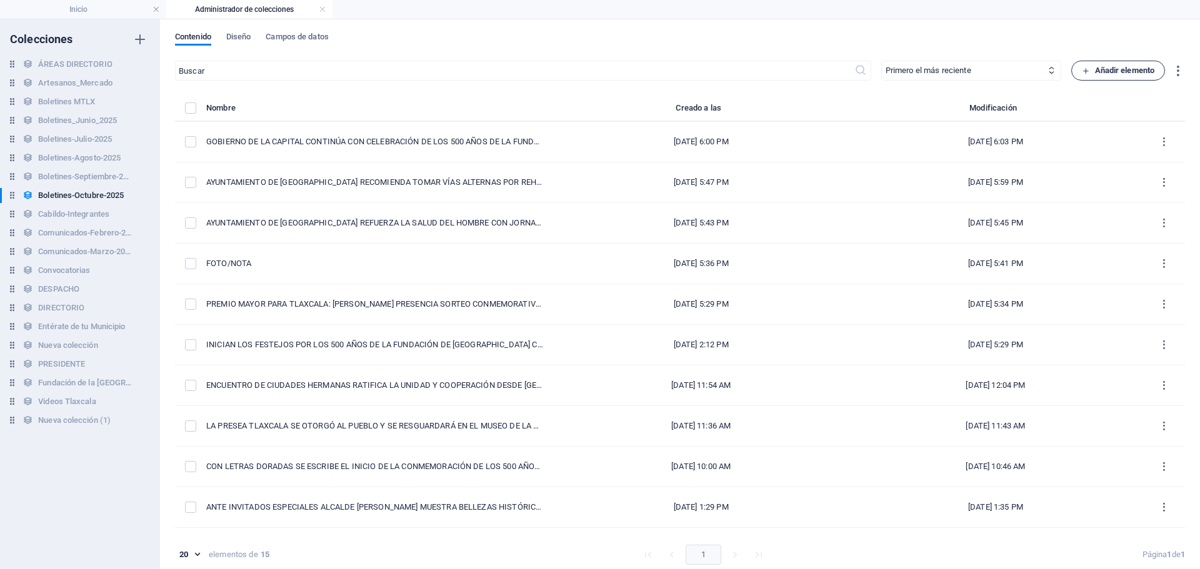
click at [1096, 67] on span "Añadir elemento" at bounding box center [1118, 70] width 73 height 15
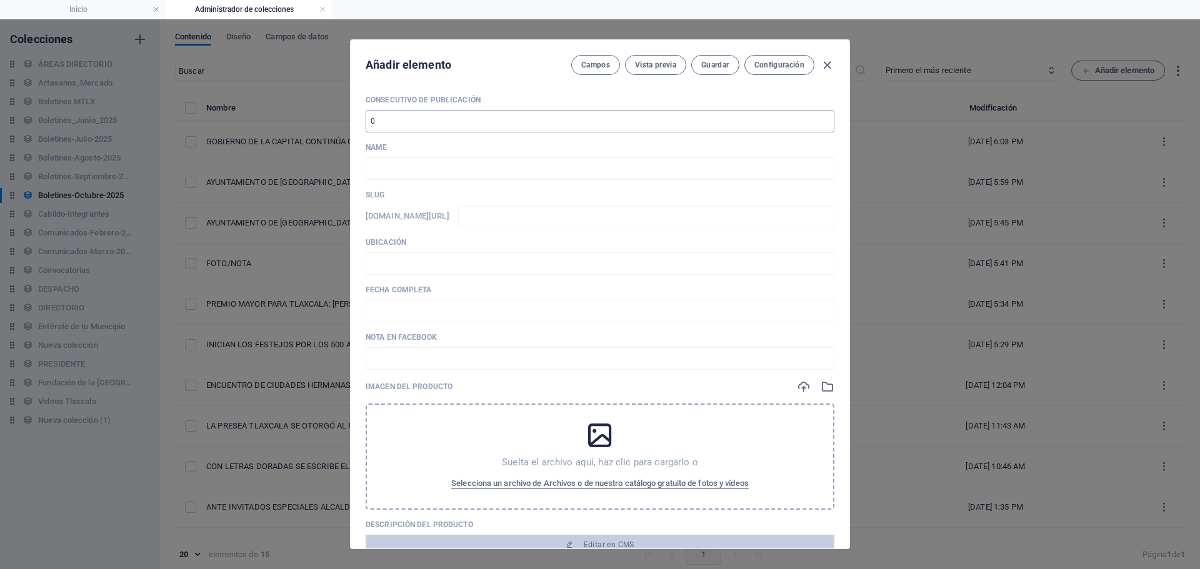
click at [425, 128] on input "number" at bounding box center [600, 121] width 469 height 23
type input "16"
click at [417, 169] on input "text" at bounding box center [600, 169] width 469 height 23
paste input "DEVELAN ALCALDE [PERSON_NAME] Y SECRETARIA DE CULTURA PLACA CONMEMORATIVA POR L…"
type input "DEVELAN ALCALDE [PERSON_NAME] Y SECRETARIA DE CULTURA PLACA CONMEMORATIVA POR L…"
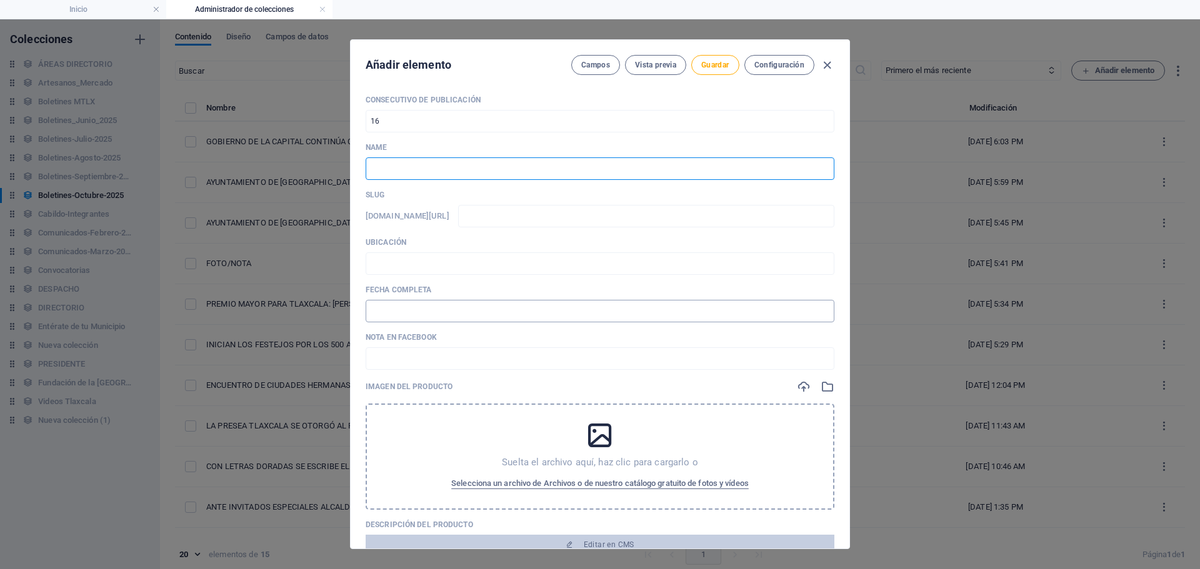
type input "develan-alcalde-[PERSON_NAME]-y-secretaria-de-cultura-placa-conmemorativa-por-l…"
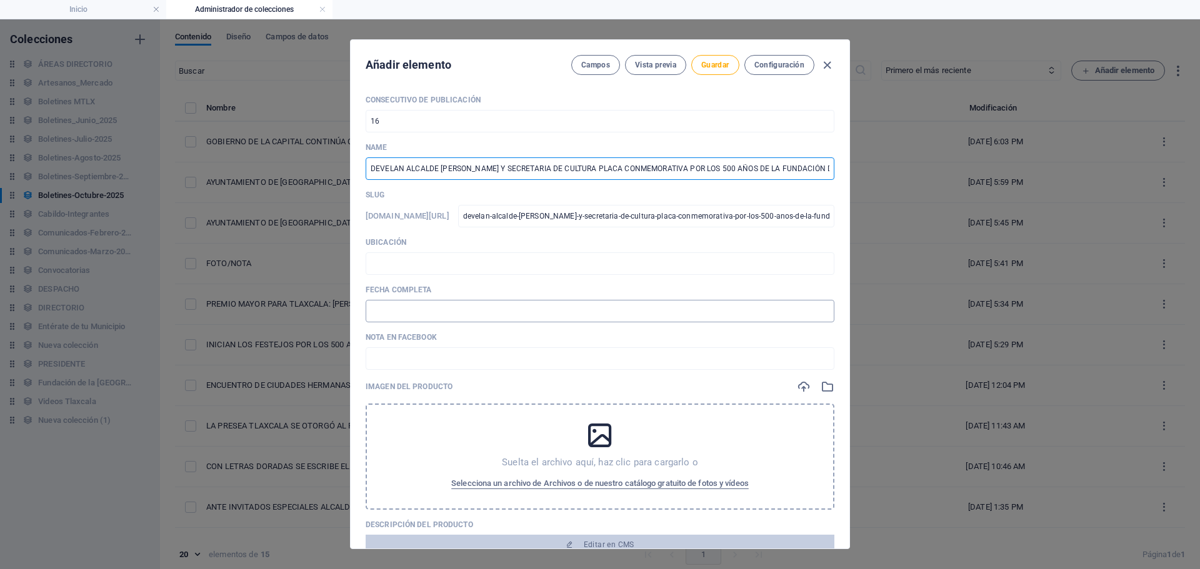
scroll to position [0, 89]
type input "DEVELAN ALCALDE [PERSON_NAME] Y SECRETARIA DE CULTURA PLACA CONMEMORATIVA POR L…"
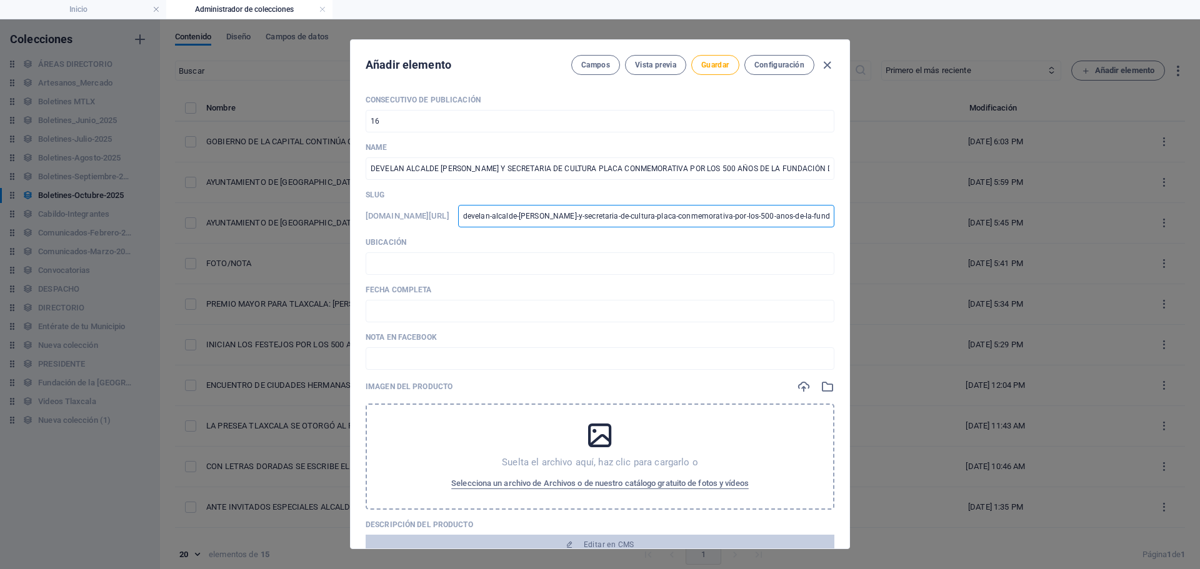
scroll to position [0, 196]
drag, startPoint x: 578, startPoint y: 217, endPoint x: 961, endPoint y: 216, distance: 383.8
click at [961, 216] on div "Añadir elemento Campos Vista previa Guardar Configuración Consecutivo de Public…" at bounding box center [600, 294] width 1200 height 550
type input "0"
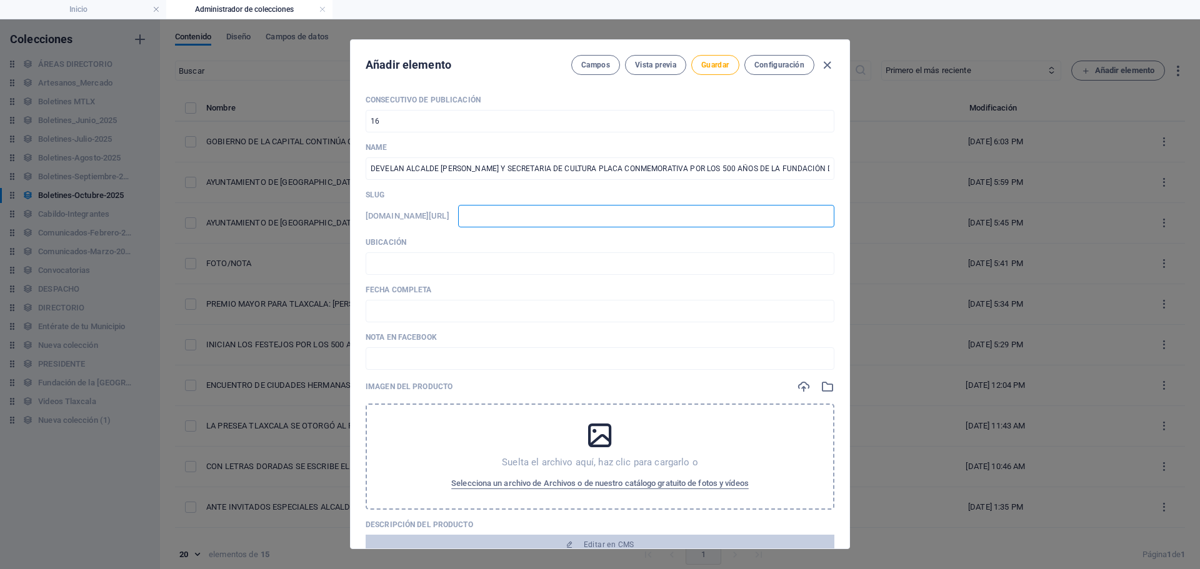
type input "0"
type input "06"
type input "061"
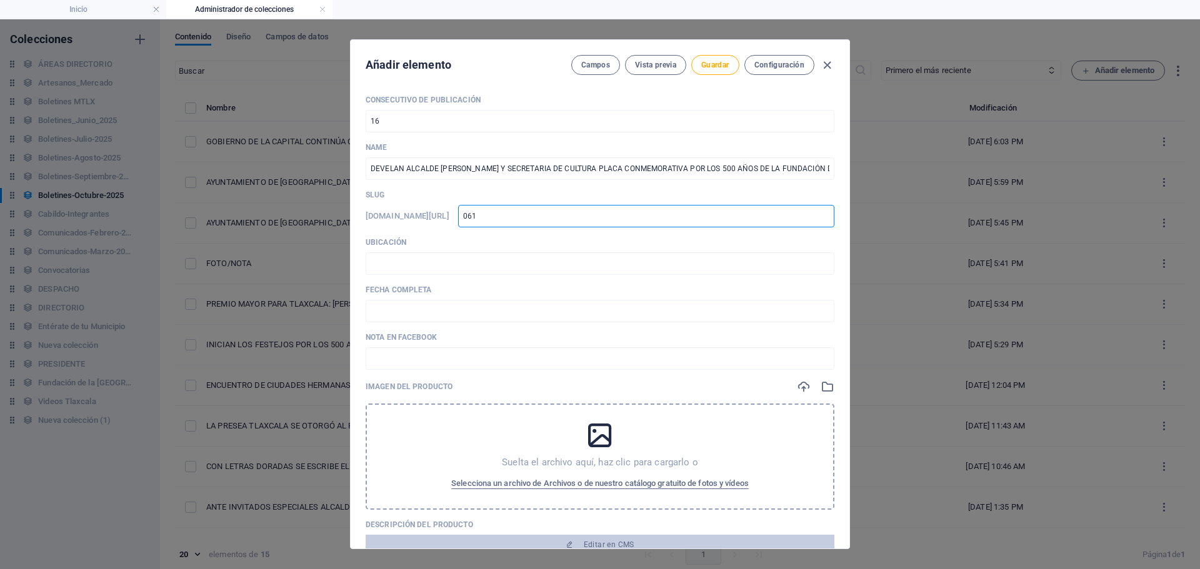
type input "0610"
type input "06102"
type input "061020"
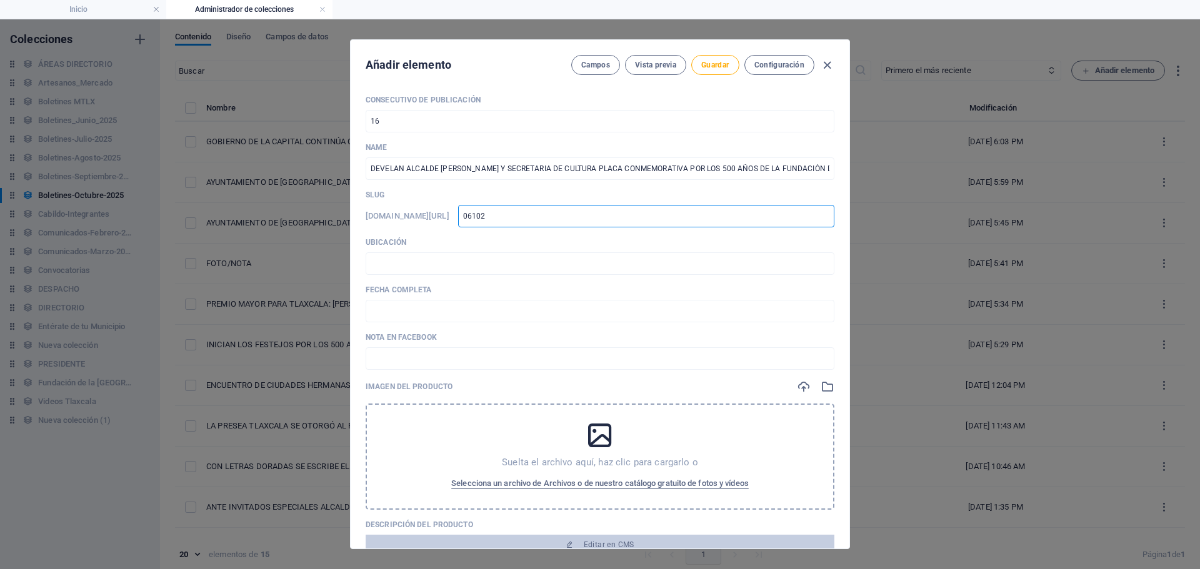
type input "061020"
type input "0610202"
type input "06102025"
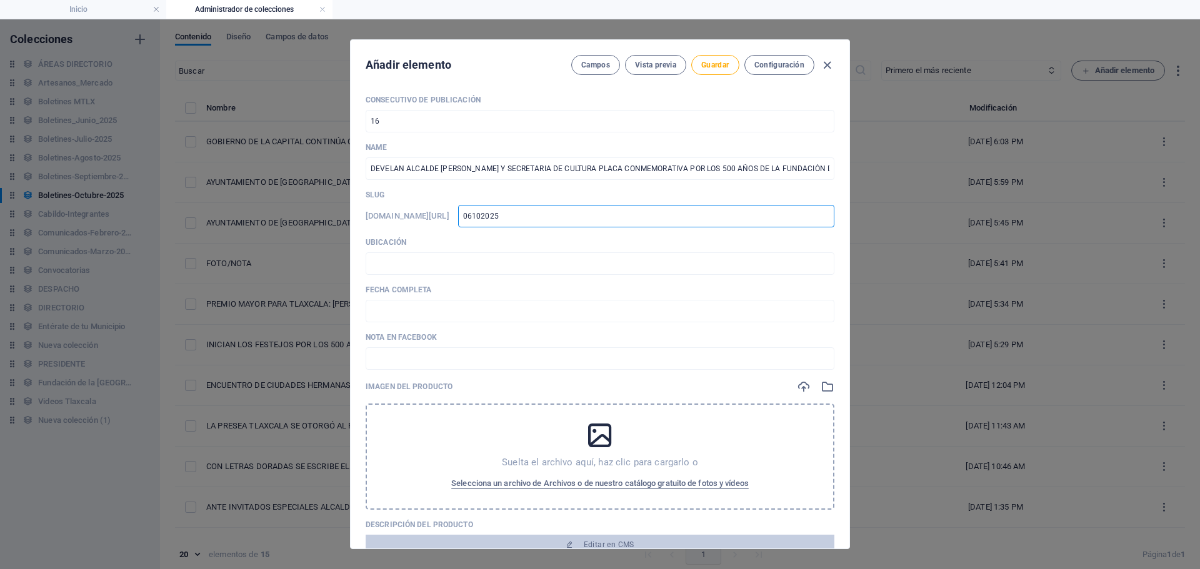
type input "06102025-"
type input "06102025-0"
type input "06102025-01"
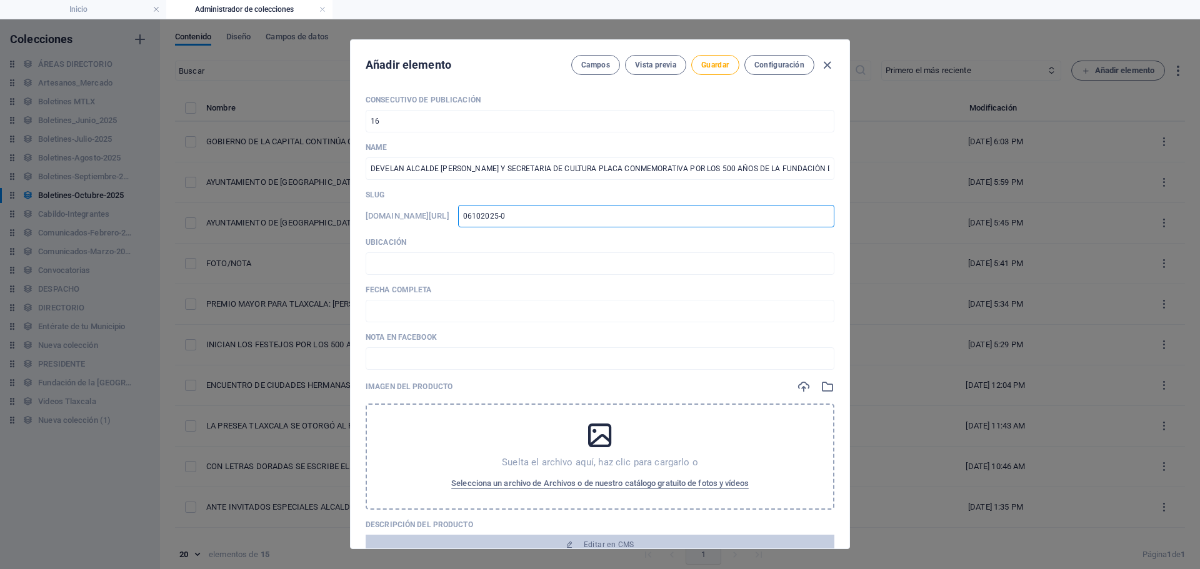
type input "06102025-01"
click at [475, 261] on input "text" at bounding box center [600, 264] width 469 height 23
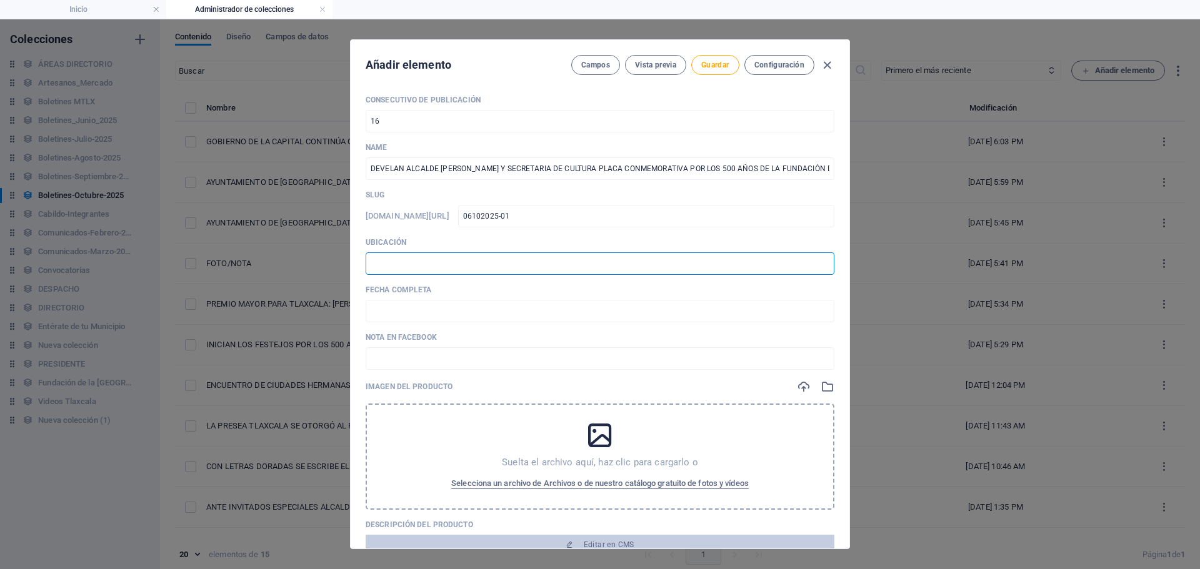
type input "📍 TLAXCALA [PERSON_NAME]"
click at [438, 300] on div "Fecha completa ​" at bounding box center [600, 304] width 469 height 38
click at [433, 313] on input "text" at bounding box center [600, 311] width 469 height 23
type input "🗓️ [DATE]"
drag, startPoint x: 479, startPoint y: 310, endPoint x: 471, endPoint y: 315, distance: 9.5
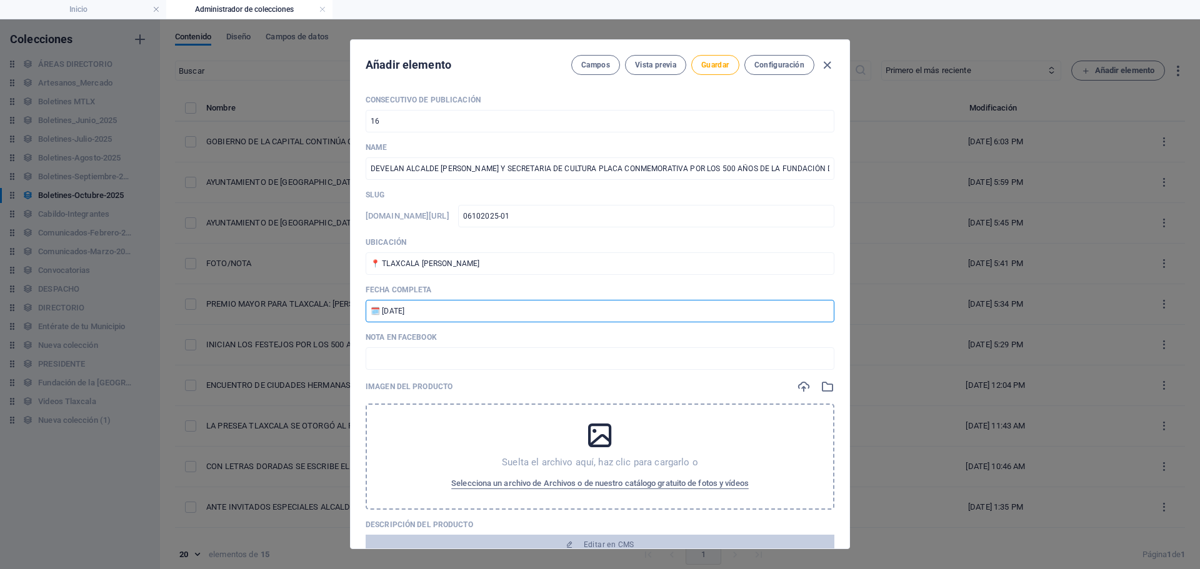
click at [471, 315] on input "🗓️ [DATE]" at bounding box center [600, 311] width 469 height 23
drag, startPoint x: 466, startPoint y: 316, endPoint x: 326, endPoint y: 323, distance: 139.6
click at [327, 323] on div "Añadir elemento Campos Vista previa Guardar Configuración Consecutivo de Public…" at bounding box center [600, 294] width 1200 height 550
click at [426, 309] on input "text" at bounding box center [600, 311] width 469 height 23
click at [392, 309] on input "🗓️ [DATE]" at bounding box center [600, 311] width 469 height 23
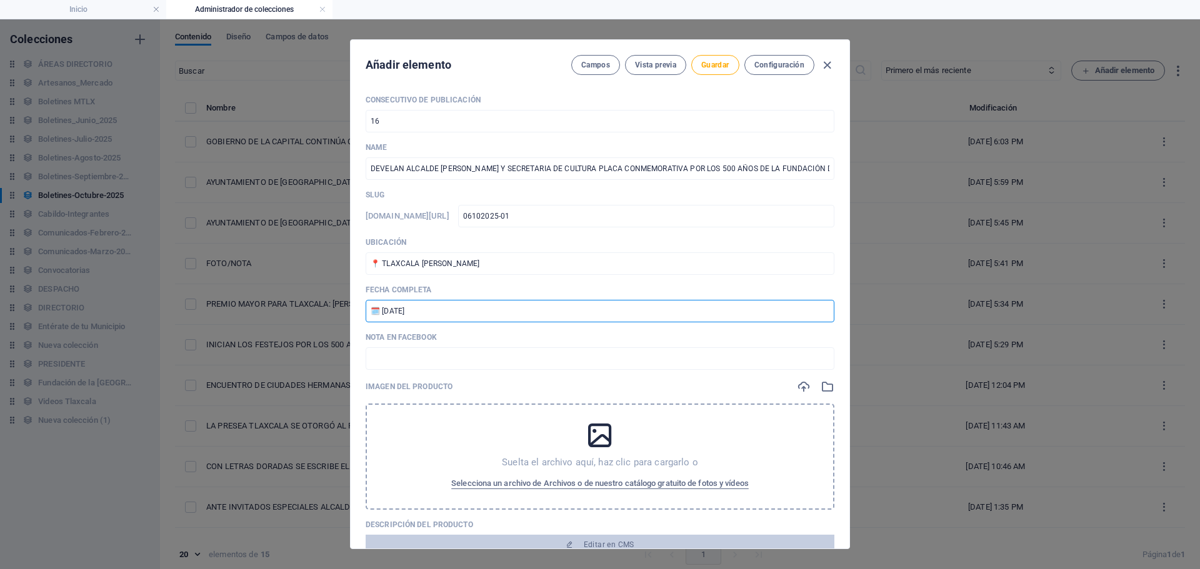
type input "🗓️ [DATE]"
click at [422, 371] on div "Consecutivo de Publicación 16 ​ Name DEVELAN ALCALDE [PERSON_NAME] Y SECRETARIA…" at bounding box center [600, 441] width 469 height 692
click at [422, 361] on input "text" at bounding box center [600, 359] width 469 height 23
click at [719, 68] on span "Guardar" at bounding box center [715, 65] width 28 height 10
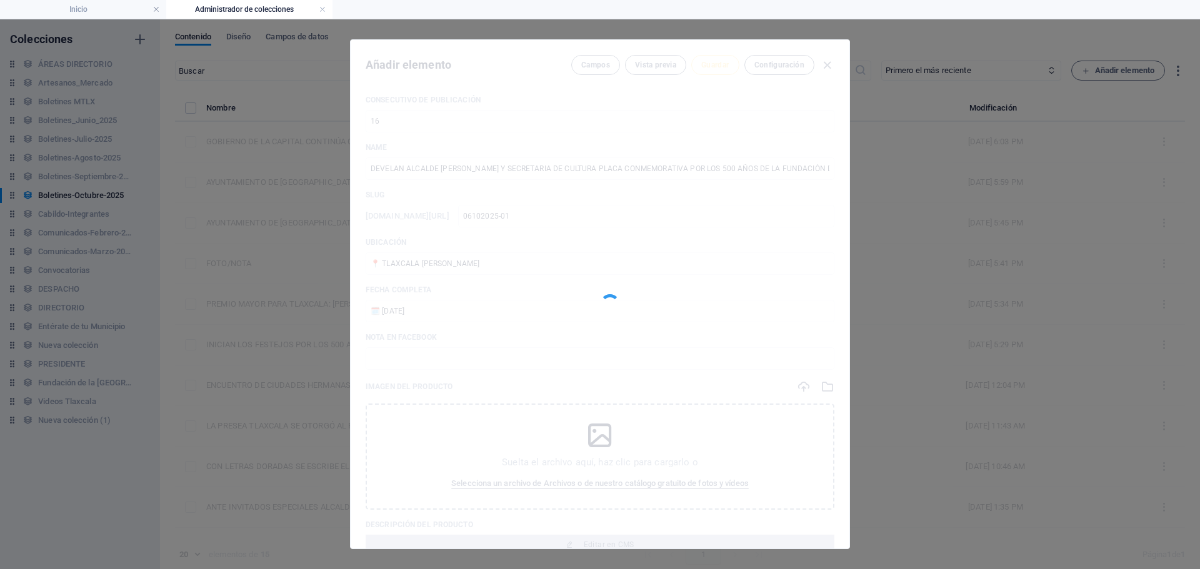
scroll to position [6, 0]
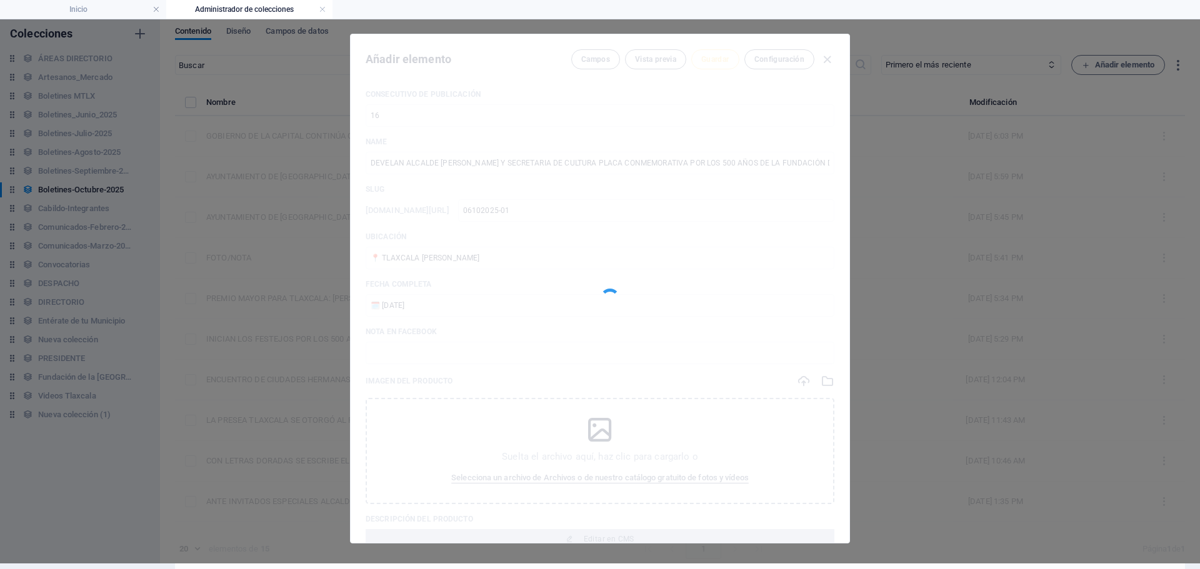
type input "06102025-01"
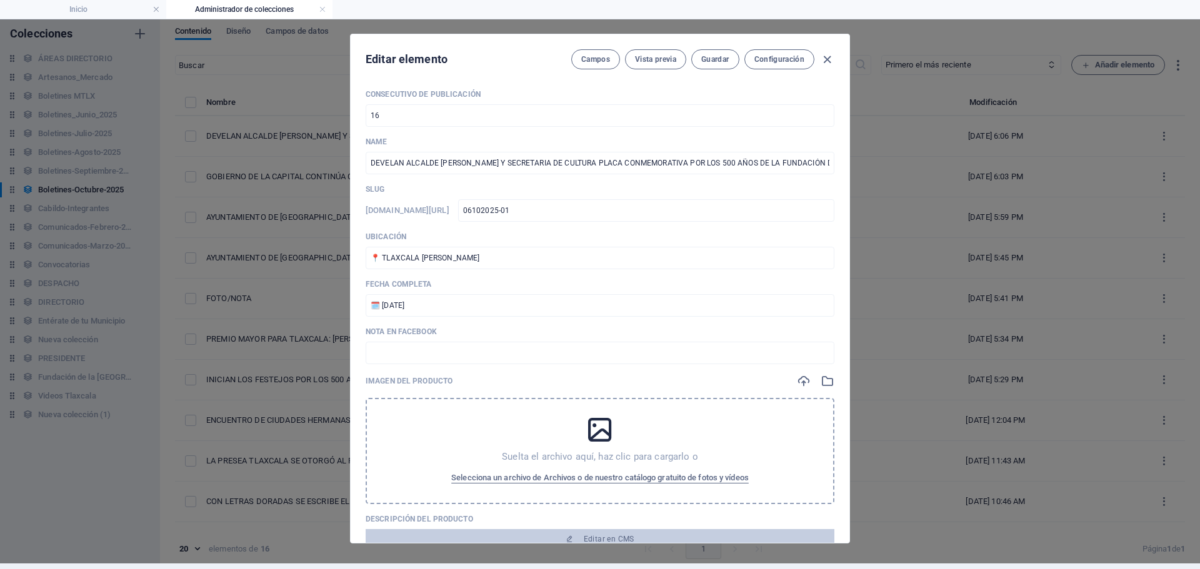
scroll to position [125, 0]
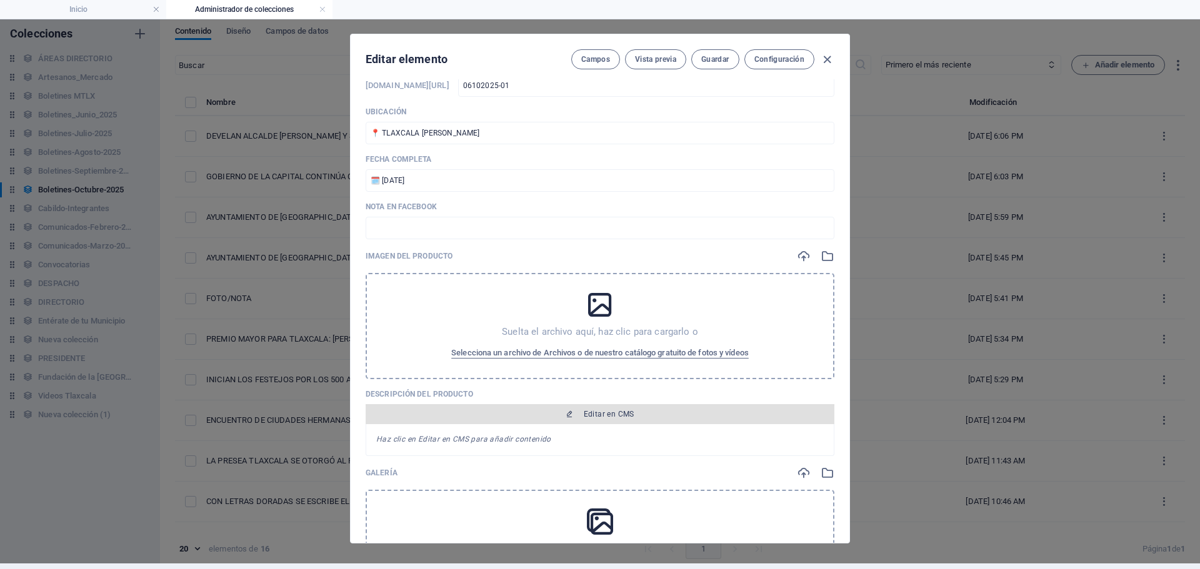
click at [611, 415] on span "Editar en CMS" at bounding box center [609, 414] width 51 height 10
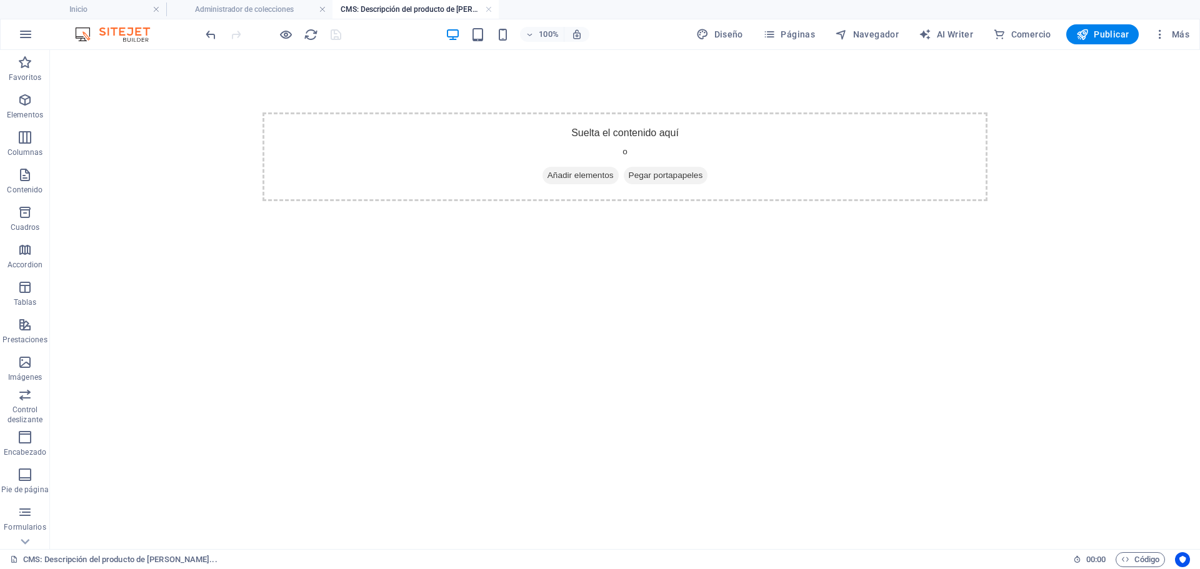
scroll to position [0, 0]
drag, startPoint x: 555, startPoint y: 171, endPoint x: 345, endPoint y: 169, distance: 210.0
click at [555, 171] on span "Añadir elementos" at bounding box center [581, 176] width 76 height 18
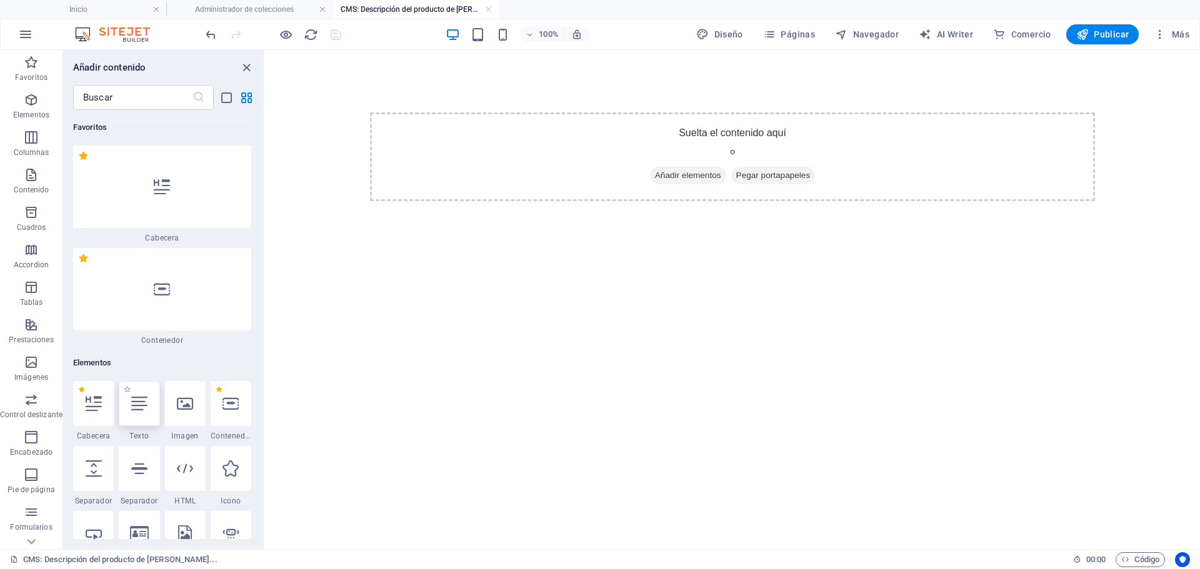
click at [130, 416] on div at bounding box center [139, 403] width 41 height 45
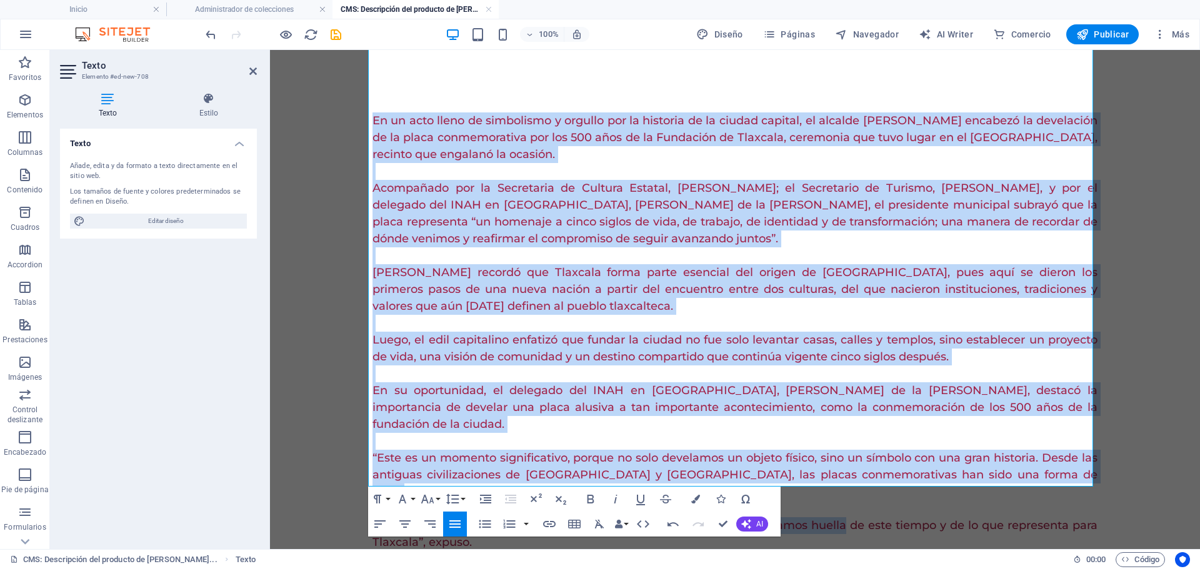
scroll to position [132, 0]
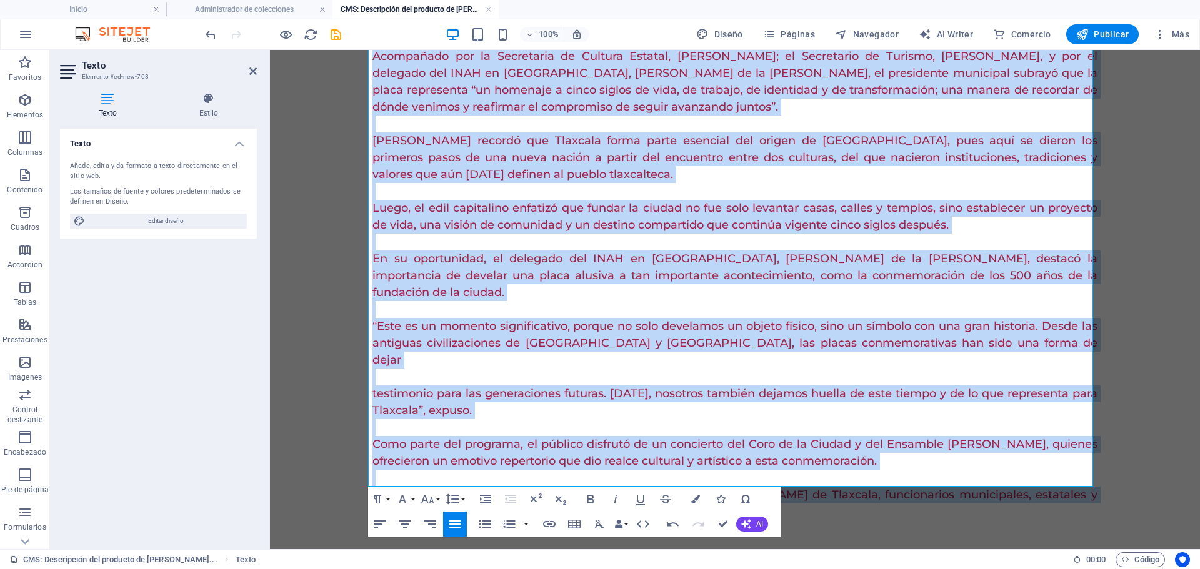
drag, startPoint x: 371, startPoint y: 123, endPoint x: 868, endPoint y: 523, distance: 637.5
click at [913, 569] on html "En un acto lleno de simbolismo y orgullo por la historia de la ciudad capital, …" at bounding box center [735, 250] width 930 height 665
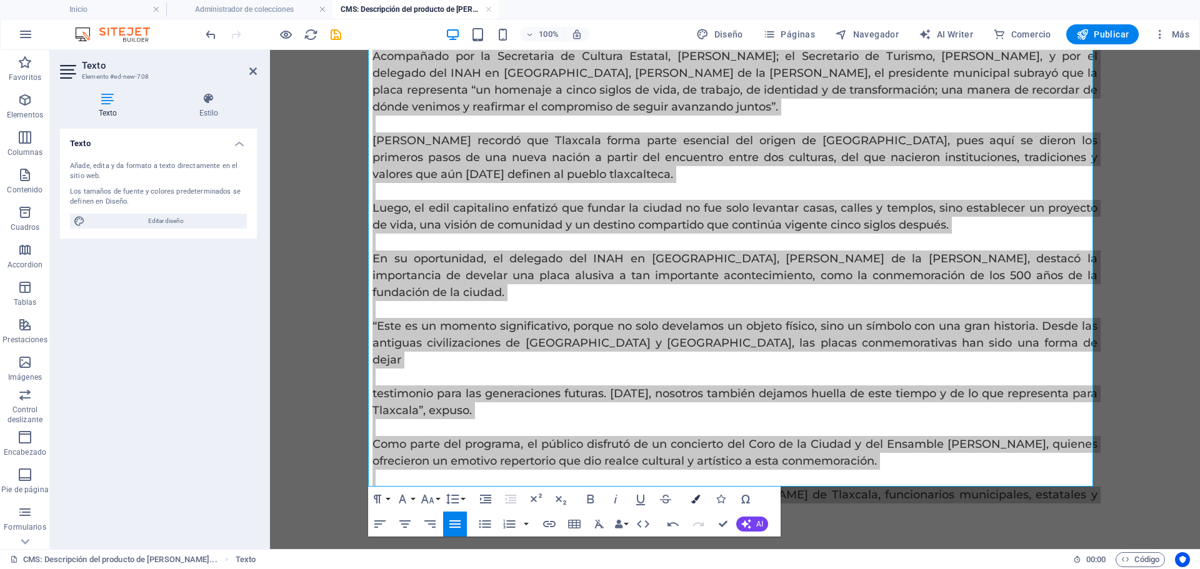
click at [699, 501] on icon "button" at bounding box center [695, 499] width 9 height 9
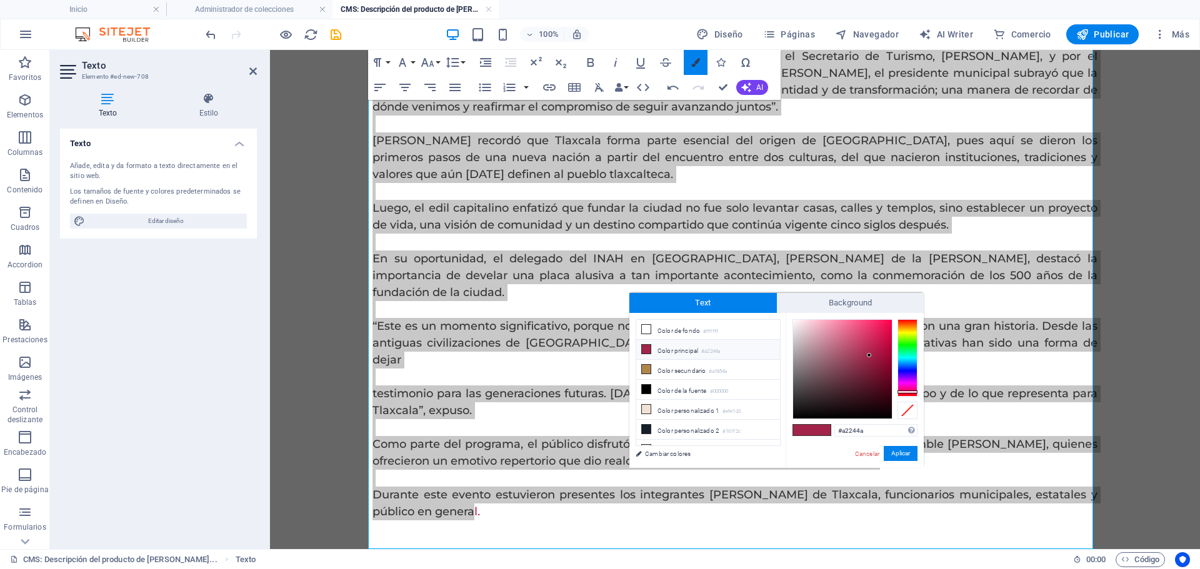
scroll to position [69, 0]
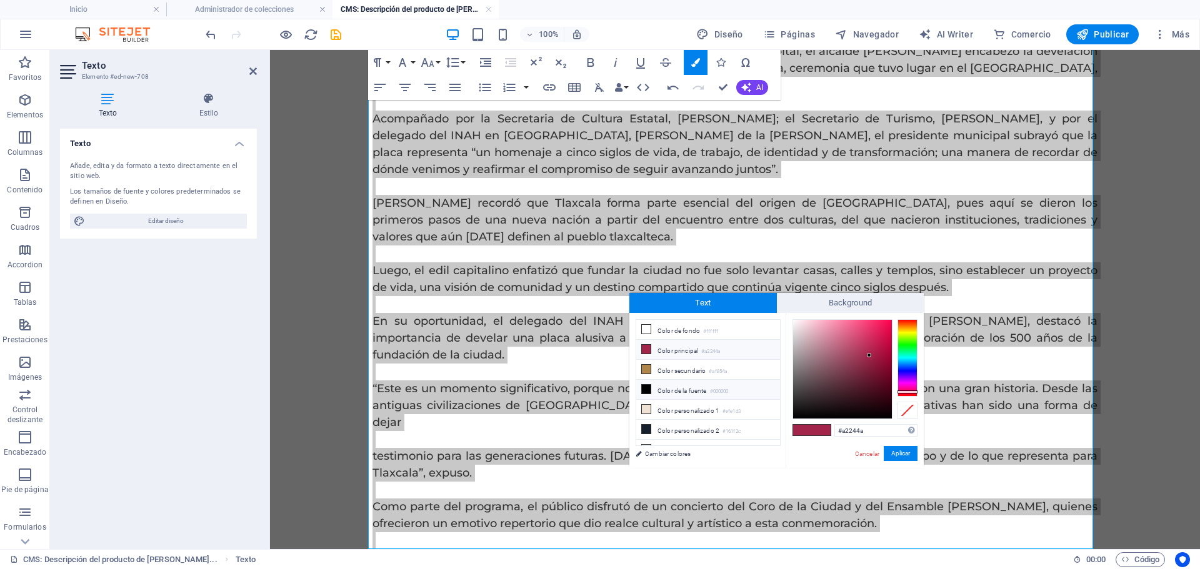
click at [674, 389] on li "Color de la fuente #000000" at bounding box center [708, 390] width 144 height 20
type input "#000000"
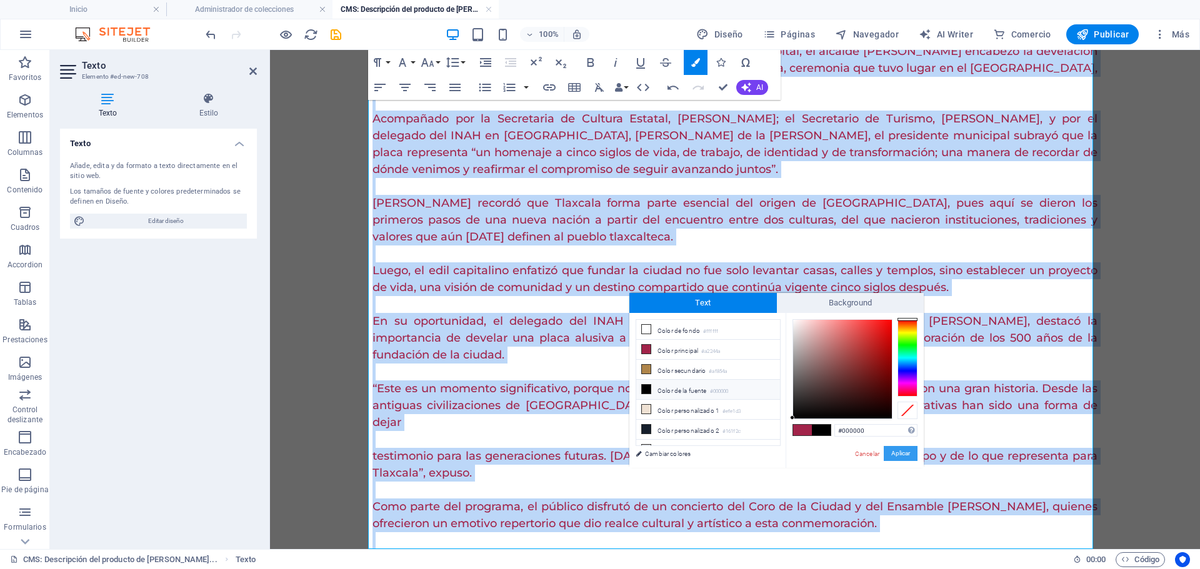
click at [905, 454] on button "Aplicar" at bounding box center [901, 453] width 34 height 15
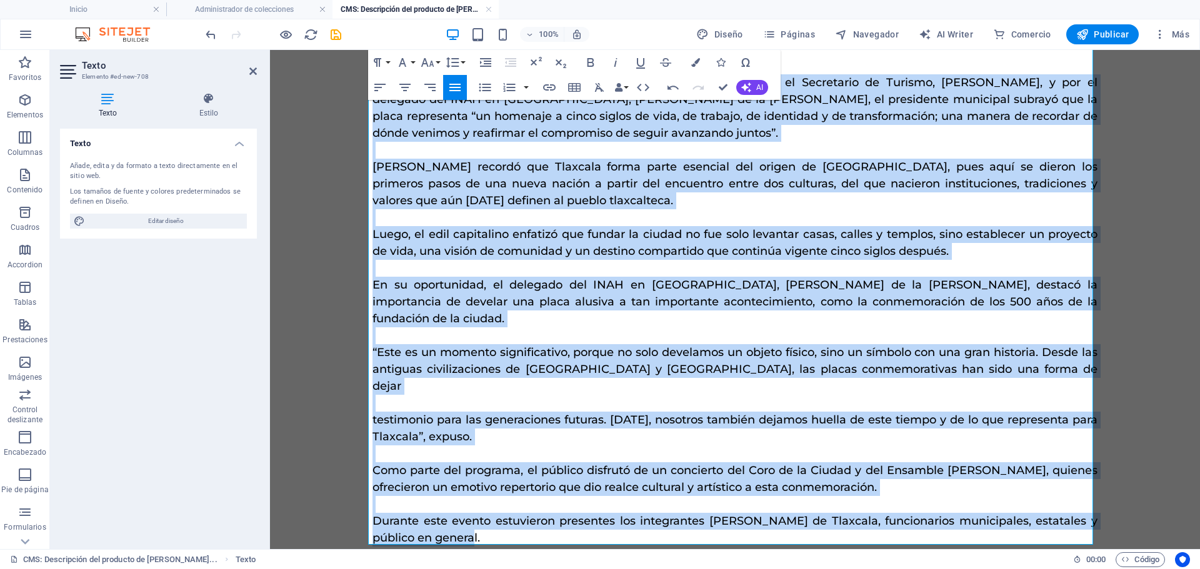
scroll to position [132, 0]
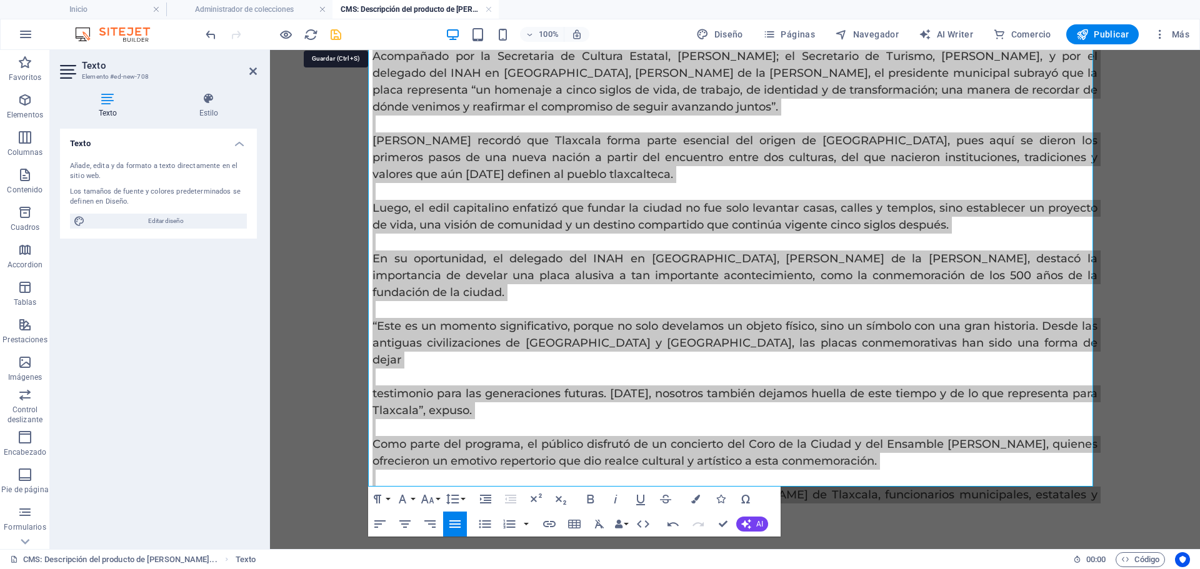
click at [341, 41] on icon "save" at bounding box center [336, 35] width 14 height 14
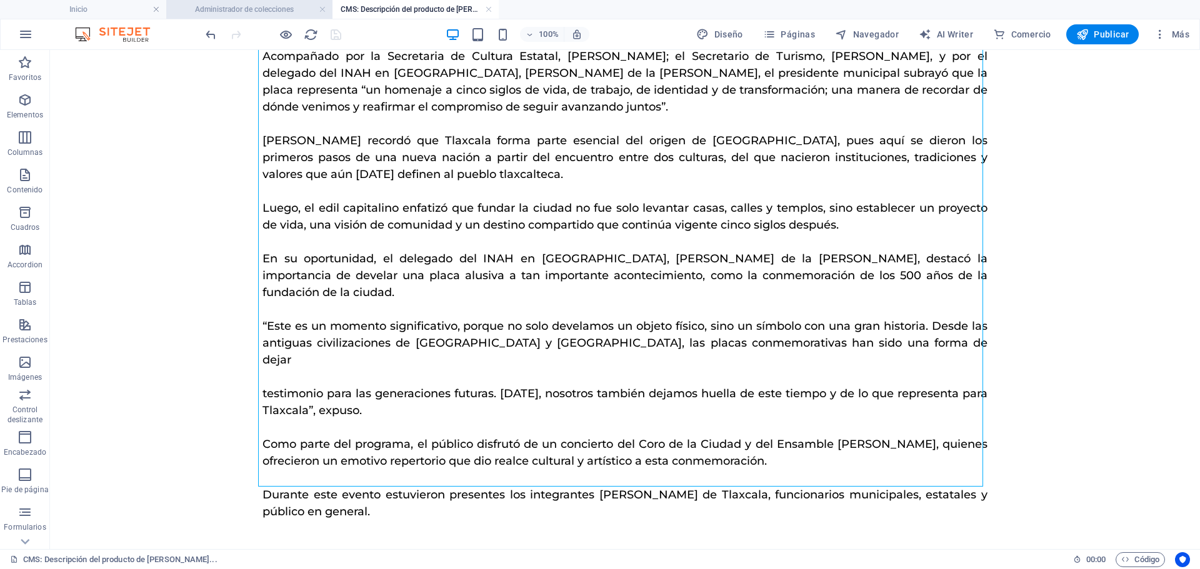
click at [268, 10] on h4 "Administrador de colecciones" at bounding box center [249, 10] width 166 height 14
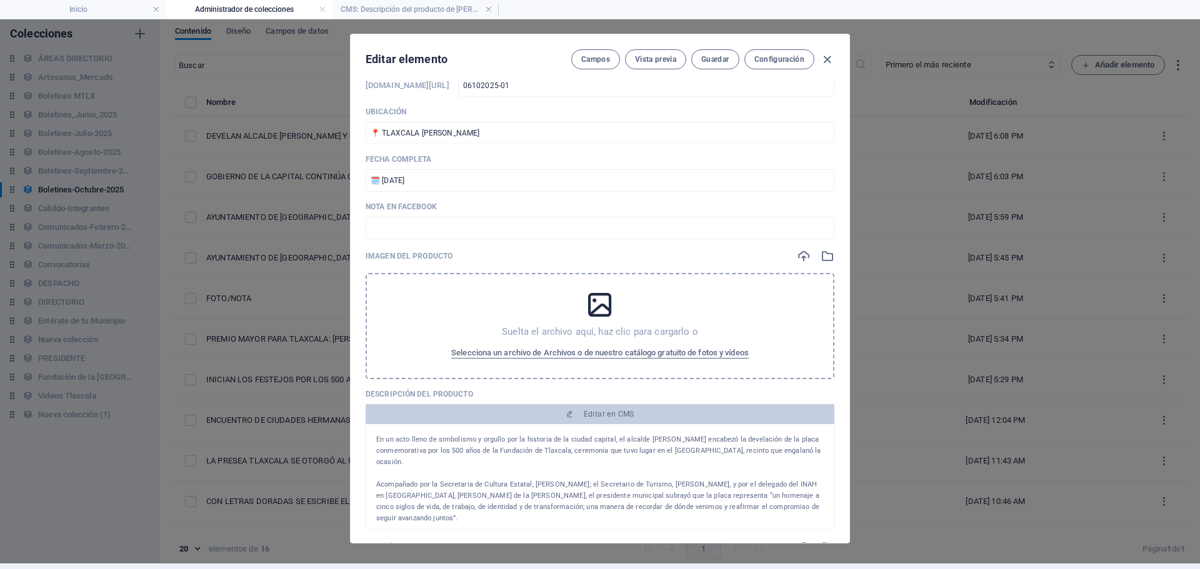
scroll to position [0, 0]
click at [826, 259] on icon "button" at bounding box center [828, 256] width 14 height 14
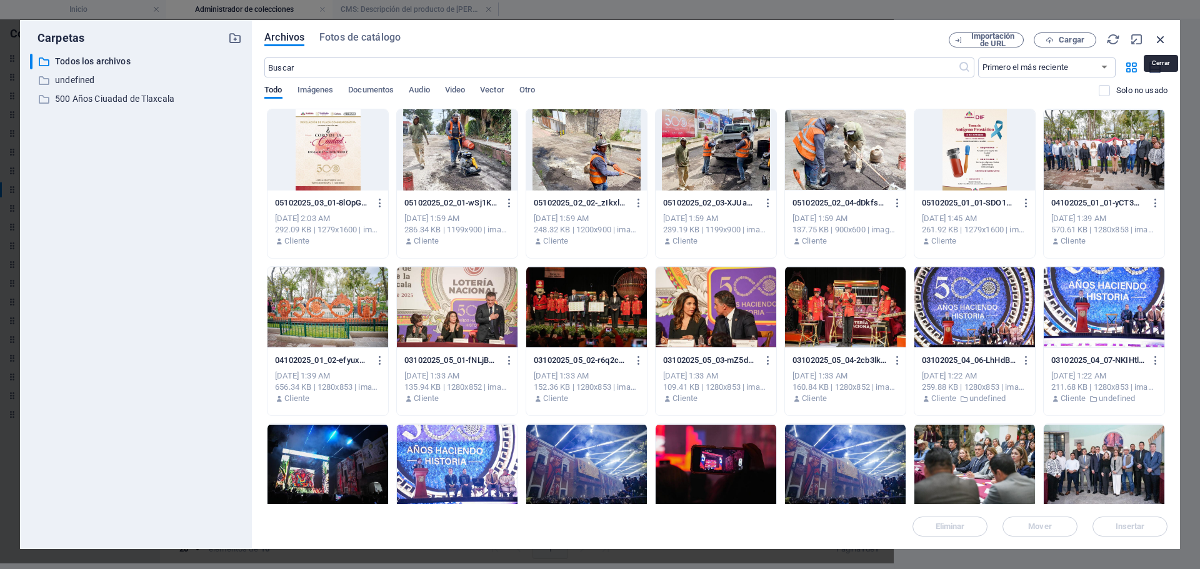
click at [1160, 39] on icon "button" at bounding box center [1161, 40] width 14 height 14
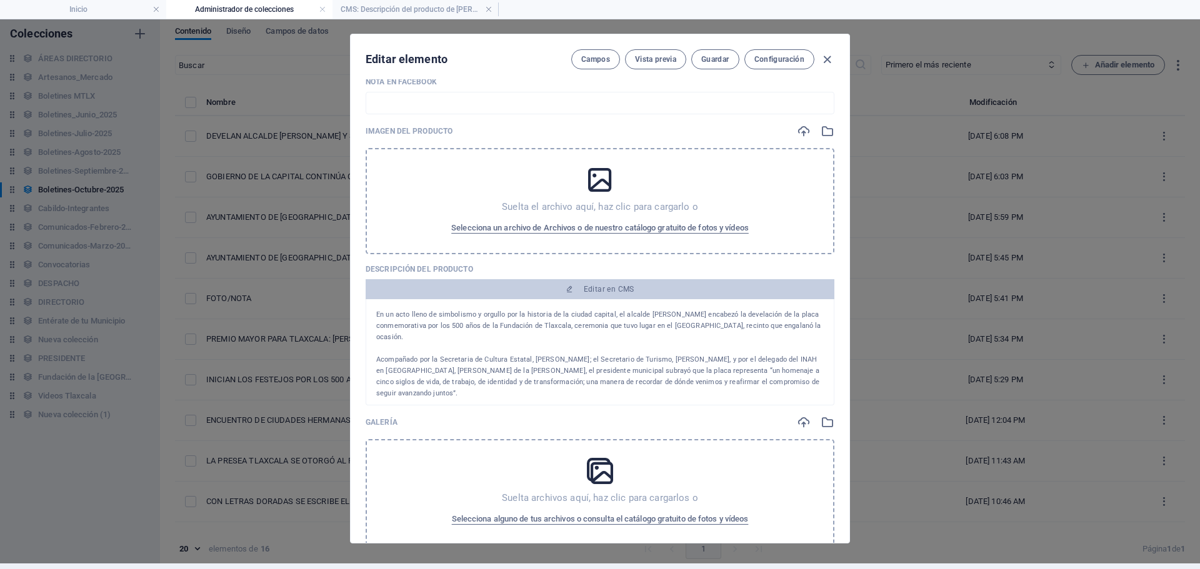
scroll to position [313, 0]
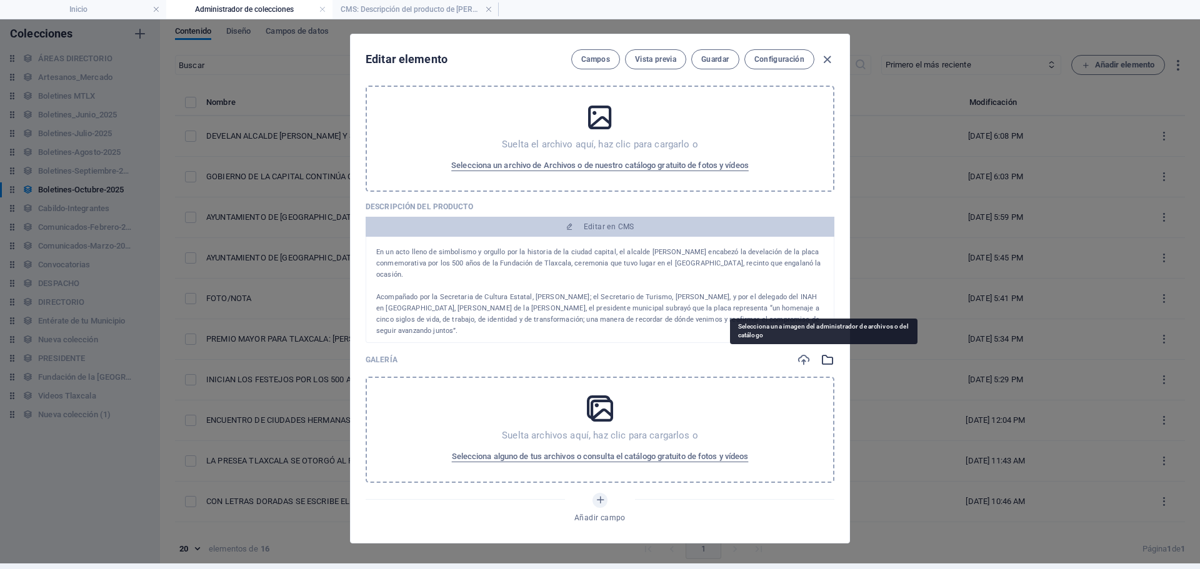
click at [823, 359] on icon "button" at bounding box center [828, 360] width 14 height 14
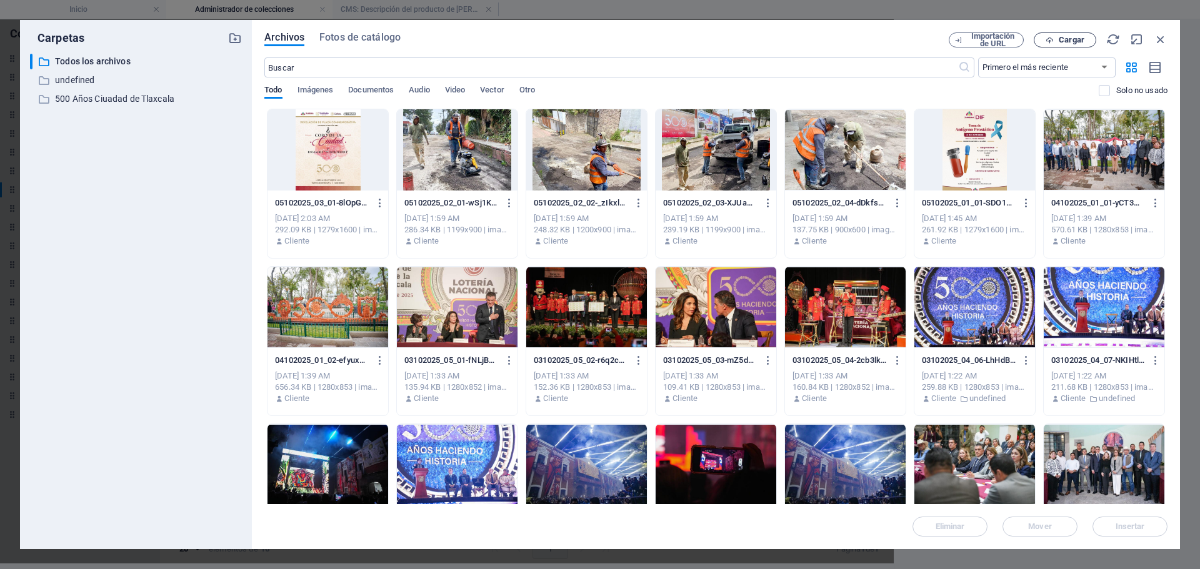
click at [1060, 39] on span "Cargar" at bounding box center [1072, 40] width 26 height 8
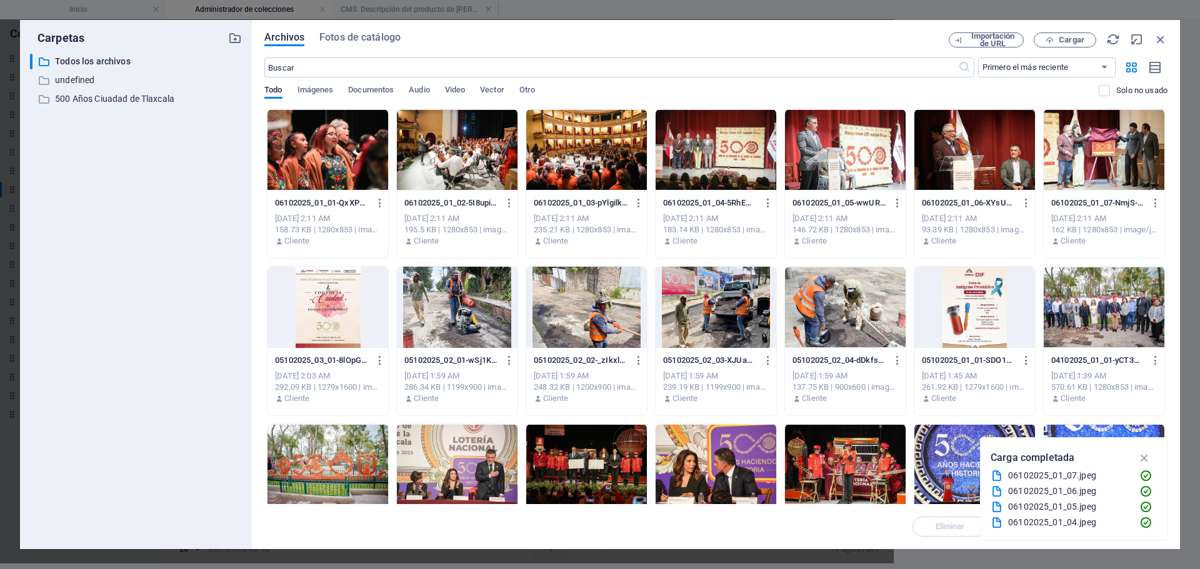
click at [950, 181] on div at bounding box center [975, 149] width 121 height 81
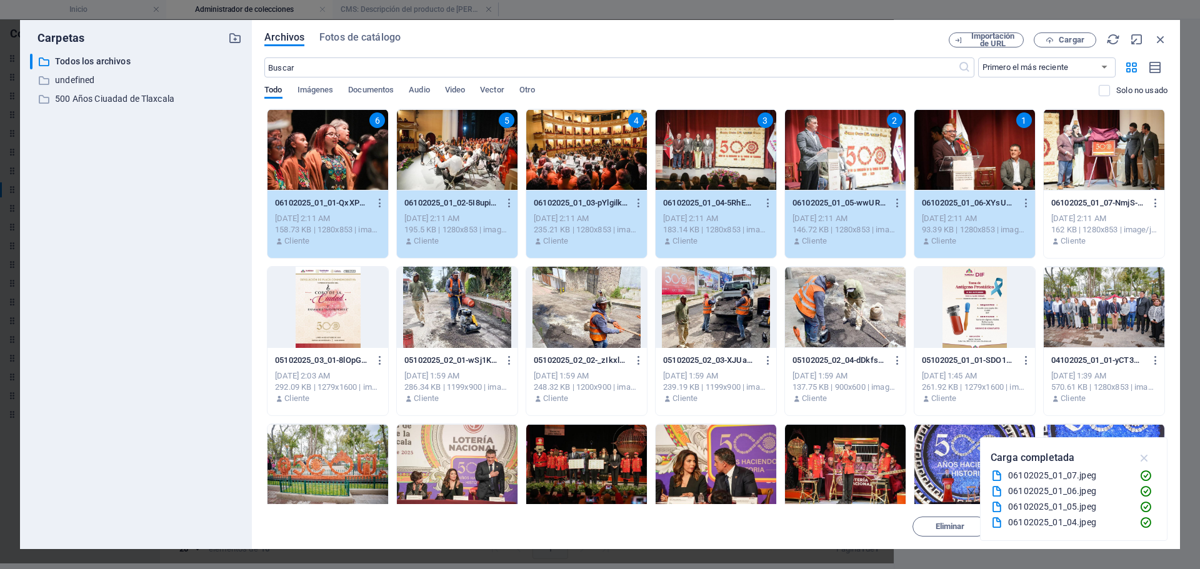
click at [1140, 456] on icon "button" at bounding box center [1145, 458] width 14 height 14
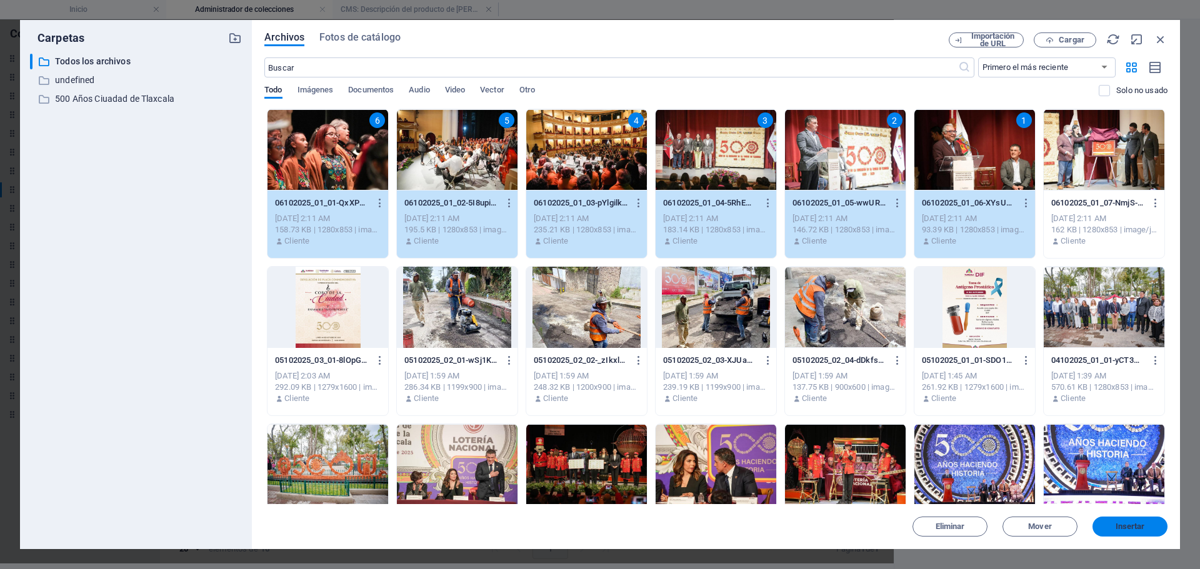
click at [1126, 530] on span "Insertar" at bounding box center [1130, 527] width 29 height 8
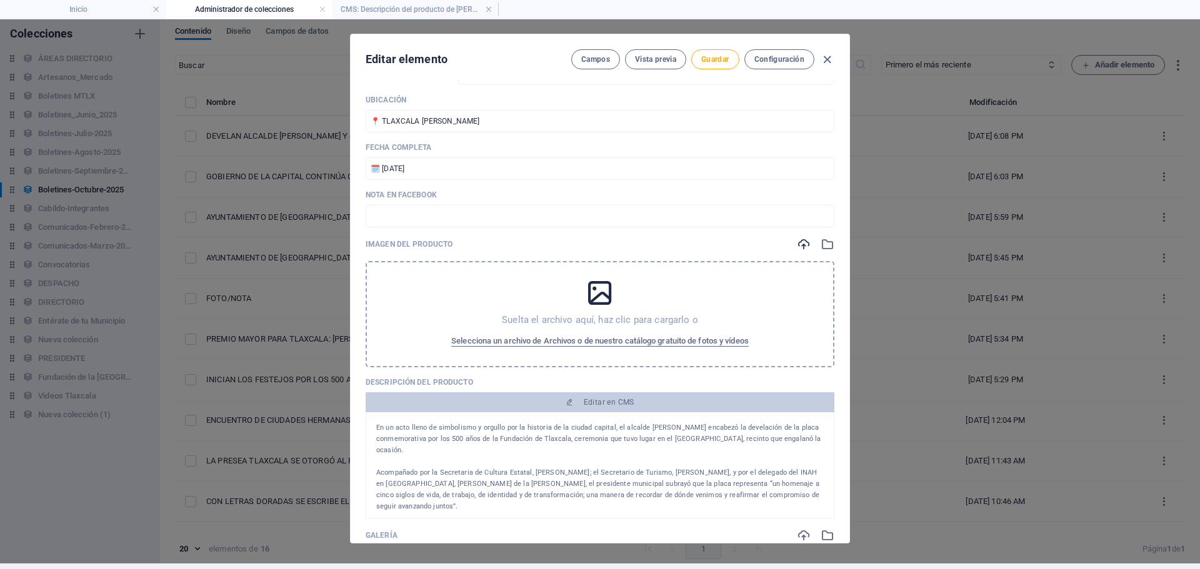
scroll to position [125, 0]
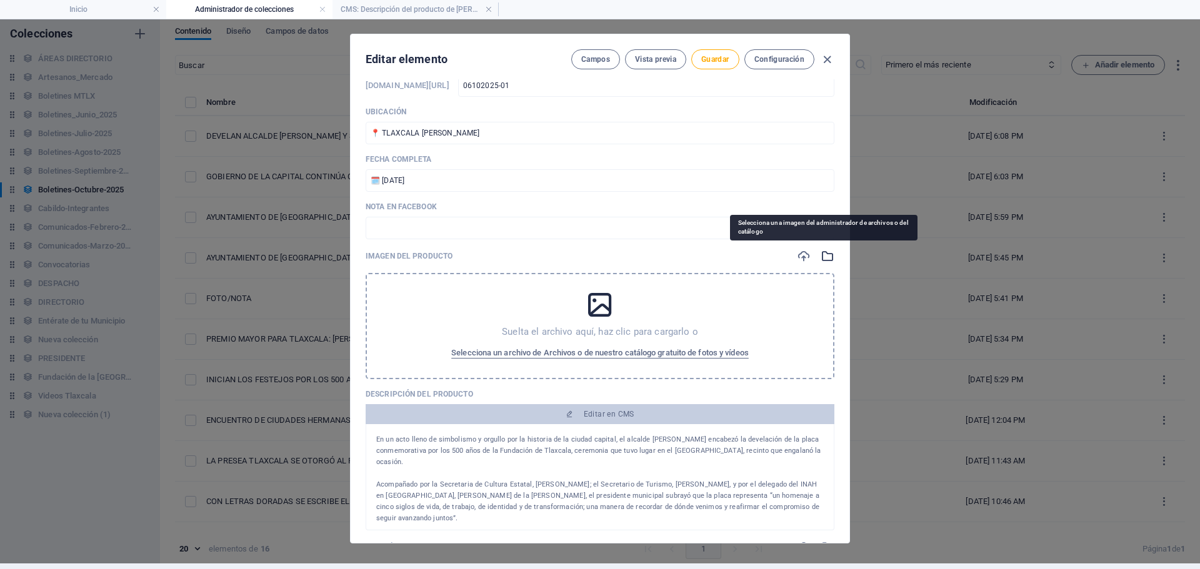
click at [822, 258] on icon "button" at bounding box center [828, 256] width 14 height 14
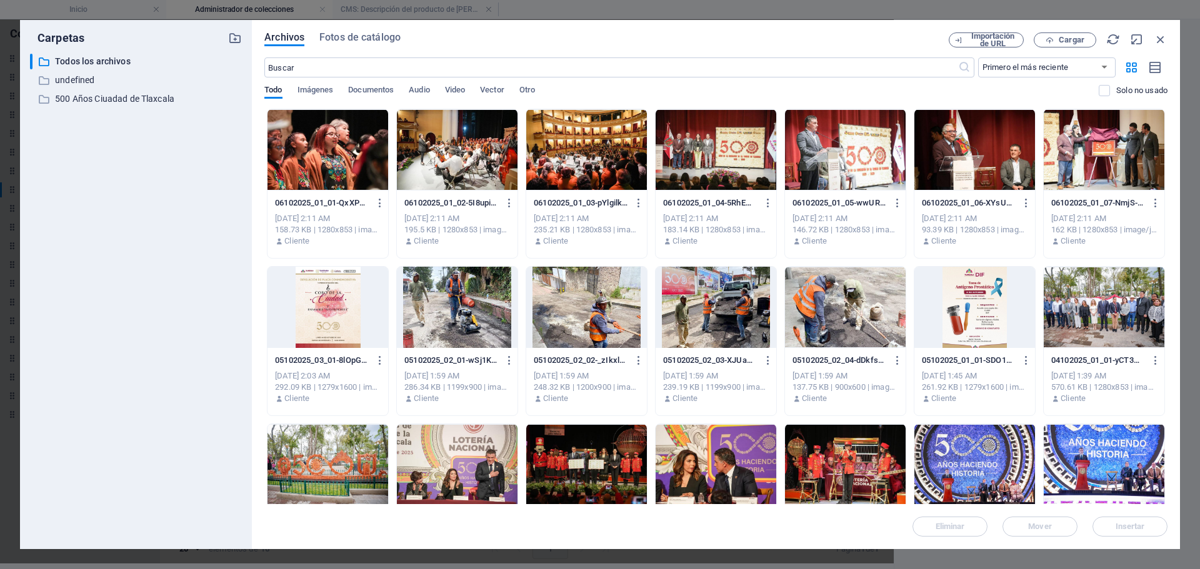
click at [722, 165] on div at bounding box center [716, 149] width 121 height 81
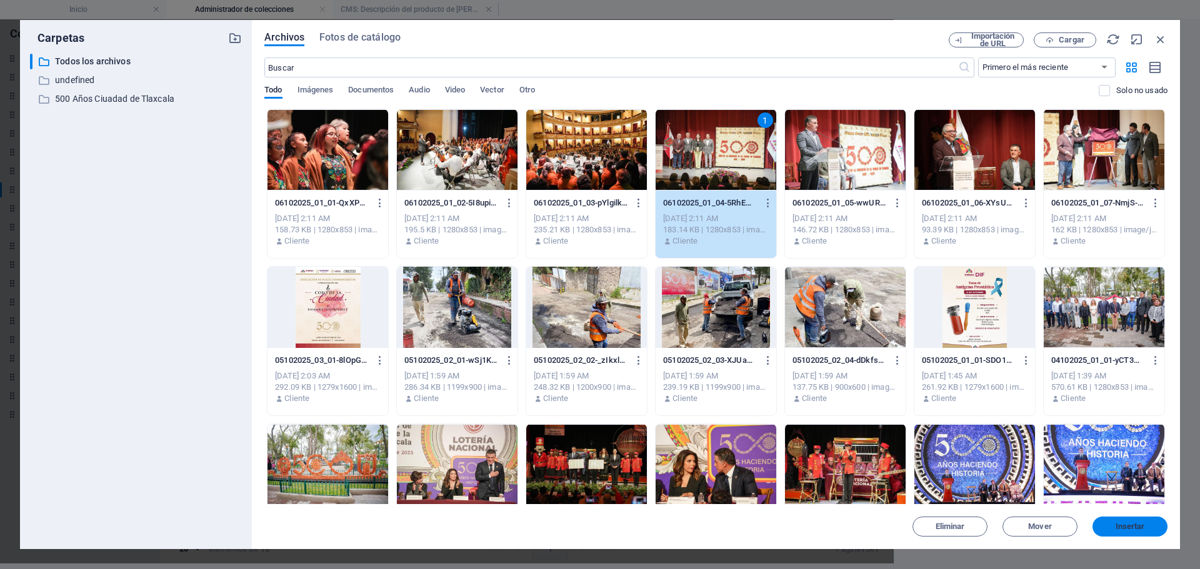
click at [1118, 524] on span "Insertar" at bounding box center [1130, 527] width 29 height 8
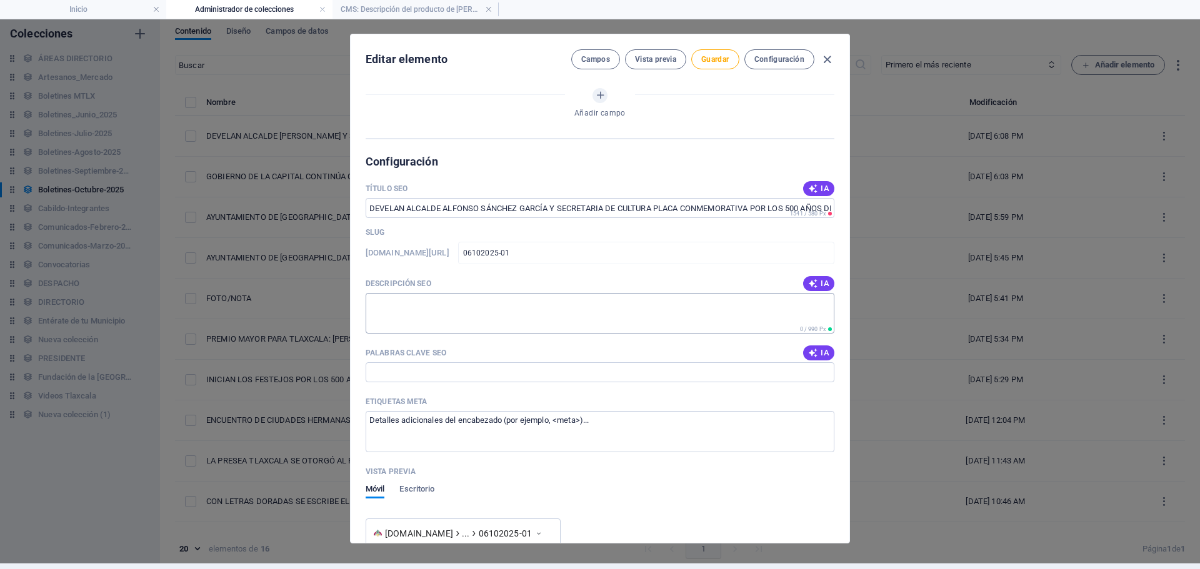
scroll to position [938, 0]
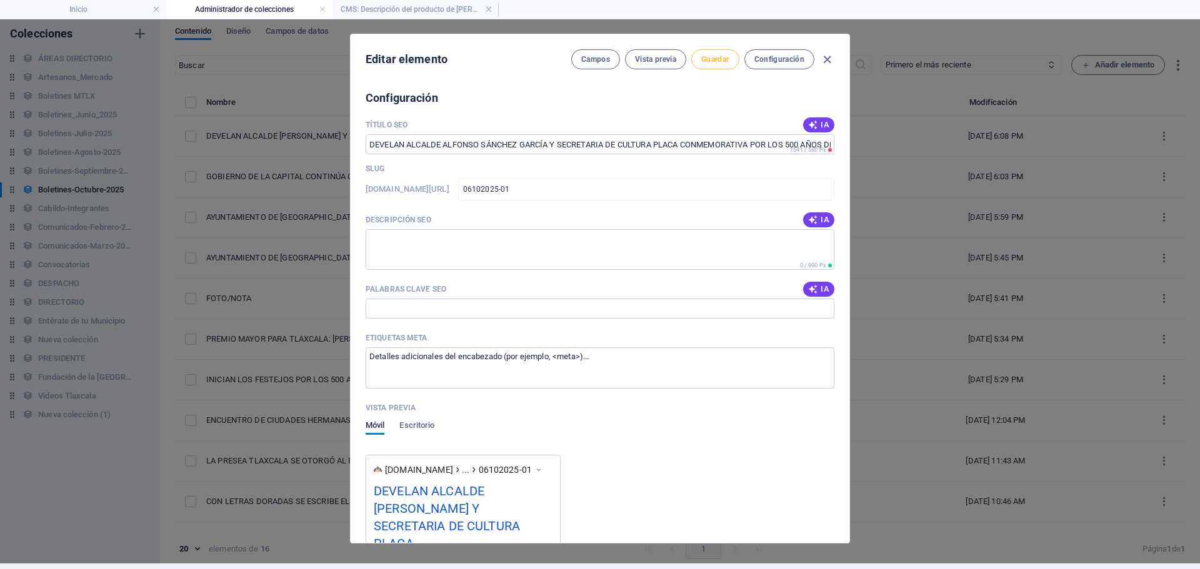
click at [709, 63] on span "Guardar" at bounding box center [715, 59] width 28 height 10
click at [708, 58] on span "Guardar" at bounding box center [715, 59] width 28 height 10
click at [826, 62] on icon "button" at bounding box center [827, 60] width 14 height 14
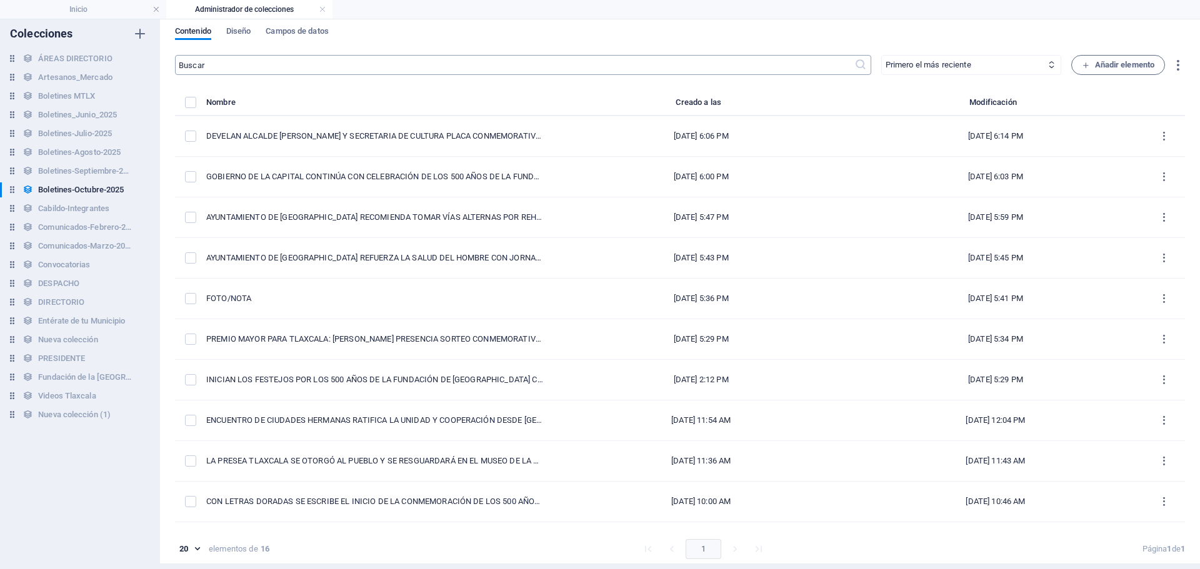
scroll to position [0, 0]
click at [69, 11] on h4 "Inicio" at bounding box center [83, 10] width 166 height 14
